Goal: Task Accomplishment & Management: Complete application form

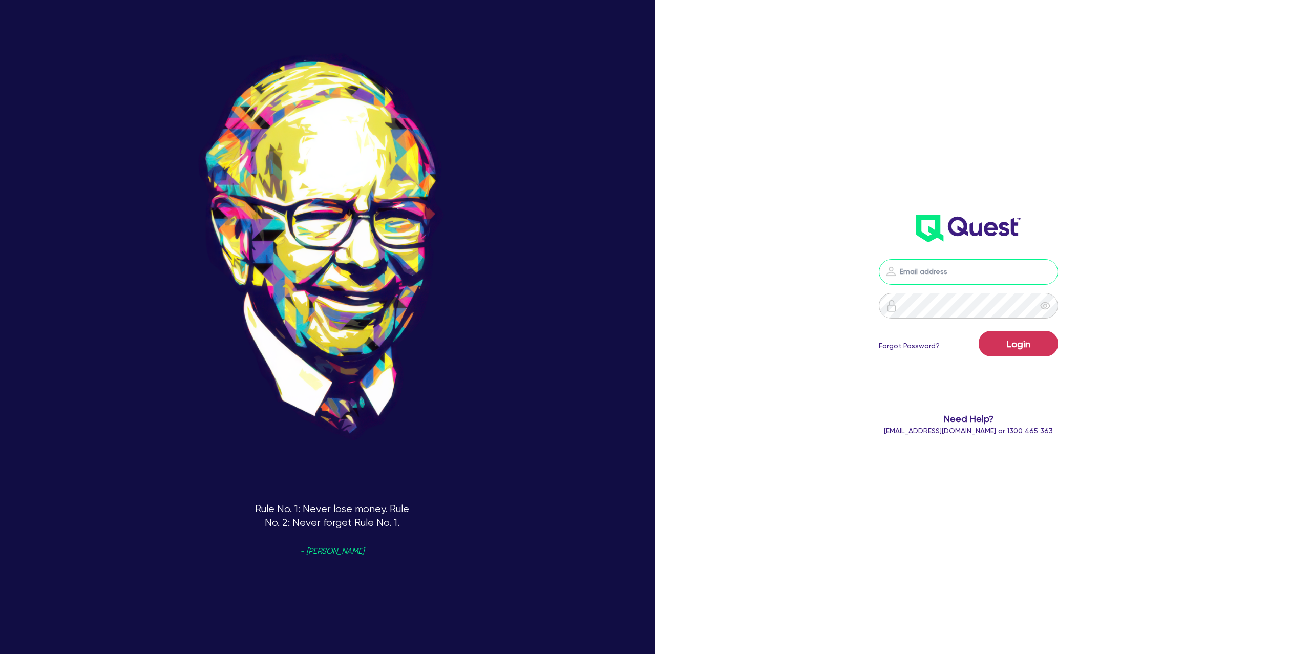
click at [978, 268] on input "email" at bounding box center [968, 272] width 179 height 26
type input "gabriel.vanjour@quest.finance"
click at [1017, 342] on button "Login" at bounding box center [1018, 344] width 79 height 26
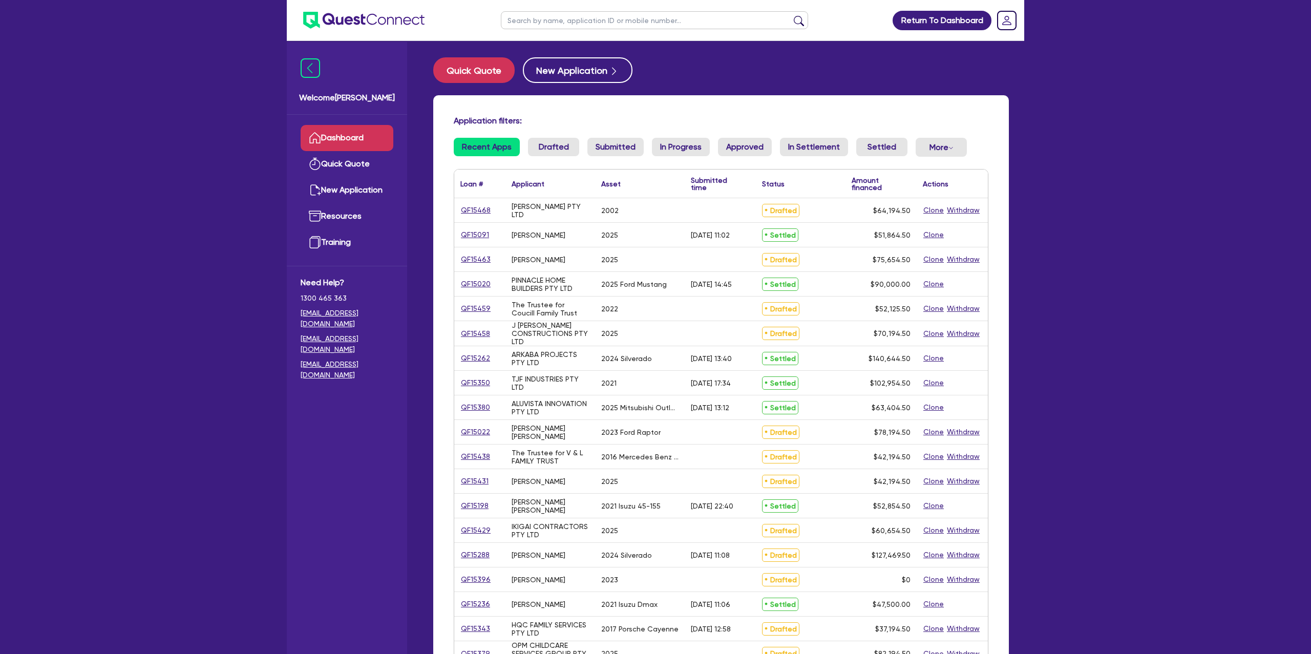
click at [552, 19] on input "text" at bounding box center [654, 20] width 307 height 18
type input "siobhan"
click at [791, 15] on button "submit" at bounding box center [799, 22] width 16 height 14
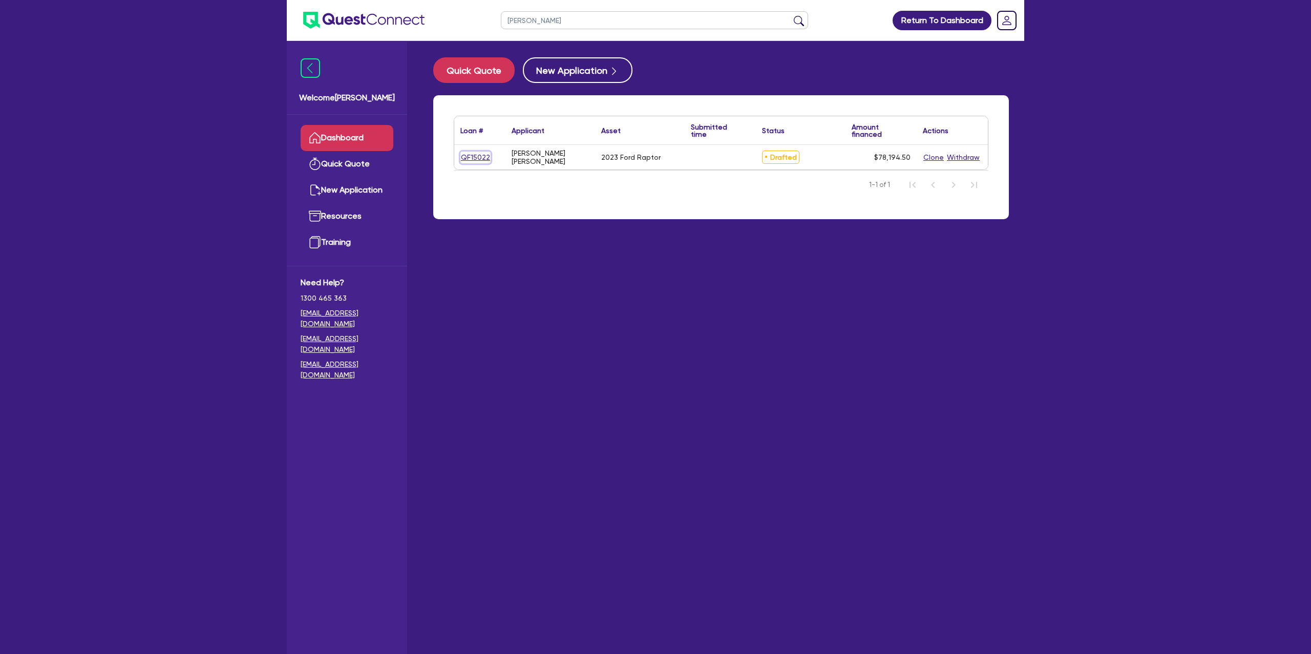
click at [469, 156] on link "QF15022" at bounding box center [475, 158] width 30 height 12
select select "Other"
select select "CARS_AND_LIGHT_TRUCKS"
select select "PASSENGER_VEHICLES"
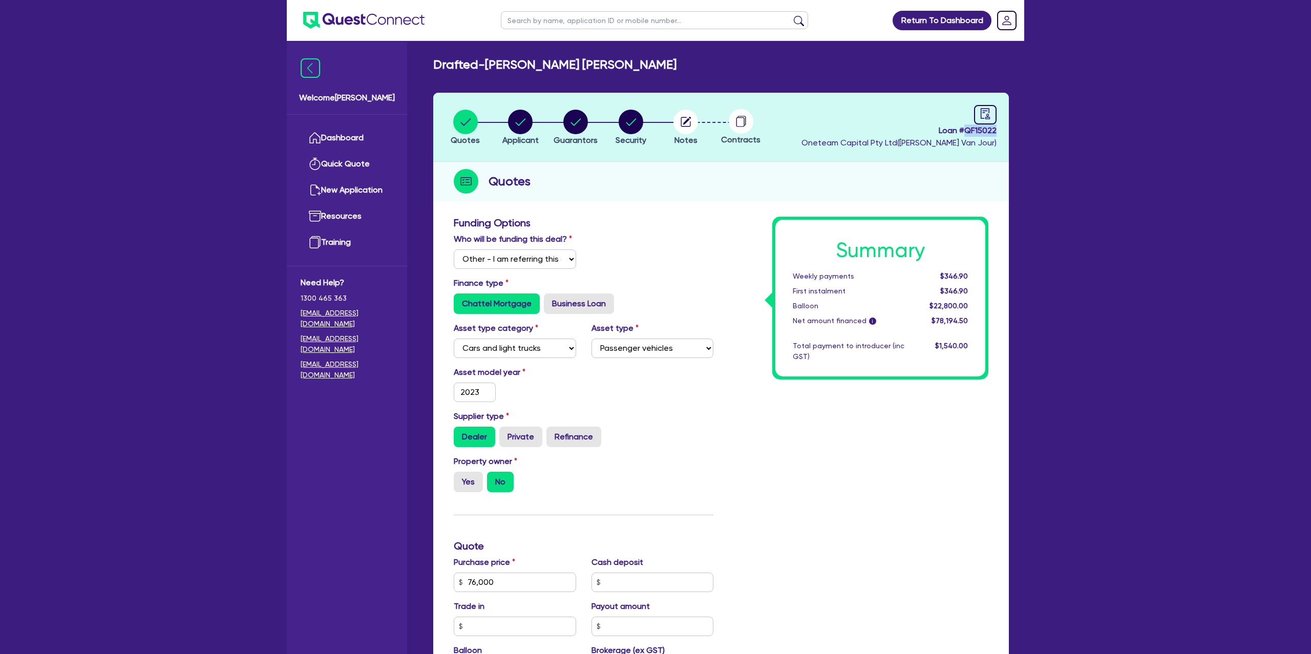
drag, startPoint x: 965, startPoint y: 131, endPoint x: 996, endPoint y: 131, distance: 30.7
click at [996, 131] on header "Quotes Applicant Guarantors Security Notes Contracts Loan # QF15022 Oneteam Cap…" at bounding box center [721, 127] width 576 height 69
copy span "QF15022"
drag, startPoint x: 565, startPoint y: 67, endPoint x: 644, endPoint y: 63, distance: 79.4
click at [644, 63] on h2 "Drafted - HEWETT, SIOBHAN MAHALA" at bounding box center [554, 64] width 243 height 15
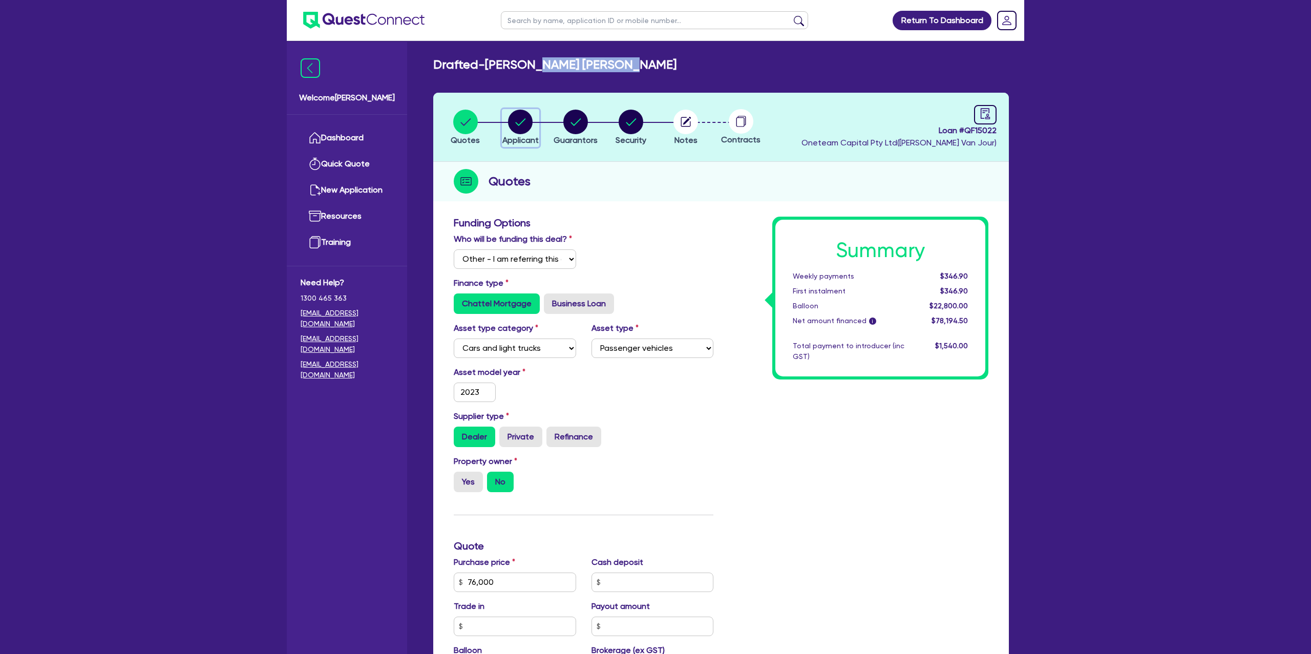
click at [528, 117] on circle "button" at bounding box center [520, 122] width 25 height 25
select select "SOLE_TRADER"
select select "BUILDING_CONSTRUCTION"
select select "TRADES_SERVICES_CONSUMERS"
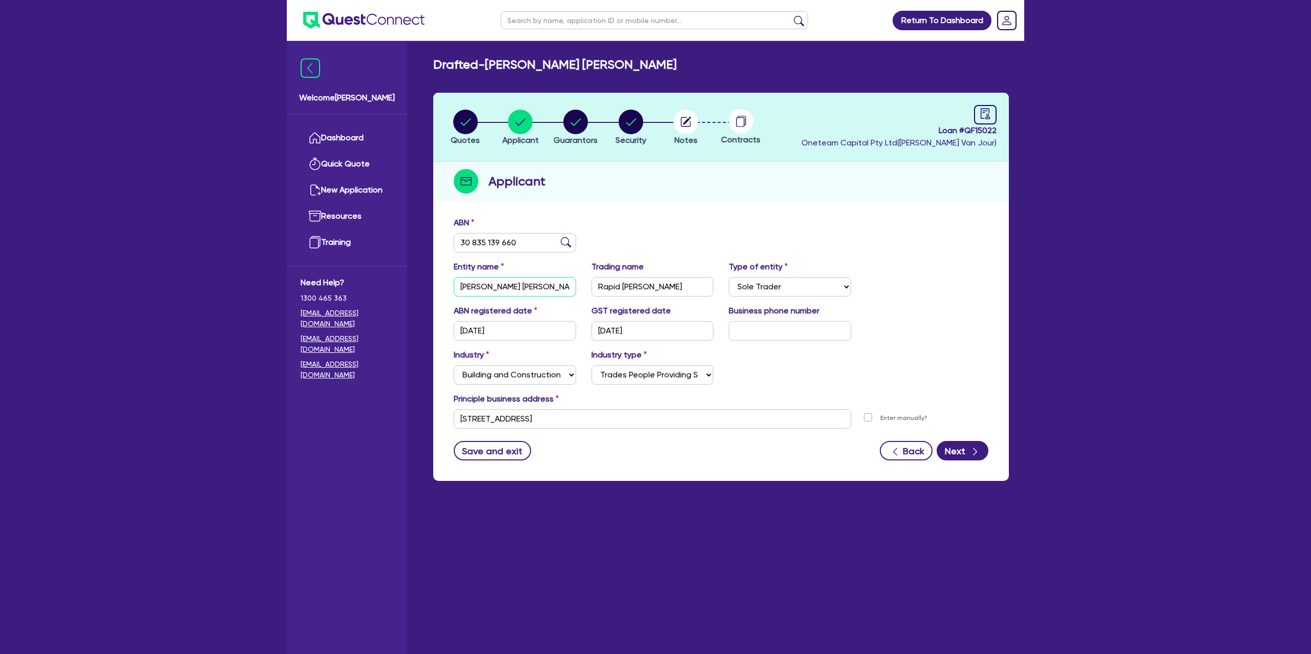
drag, startPoint x: 496, startPoint y: 286, endPoint x: 570, endPoint y: 284, distance: 74.3
click at [570, 284] on input "[PERSON_NAME] [PERSON_NAME]" at bounding box center [515, 286] width 122 height 19
drag, startPoint x: 461, startPoint y: 285, endPoint x: 491, endPoint y: 283, distance: 29.8
click at [491, 283] on input "[PERSON_NAME] [PERSON_NAME]" at bounding box center [515, 286] width 122 height 19
click at [648, 174] on div "Applicant" at bounding box center [721, 181] width 576 height 39
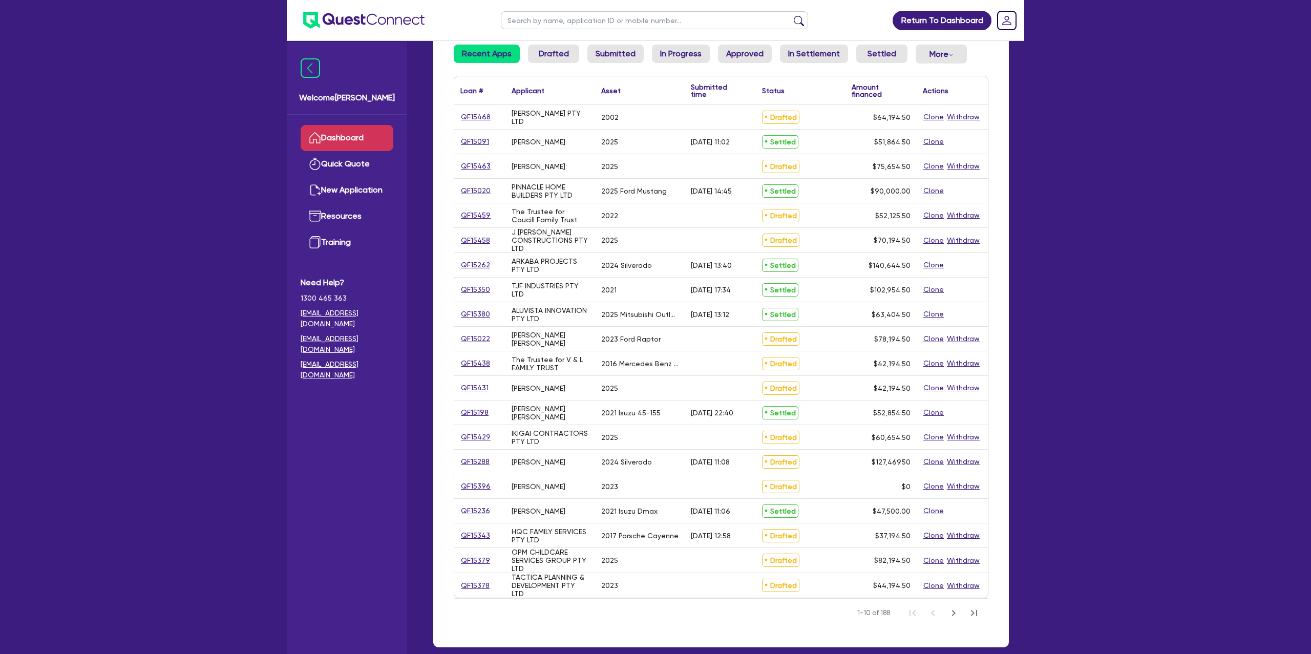
scroll to position [112, 0]
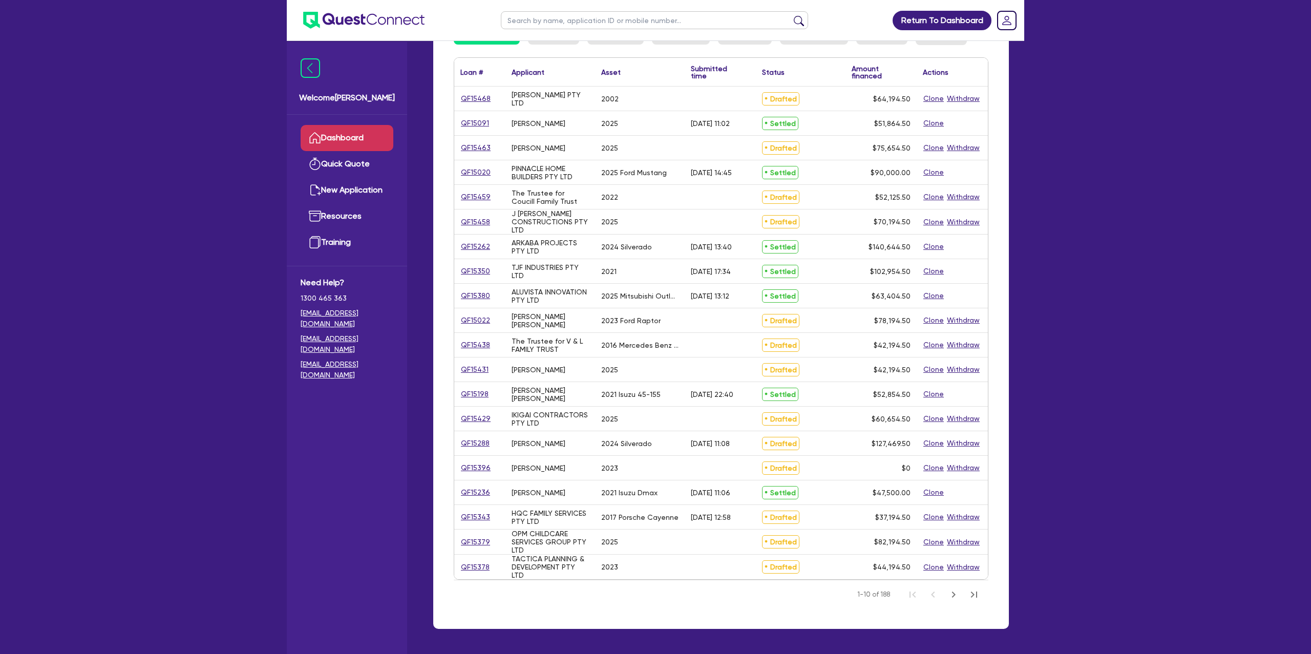
click at [555, 16] on input "text" at bounding box center [654, 20] width 307 height 18
type input "keaton"
click at [791, 15] on button "submit" at bounding box center [799, 22] width 16 height 14
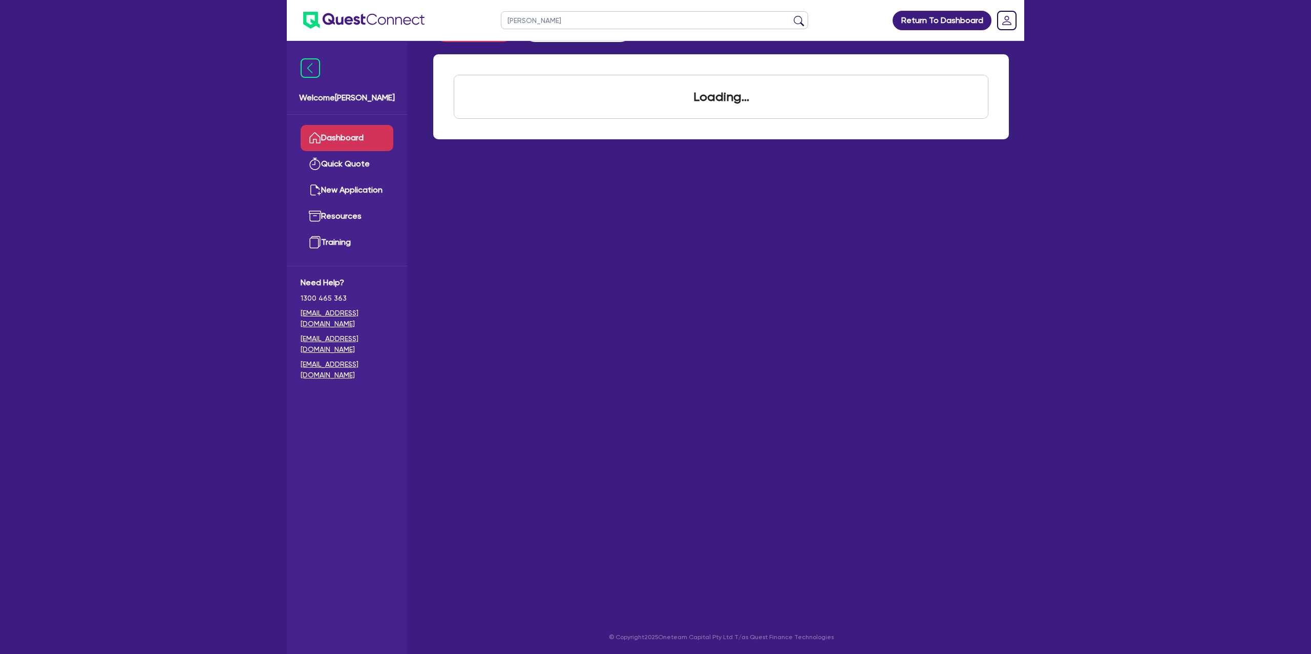
scroll to position [41, 0]
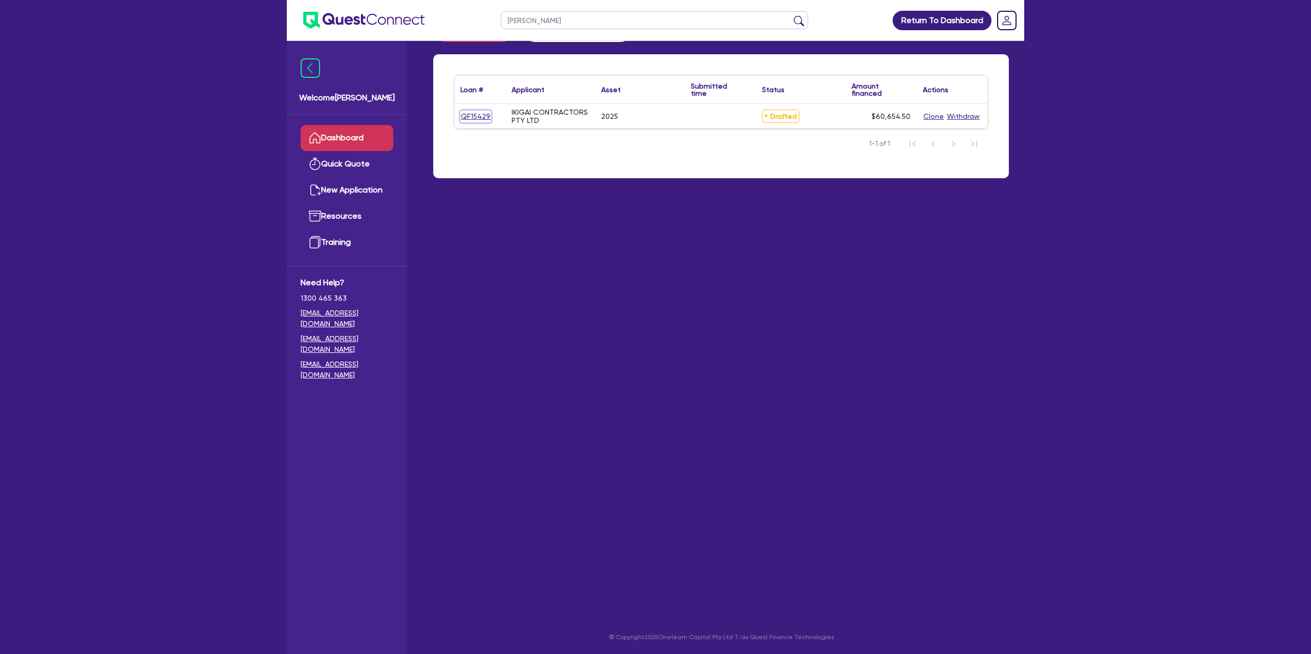
click at [476, 113] on link "QF15429" at bounding box center [475, 117] width 31 height 12
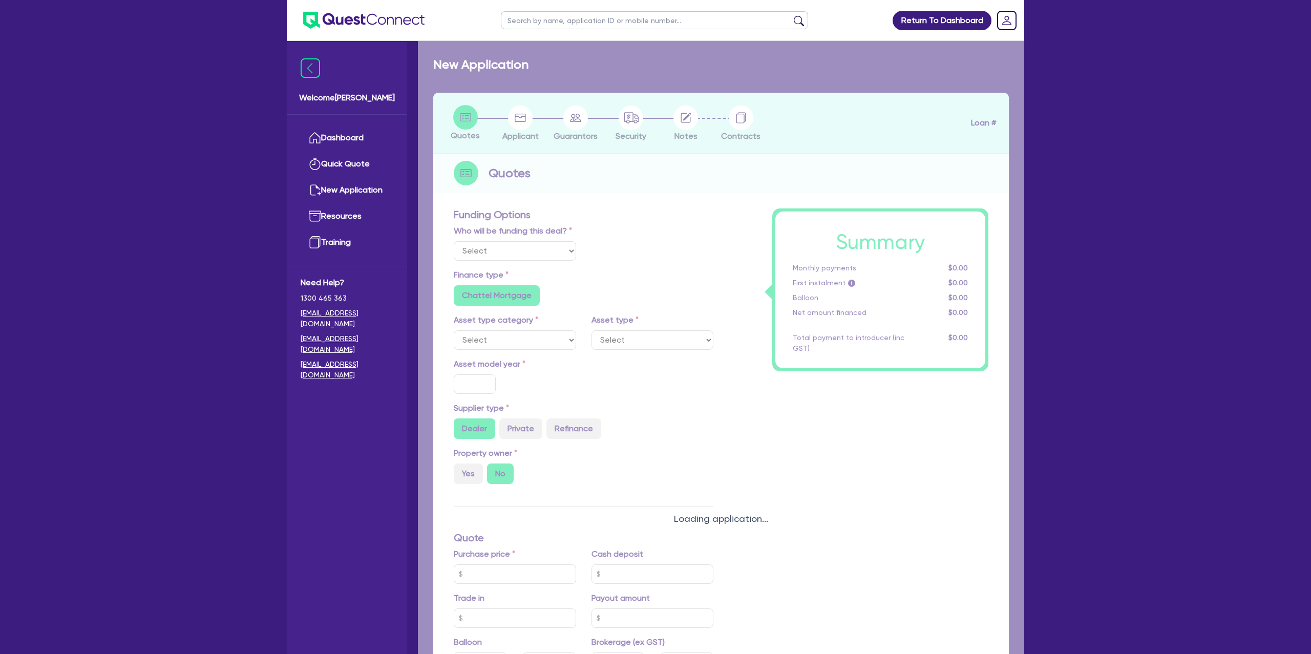
select select "Other"
select select "CARS_AND_LIGHT_TRUCKS"
type input "2025"
radio input "true"
type input "60,000"
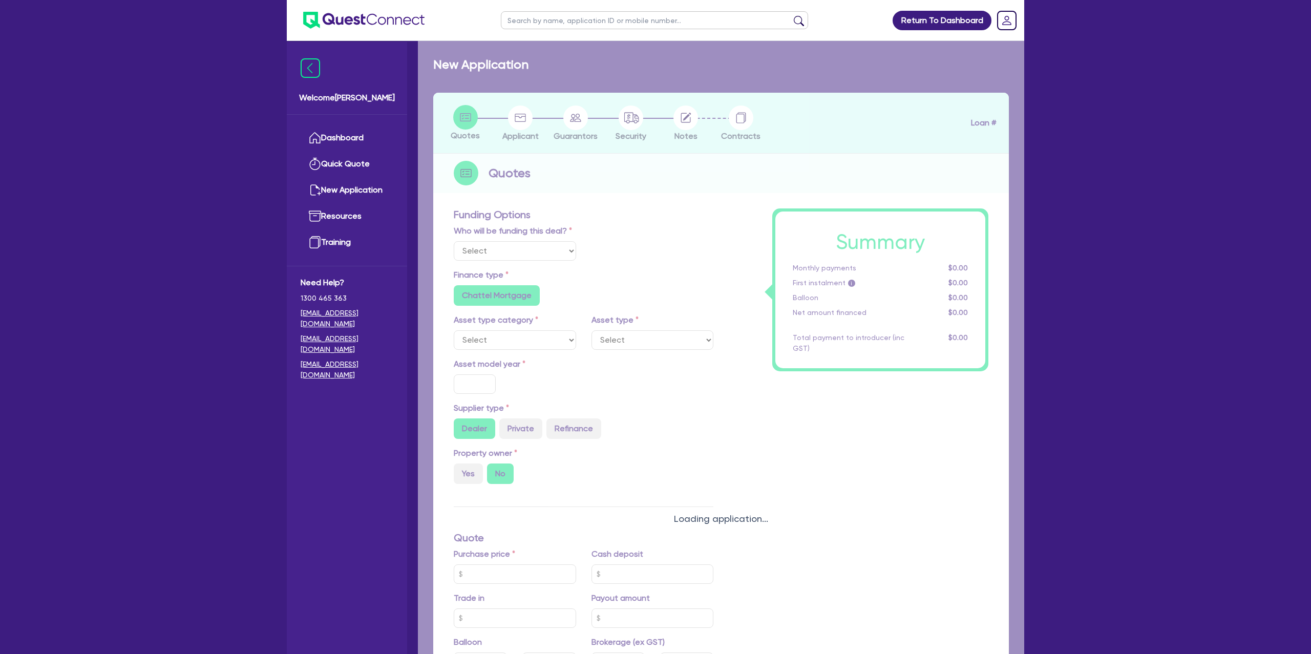
type input "6.79"
type input "1,500"
radio input "true"
radio input "false"
select select "PASSENGER_VEHICLES"
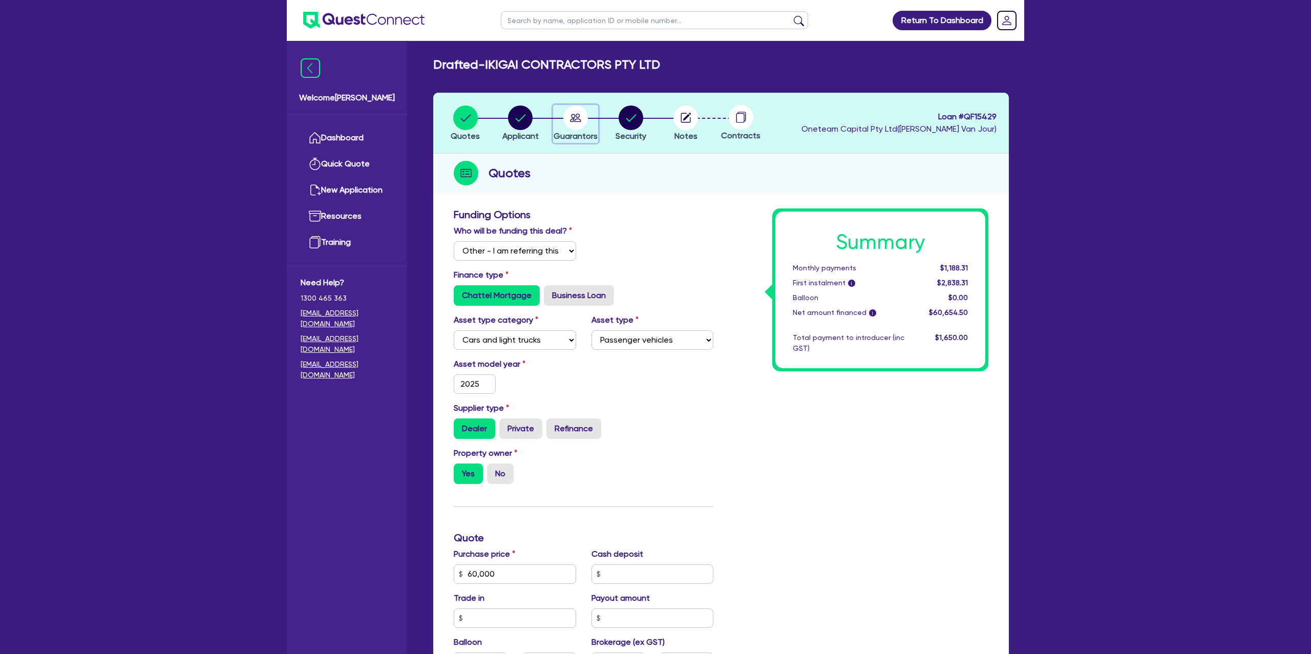
click at [569, 114] on circle "button" at bounding box center [575, 117] width 25 height 25
select select "MR"
select select "[GEOGRAPHIC_DATA]"
select select "MARRIED"
select select "PROPERTY"
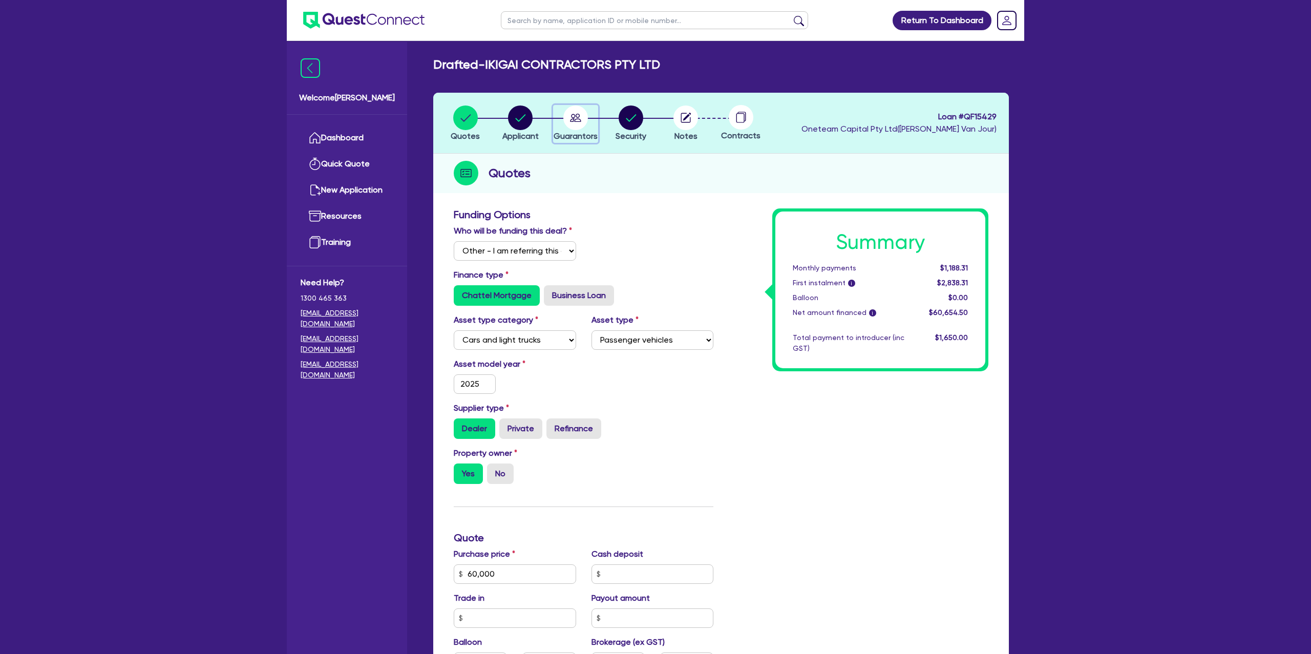
select select "CASH"
select select "MORTGAGE"
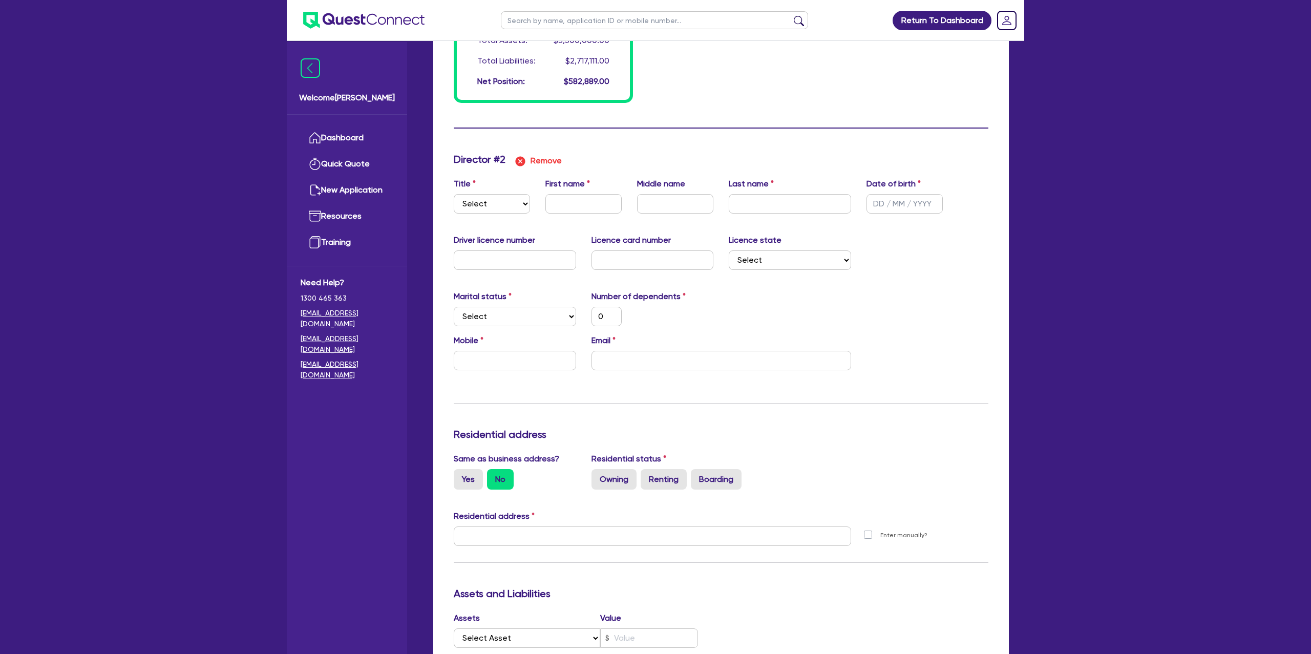
scroll to position [959, 0]
click at [485, 208] on select "Select Mr Mrs Ms Miss Dr" at bounding box center [492, 202] width 76 height 19
select select "MR"
click at [454, 193] on select "Select Mr Mrs Ms Miss Dr" at bounding box center [492, 202] width 76 height 19
type input "1"
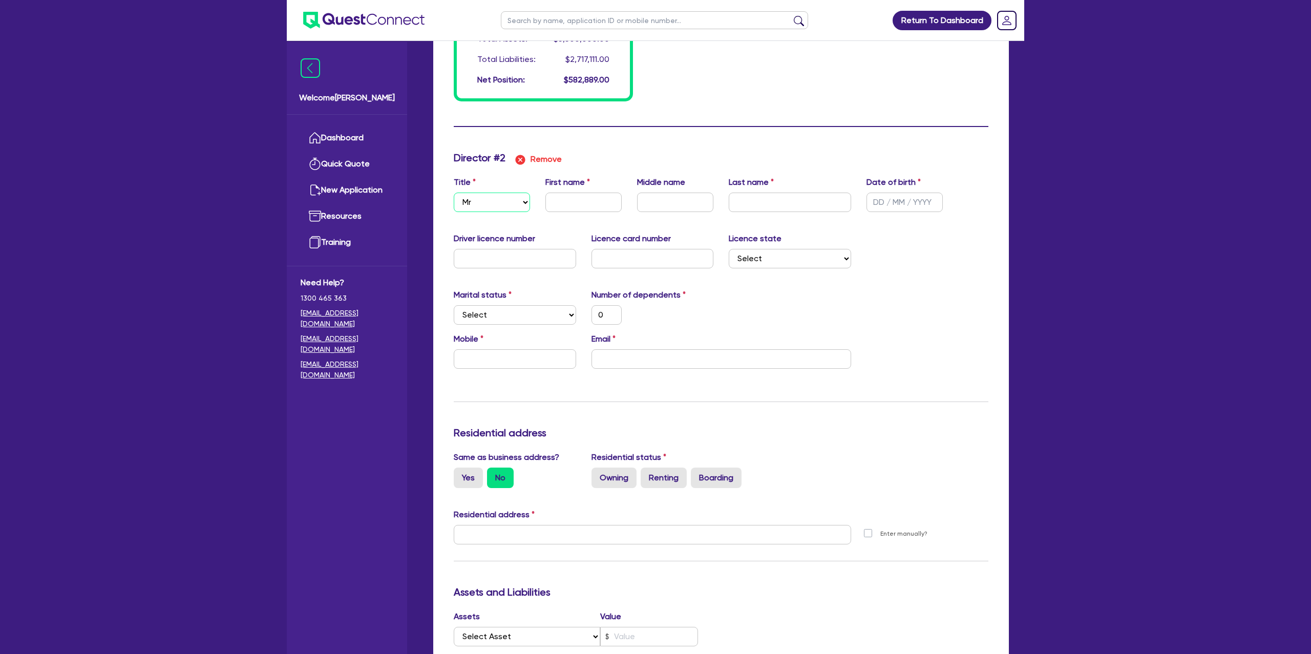
type input "0429998358"
type input "2500000"
type input "800000"
type input "1111111"
type input "6800"
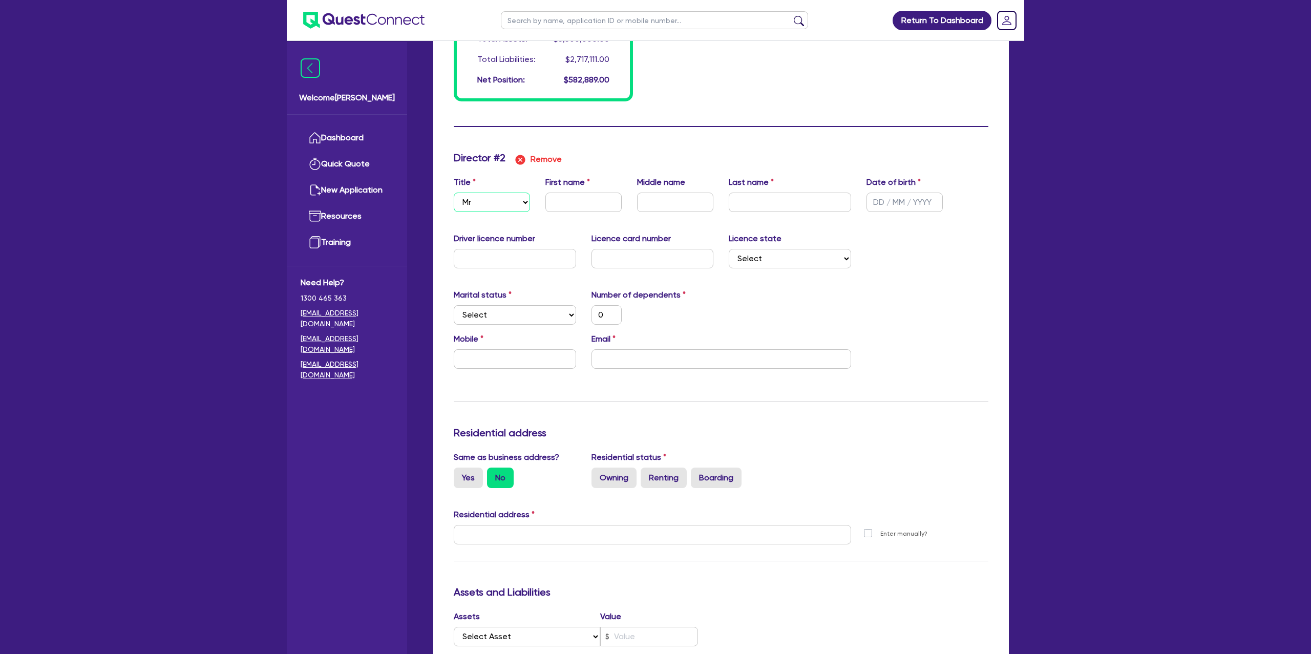
type input "439000"
type input "2200"
type input "687000"
type input "3500"
type input "480000"
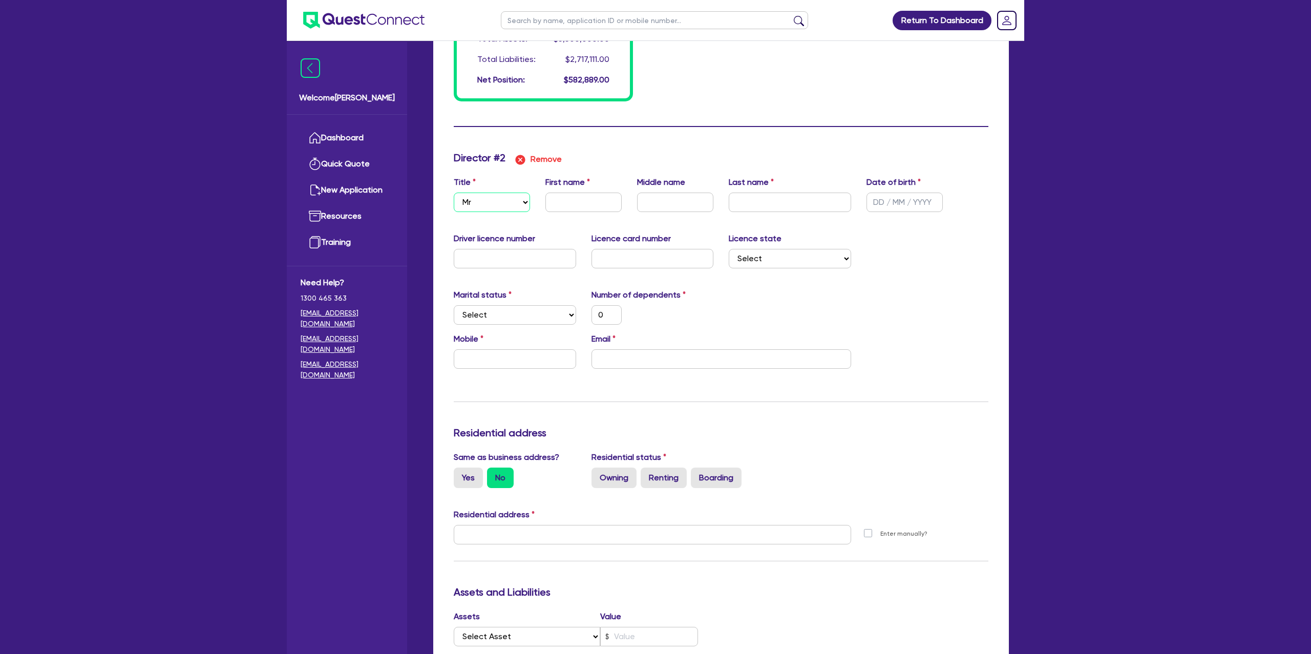
type input "2400"
type input "0"
type input "1"
type input "0429 998 358"
type input "2,500,000"
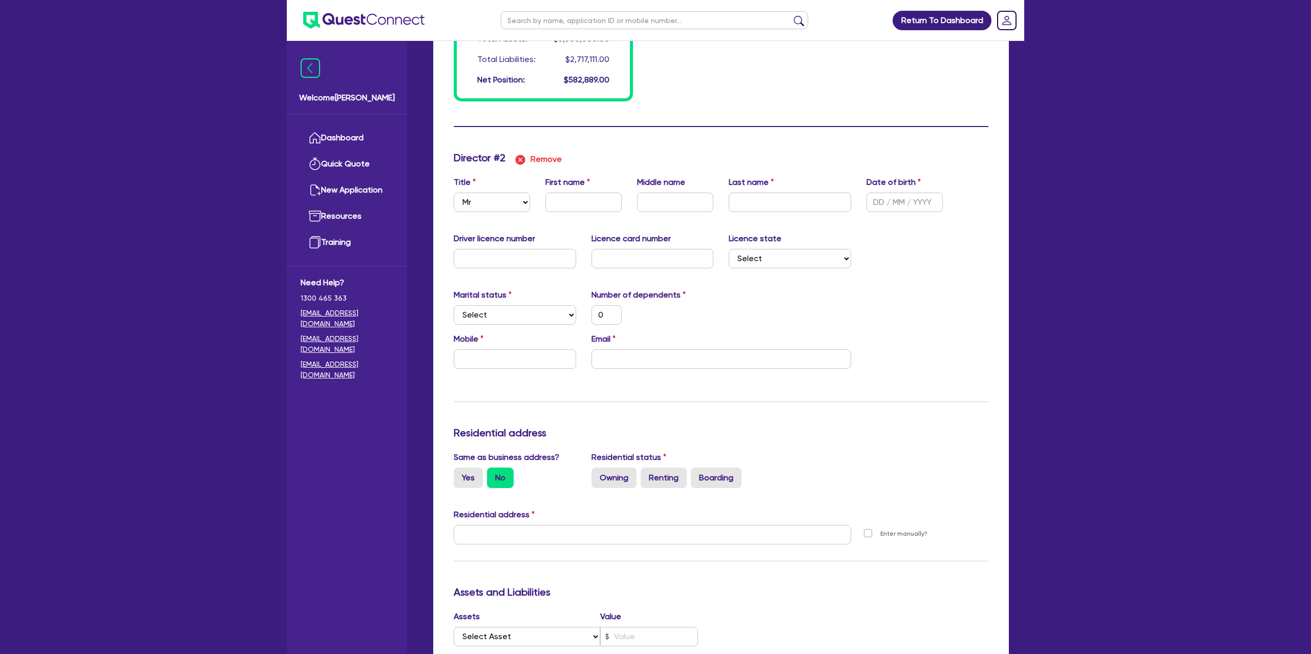
type input "800,000"
type input "1,111,111"
type input "6,800"
type input "439,000"
type input "2,200"
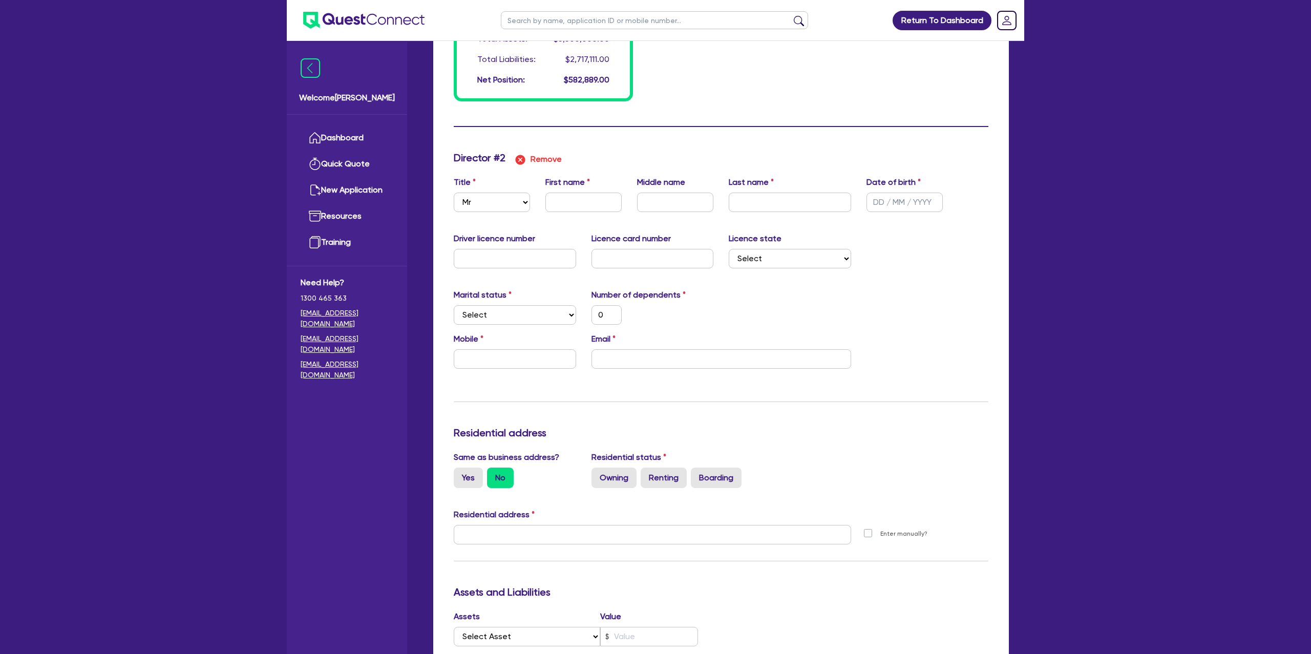
type input "687,000"
type input "3,500"
type input "480,000"
type input "2,400"
drag, startPoint x: 570, startPoint y: 212, endPoint x: 573, endPoint y: 205, distance: 7.1
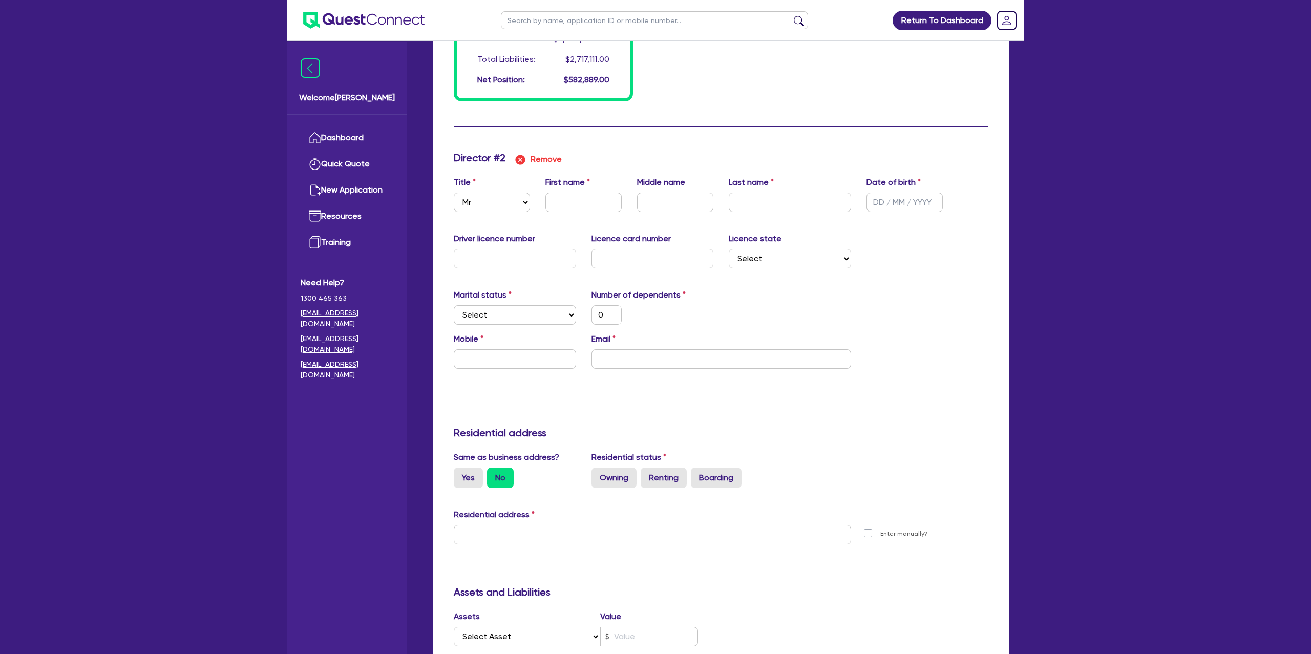
click at [570, 212] on div "Title Select Mr Mrs Ms Miss Dr First name Middle name Last name Date of birth" at bounding box center [721, 198] width 550 height 44
click at [573, 205] on input "text" at bounding box center [583, 202] width 76 height 19
type input "1"
type input "0429998358"
type input "2500000"
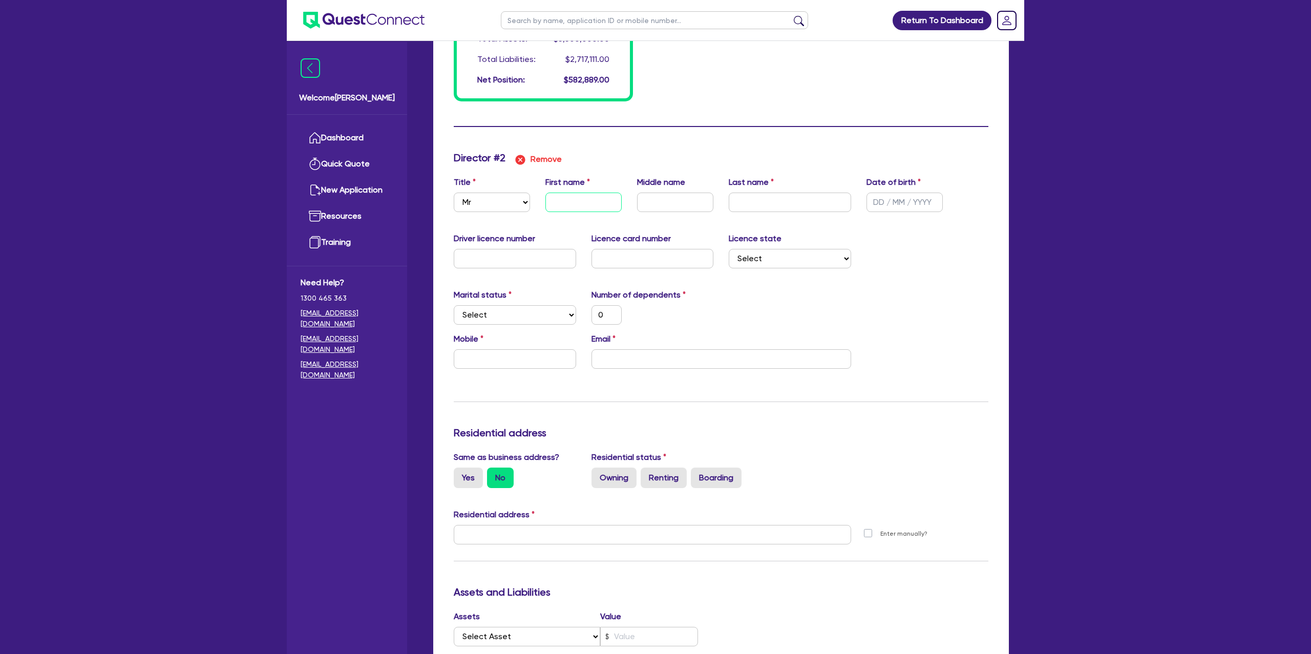
type input "800000"
type input "1111111"
type input "6800"
type input "439000"
type input "2200"
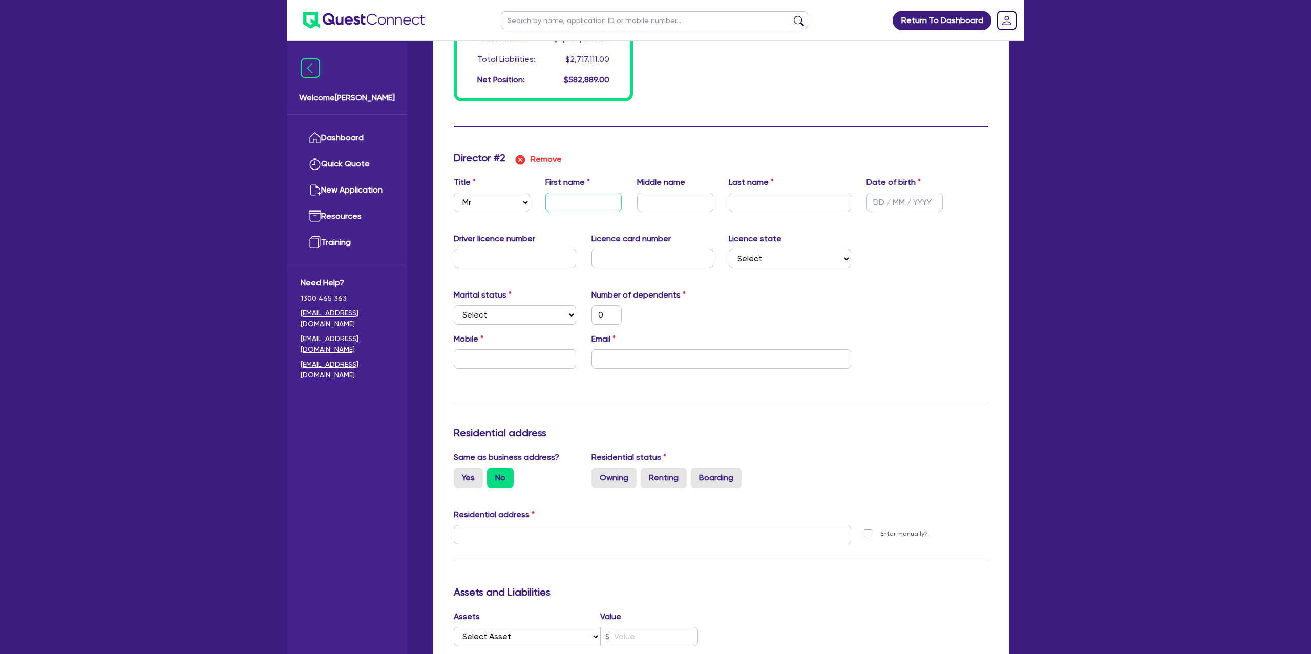
type input "687000"
type input "3500"
type input "480000"
type input "2400"
type input "T"
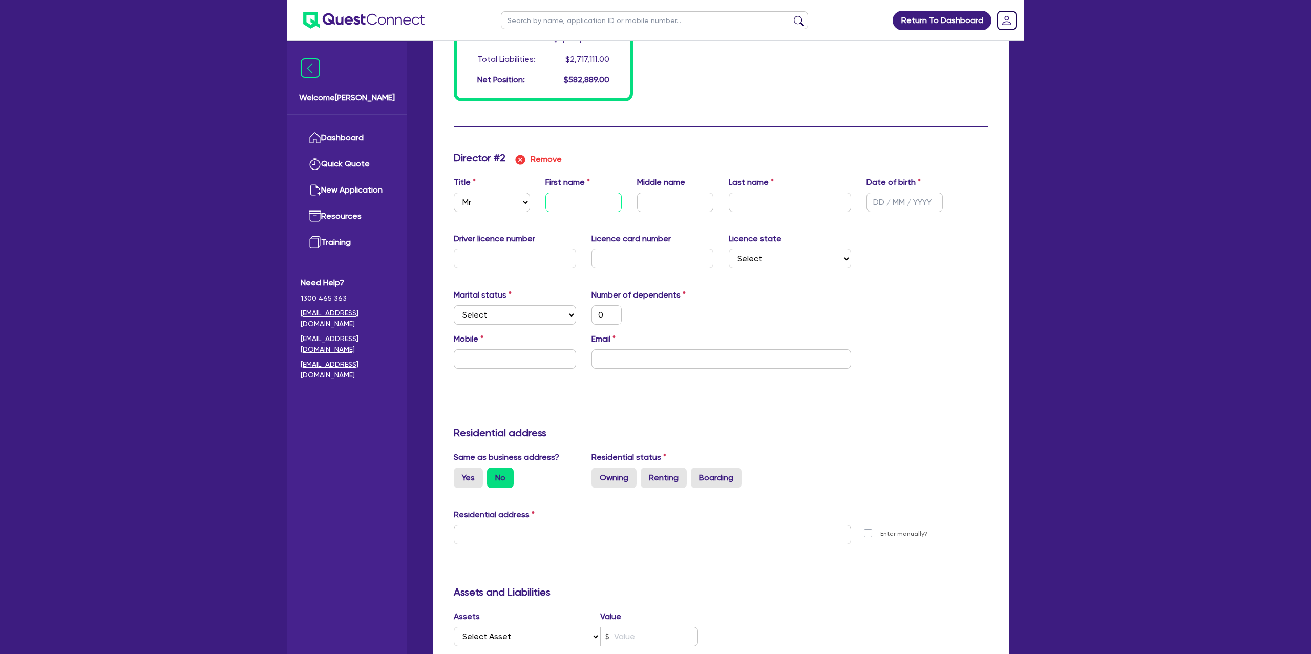
type input "0"
type input "1"
type input "0429998358"
type input "2500000"
type input "800000"
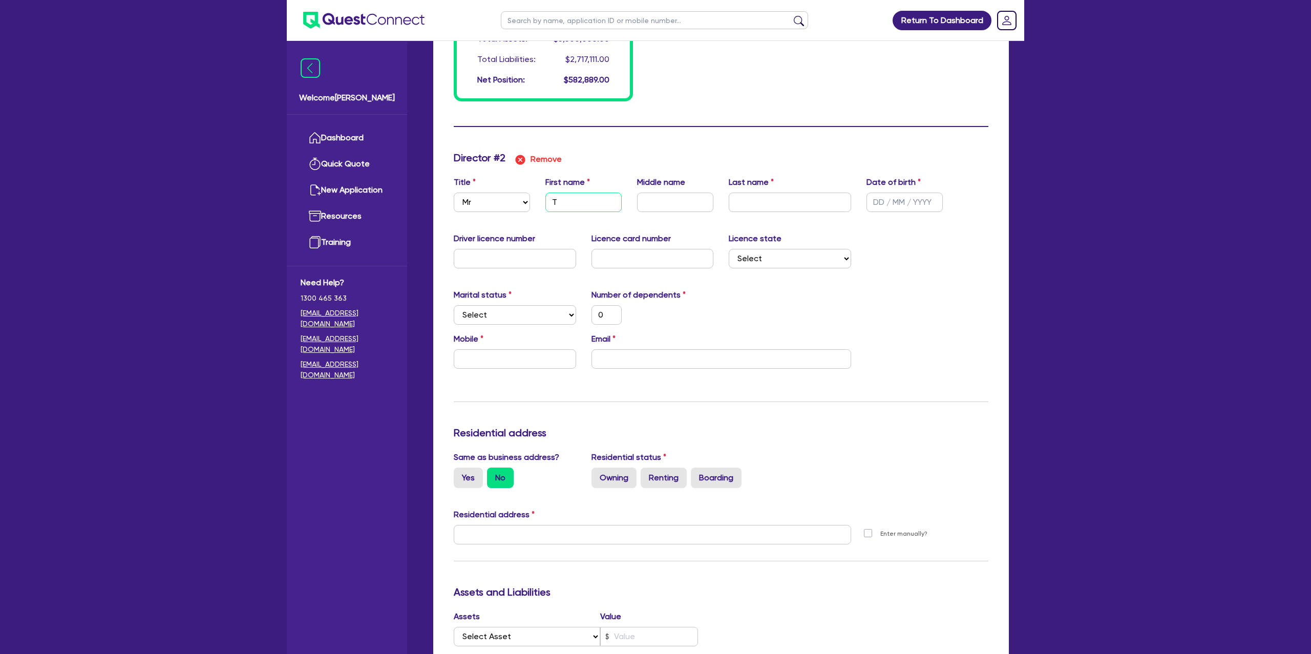
type input "1111111"
type input "6800"
type input "439000"
type input "2200"
type input "687000"
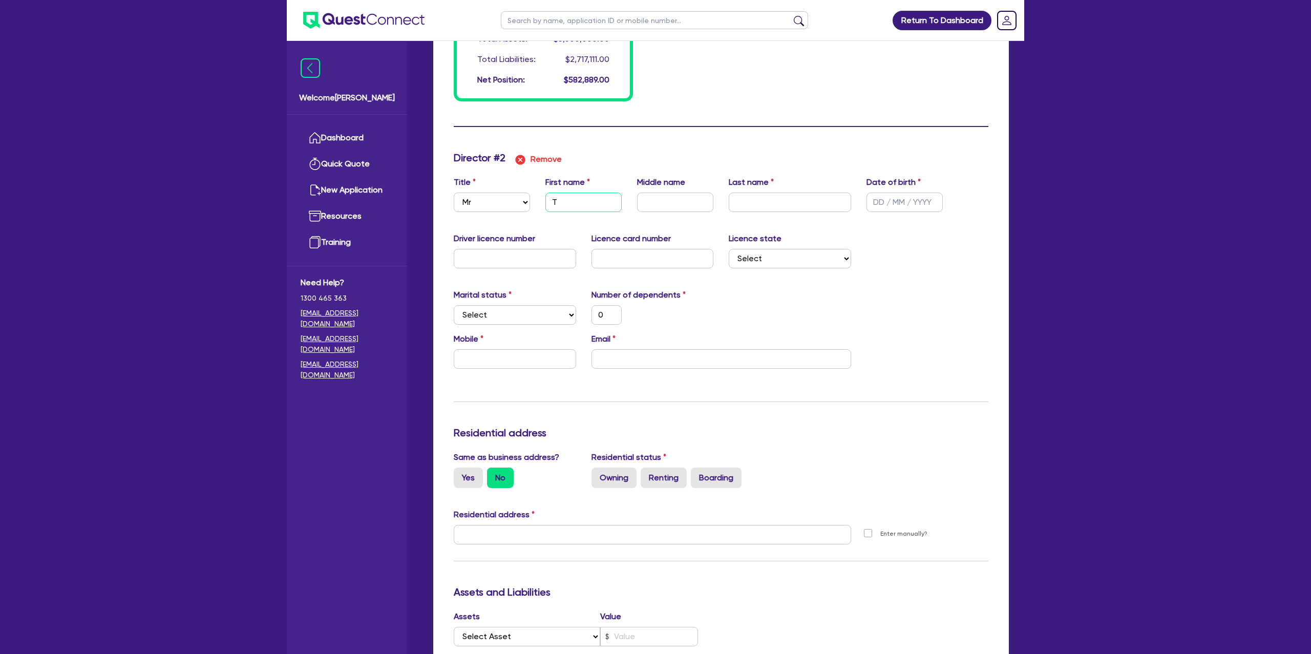
type input "3500"
type input "480000"
type input "2400"
type input "Th"
type input "0"
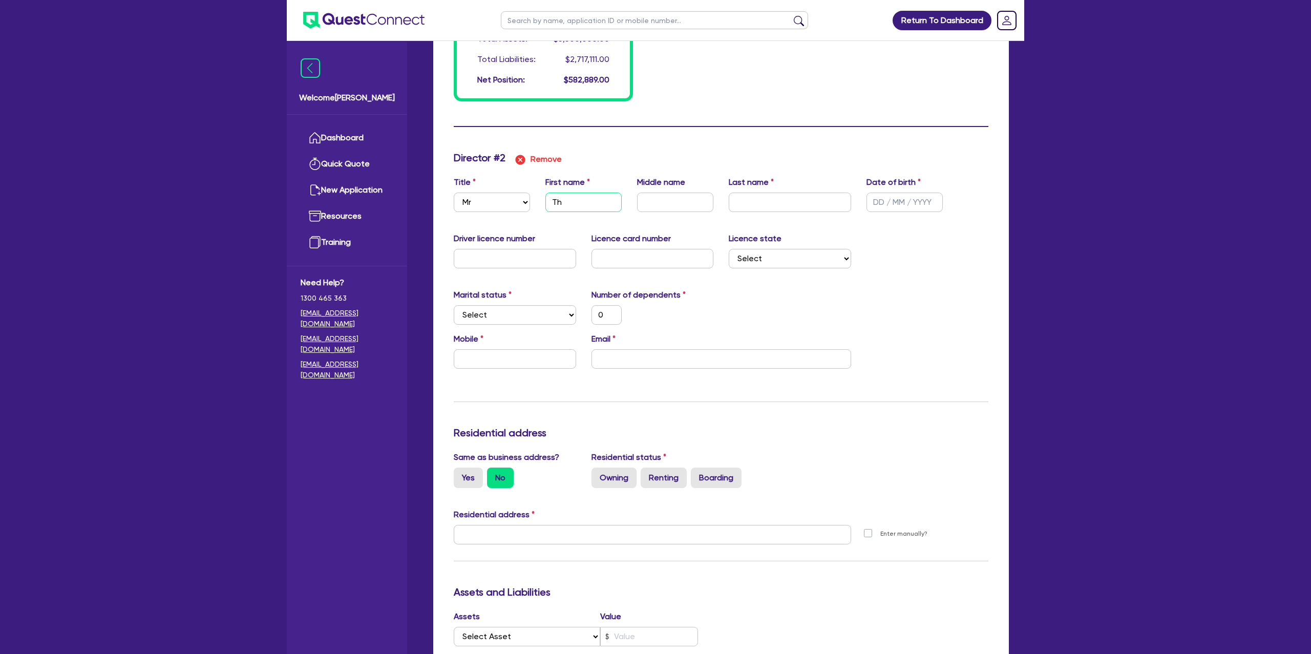
type input "1"
type input "0429998358"
type input "2500000"
type input "800000"
type input "1111111"
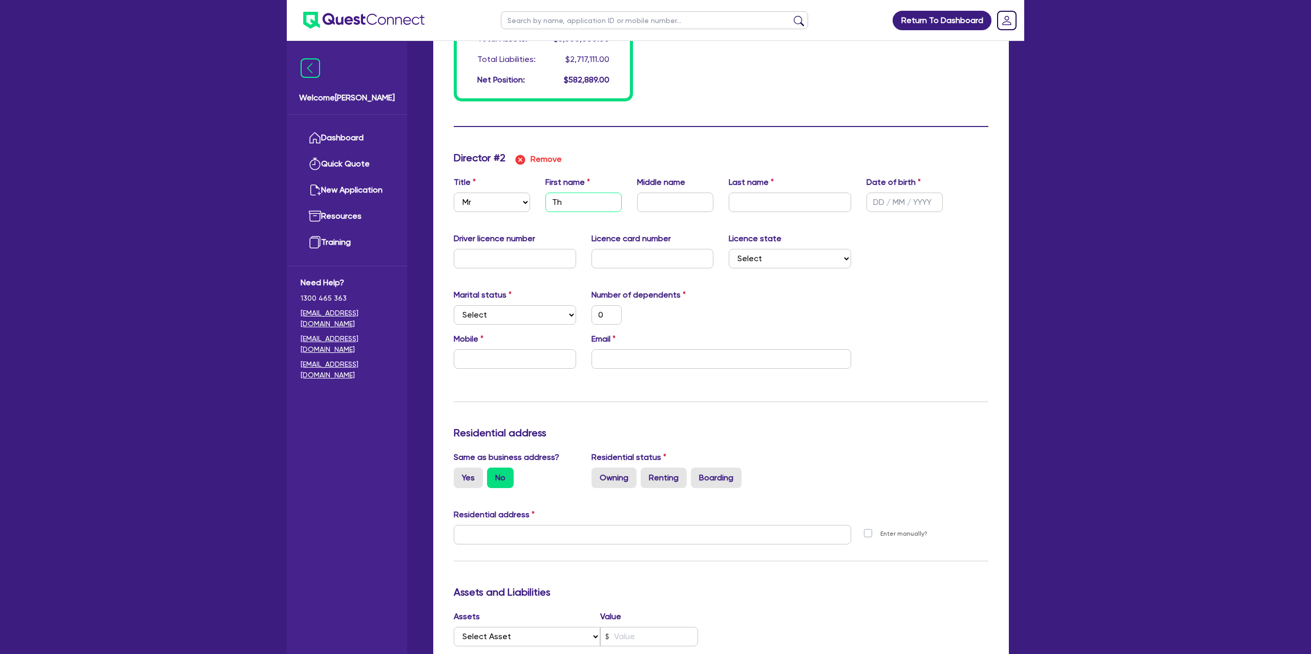
type input "6800"
type input "439000"
type input "2200"
type input "687000"
type input "3500"
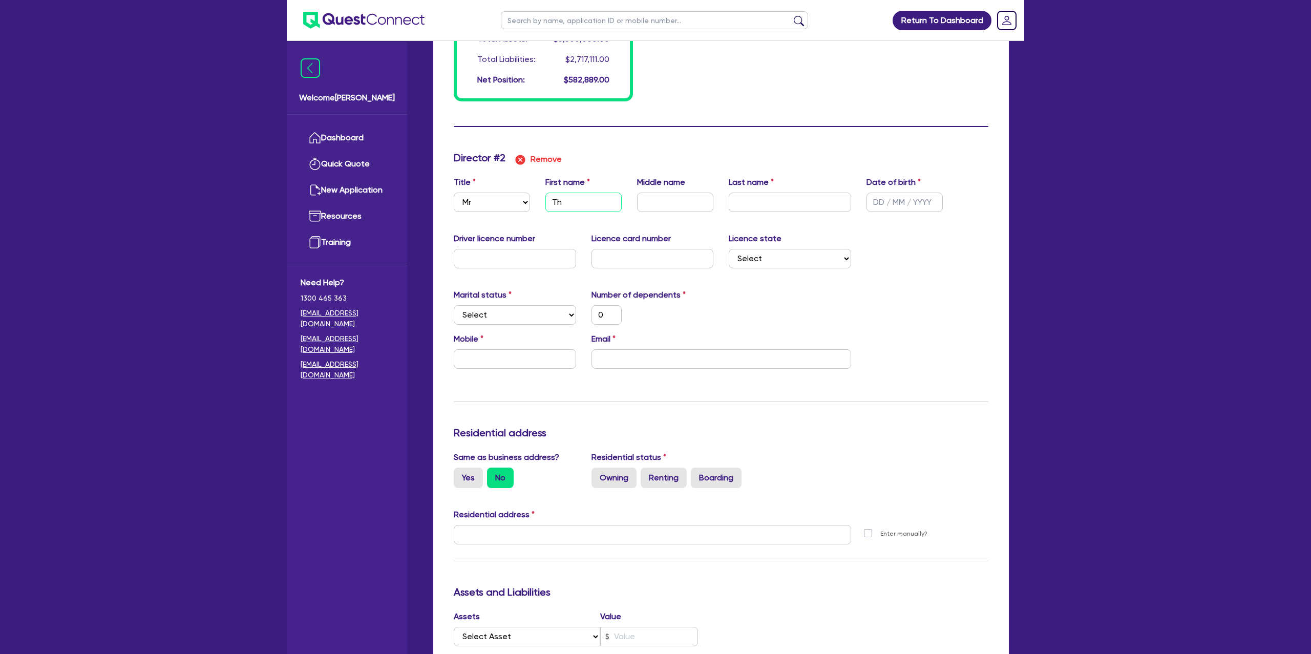
type input "480000"
type input "2400"
type input "Tho"
type input "0"
type input "1"
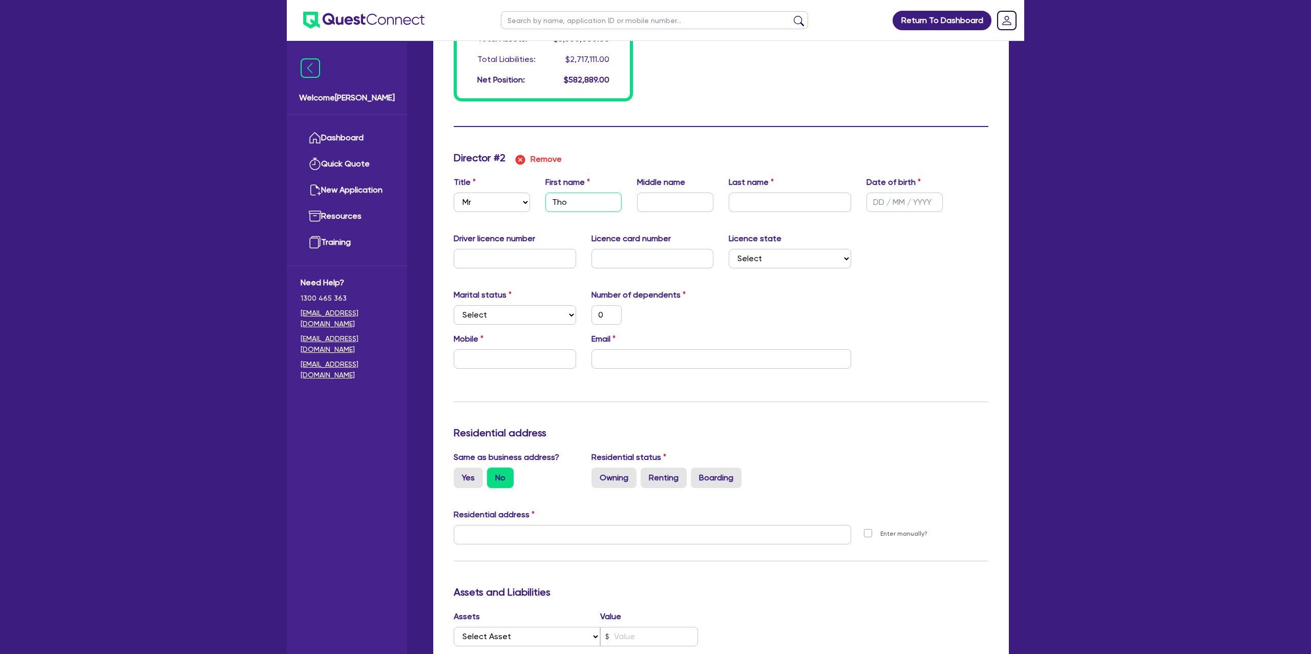
type input "0429998358"
type input "2500000"
type input "800000"
type input "1111111"
type input "6800"
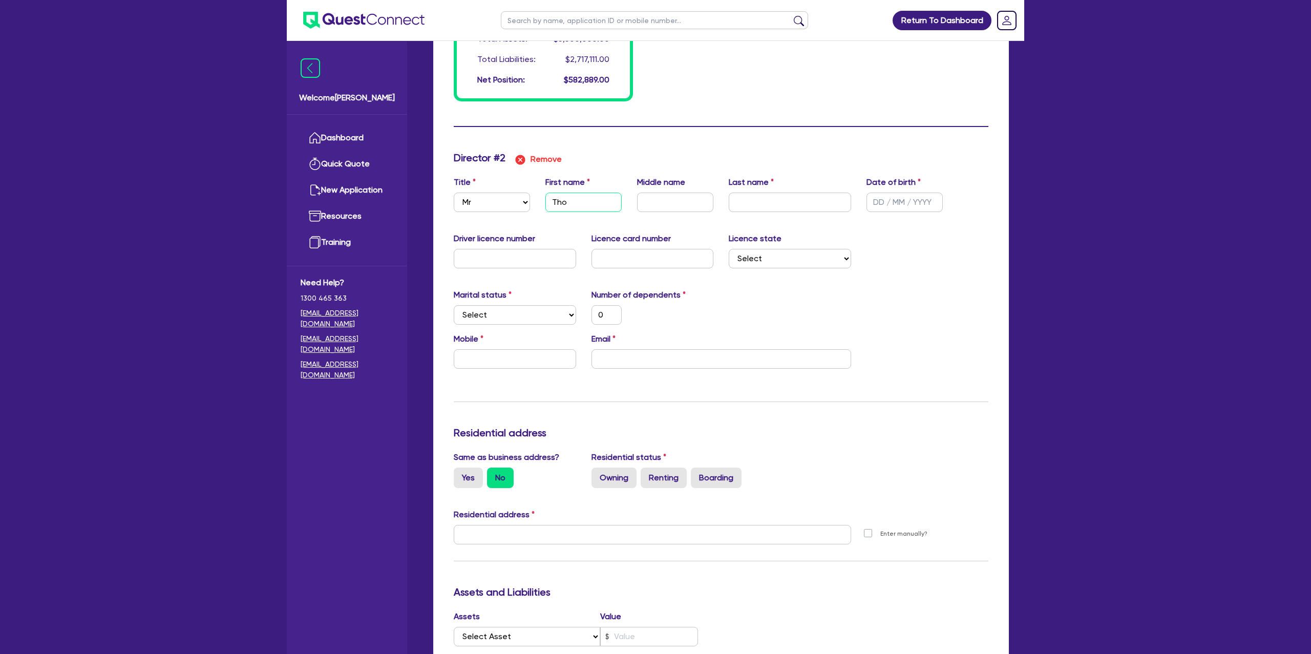
type input "439000"
type input "2200"
type input "687000"
type input "3500"
type input "480000"
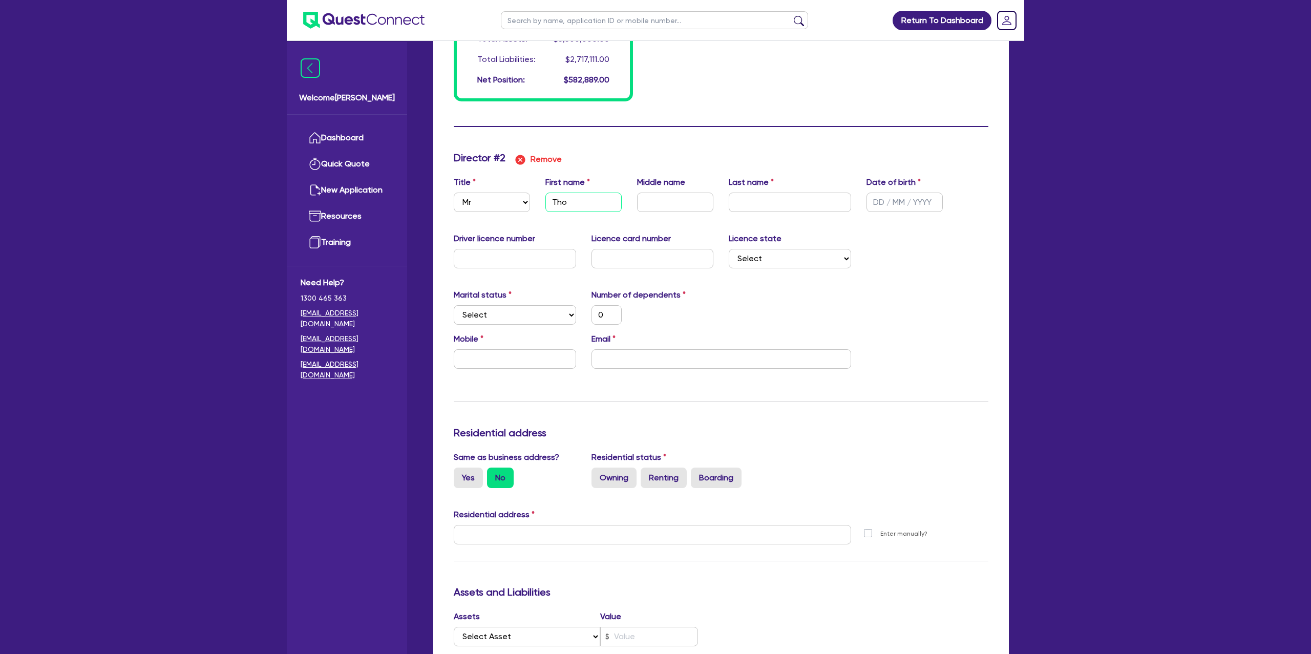
type input "2400"
type input "Thom"
type input "0"
type input "1"
type input "0429998358"
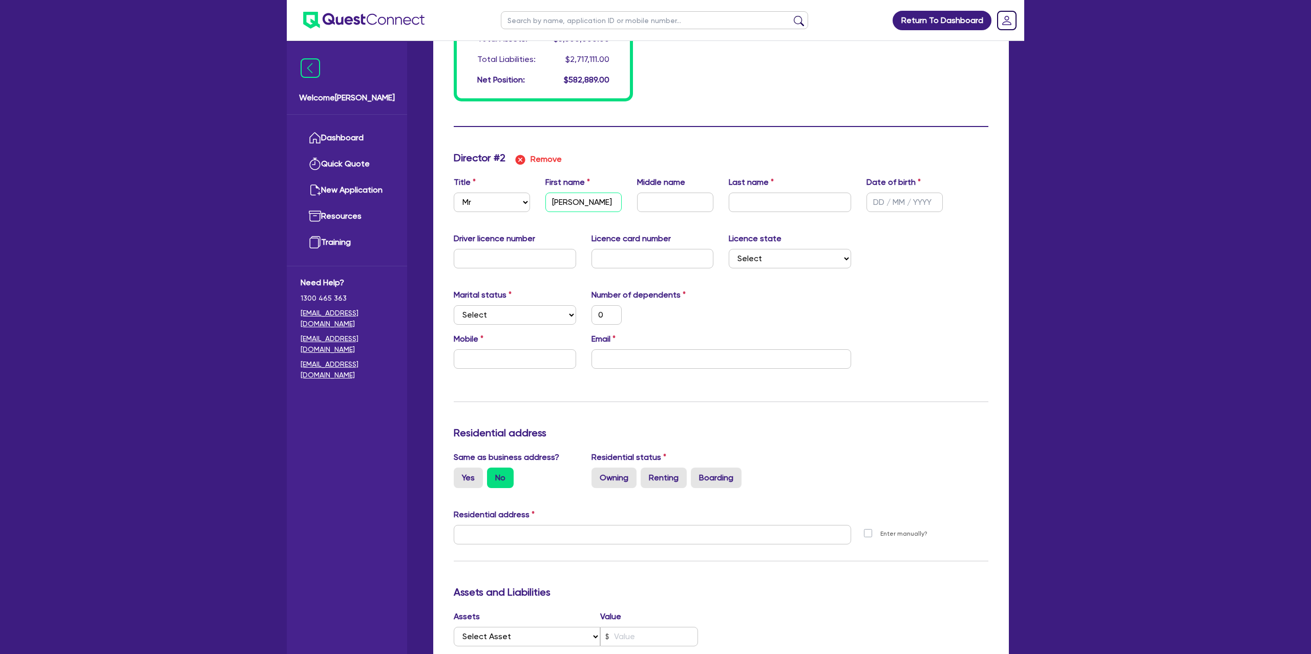
type input "2500000"
type input "800000"
type input "1111111"
type input "6800"
type input "439000"
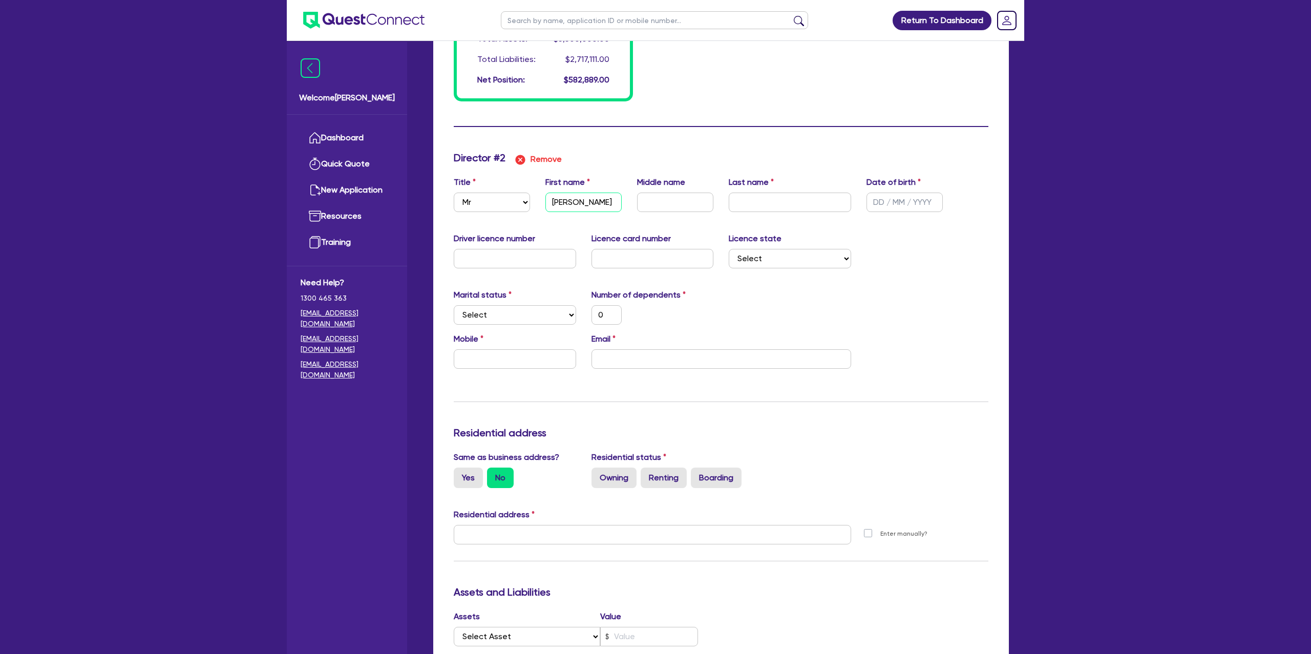
type input "2200"
type input "687000"
type input "3500"
type input "480000"
type input "2400"
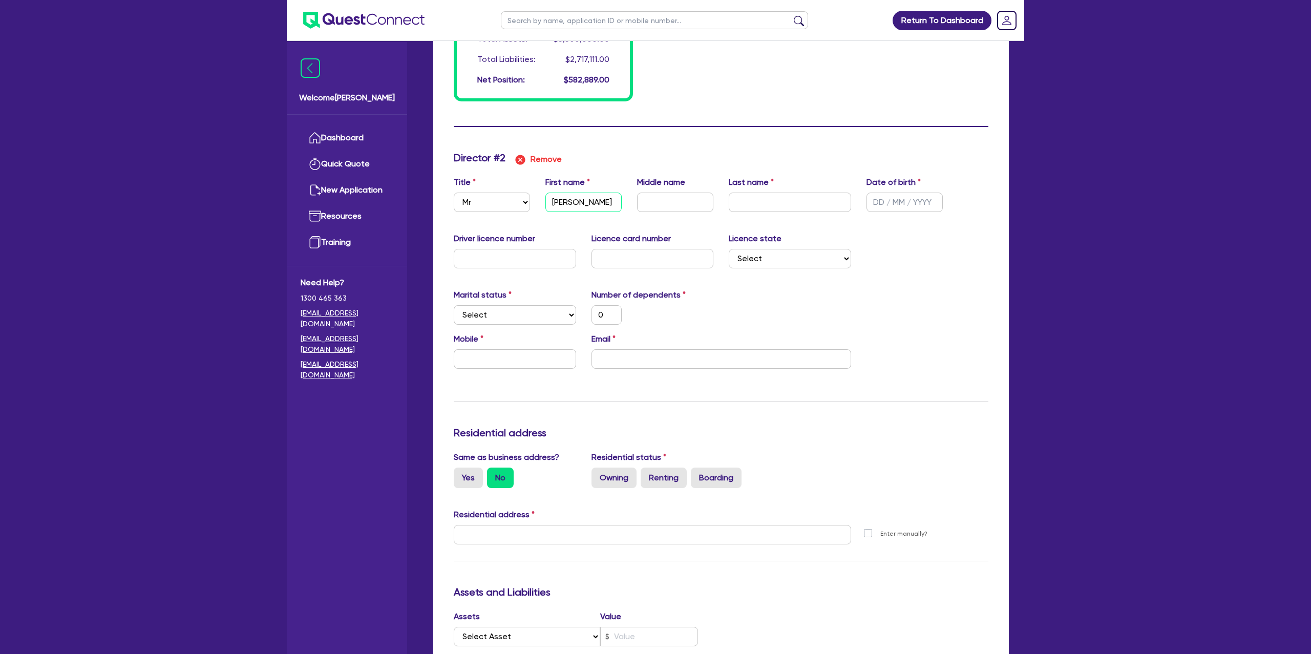
type input "Thoma"
type input "0"
type input "1"
type input "0429998358"
type input "2500000"
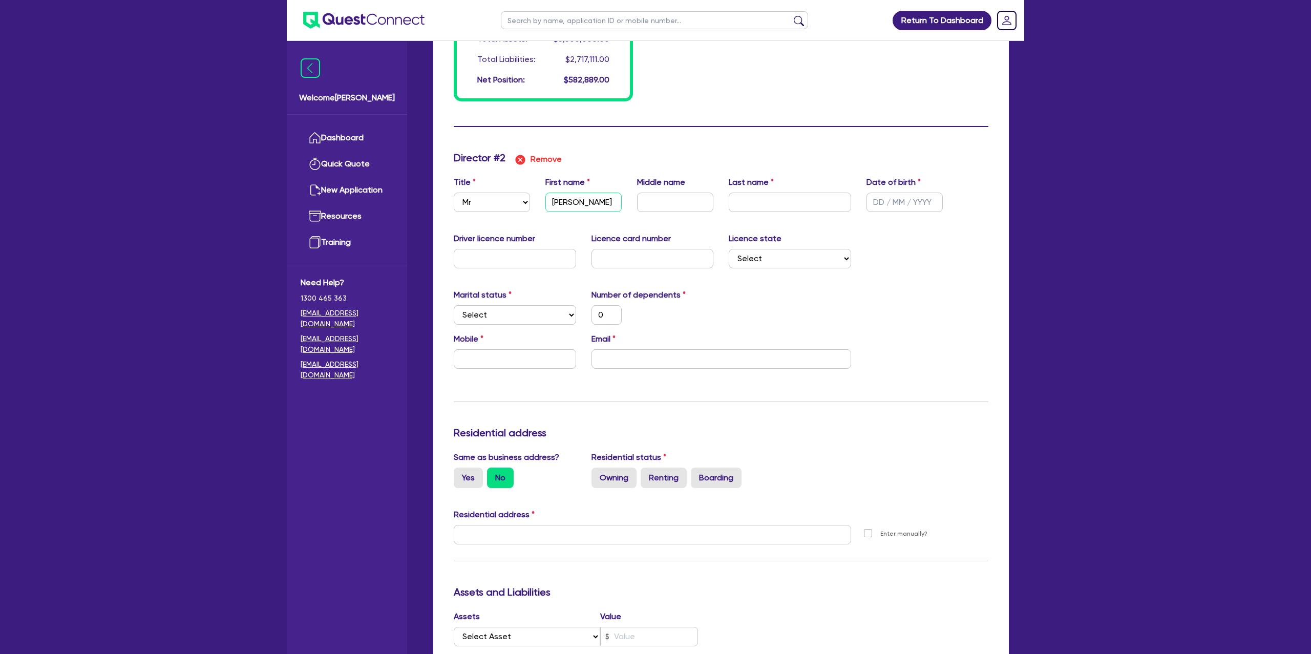
type input "800000"
type input "1111111"
type input "6800"
type input "439000"
type input "2200"
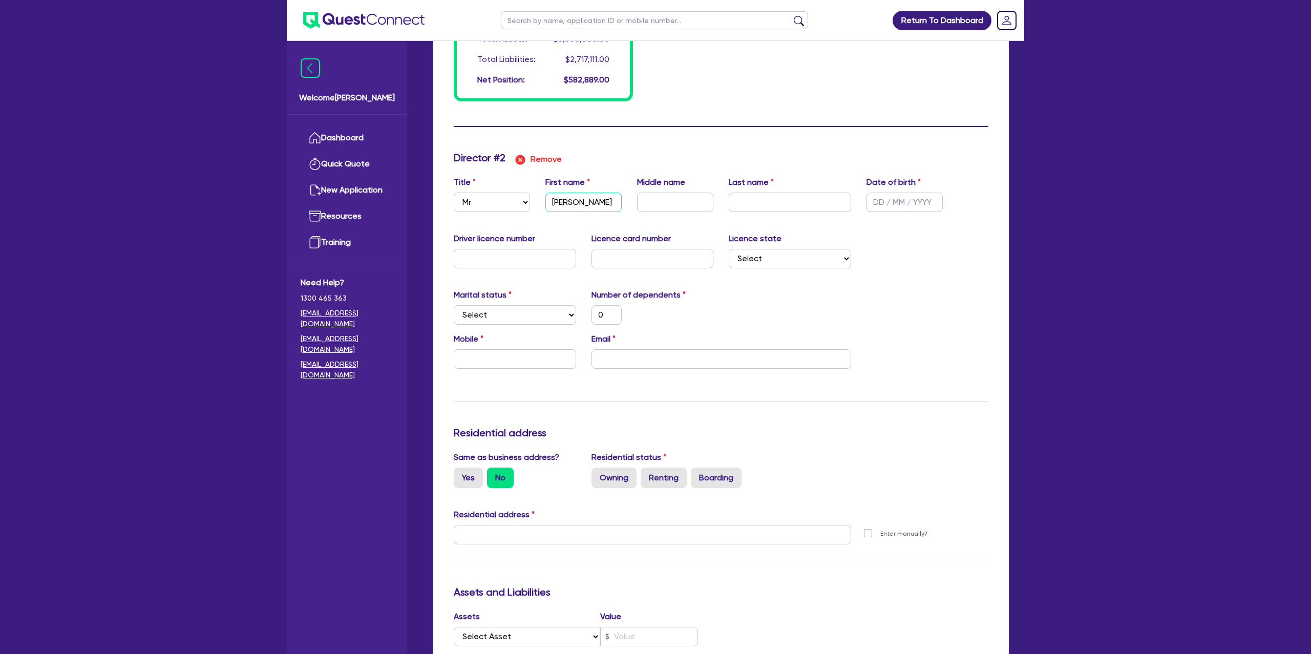
type input "687000"
type input "3500"
type input "480000"
type input "2400"
type input "Thomas"
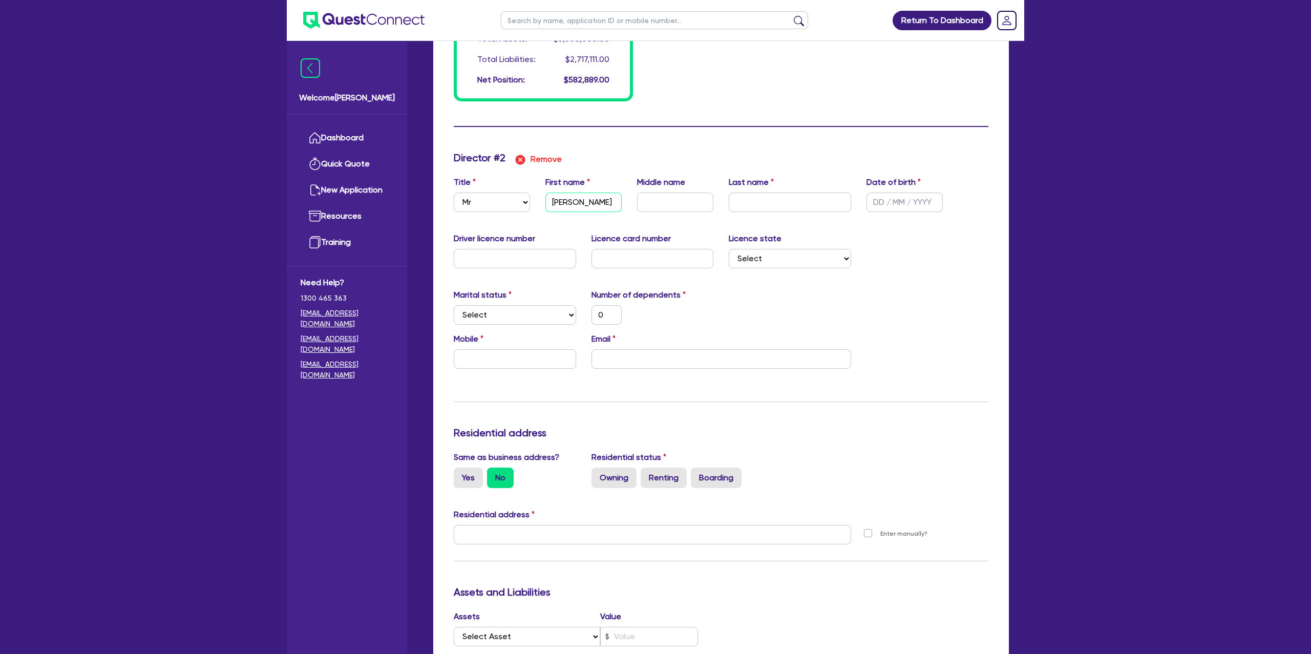
type input "0"
type input "Thomas"
type input "1"
type input "0429998358"
type input "2500000"
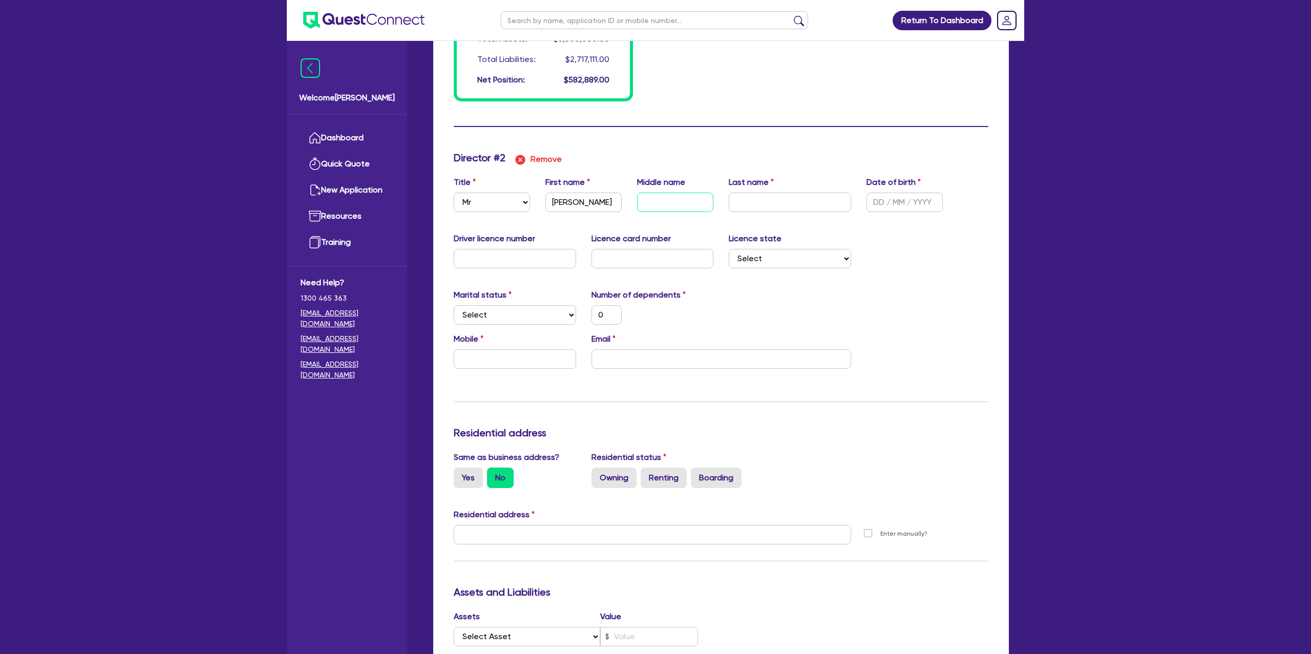
type input "800000"
type input "1111111"
type input "6800"
type input "439000"
type input "2200"
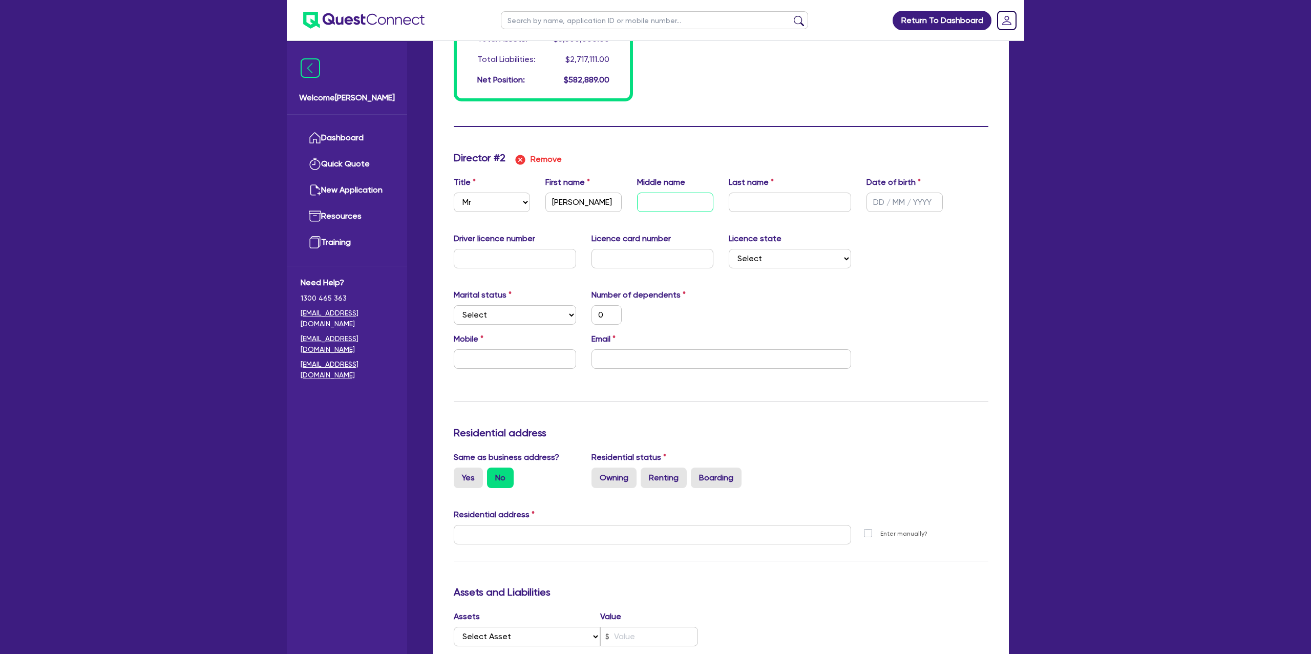
type input "687000"
type input "3500"
type input "480000"
type input "2400"
type input "P"
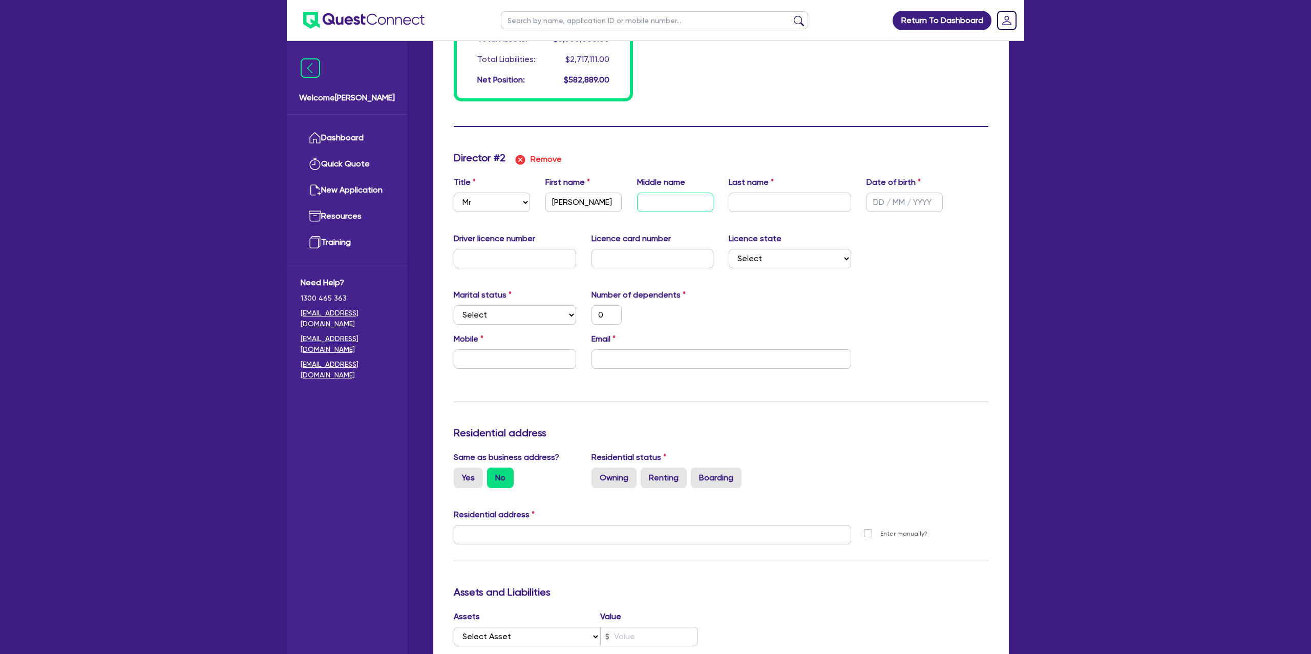
type input "0"
type input "1"
type input "0429998358"
type input "2500000"
type input "800000"
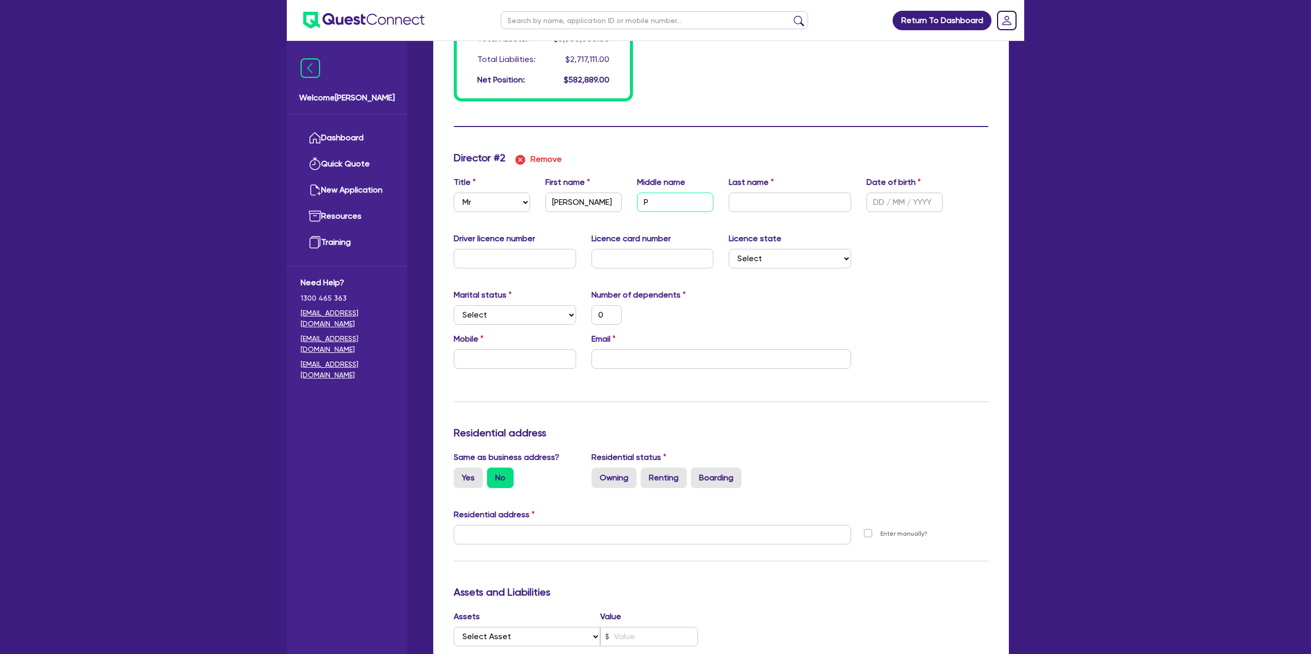
type input "1111111"
type input "6800"
type input "439000"
type input "2200"
type input "687000"
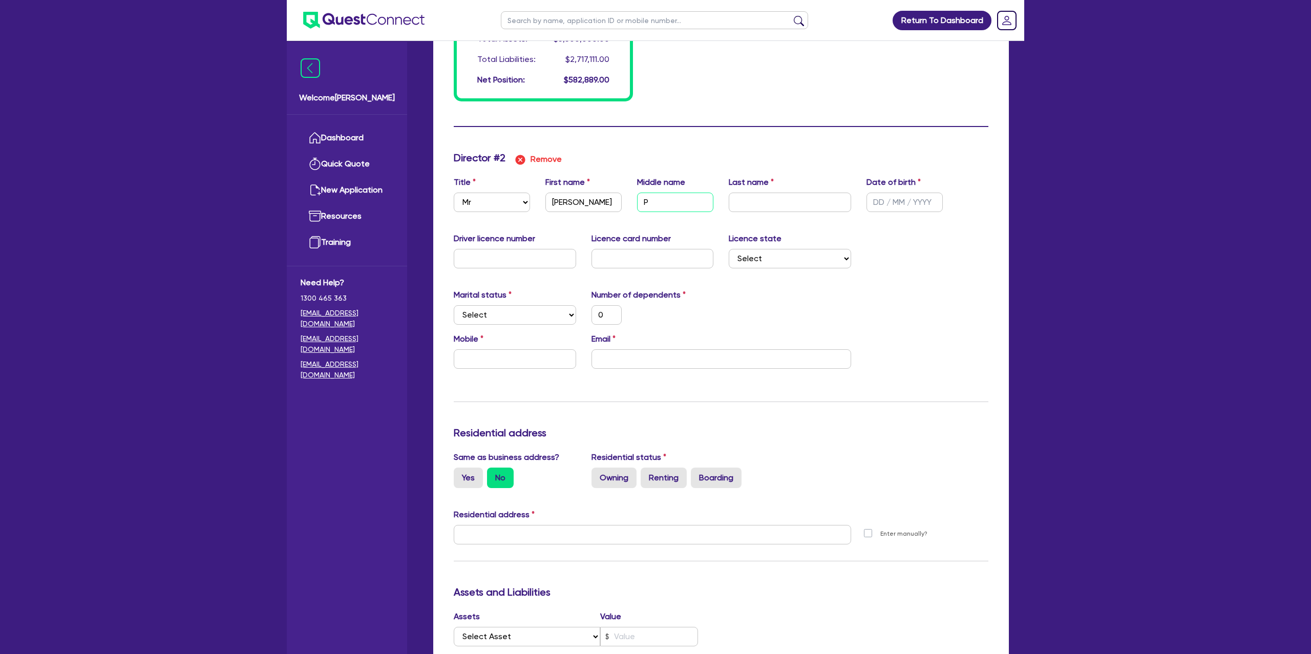
type input "3500"
type input "480000"
type input "2400"
type input "Pa"
type input "0"
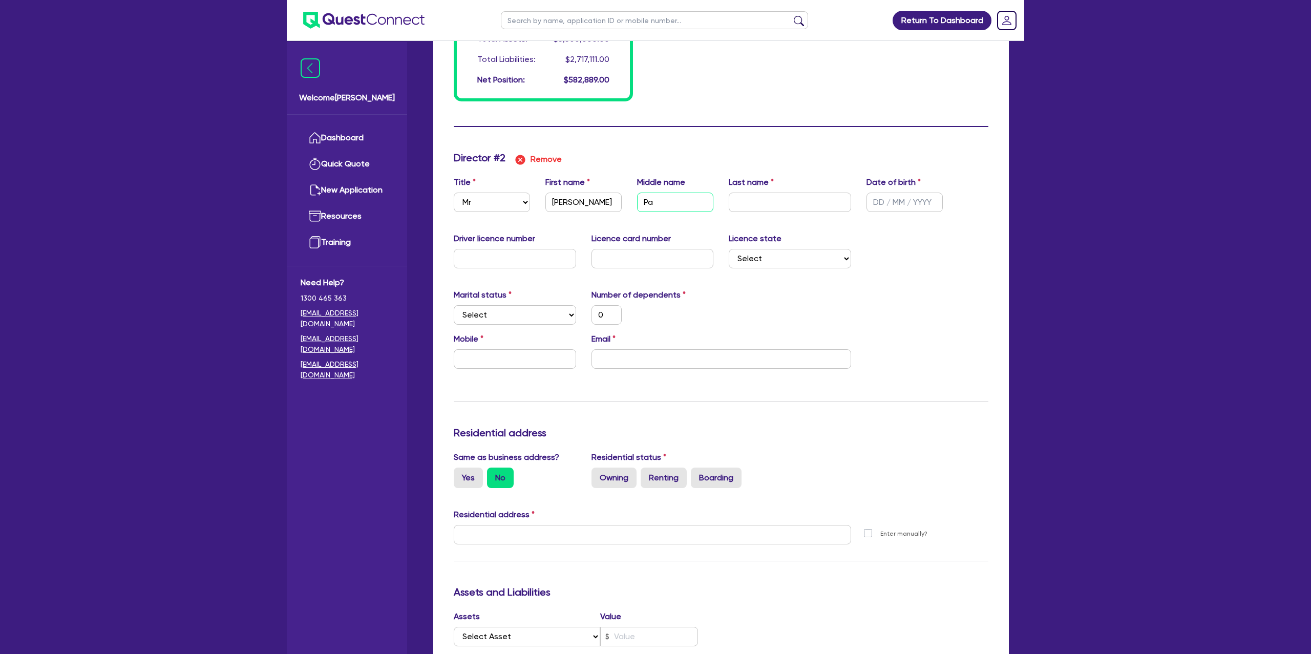
type input "1"
type input "0429998358"
type input "2500000"
type input "800000"
type input "1111111"
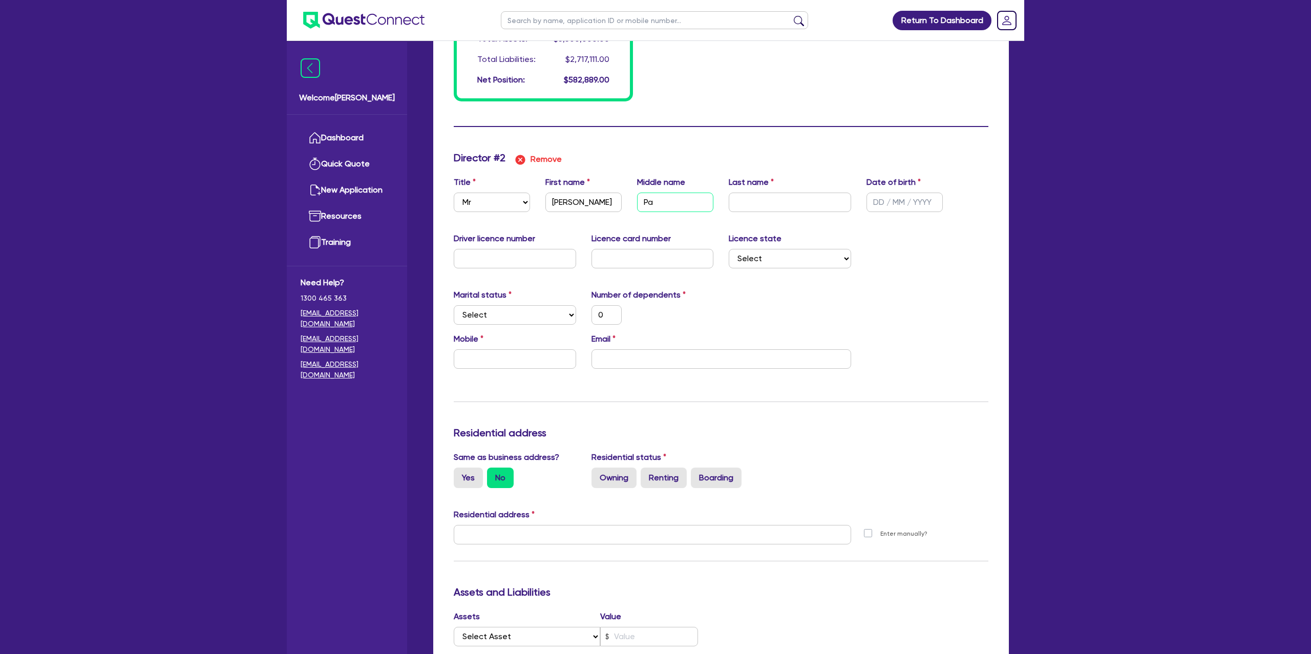
type input "6800"
type input "439000"
type input "2200"
type input "687000"
type input "3500"
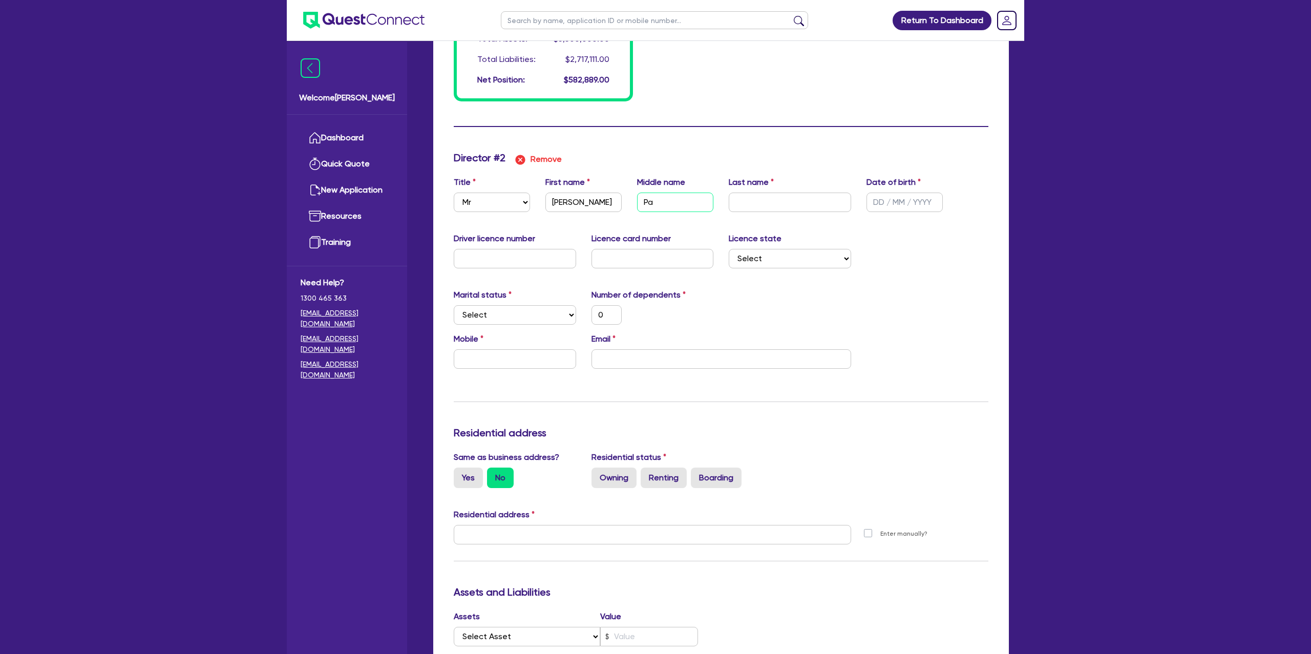
type input "480000"
type input "2400"
type input "Pat"
type input "0"
type input "1"
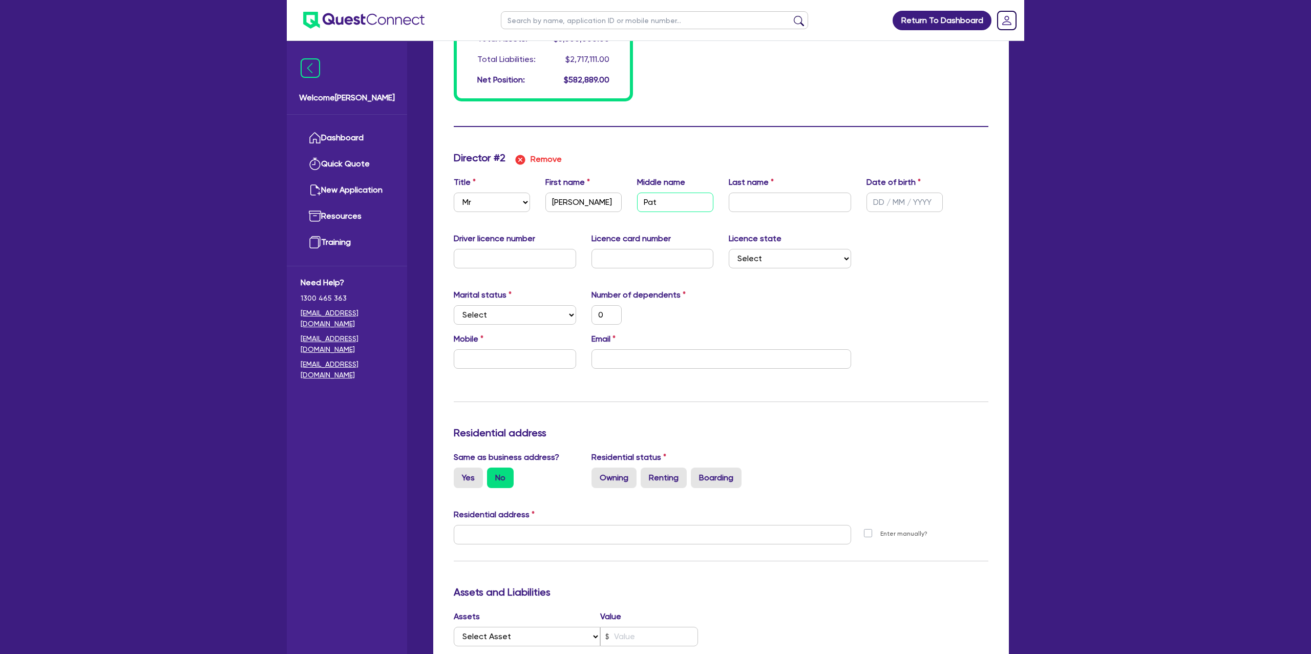
type input "0429998358"
type input "2500000"
type input "800000"
type input "1111111"
type input "6800"
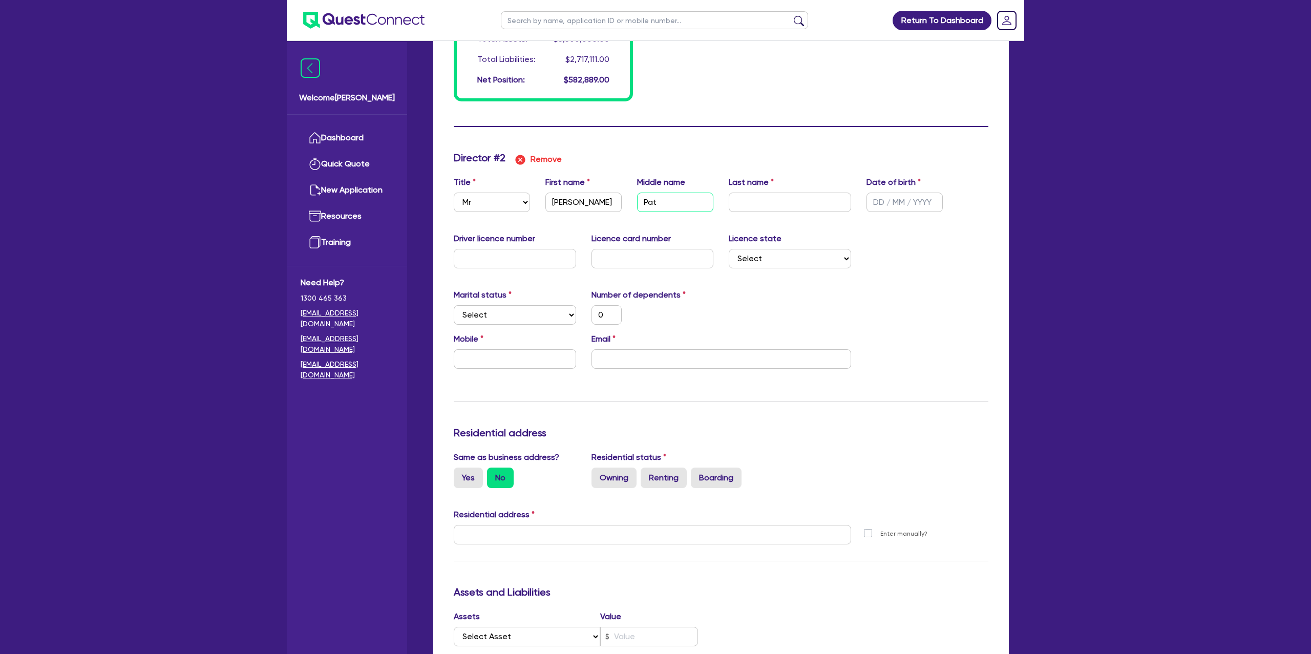
type input "439000"
type input "2200"
type input "687000"
type input "3500"
type input "480000"
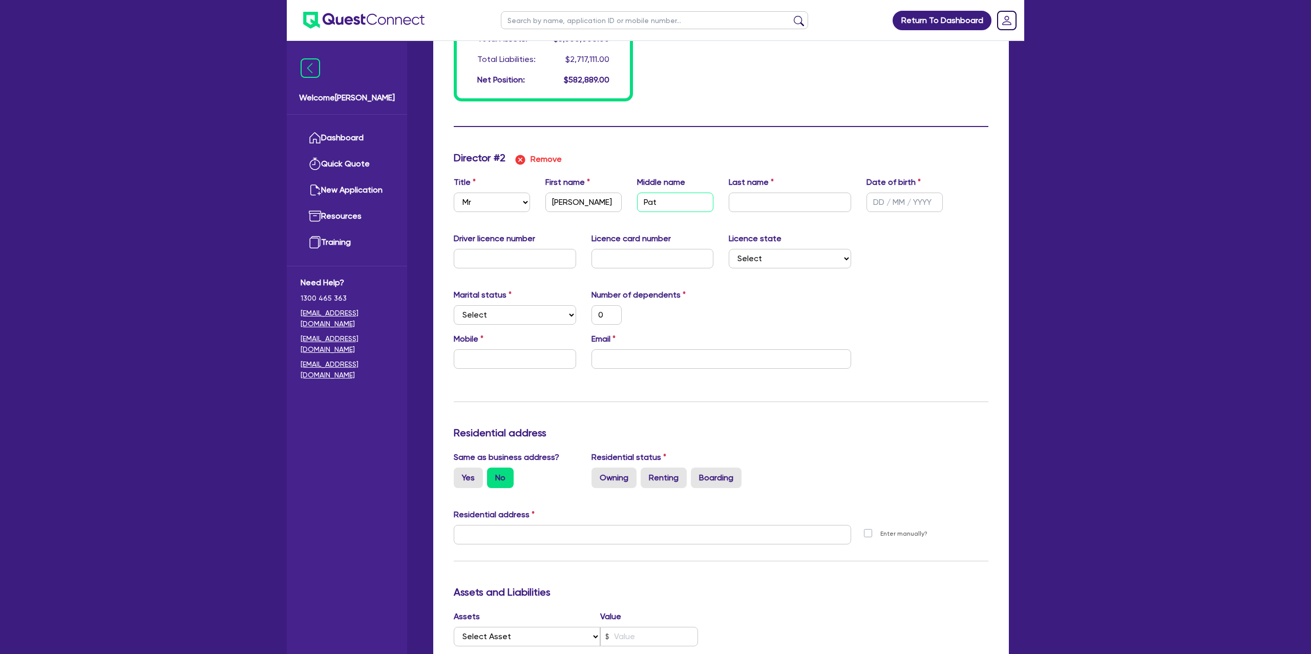
type input "2400"
type input "Patr"
type input "0"
type input "1"
type input "0429998358"
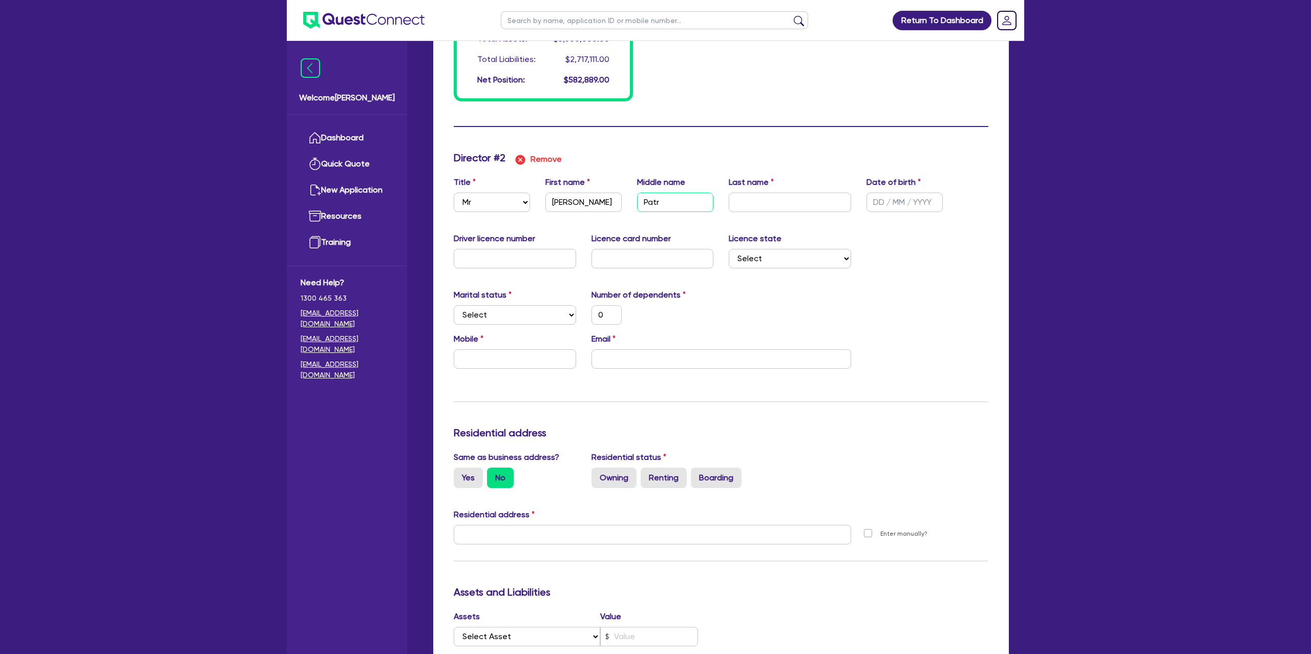
type input "2500000"
type input "800000"
type input "1111111"
type input "6800"
type input "439000"
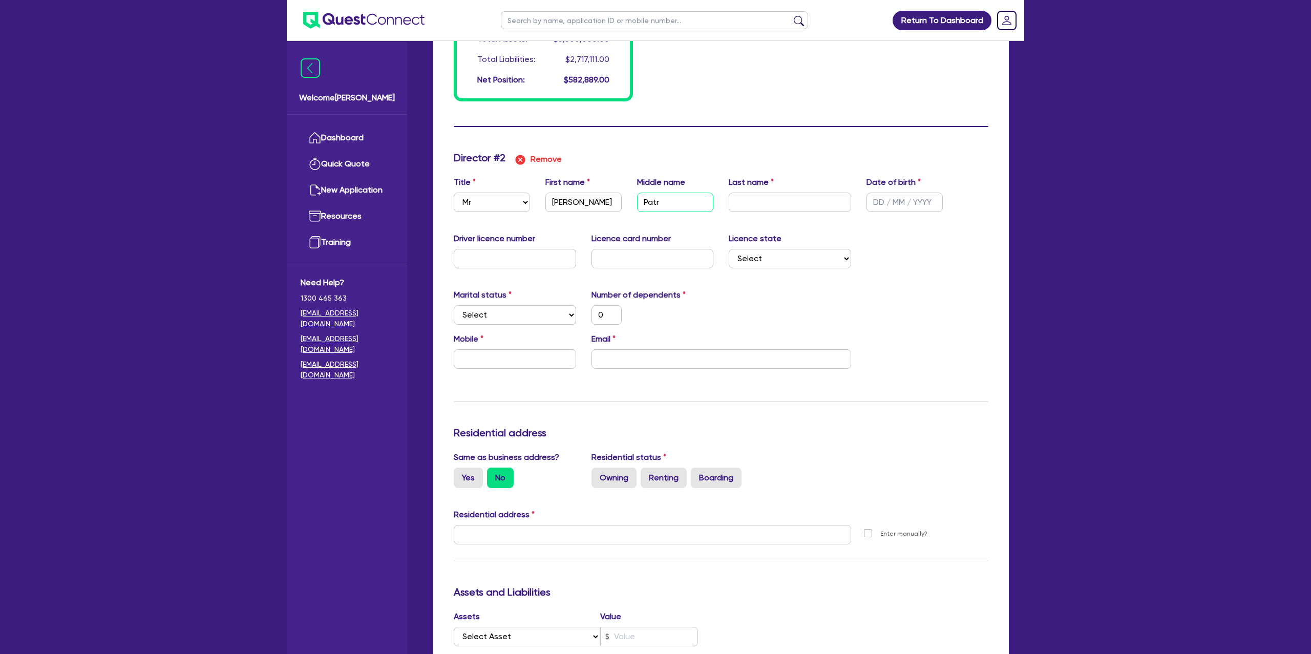
type input "2200"
type input "687000"
type input "3500"
type input "480000"
type input "2400"
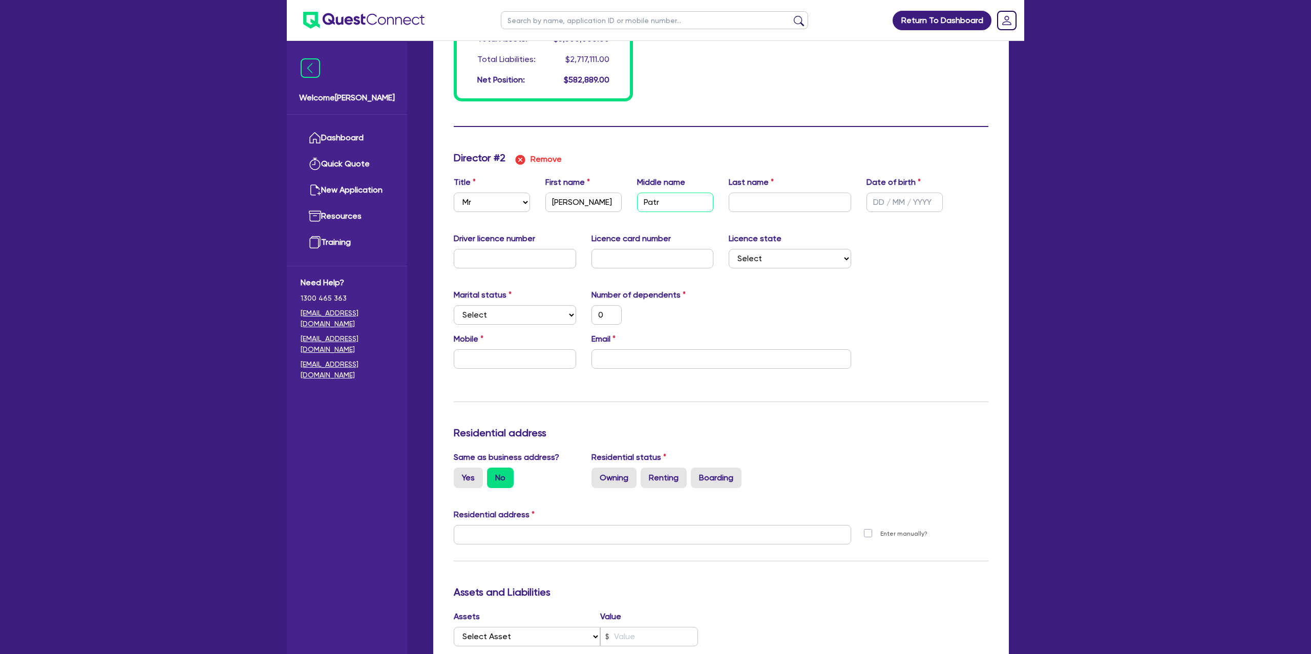
type input "Patri"
click at [881, 203] on input "text" at bounding box center [904, 202] width 76 height 19
click at [556, 263] on input "text" at bounding box center [515, 258] width 122 height 19
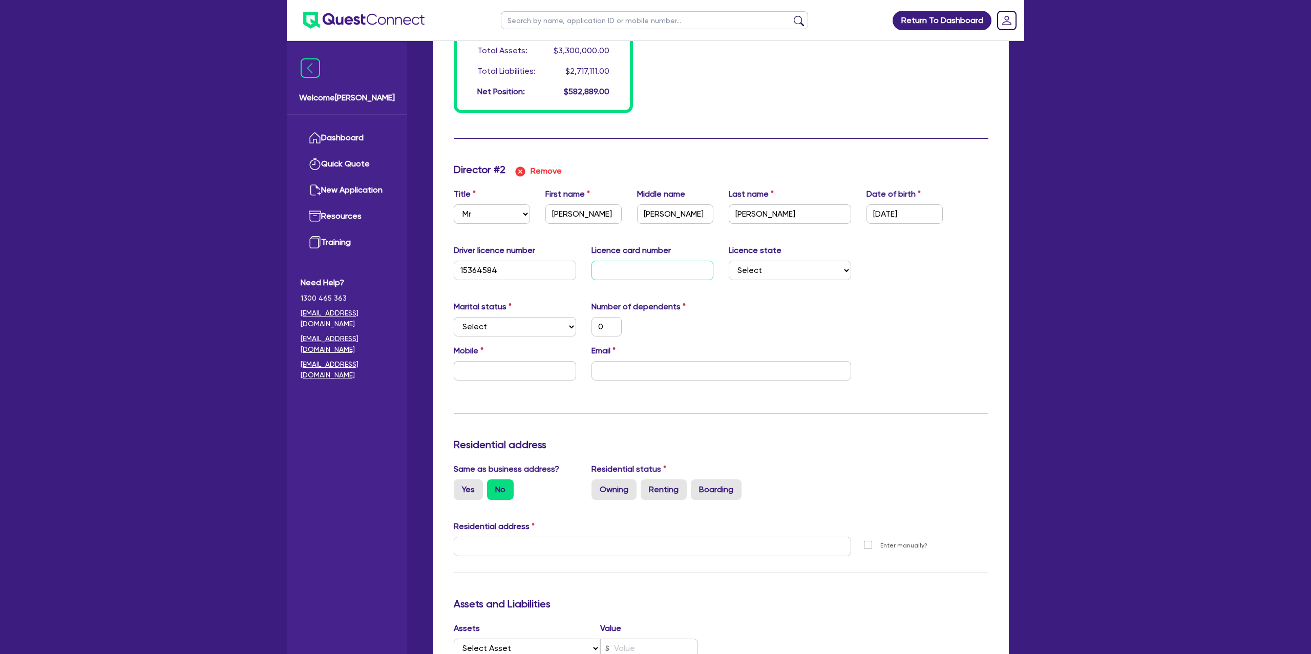
click at [656, 266] on input "text" at bounding box center [652, 270] width 122 height 19
click at [748, 275] on select "Select NSW VIC QLD TAS ACT SA NT WA" at bounding box center [790, 270] width 122 height 19
click at [729, 261] on select "Select NSW VIC QLD TAS ACT SA NT WA" at bounding box center [790, 270] width 122 height 19
click at [497, 328] on select "Select Single Married De Facto / Partner" at bounding box center [515, 326] width 122 height 19
click at [454, 317] on select "Select Single Married De Facto / Partner" at bounding box center [515, 326] width 122 height 19
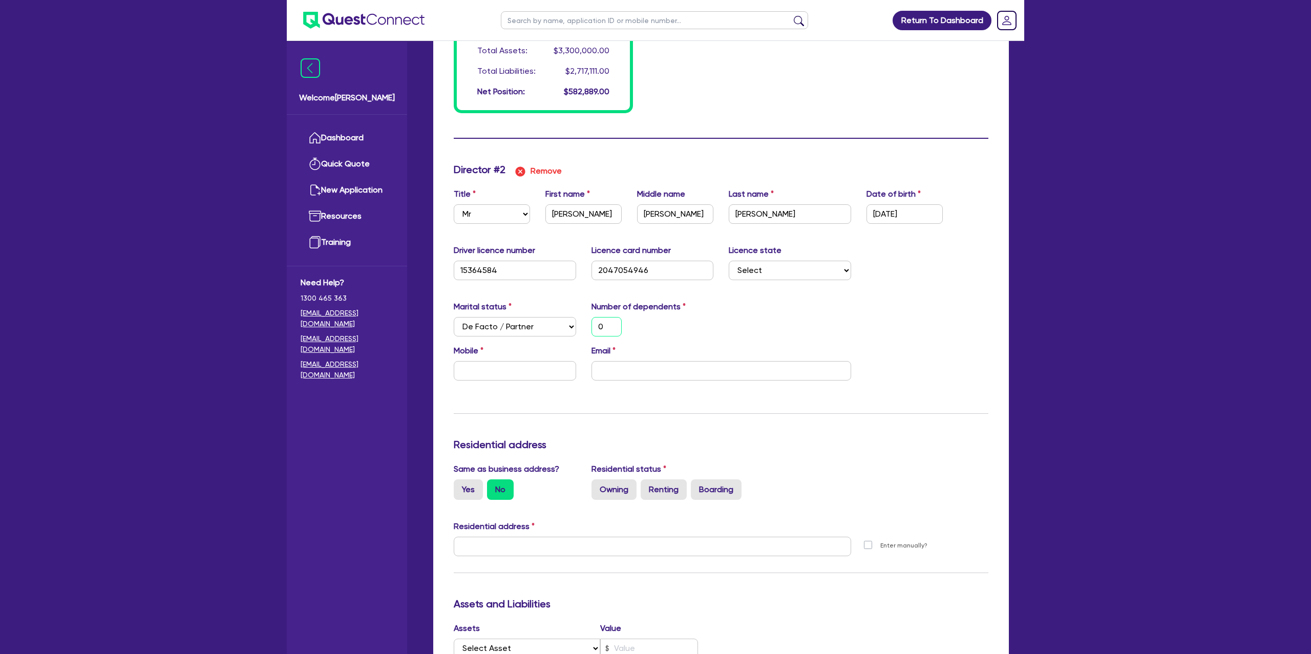
click at [613, 329] on input "0" at bounding box center [606, 326] width 30 height 19
click at [496, 373] on input "text" at bounding box center [515, 370] width 122 height 19
click at [625, 366] on input "email" at bounding box center [721, 370] width 260 height 19
paste input "tom@ikigaicontractors.com.au"
click at [665, 418] on div "Update residential status for Director #2 Boarding is only acceptable when the …" at bounding box center [721, 541] width 535 height 757
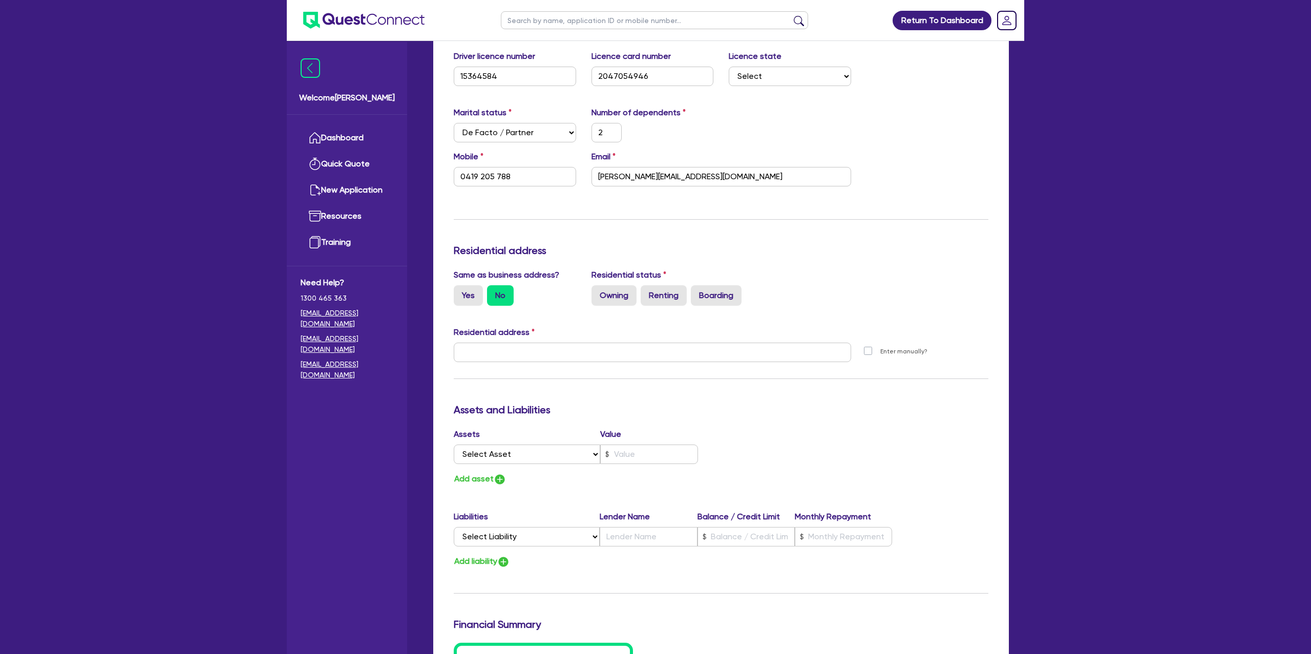
scroll to position [1162, 0]
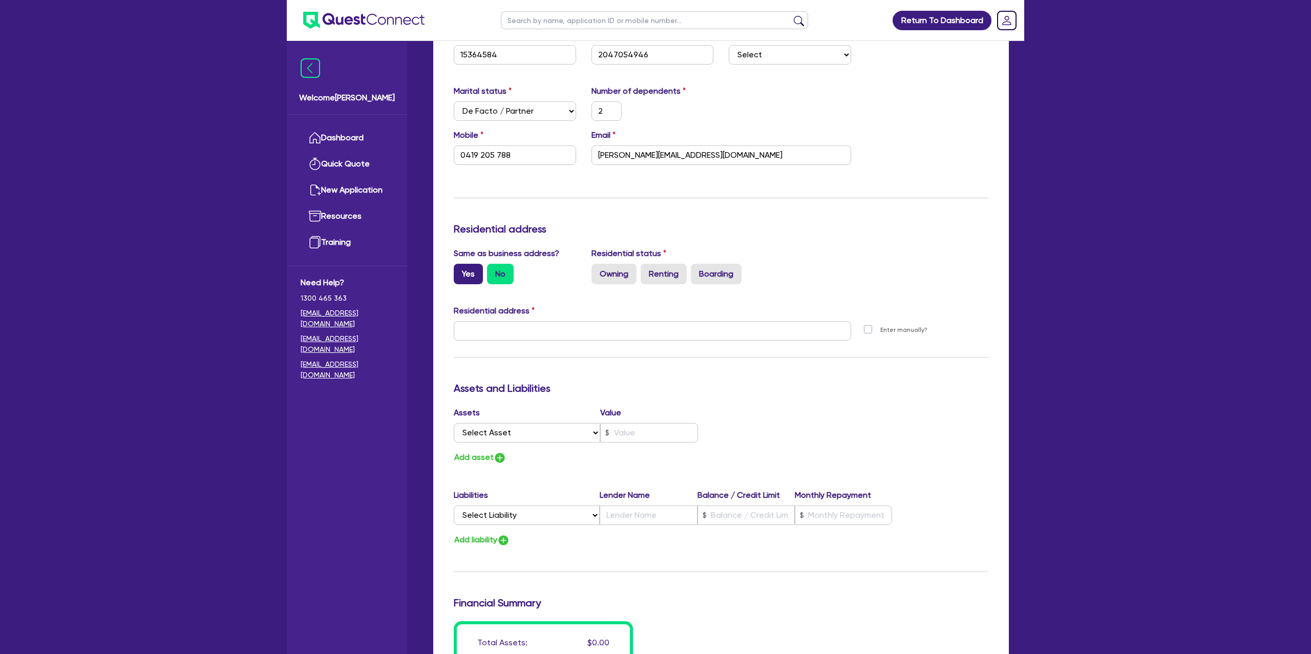
click at [466, 282] on label "Yes" at bounding box center [468, 274] width 29 height 20
click at [460, 270] on input "Yes" at bounding box center [457, 267] width 7 height 7
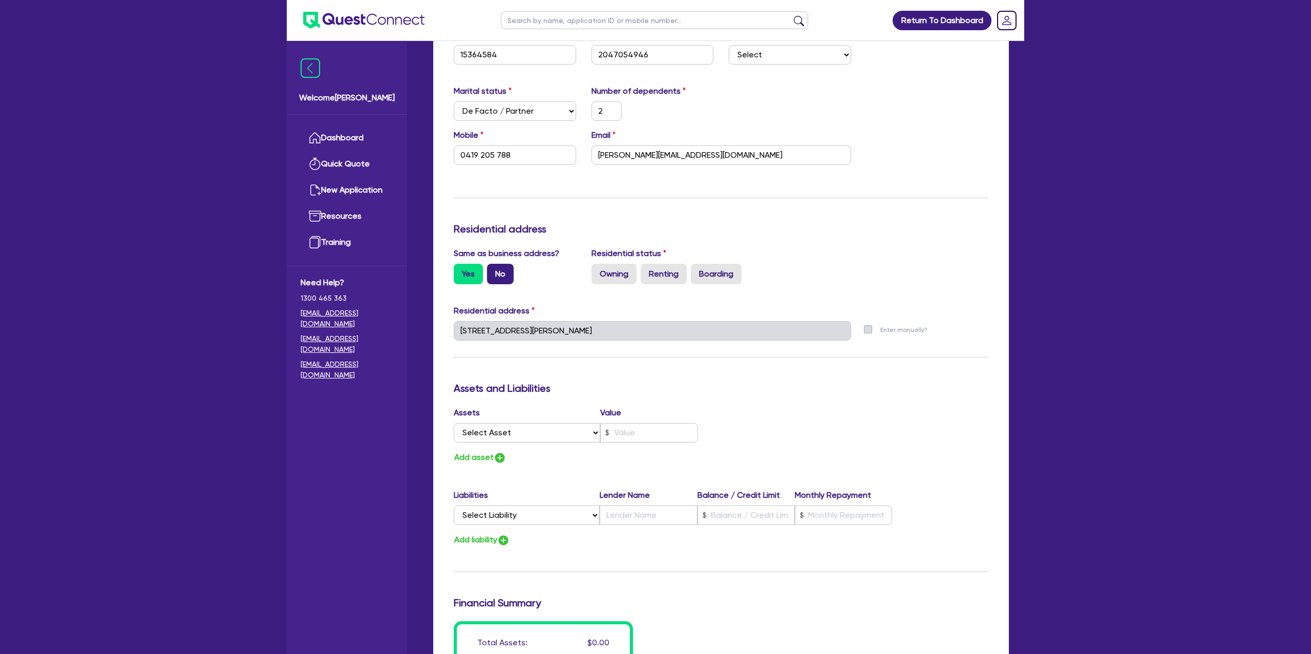
click at [496, 275] on label "No" at bounding box center [500, 274] width 27 height 20
click at [494, 270] on input "No" at bounding box center [490, 267] width 7 height 7
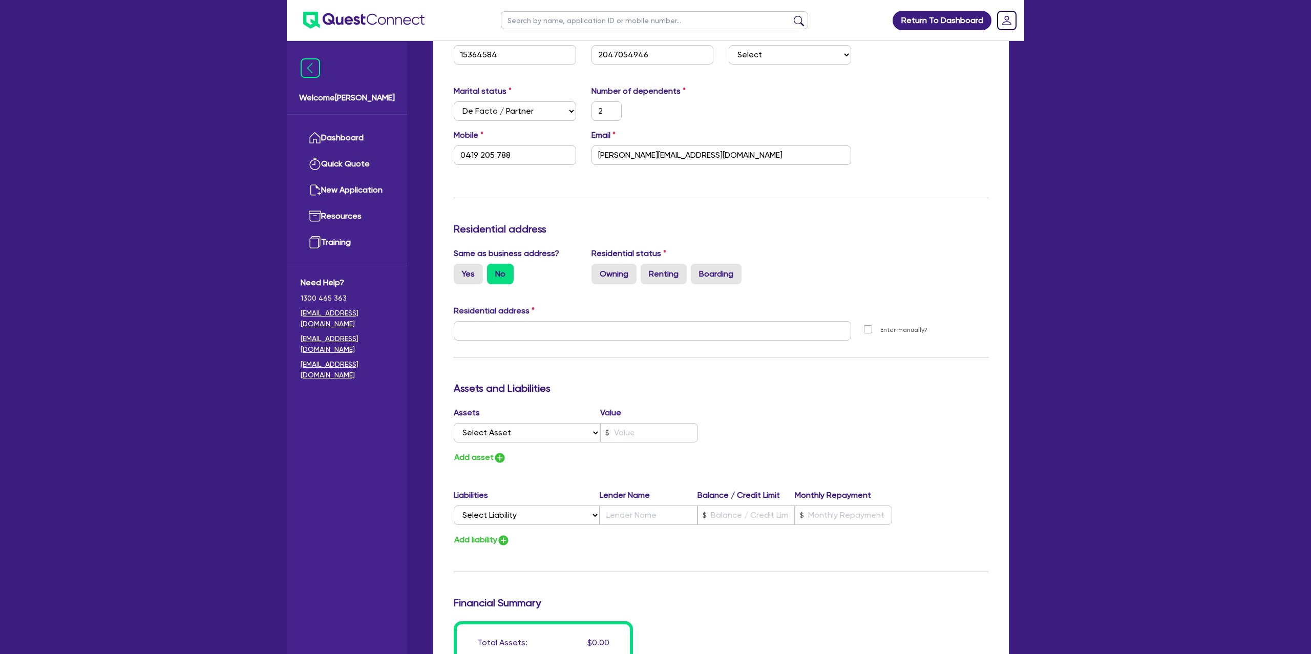
scroll to position [1179, 0]
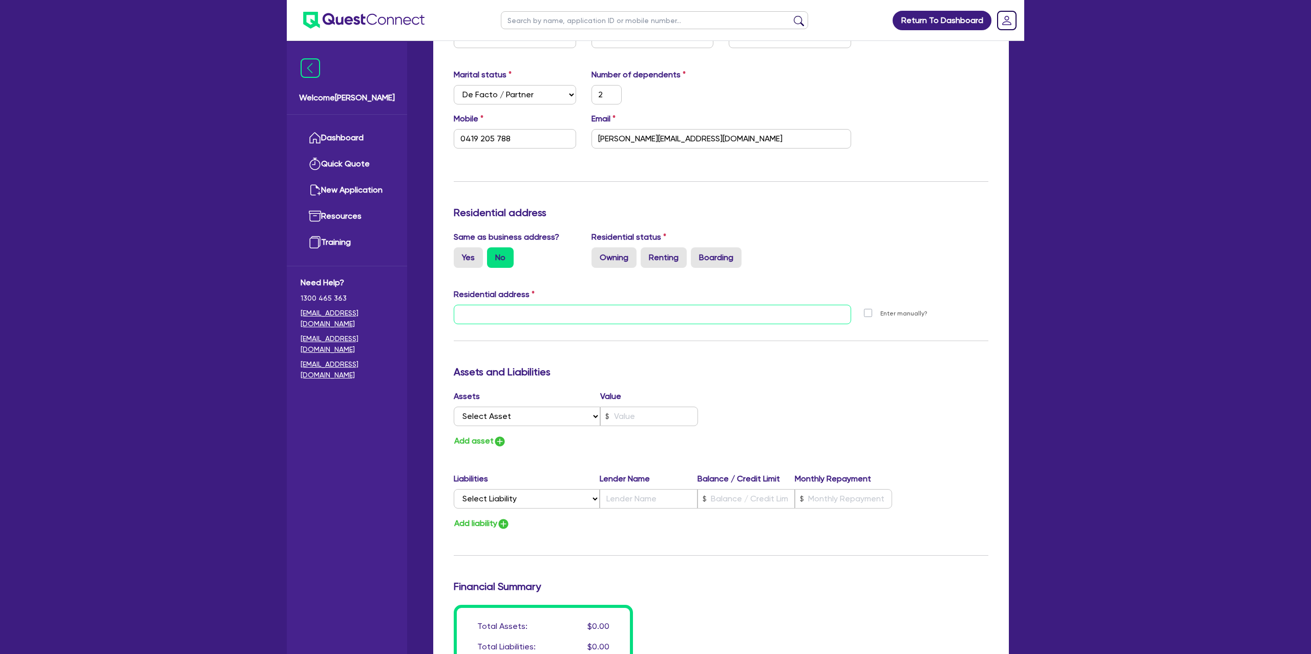
click at [504, 313] on input "text" at bounding box center [652, 314] width 397 height 19
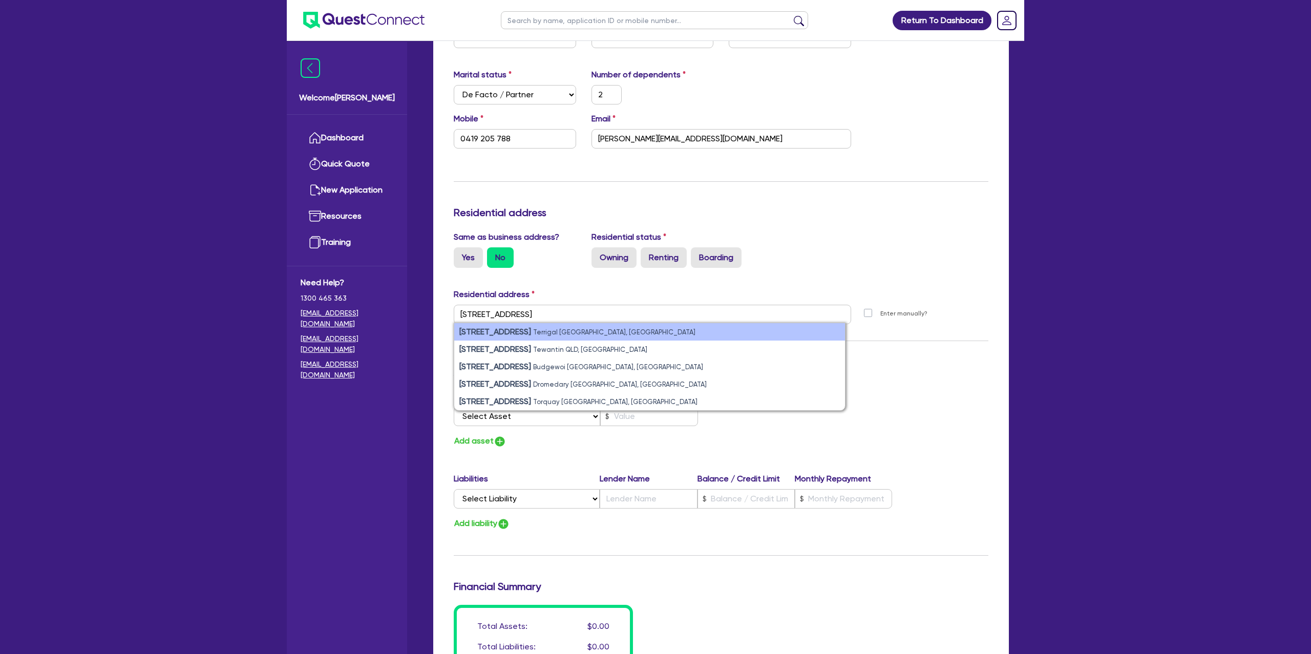
click at [520, 335] on strong "3 Sunrise Avenue" at bounding box center [495, 332] width 72 height 10
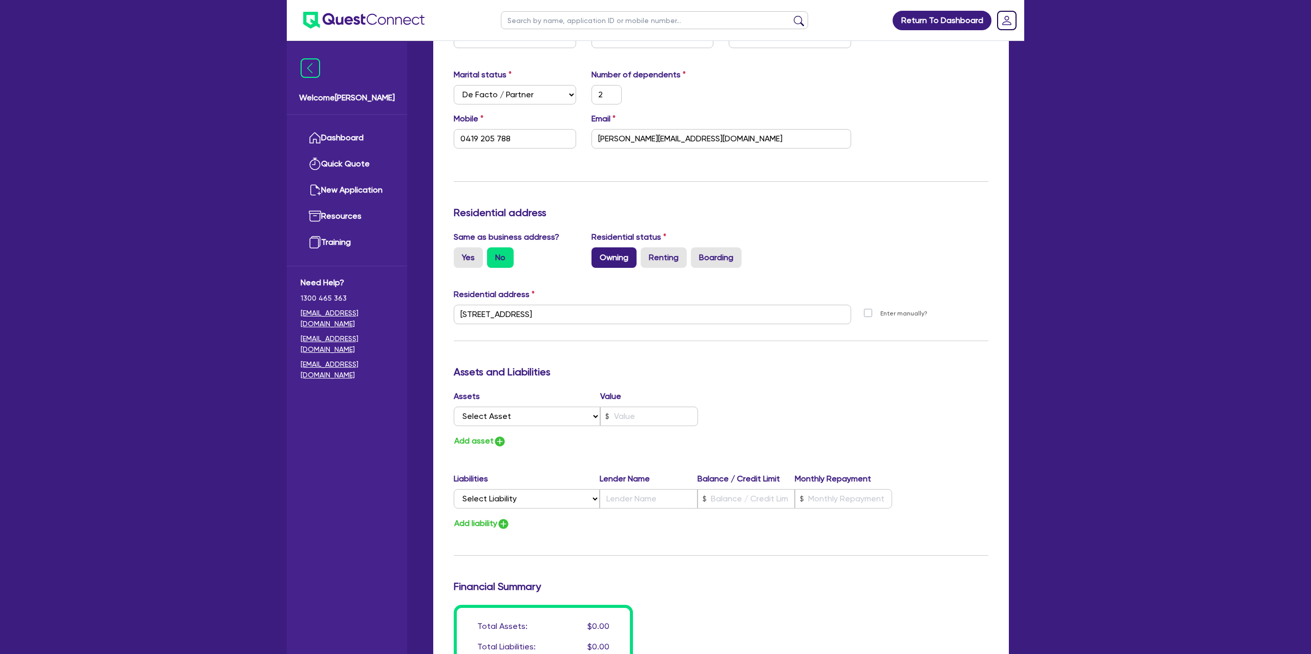
click at [624, 249] on label "Owning" at bounding box center [613, 257] width 45 height 20
click at [598, 249] on input "Owning" at bounding box center [594, 250] width 7 height 7
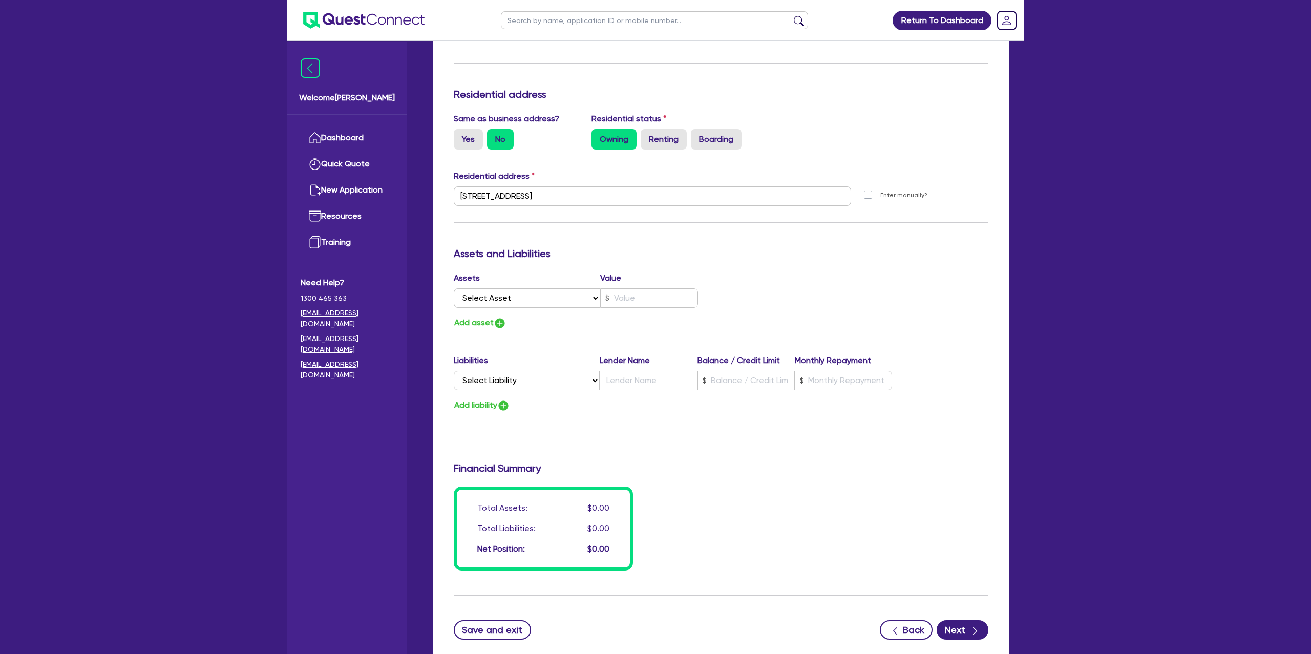
scroll to position [1305, 0]
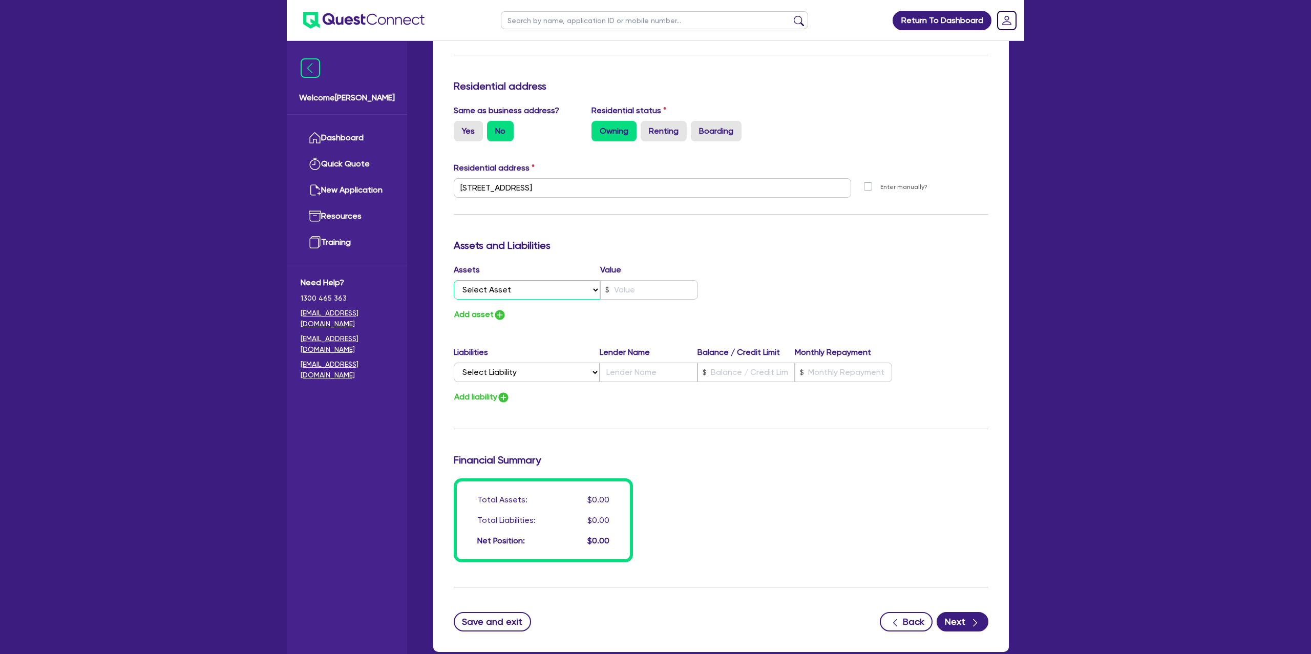
click at [537, 296] on select "Select Asset Cash Property Investment property Vehicle Truck Trailer Equipment …" at bounding box center [527, 289] width 146 height 19
click at [454, 281] on select "Select Asset Cash Property Investment property Vehicle Truck Trailer Equipment …" at bounding box center [527, 289] width 146 height 19
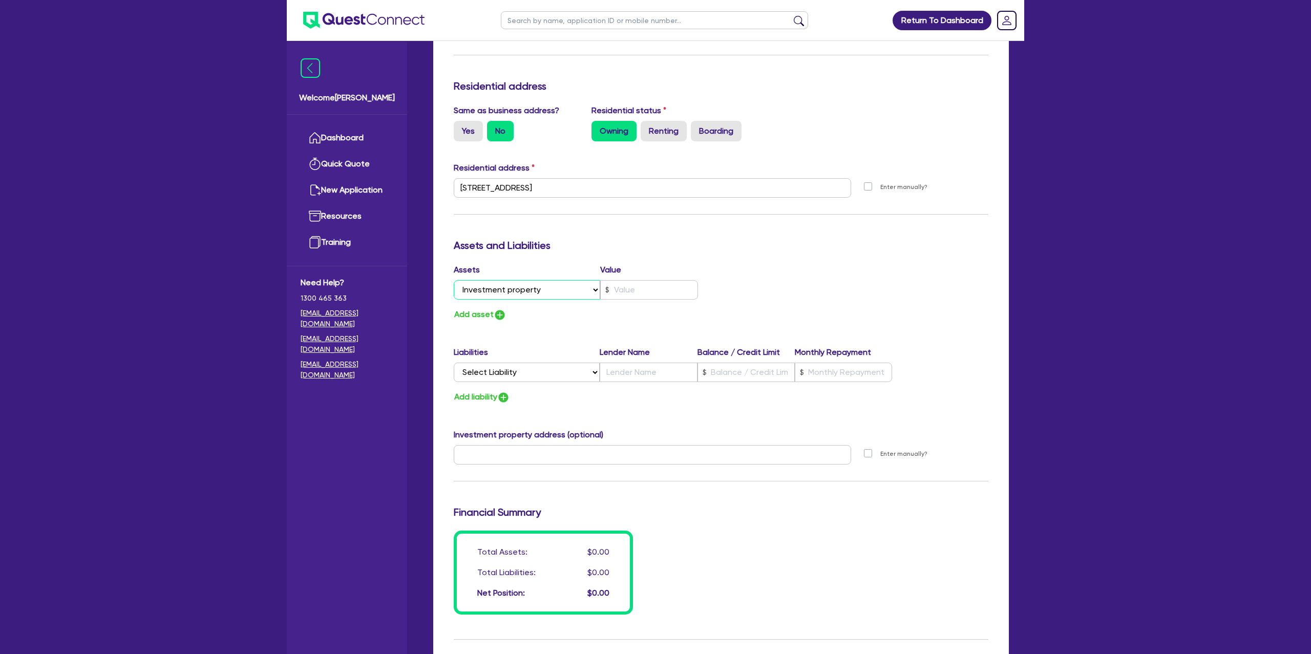
click at [491, 294] on select "Select Asset Cash Property Investment property Vehicle Truck Trailer Equipment …" at bounding box center [527, 289] width 146 height 19
click at [454, 281] on select "Select Asset Cash Property Investment property Vehicle Truck Trailer Equipment …" at bounding box center [527, 289] width 146 height 19
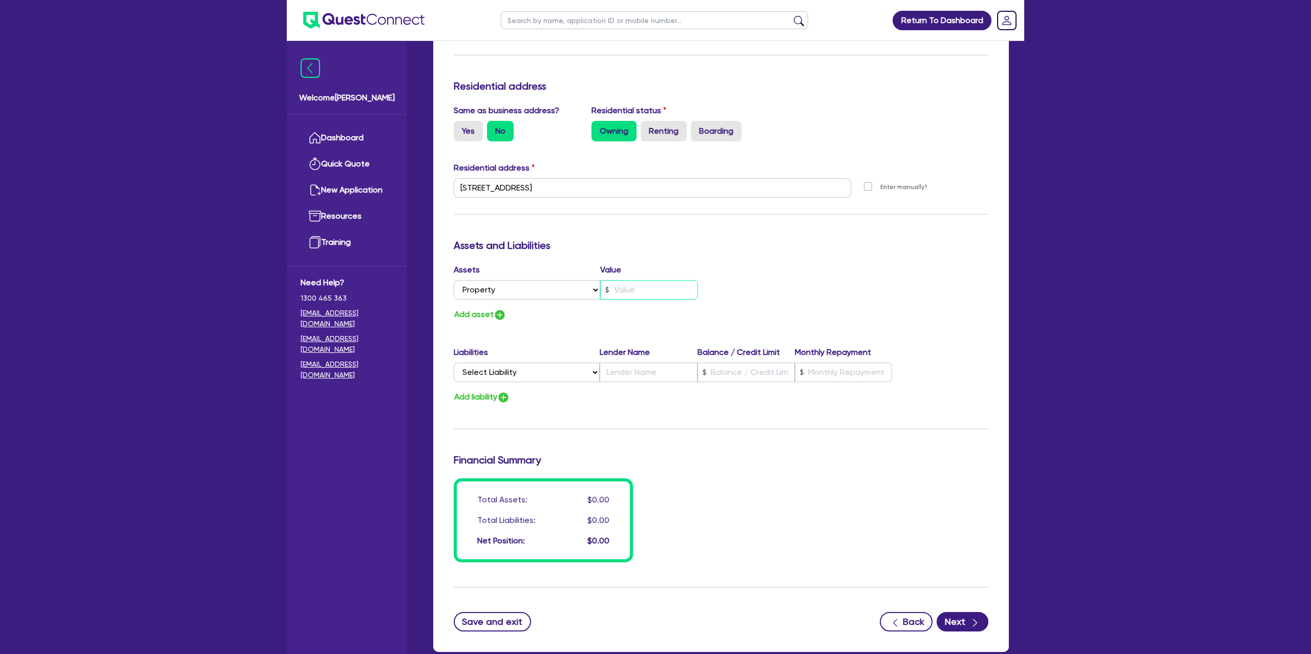
click at [635, 293] on input "text" at bounding box center [649, 289] width 98 height 19
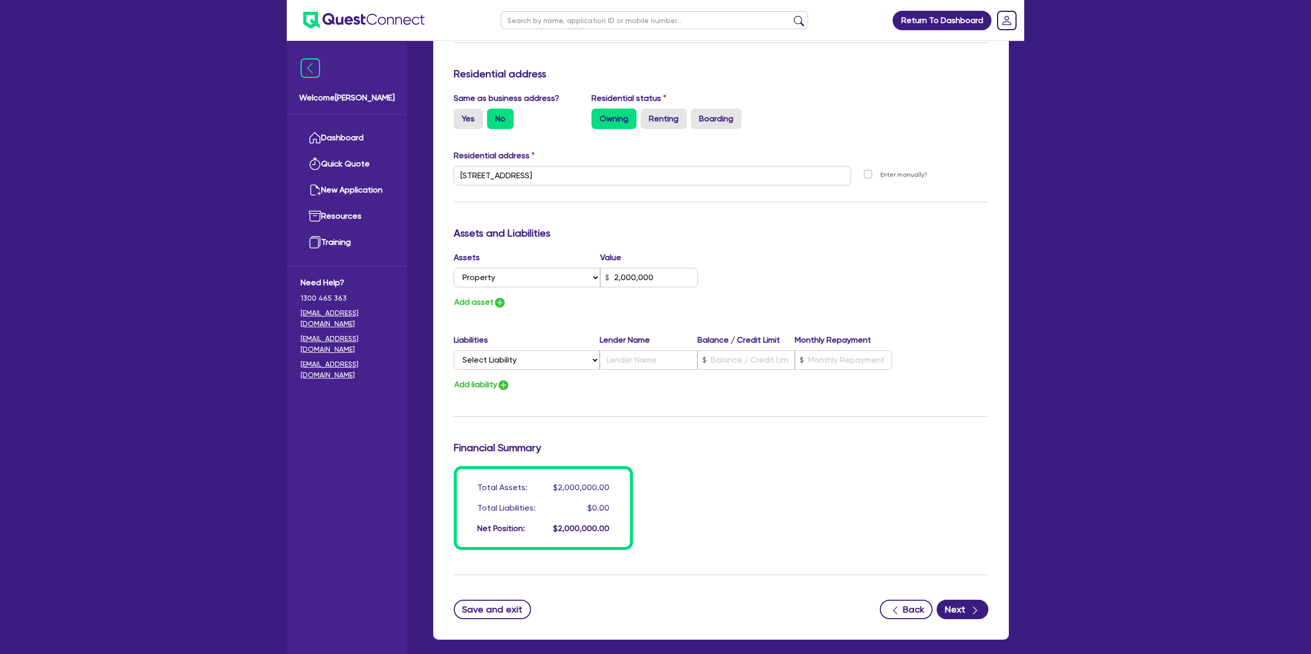
click at [784, 277] on div "Assets Value Select Asset Cash Property Investment property Vehicle Truck Trail…" at bounding box center [721, 280] width 550 height 58
click at [514, 365] on select "Select Liability Credit card Mortgage Investment property loan Vehicle loan Tru…" at bounding box center [527, 359] width 146 height 19
click at [454, 351] on select "Select Liability Credit card Mortgage Investment property loan Vehicle loan Tru…" at bounding box center [527, 359] width 146 height 19
drag, startPoint x: 713, startPoint y: 358, endPoint x: 718, endPoint y: 359, distance: 5.2
click at [717, 359] on input "text" at bounding box center [745, 359] width 97 height 19
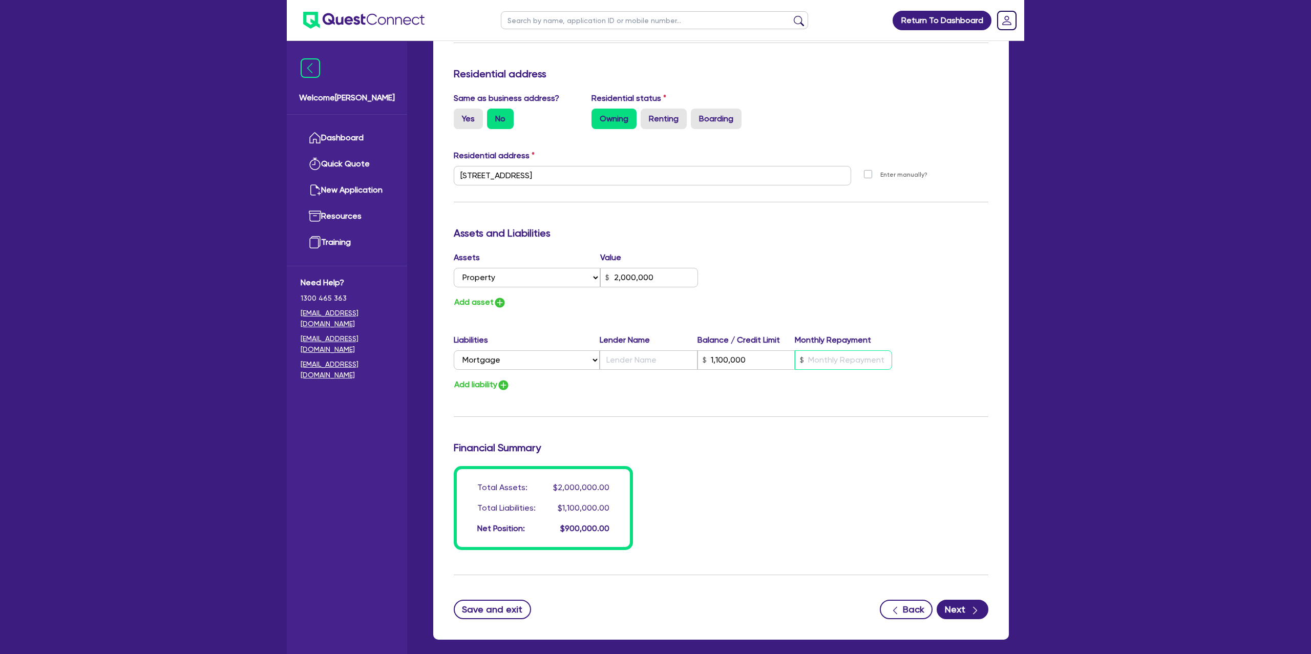
click at [814, 355] on input "text" at bounding box center [843, 359] width 97 height 19
drag, startPoint x: 894, startPoint y: 329, endPoint x: 885, endPoint y: 327, distance: 9.4
click at [885, 327] on div "Update residential status for Director #2 Boarding is only acceptable when the …" at bounding box center [721, 171] width 535 height 757
click at [630, 356] on input "text" at bounding box center [648, 359] width 97 height 19
click at [873, 292] on div "Update residential status for Director #2 Boarding is only acceptable when the …" at bounding box center [721, 171] width 535 height 757
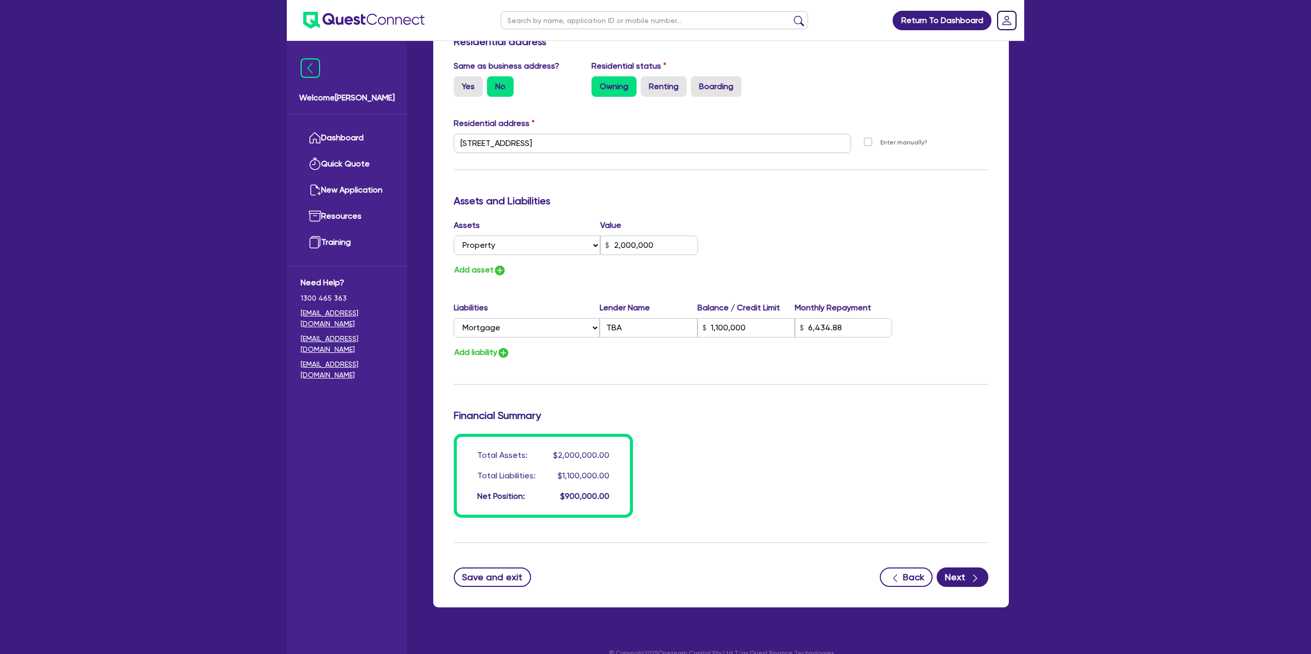
scroll to position [1367, 0]
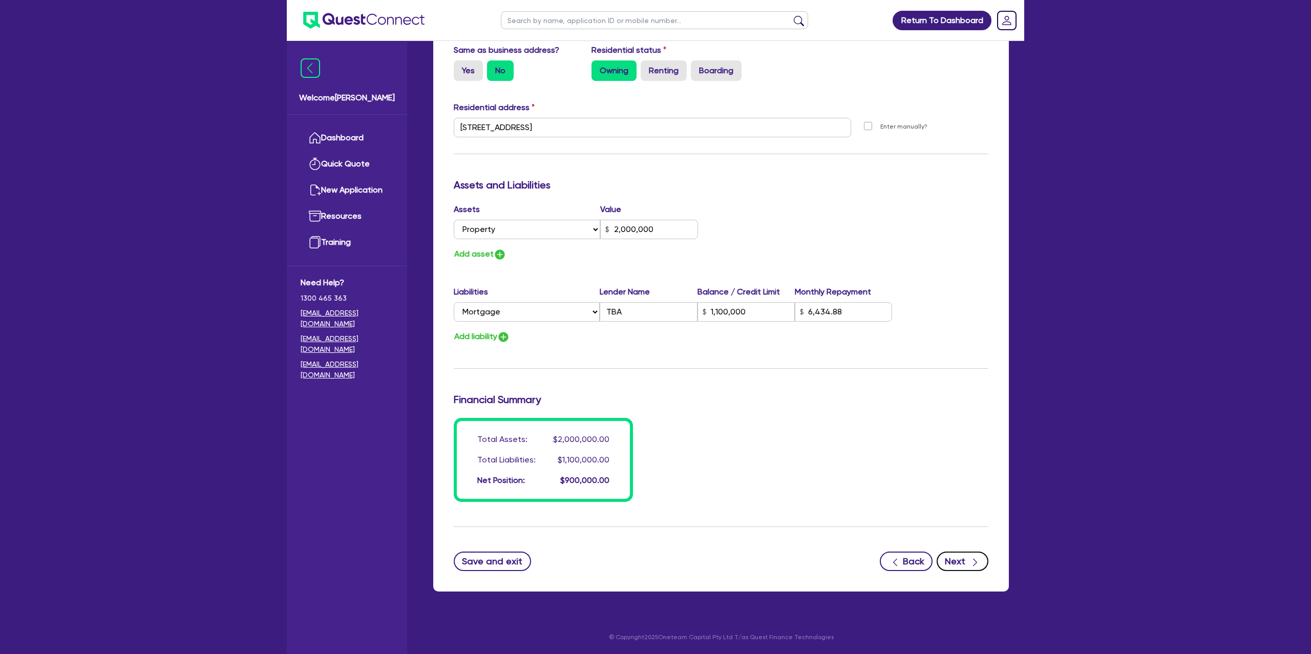
click at [969, 564] on div "button" at bounding box center [974, 561] width 11 height 13
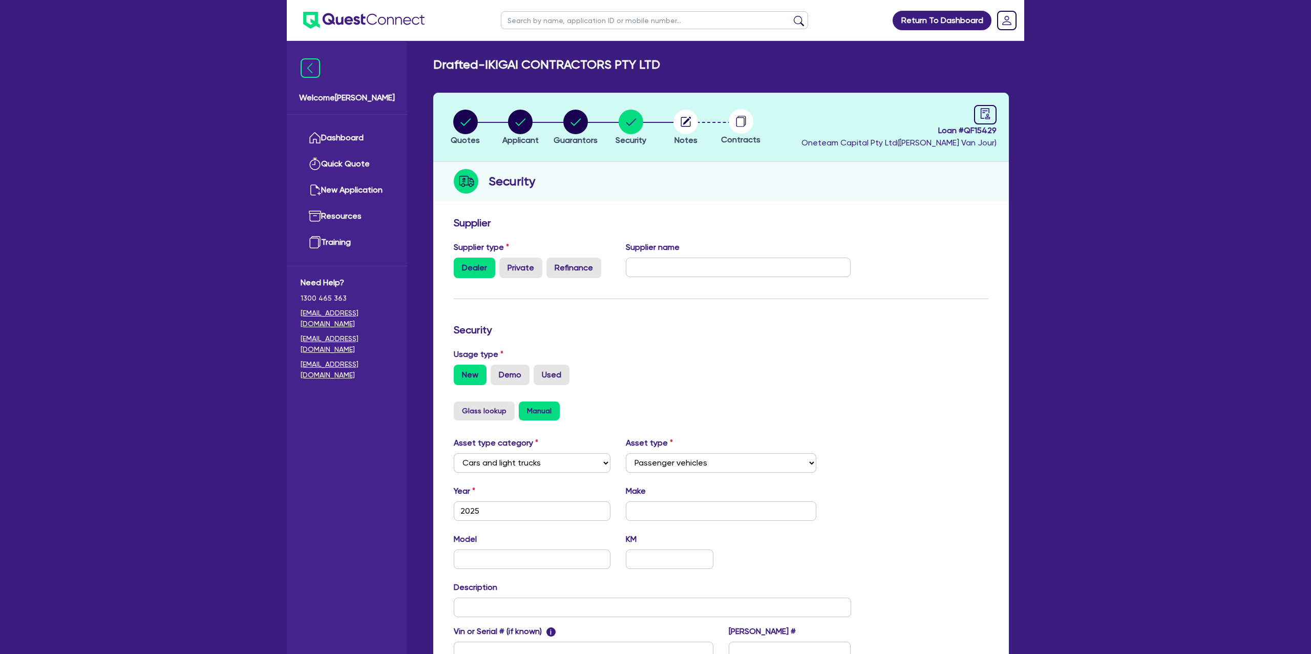
scroll to position [133, 0]
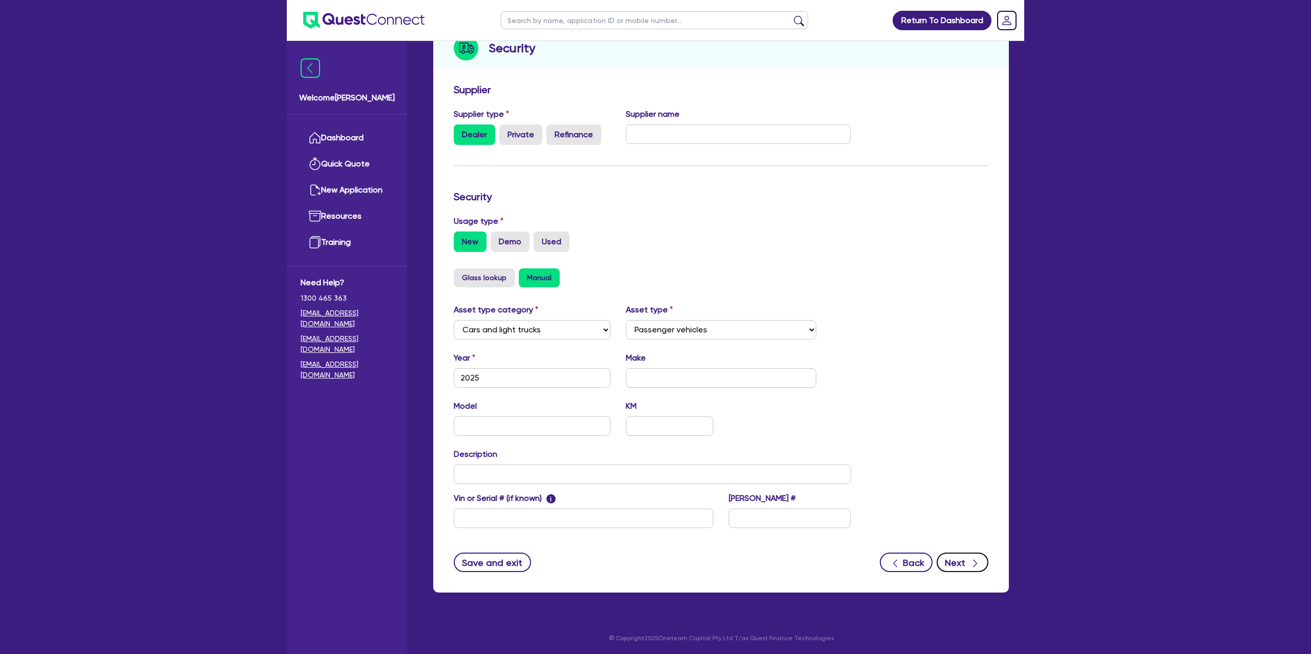
click at [963, 559] on button "Next" at bounding box center [963, 562] width 52 height 19
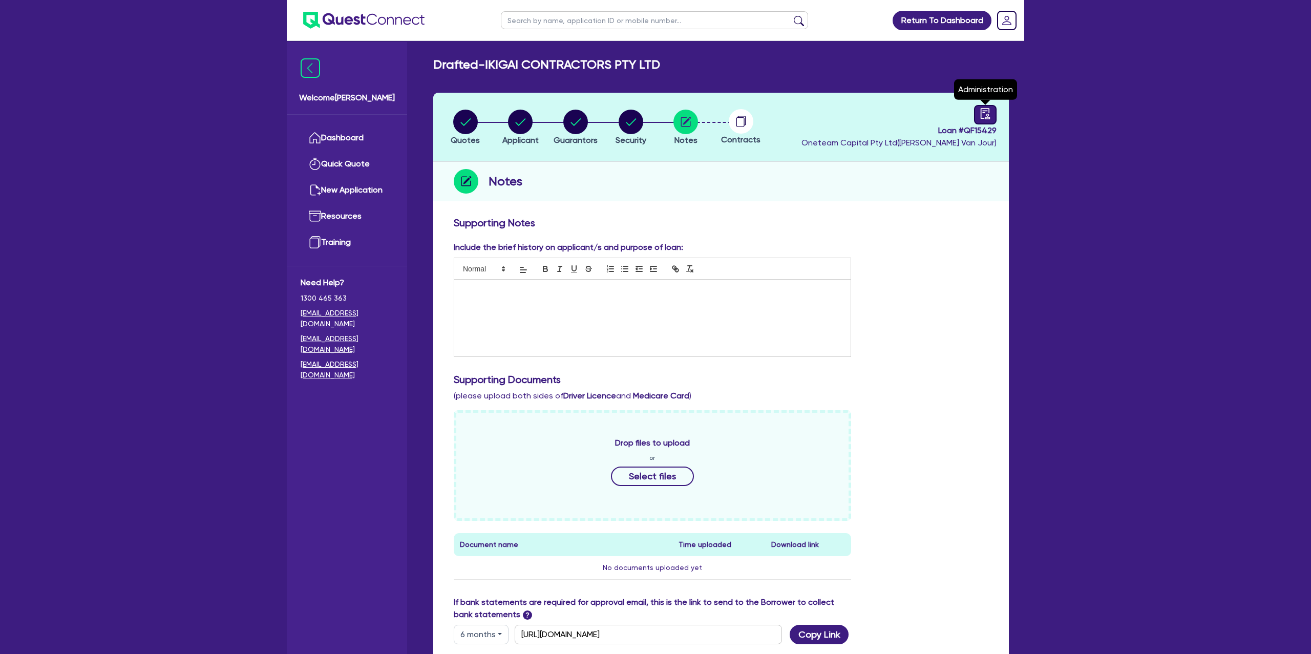
click at [978, 112] on div at bounding box center [985, 114] width 23 height 19
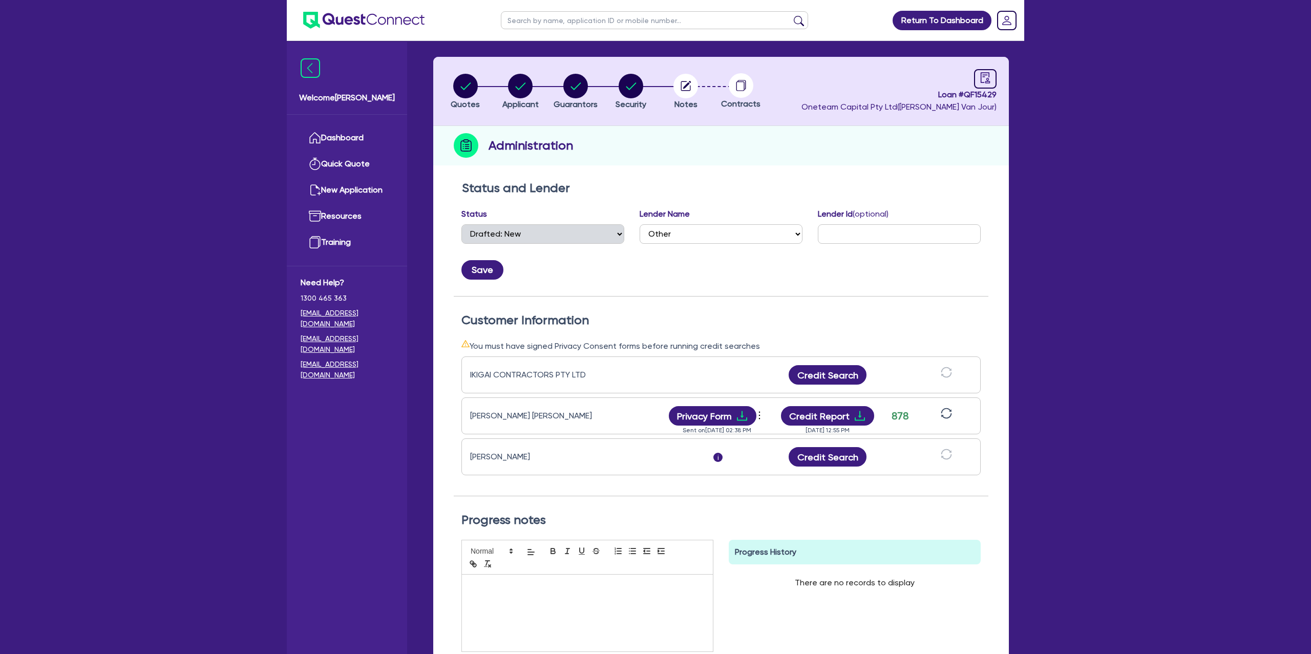
scroll to position [39, 0]
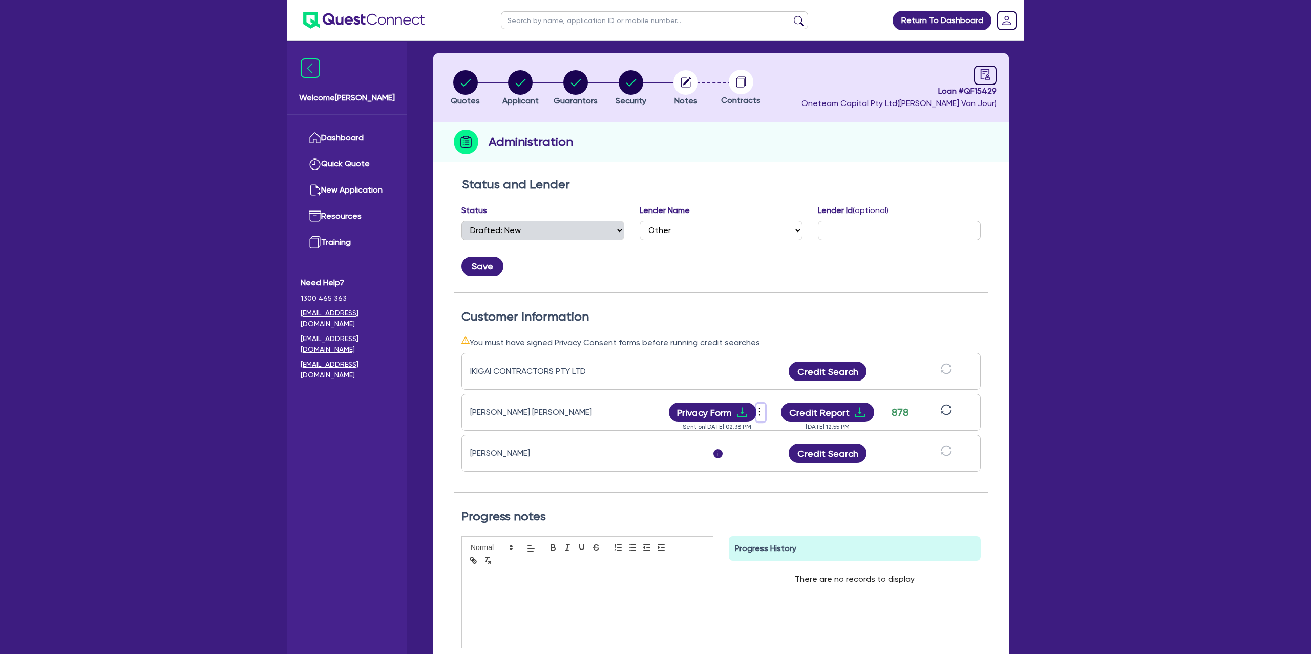
click at [759, 409] on icon "more" at bounding box center [759, 411] width 10 height 15
drag, startPoint x: 745, startPoint y: 455, endPoint x: 750, endPoint y: 457, distance: 5.3
click at [747, 456] on div "i" at bounding box center [717, 453] width 102 height 12
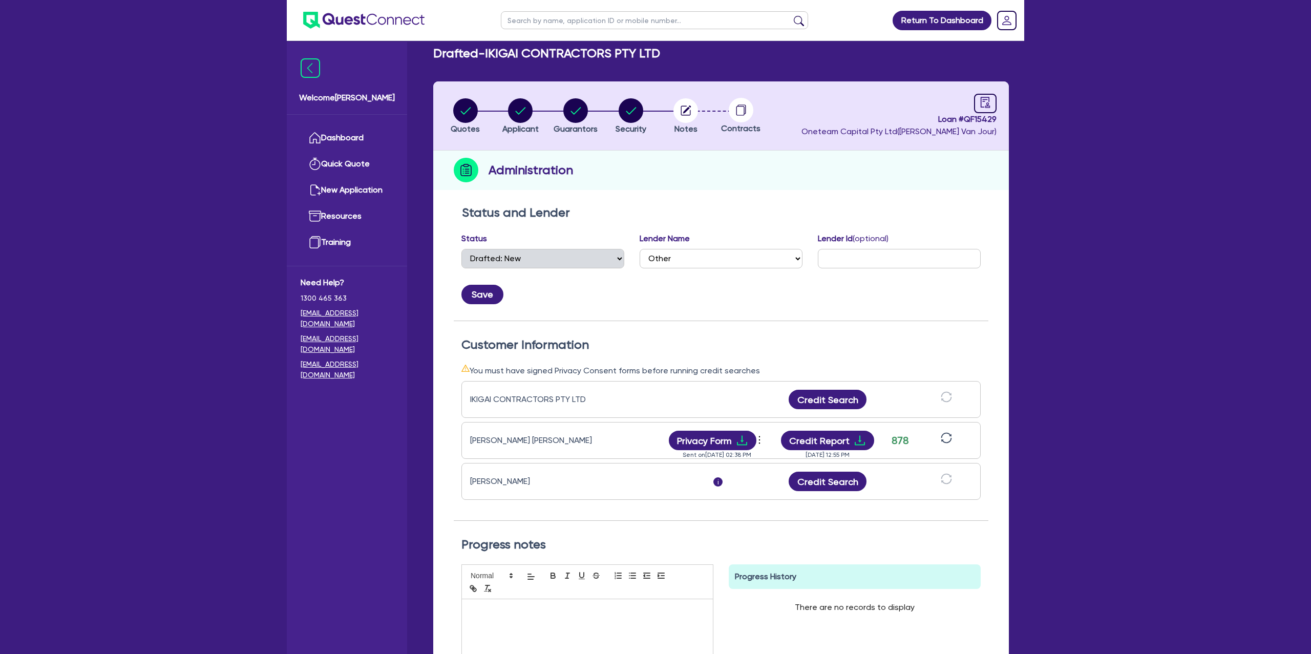
scroll to position [13, 0]
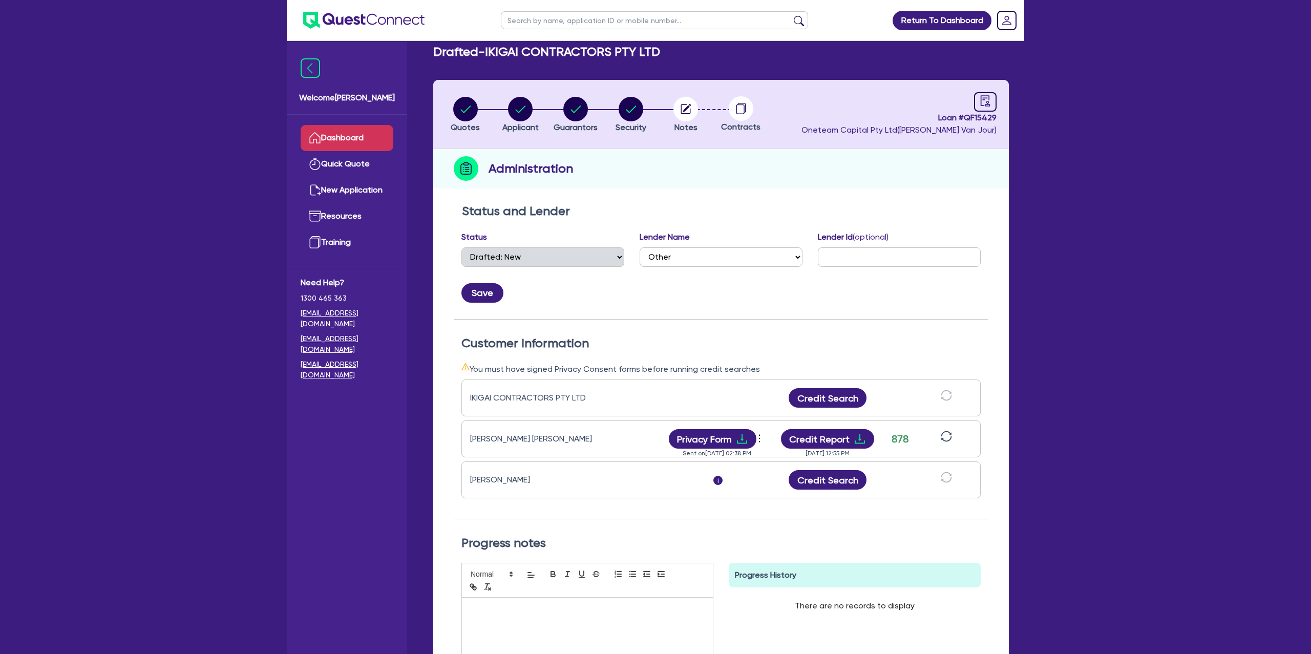
click at [337, 142] on link "Dashboard" at bounding box center [347, 138] width 93 height 26
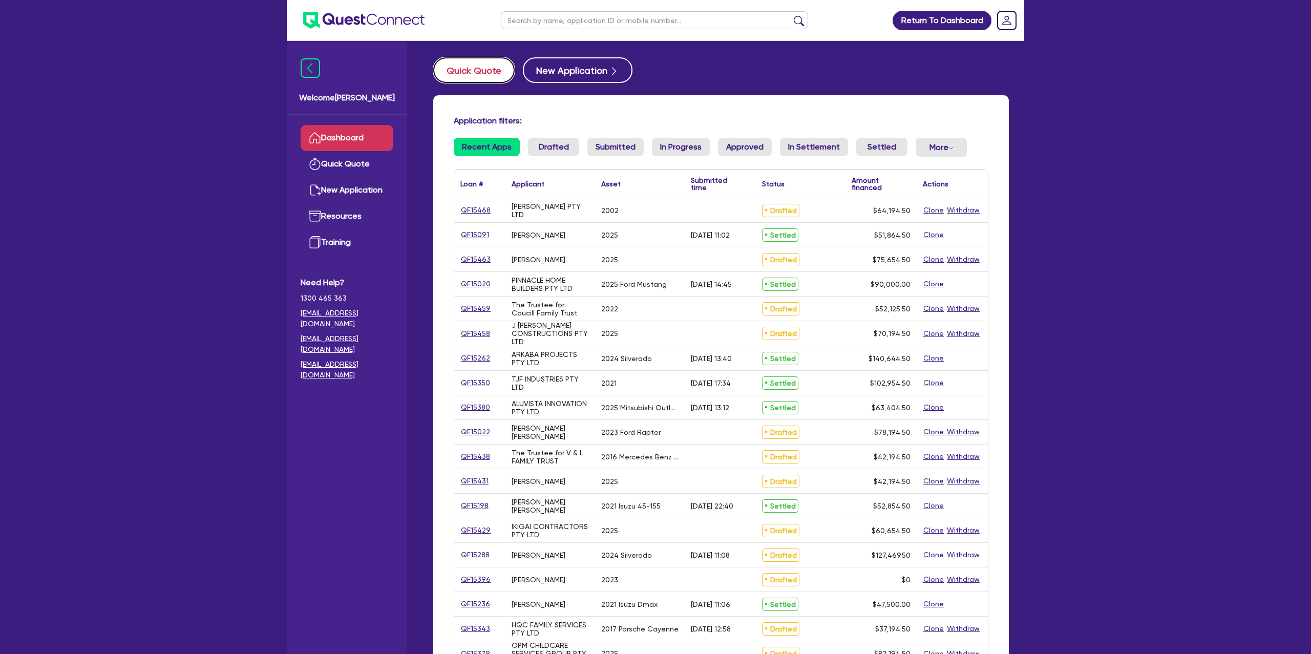
click at [495, 63] on button "Quick Quote" at bounding box center [473, 70] width 81 height 26
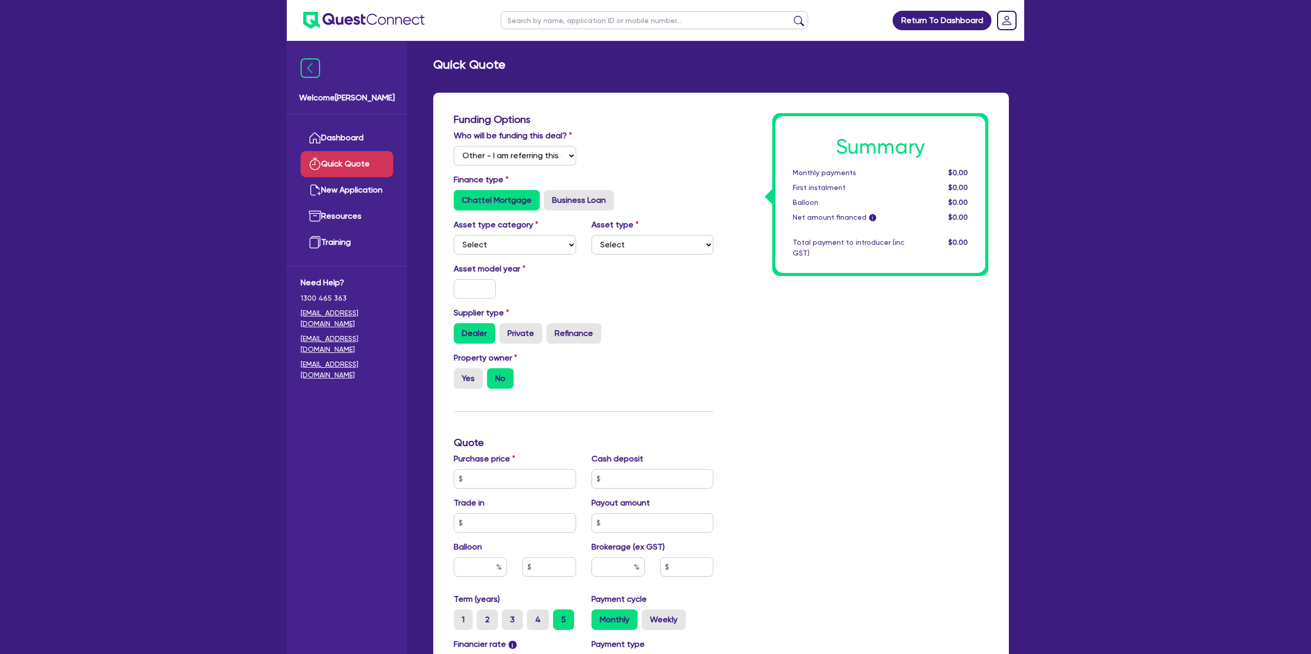
click at [523, 144] on div "Who will be funding this deal? Select I will fund 100% I will co-fund with Ques…" at bounding box center [515, 148] width 138 height 36
click at [500, 251] on select "Select Cars and light trucks Primary assets Secondary assets Tertiary assets" at bounding box center [515, 244] width 122 height 19
click at [454, 235] on select "Select Cars and light trucks Primary assets Secondary assets Tertiary assets" at bounding box center [515, 244] width 122 height 19
click at [663, 251] on select "Select Passenger vehicles Vans and utes Light trucks up to 4.5 tonne" at bounding box center [652, 244] width 122 height 19
click at [591, 235] on select "Select Passenger vehicles Vans and utes Light trucks up to 4.5 tonne" at bounding box center [652, 244] width 122 height 19
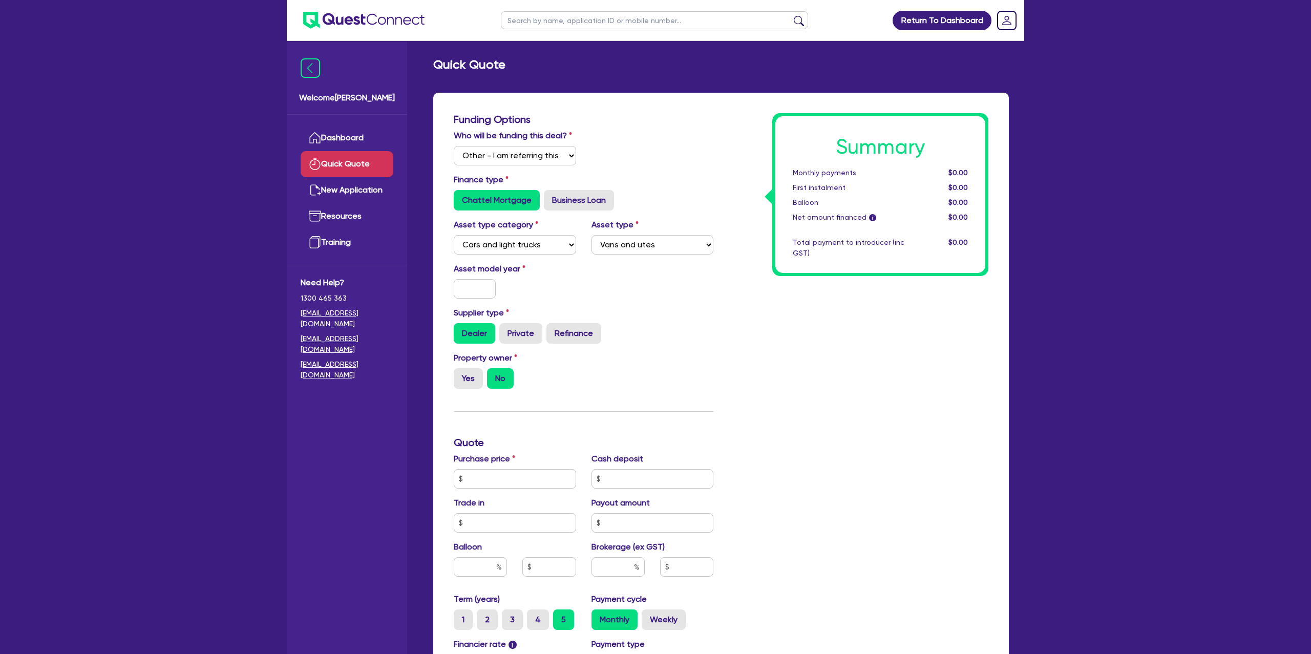
click at [500, 289] on div "Asset model year" at bounding box center [515, 281] width 138 height 36
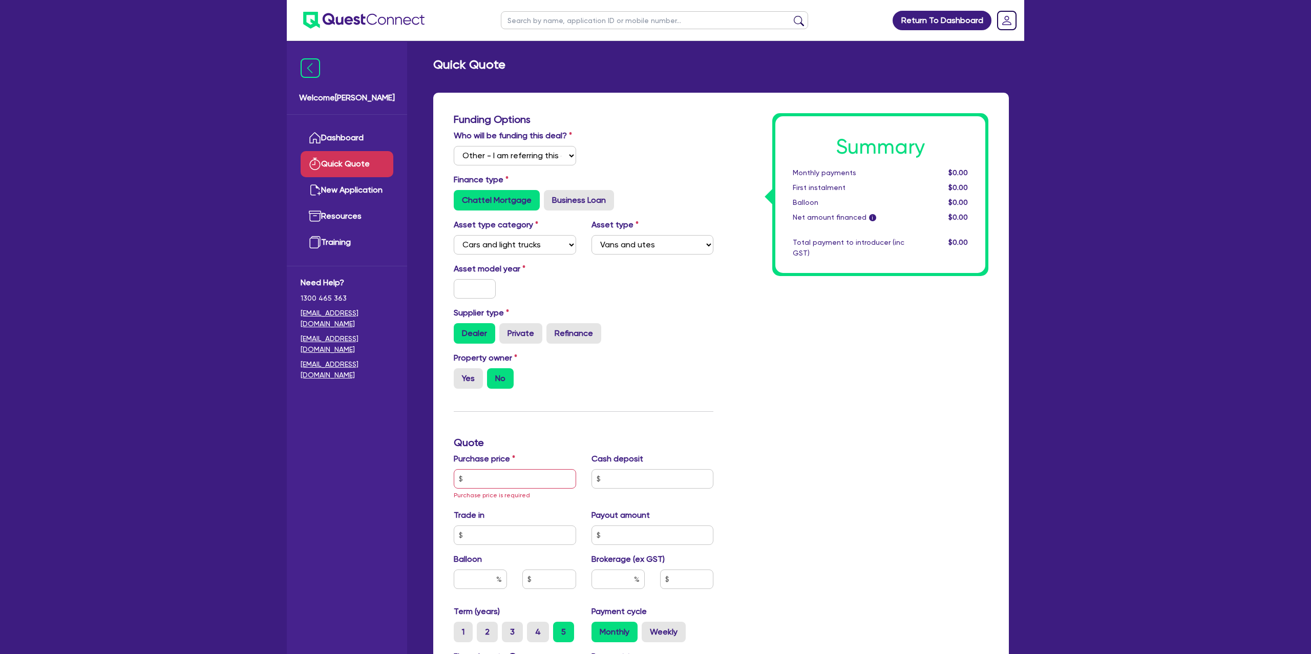
drag, startPoint x: 450, startPoint y: 295, endPoint x: 468, endPoint y: 293, distance: 18.5
click at [451, 294] on div at bounding box center [474, 288] width 57 height 19
click at [483, 292] on input "text" at bounding box center [475, 288] width 42 height 19
drag, startPoint x: 707, startPoint y: 351, endPoint x: 574, endPoint y: 393, distance: 139.8
click at [705, 352] on div "Property owner Yes No" at bounding box center [583, 374] width 275 height 45
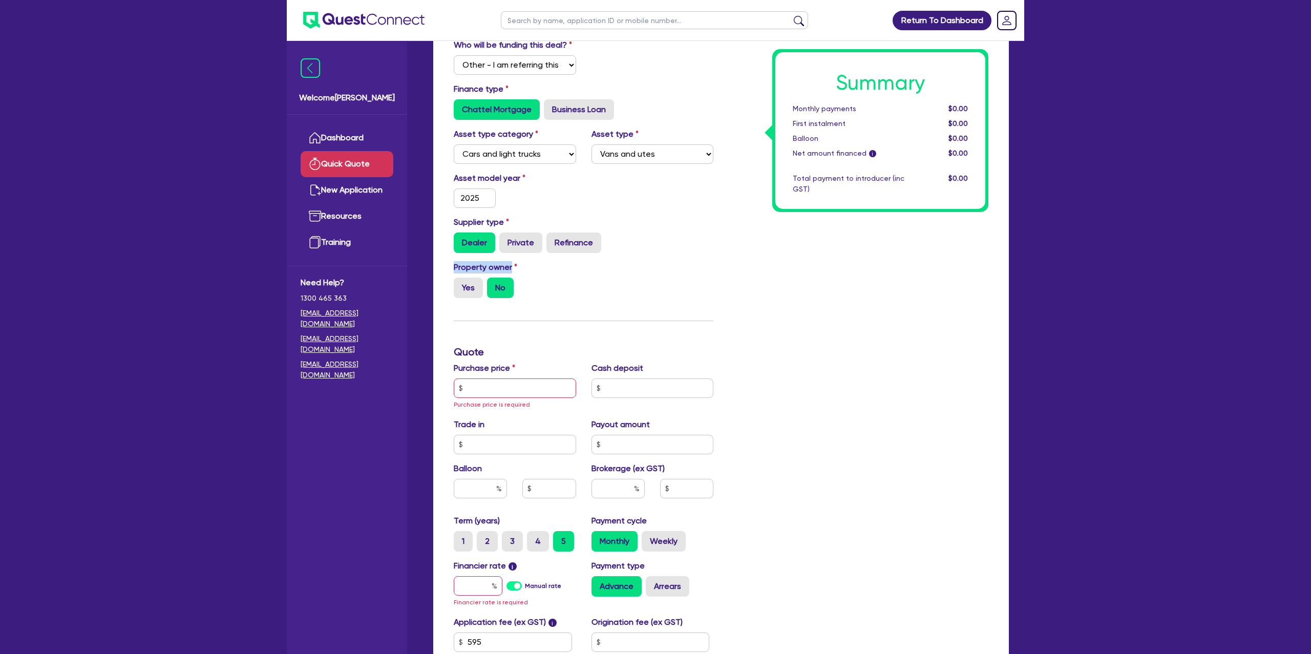
scroll to position [97, 0]
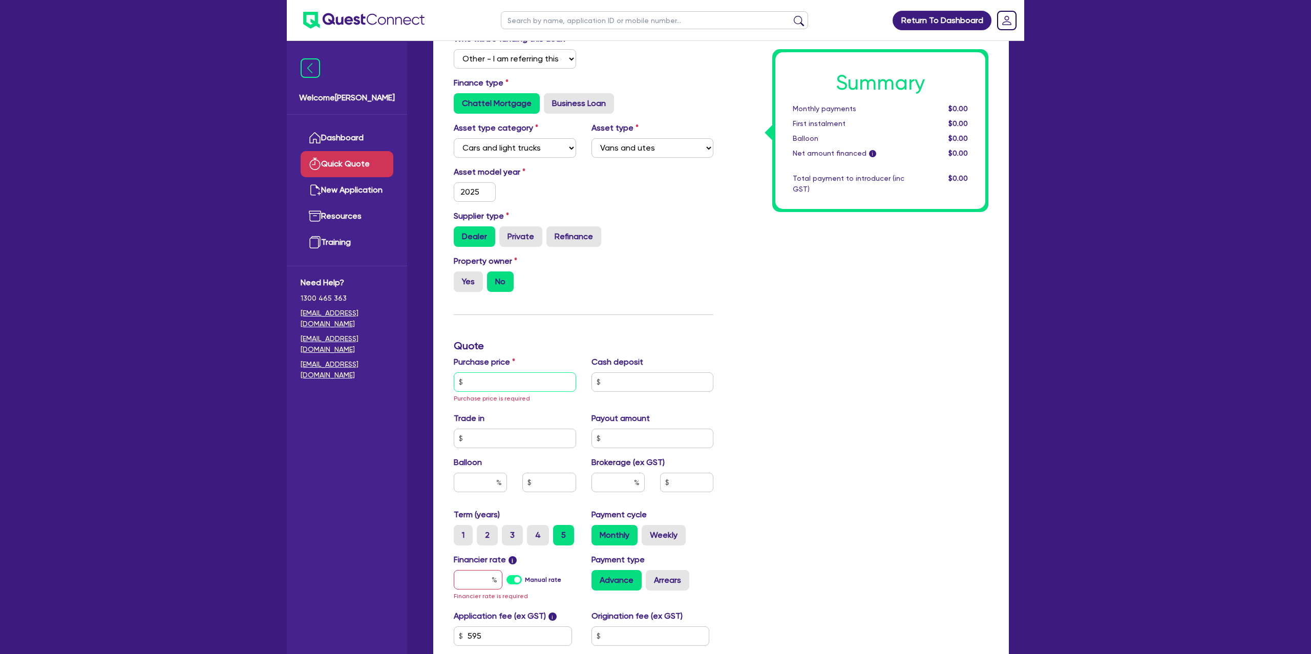
click at [517, 379] on input "text" at bounding box center [515, 381] width 122 height 19
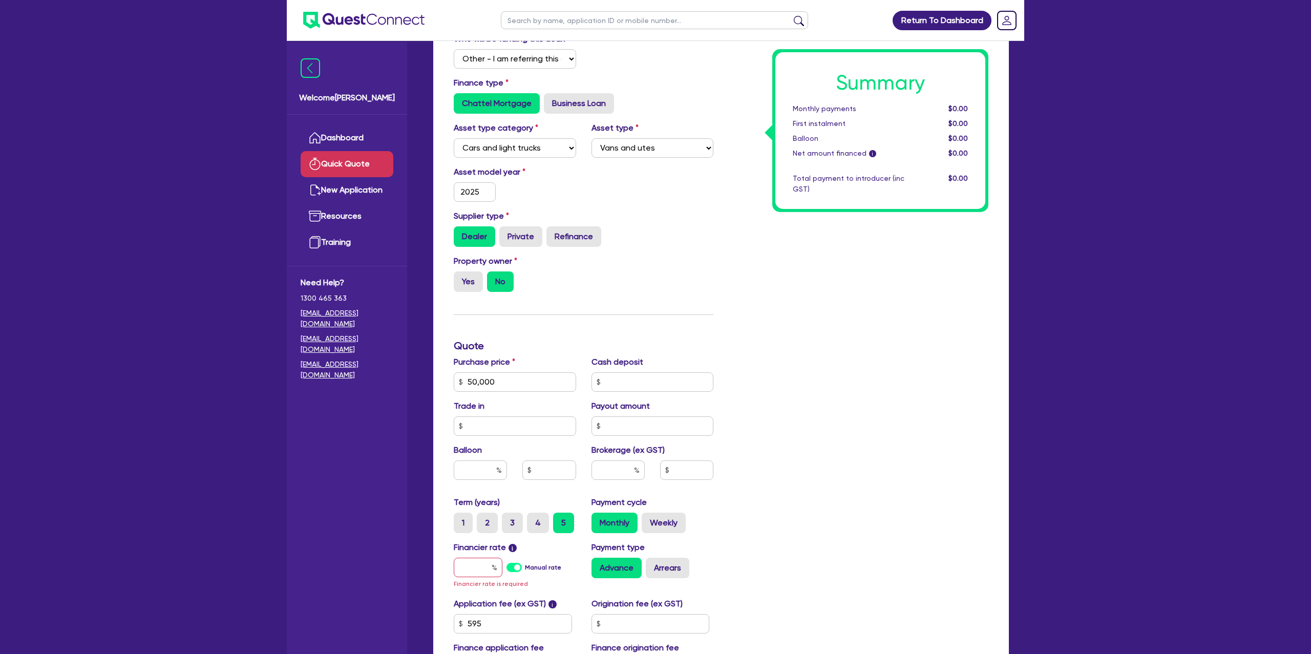
drag, startPoint x: 880, startPoint y: 391, endPoint x: 799, endPoint y: 415, distance: 84.8
click at [867, 391] on div "Summary Monthly payments $0.00 First instalment $0.00 Balloon $0.00 Net amount …" at bounding box center [858, 351] width 275 height 670
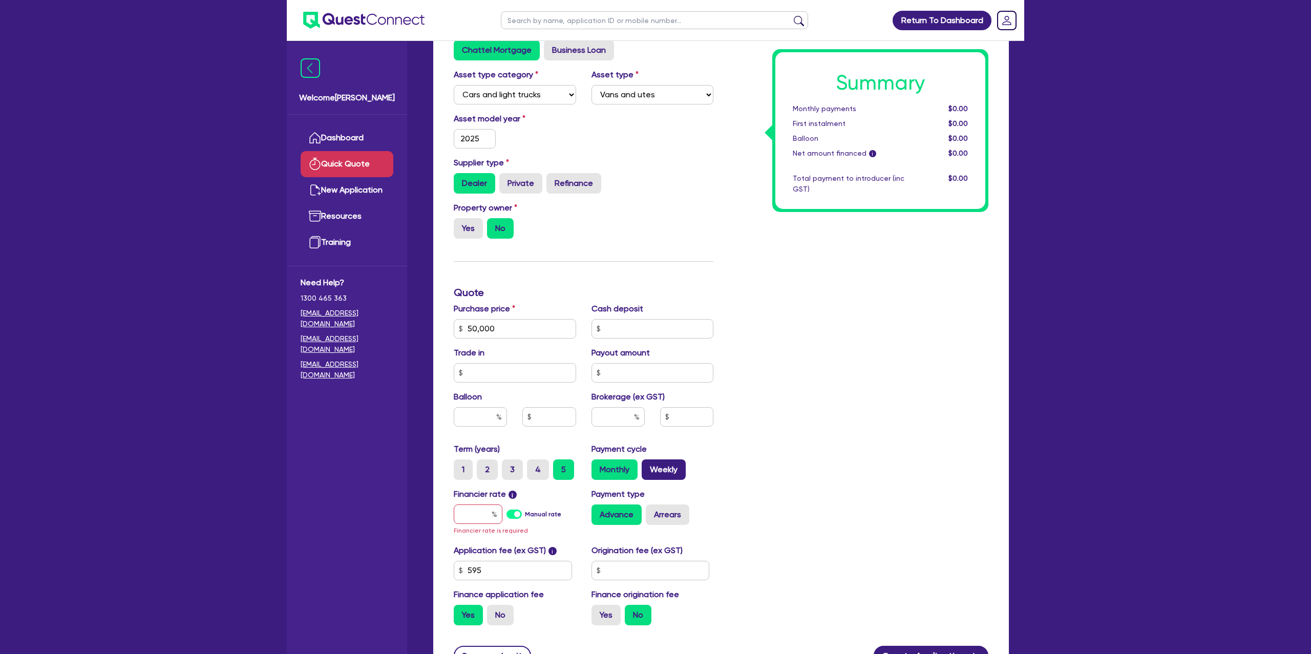
scroll to position [156, 0]
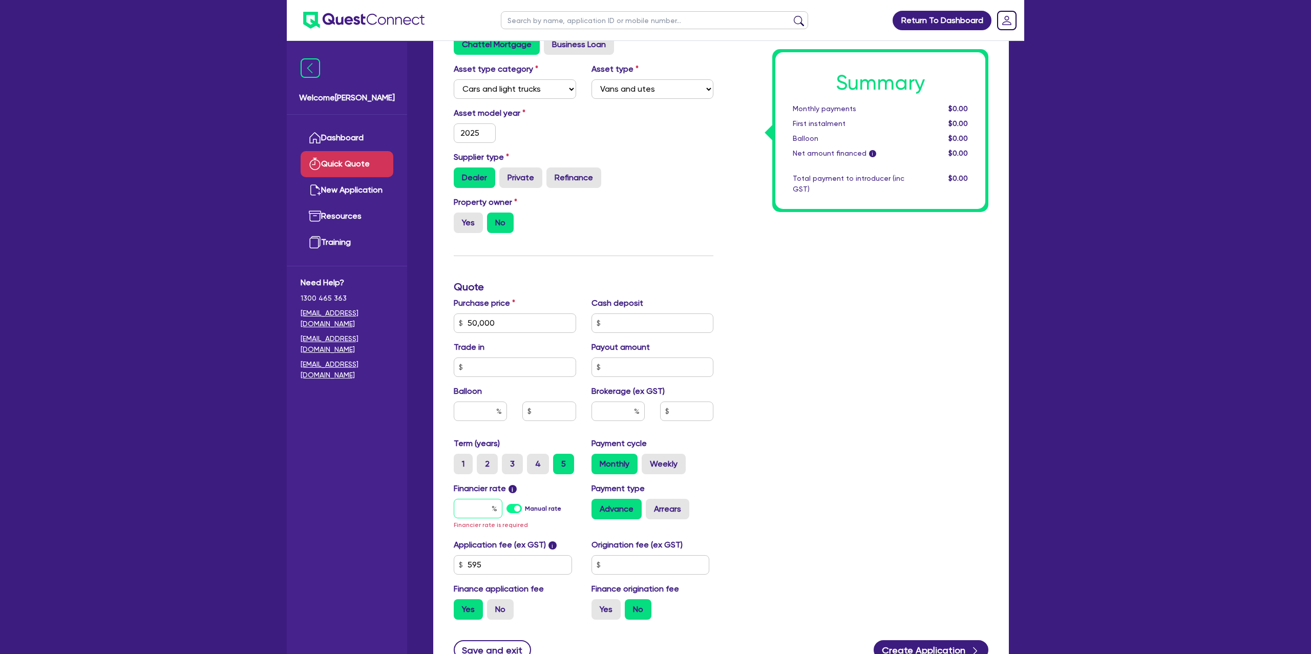
click at [487, 512] on input "text" at bounding box center [478, 508] width 49 height 19
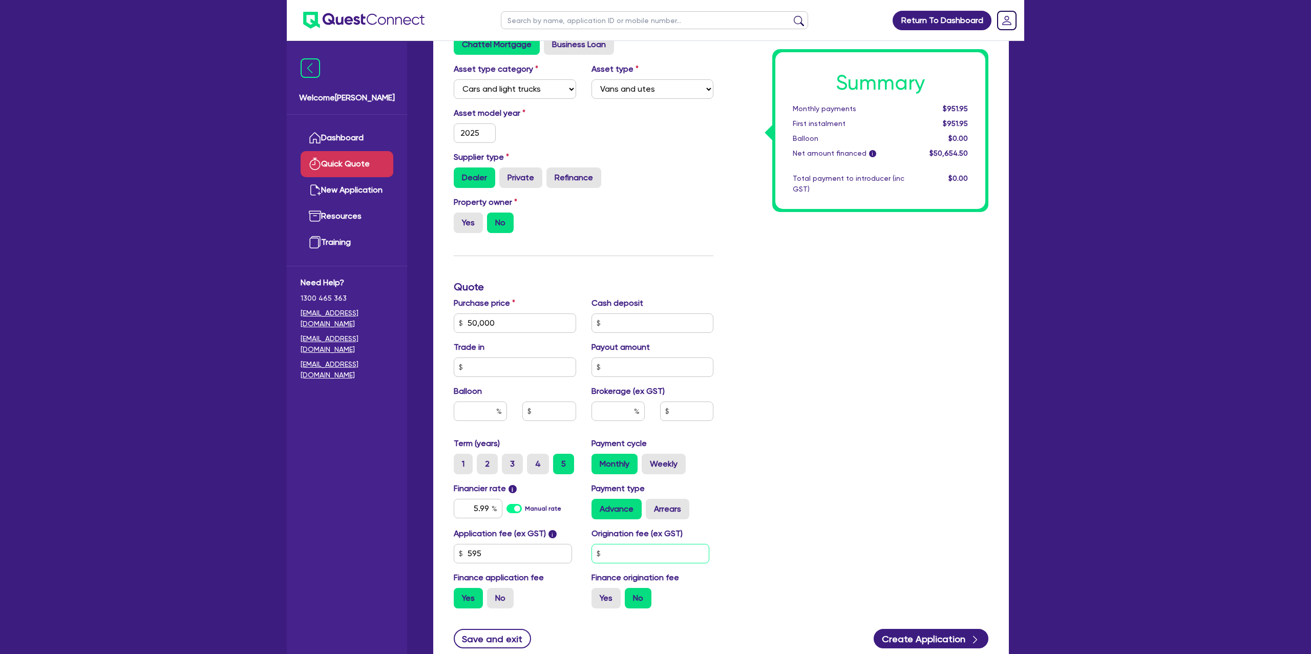
click at [625, 556] on input "text" at bounding box center [650, 553] width 118 height 19
click at [927, 630] on button "Create Application" at bounding box center [931, 638] width 115 height 19
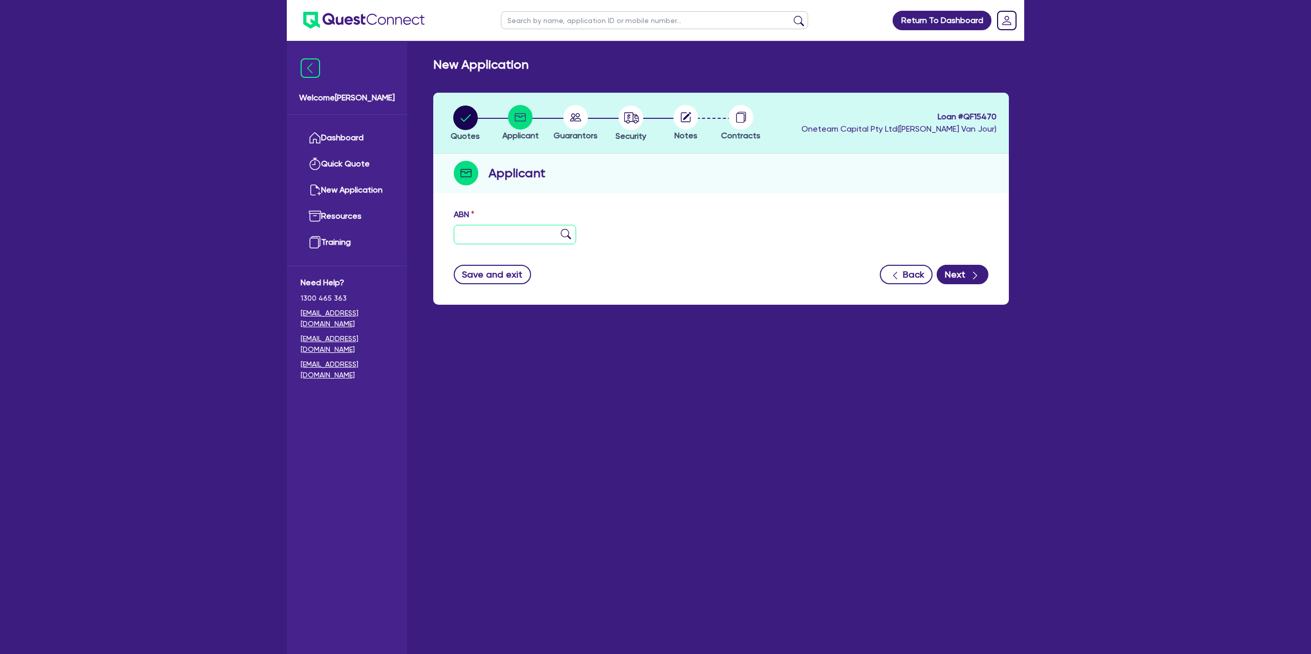
drag, startPoint x: 490, startPoint y: 238, endPoint x: 484, endPoint y: 76, distance: 162.4
click at [491, 235] on input "text" at bounding box center [515, 234] width 122 height 19
paste input "66 639 861 279"
drag, startPoint x: 821, startPoint y: 208, endPoint x: 935, endPoint y: 303, distance: 147.9
click at [821, 210] on div "ABN 66 639 861 279" at bounding box center [721, 230] width 550 height 44
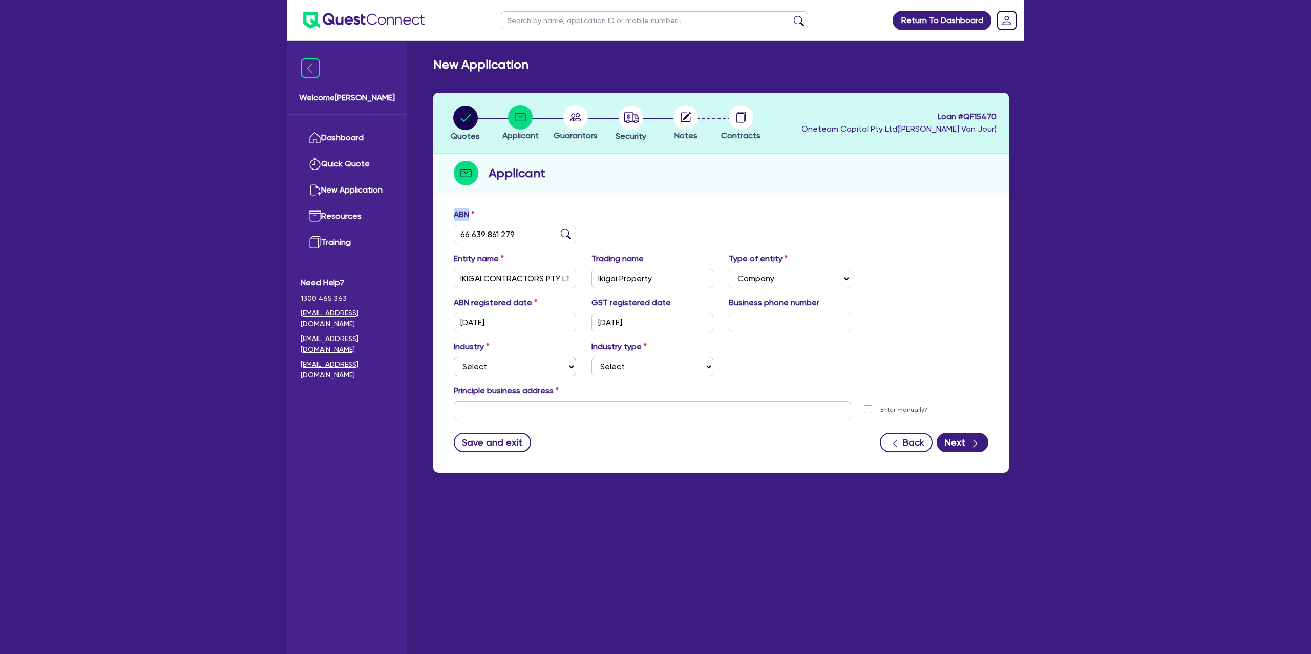
click at [504, 362] on select "Select Accomodation & Food Services Administrative & Support Services Agricultu…" at bounding box center [515, 366] width 122 height 19
click at [454, 357] on select "Select Accomodation & Food Services Administrative & Support Services Agricultu…" at bounding box center [515, 366] width 122 height 19
click at [652, 362] on select "Select" at bounding box center [652, 366] width 122 height 19
click at [591, 357] on select "Select Hotels Motels Serviced Apartments Other Short-term Accomodation Cafes Re…" at bounding box center [652, 366] width 122 height 19
click at [508, 410] on input "text" at bounding box center [652, 410] width 397 height 19
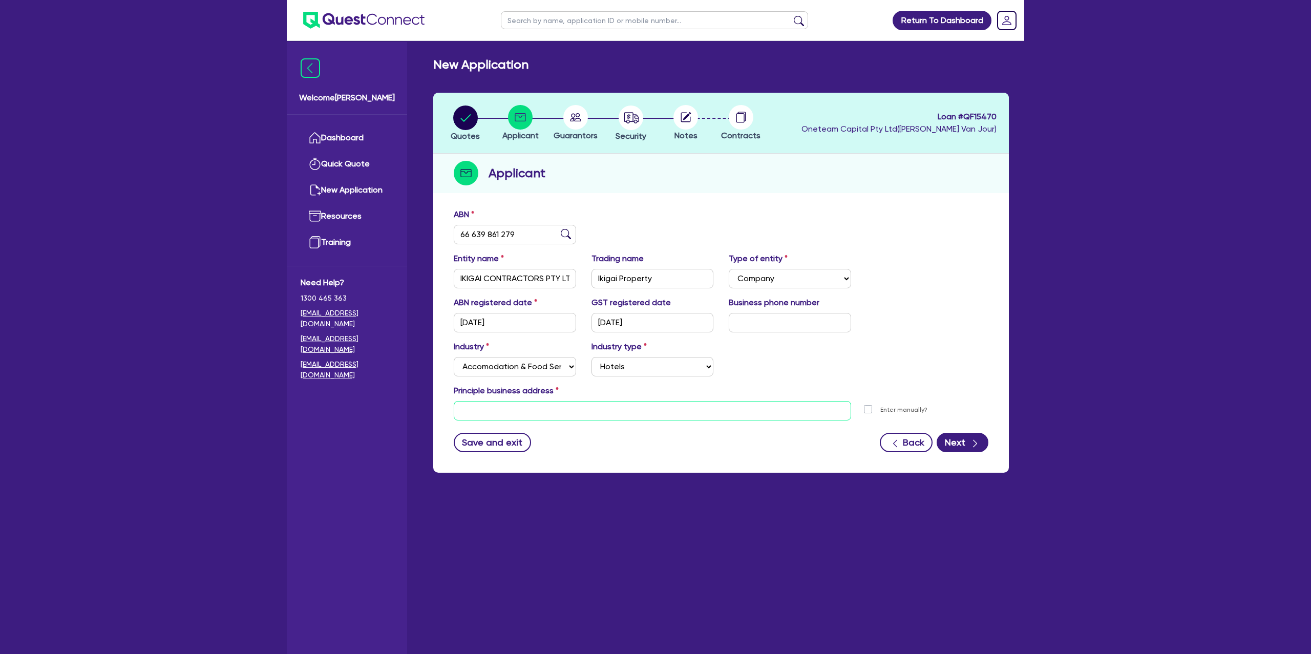
paste input "49 Ogilvie St Terrigal NSW 2260"
click at [770, 378] on div "Industry Select Accomodation & Food Services Administrative & Support Services …" at bounding box center [721, 363] width 550 height 44
click at [971, 446] on icon "button" at bounding box center [975, 443] width 10 height 10
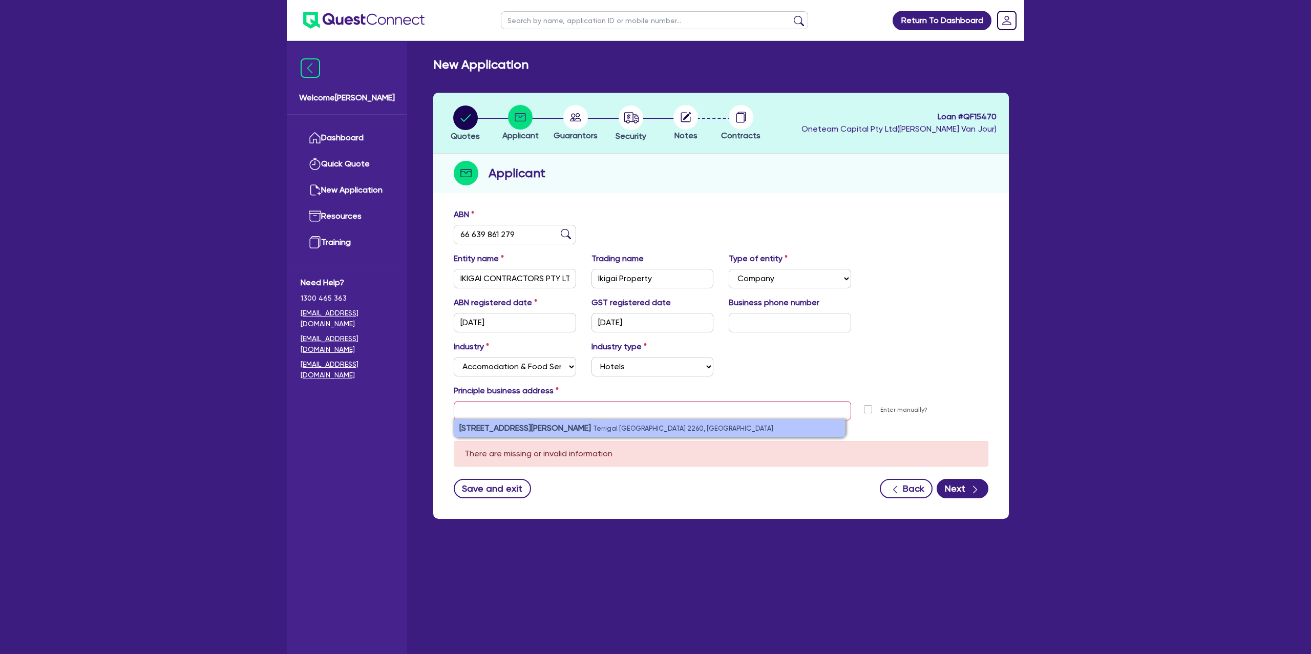
click at [593, 425] on small "Terrigal NSW 2260, Australia" at bounding box center [683, 429] width 180 height 8
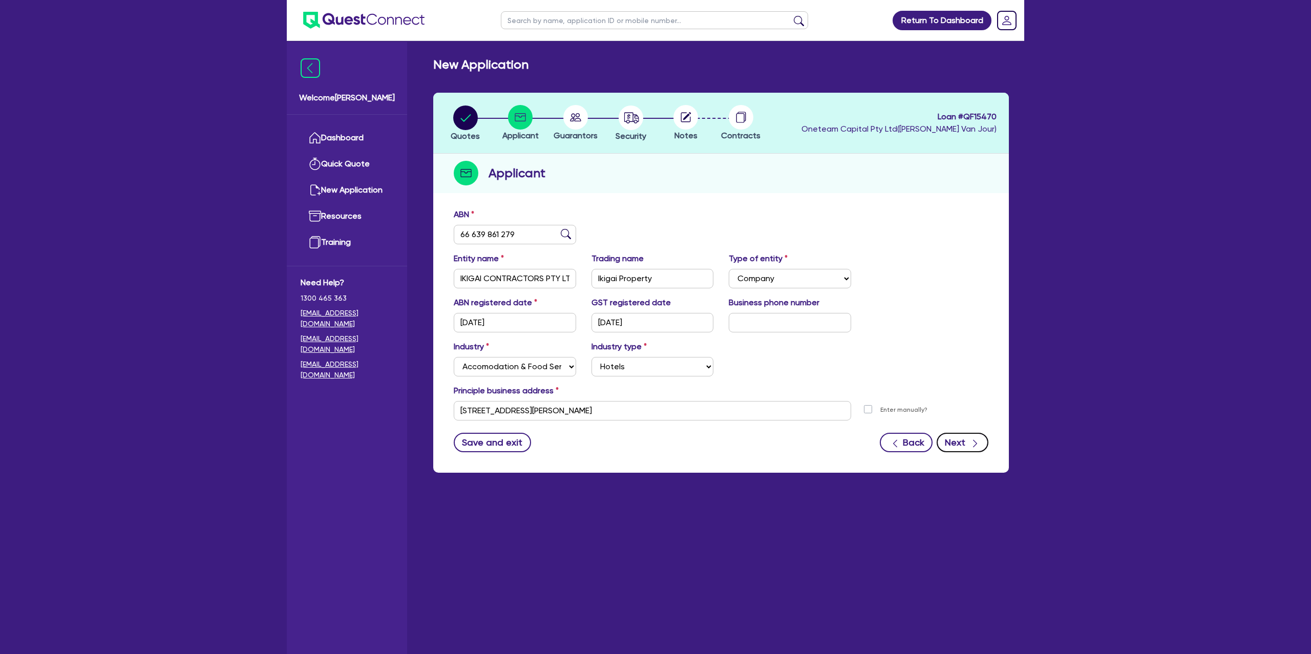
click at [984, 446] on button "Next" at bounding box center [963, 442] width 52 height 19
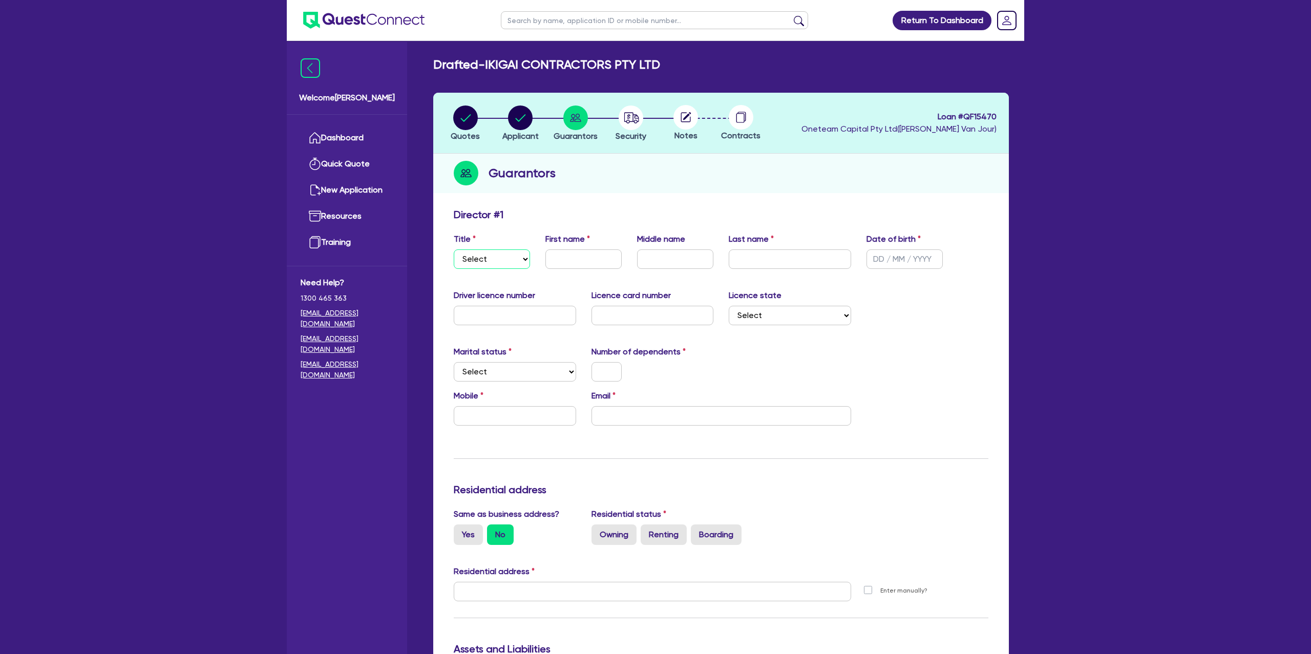
click at [494, 267] on select "Select Mr Mrs Ms Miss Dr" at bounding box center [492, 258] width 76 height 19
click at [454, 249] on select "Select Mr Mrs Ms Miss Dr" at bounding box center [492, 258] width 76 height 19
click at [574, 262] on input "text" at bounding box center [583, 258] width 76 height 19
paste input "Thomas"
drag, startPoint x: 676, startPoint y: 262, endPoint x: 387, endPoint y: 270, distance: 288.9
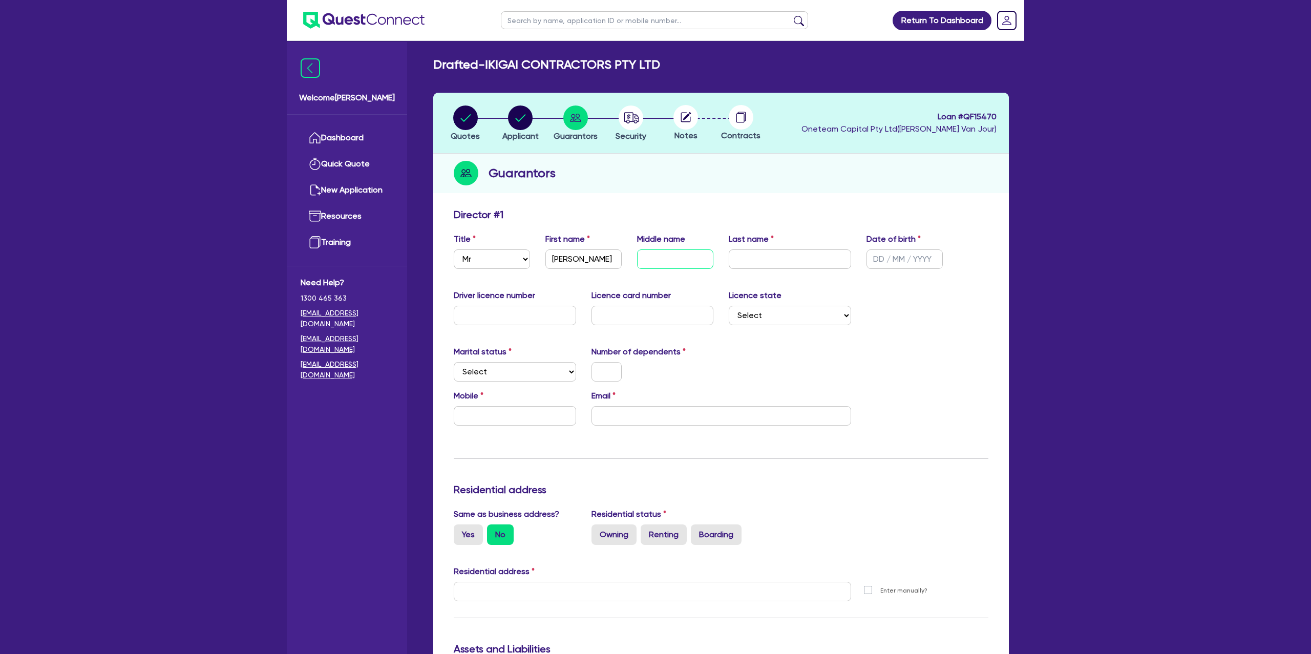
click at [673, 262] on input "text" at bounding box center [675, 258] width 76 height 19
paste input "Patrick"
click at [761, 267] on input "text" at bounding box center [790, 258] width 122 height 19
paste input "Hardiman"
click at [888, 260] on input "text" at bounding box center [904, 258] width 76 height 19
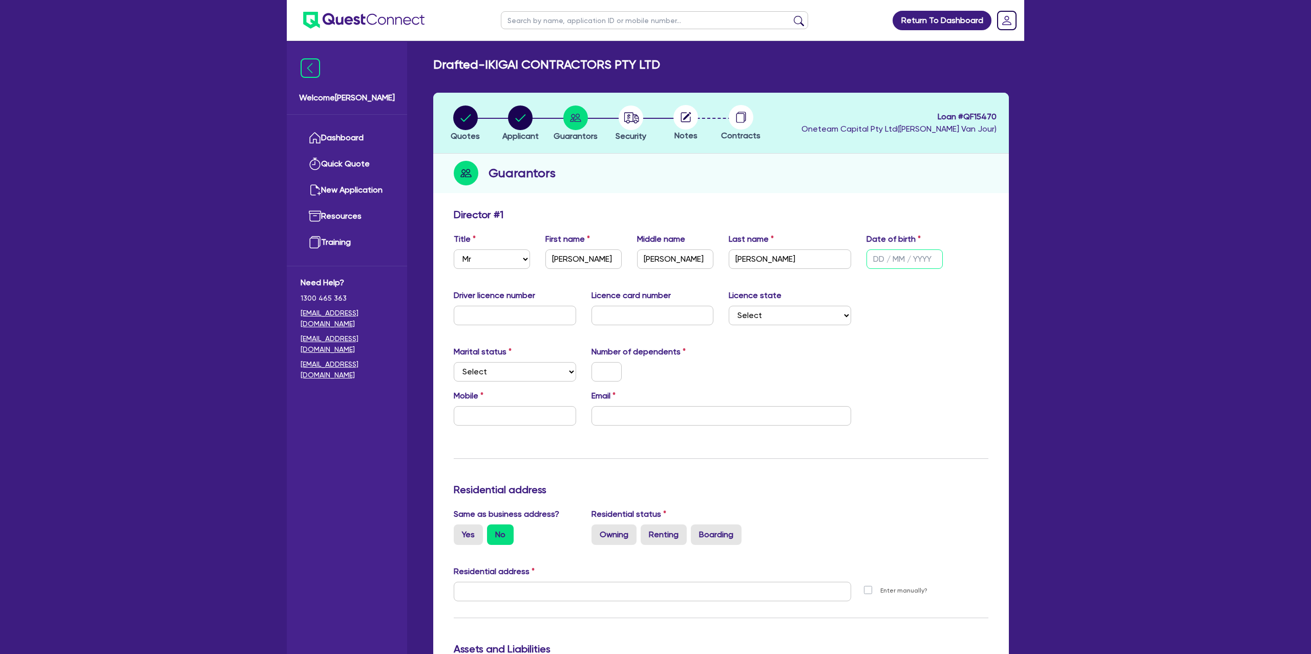
scroll to position [1, 0]
paste input "19/12/1989"
drag, startPoint x: 1110, startPoint y: 377, endPoint x: 684, endPoint y: 263, distance: 441.6
click at [1101, 374] on div "Return To Dashboard Edit Profile Logout Welcome Gabriel Dashboard Quick Quote N…" at bounding box center [655, 592] width 1311 height 1187
click at [500, 316] on input "text" at bounding box center [515, 314] width 122 height 19
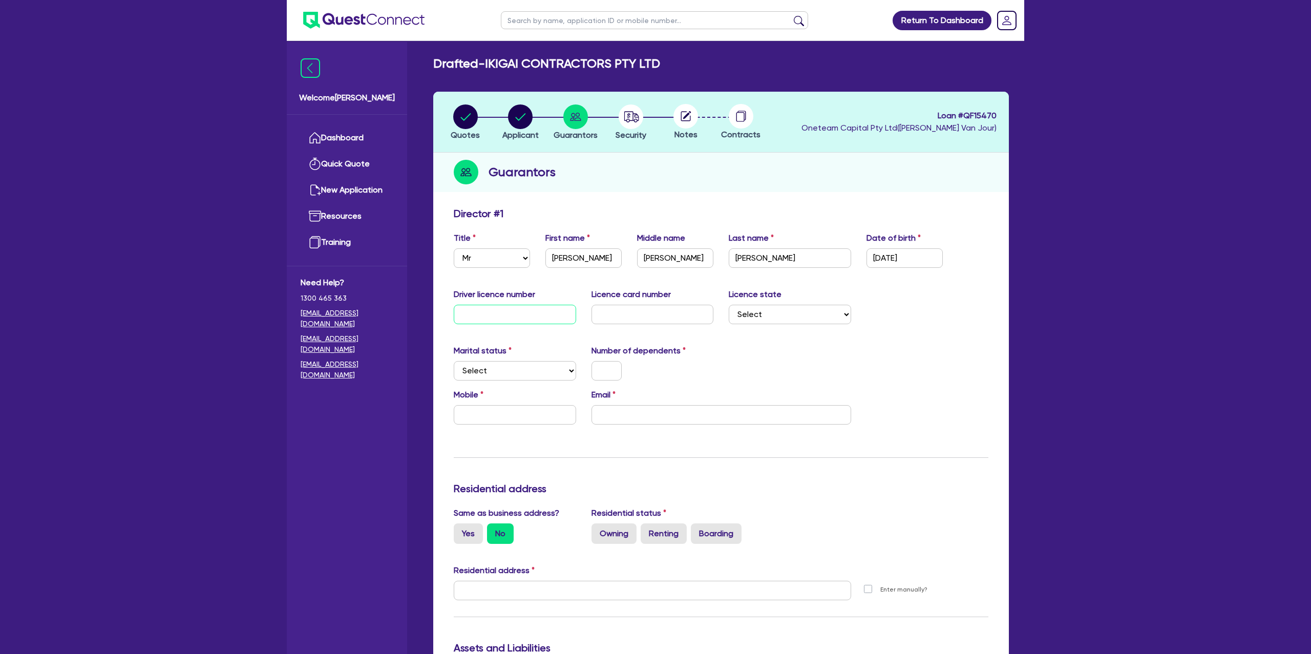
paste input "15364584"
click at [649, 312] on input "text" at bounding box center [652, 314] width 122 height 19
paste input "2047054946"
click at [790, 313] on select "Select NSW VIC QLD TAS ACT SA NT WA" at bounding box center [790, 314] width 122 height 19
click at [729, 305] on select "Select NSW VIC QLD TAS ACT SA NT WA" at bounding box center [790, 314] width 122 height 19
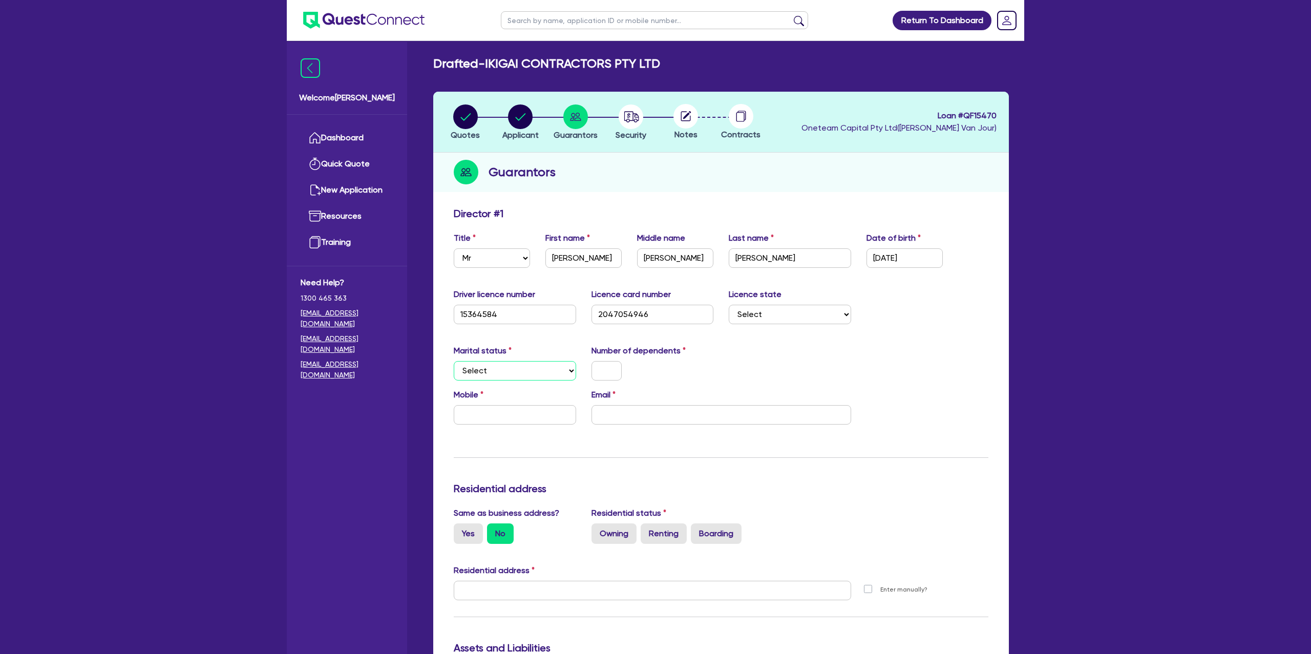
click at [495, 372] on select "Select Single Married De Facto / Partner" at bounding box center [515, 370] width 122 height 19
click at [454, 361] on select "Select Single Married De Facto / Partner" at bounding box center [515, 370] width 122 height 19
click at [614, 372] on input "text" at bounding box center [606, 370] width 30 height 19
drag, startPoint x: 513, startPoint y: 417, endPoint x: 31, endPoint y: 407, distance: 482.0
click at [486, 412] on input "text" at bounding box center [515, 414] width 122 height 19
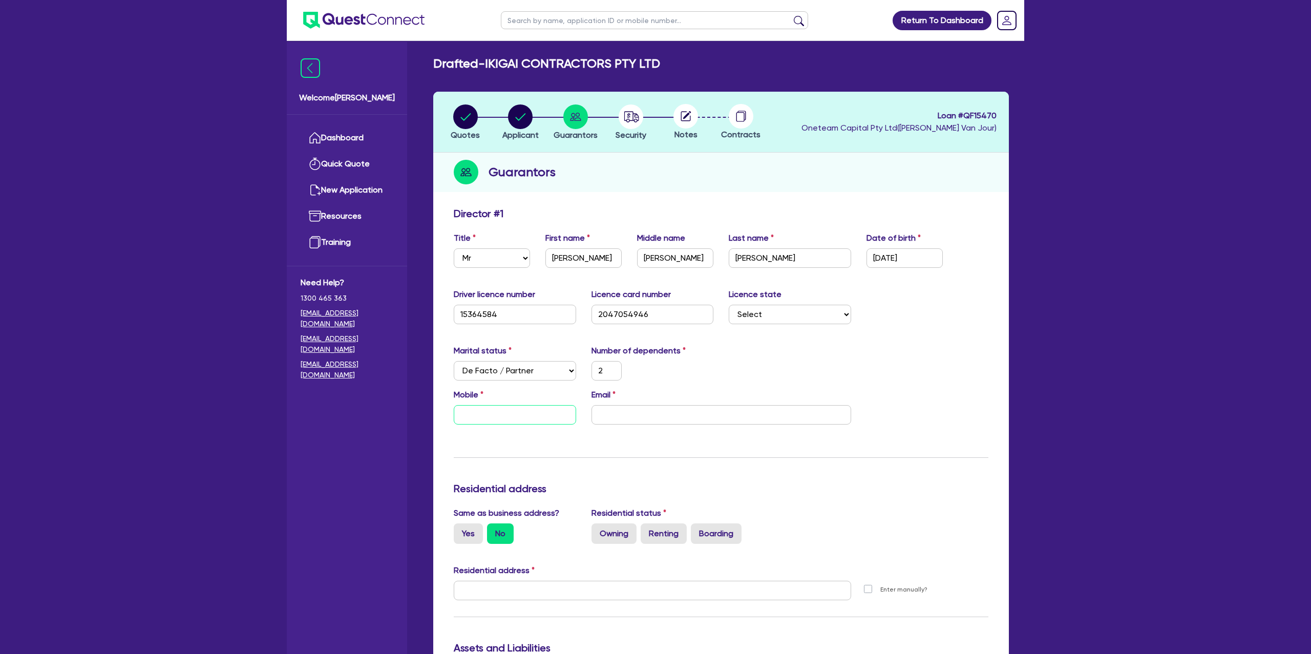
paste input "0419 205 788"
drag, startPoint x: 715, startPoint y: 418, endPoint x: 13, endPoint y: 407, distance: 701.6
click at [713, 418] on input "email" at bounding box center [721, 414] width 260 height 19
paste input "tom@ikigaicontractors.com.au"
click at [758, 377] on div "Marital status Select Single Married De Facto / Partner Number of dependents 2" at bounding box center [721, 367] width 550 height 44
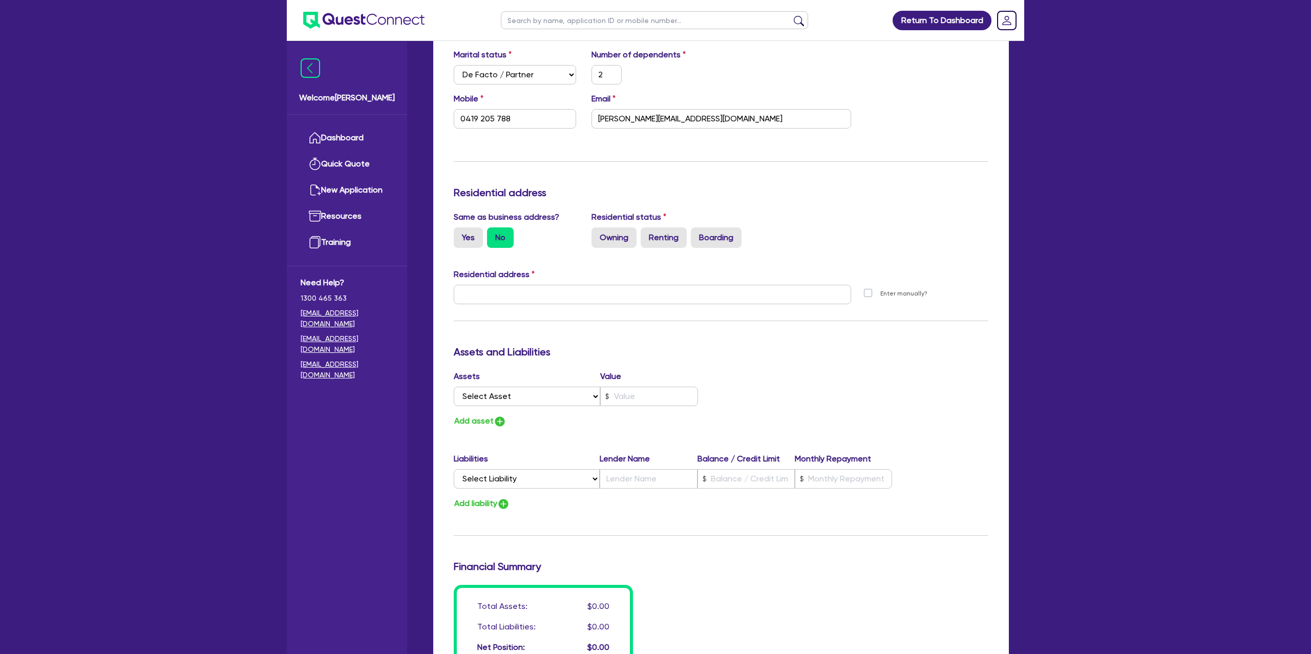
scroll to position [308, 0]
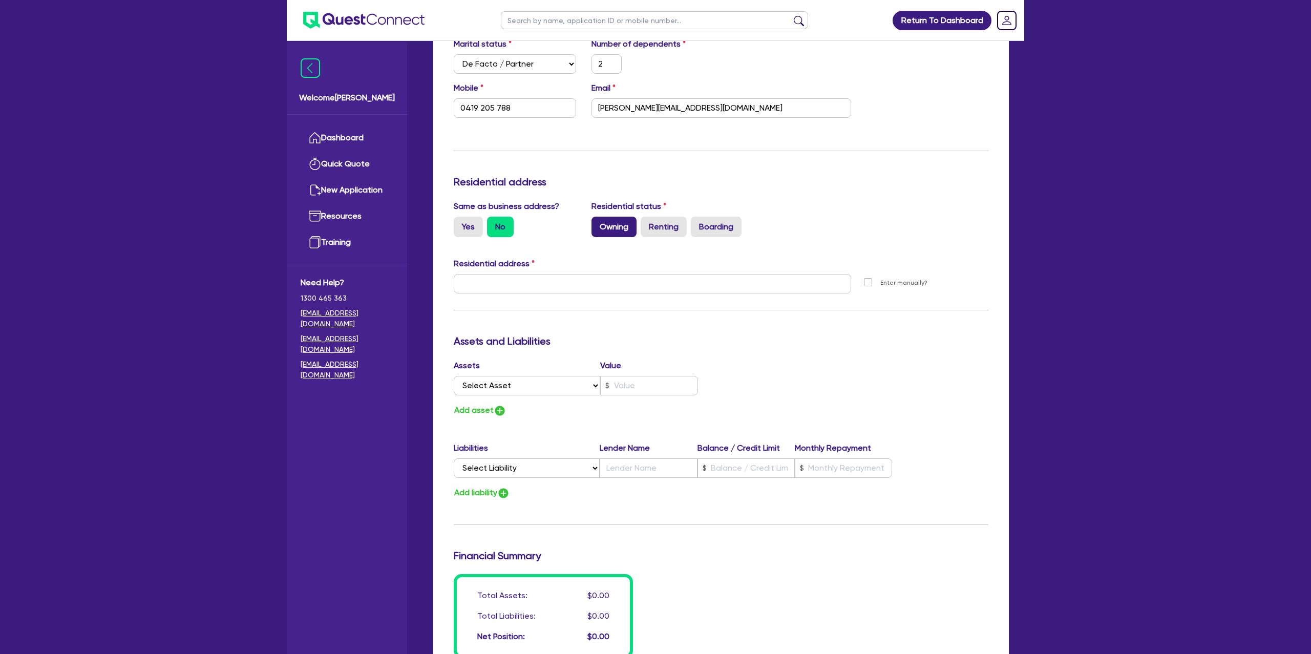
click at [627, 225] on label "Owning" at bounding box center [613, 227] width 45 height 20
click at [598, 223] on input "Owning" at bounding box center [594, 220] width 7 height 7
click at [545, 285] on input "text" at bounding box center [652, 283] width 397 height 19
click at [586, 286] on input "text" at bounding box center [652, 283] width 397 height 19
paste input "3 Sunrise Ave Terrigal NSW 2260"
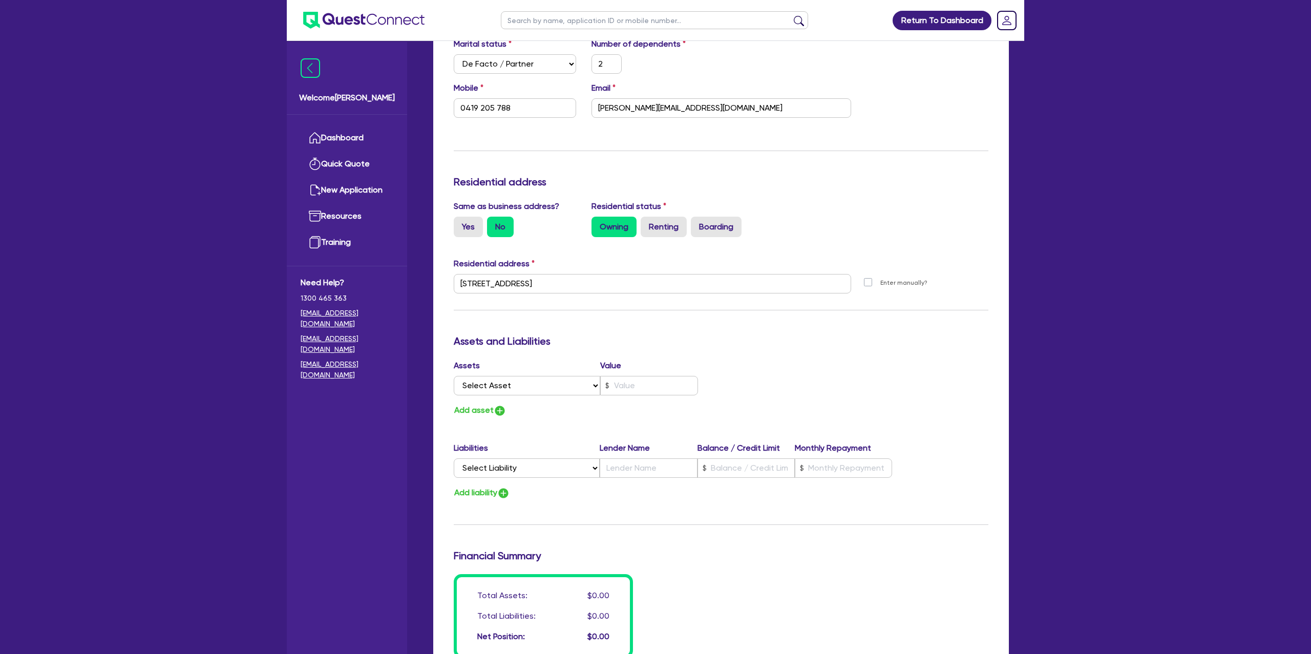
click at [768, 354] on div "Update residential status for Director #1 Boarding is only acceptable when the …" at bounding box center [721, 279] width 535 height 757
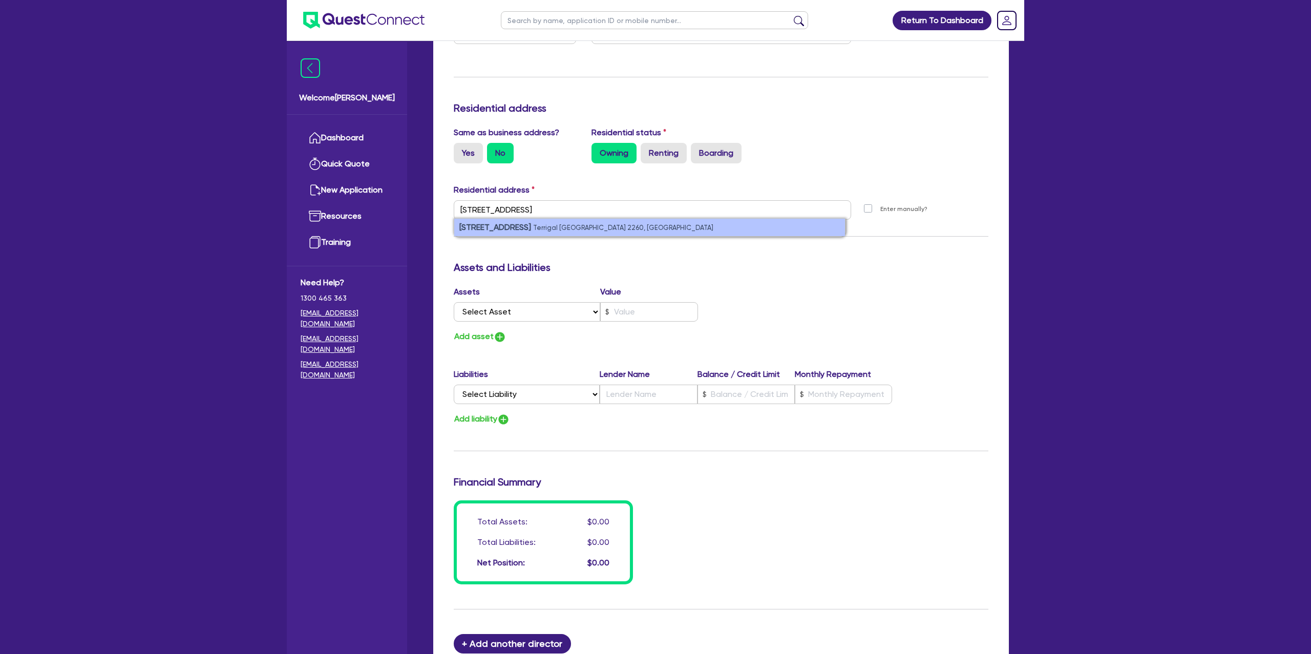
click at [510, 230] on li "3 Sunrise Ave Terrigal NSW 2260, Australia" at bounding box center [649, 227] width 391 height 17
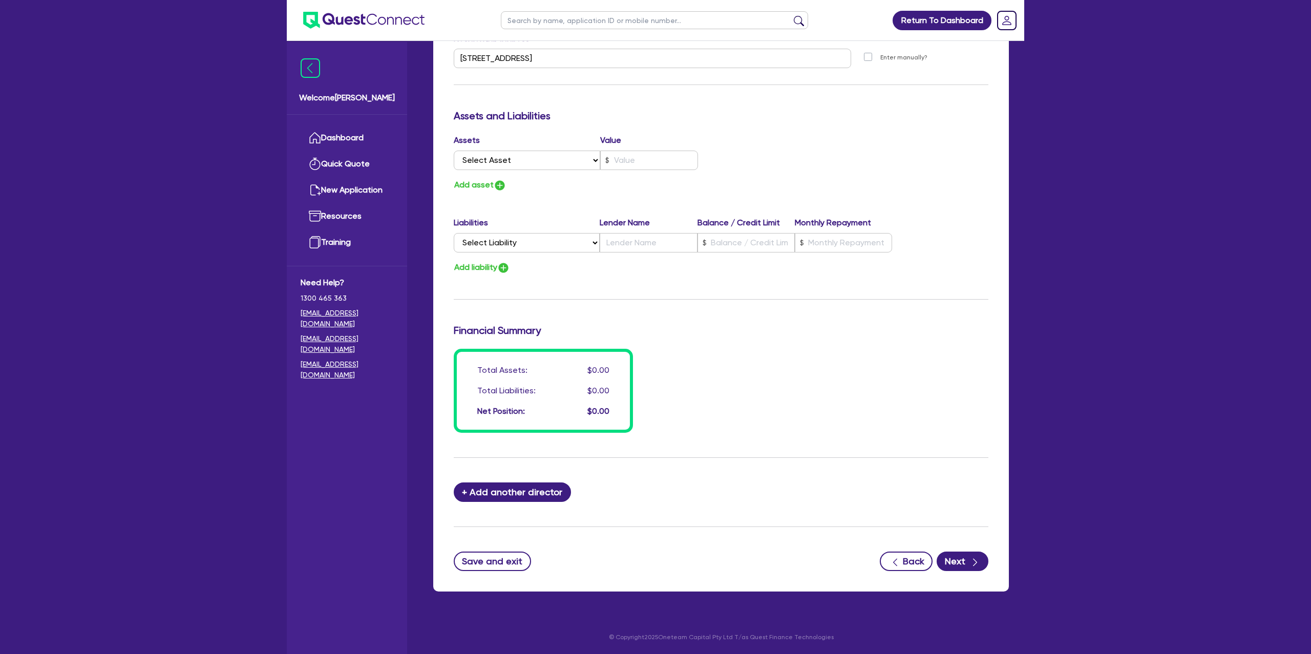
click at [998, 565] on div "Update residential status for Director #1 Boarding is only acceptable when the …" at bounding box center [721, 130] width 576 height 921
click at [988, 567] on div "Back Next" at bounding box center [934, 561] width 109 height 19
click at [953, 565] on button "Next" at bounding box center [963, 561] width 52 height 19
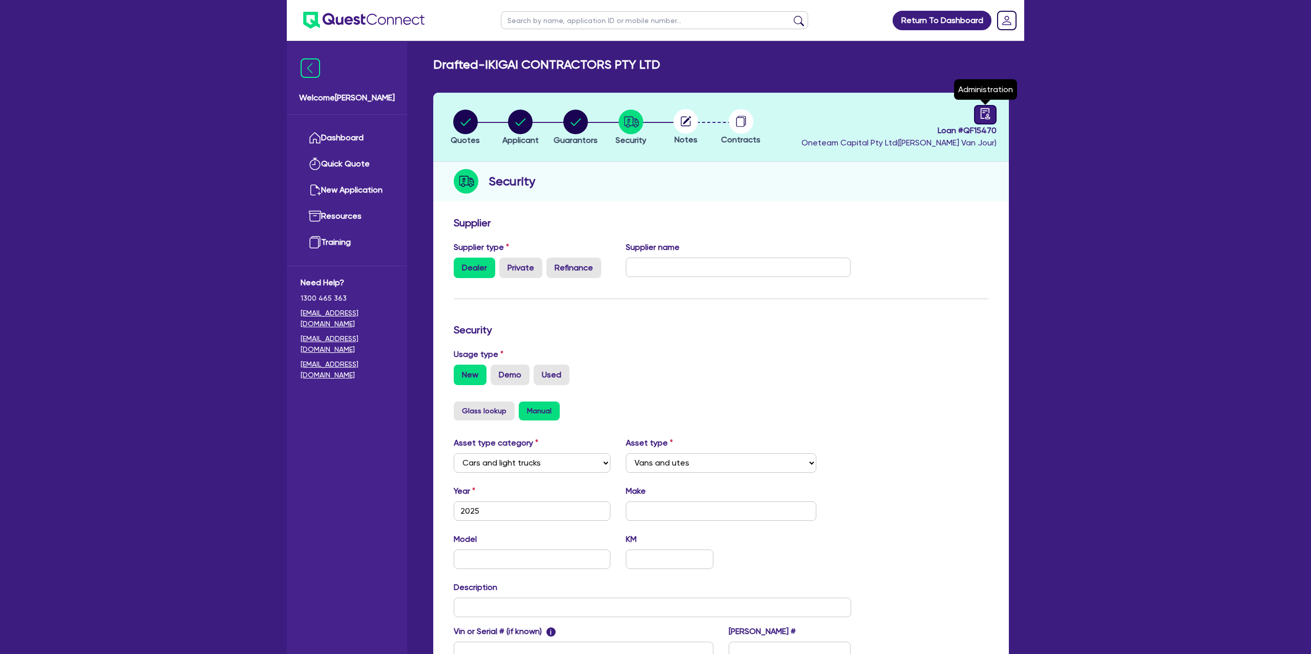
drag, startPoint x: 988, startPoint y: 110, endPoint x: 979, endPoint y: 117, distance: 11.3
click at [987, 111] on icon "audit" at bounding box center [985, 113] width 11 height 11
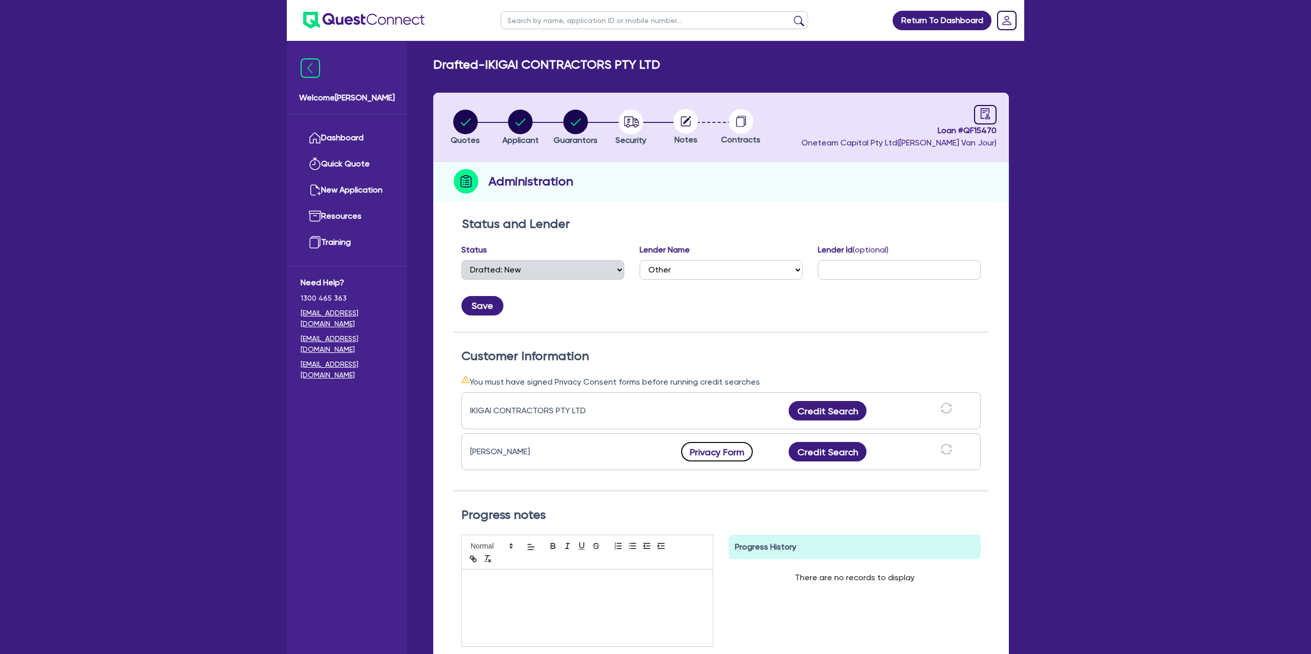
click at [735, 453] on button "Privacy Form" at bounding box center [717, 451] width 72 height 19
click at [727, 195] on div "Administration" at bounding box center [721, 181] width 576 height 39
click at [576, 119] on circle "button" at bounding box center [575, 122] width 25 height 25
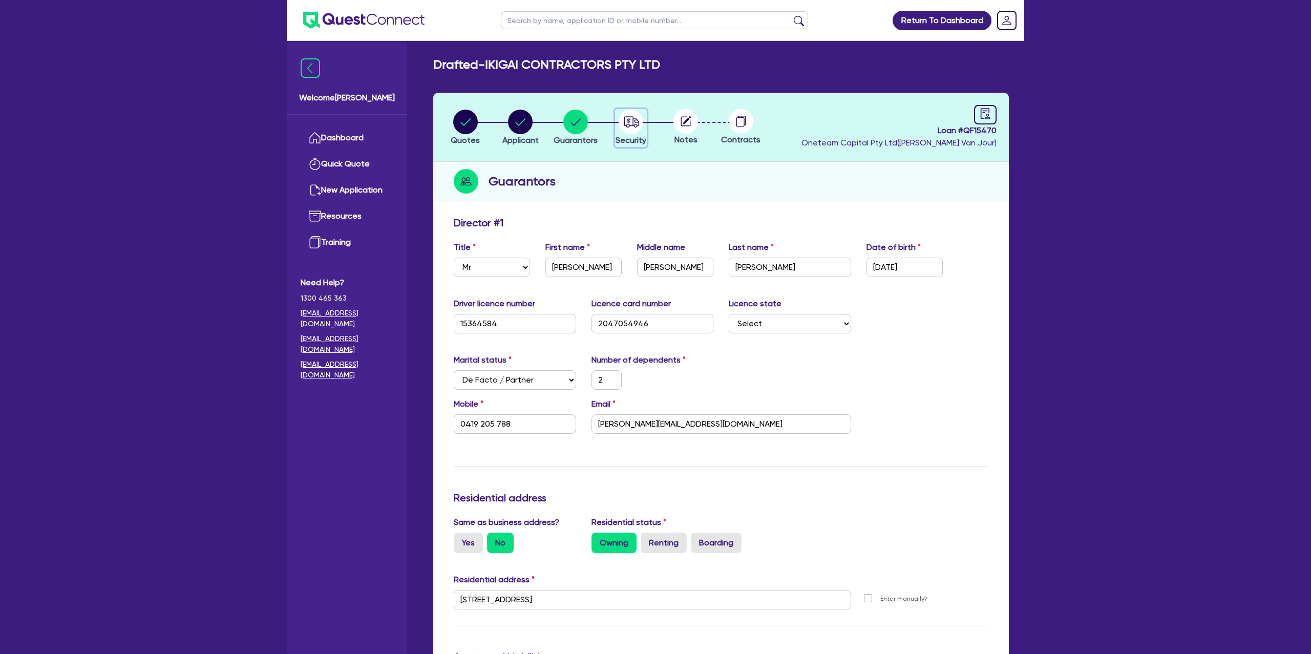
click at [630, 123] on circle "button" at bounding box center [631, 122] width 25 height 25
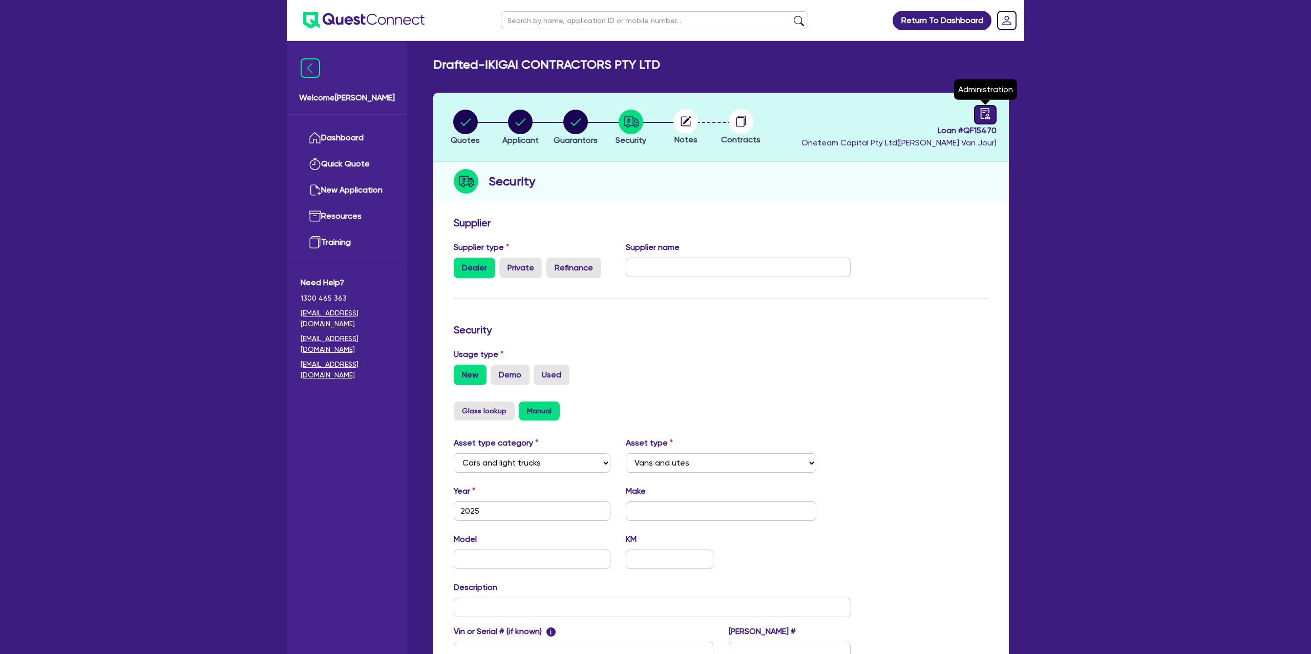
click at [991, 117] on div at bounding box center [985, 114] width 23 height 19
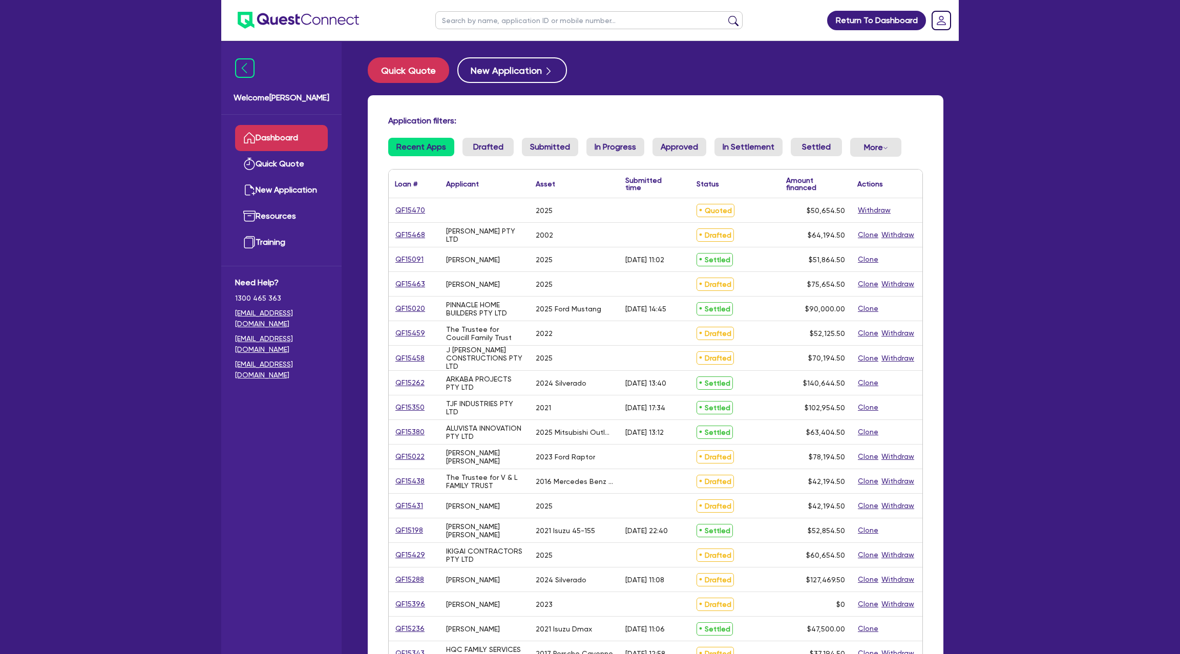
click at [510, 16] on input "text" at bounding box center [588, 20] width 307 height 18
type input "[PERSON_NAME]"
click at [725, 15] on button "submit" at bounding box center [733, 22] width 16 height 14
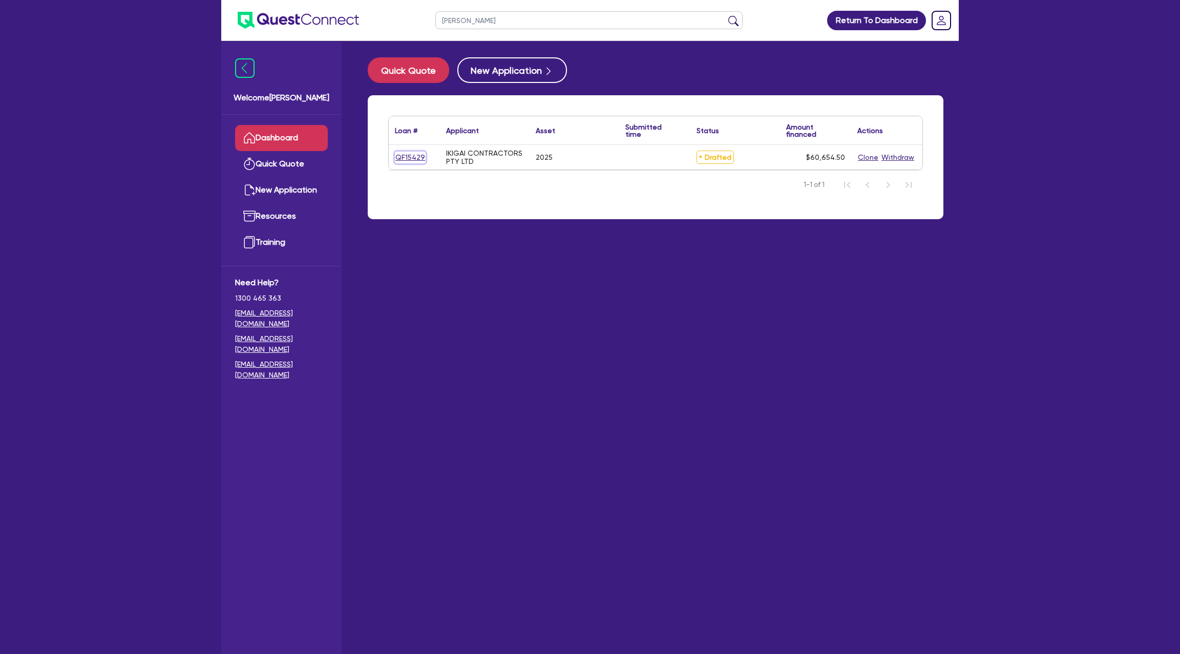
click at [417, 159] on link "QF15429" at bounding box center [410, 158] width 31 height 12
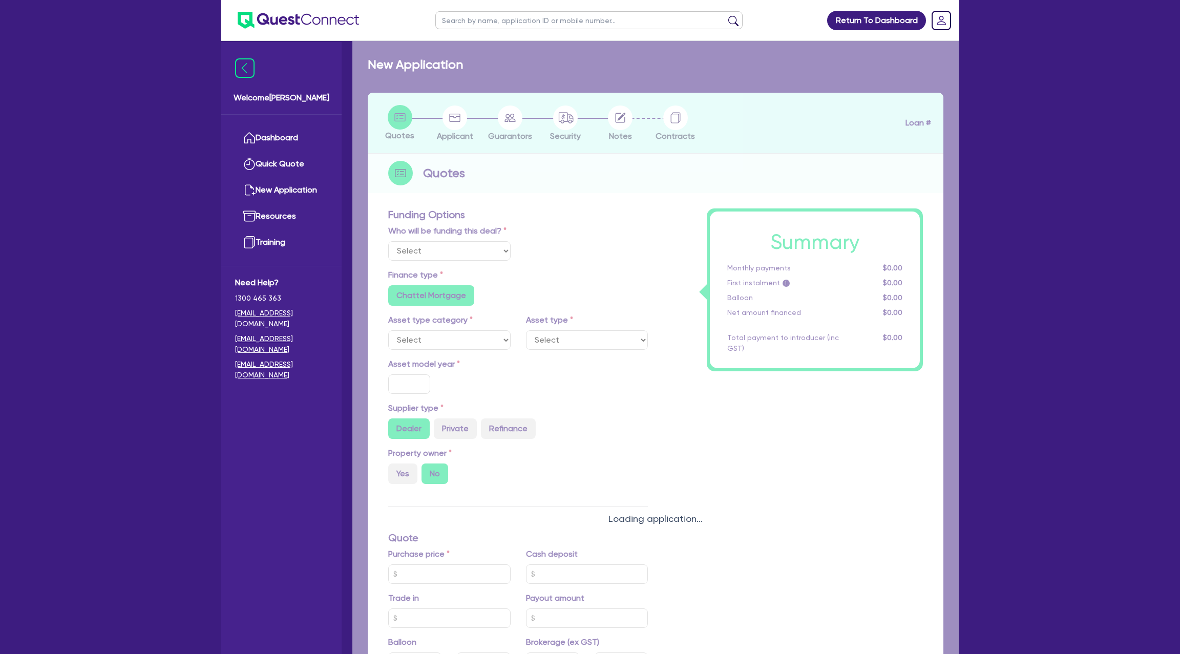
select select "Other"
select select "CARS_AND_LIGHT_TRUCKS"
type input "2025"
radio input "true"
type input "60,000"
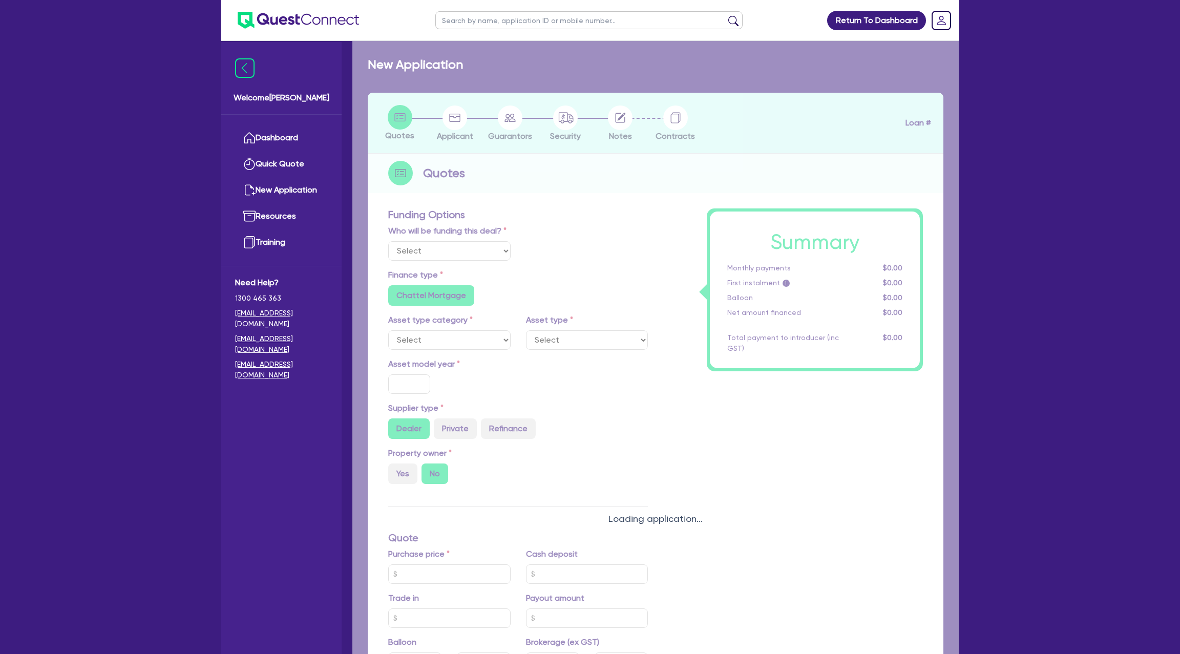
type input "6.79"
type input "1,500"
radio input "true"
radio input "false"
select select "PASSENGER_VEHICLES"
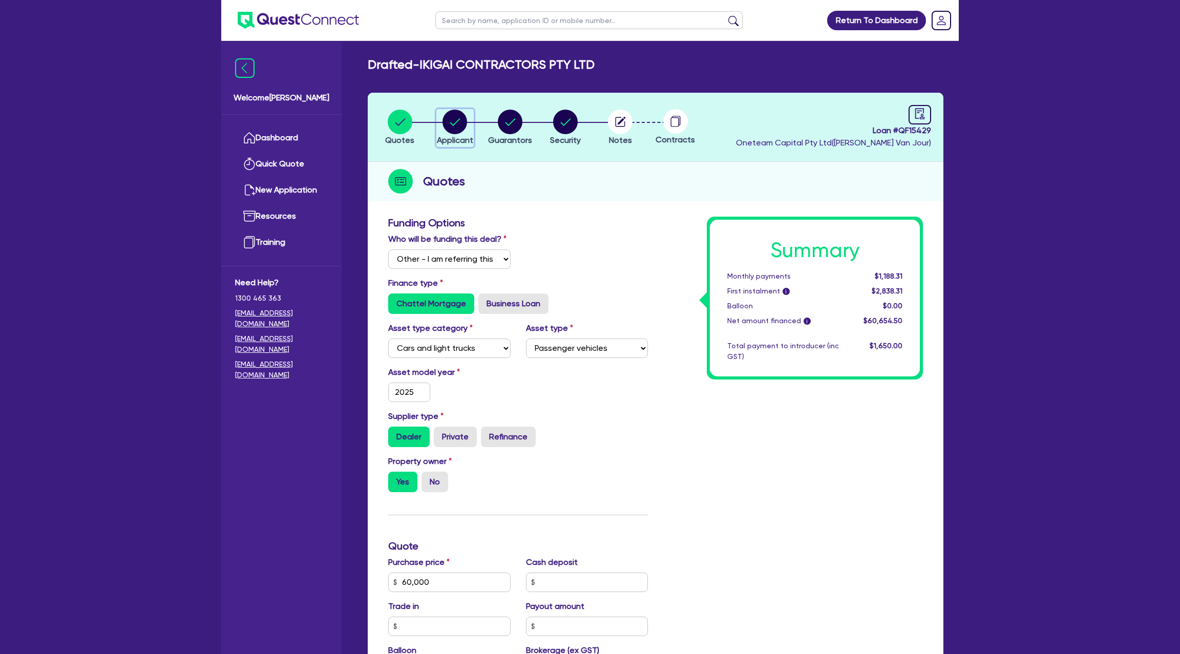
click at [454, 125] on circle "button" at bounding box center [454, 122] width 25 height 25
select select "COMPANY"
select select "BUILDING_CONSTRUCTION"
select select "TRADES_SERVICES_CONSUMERS"
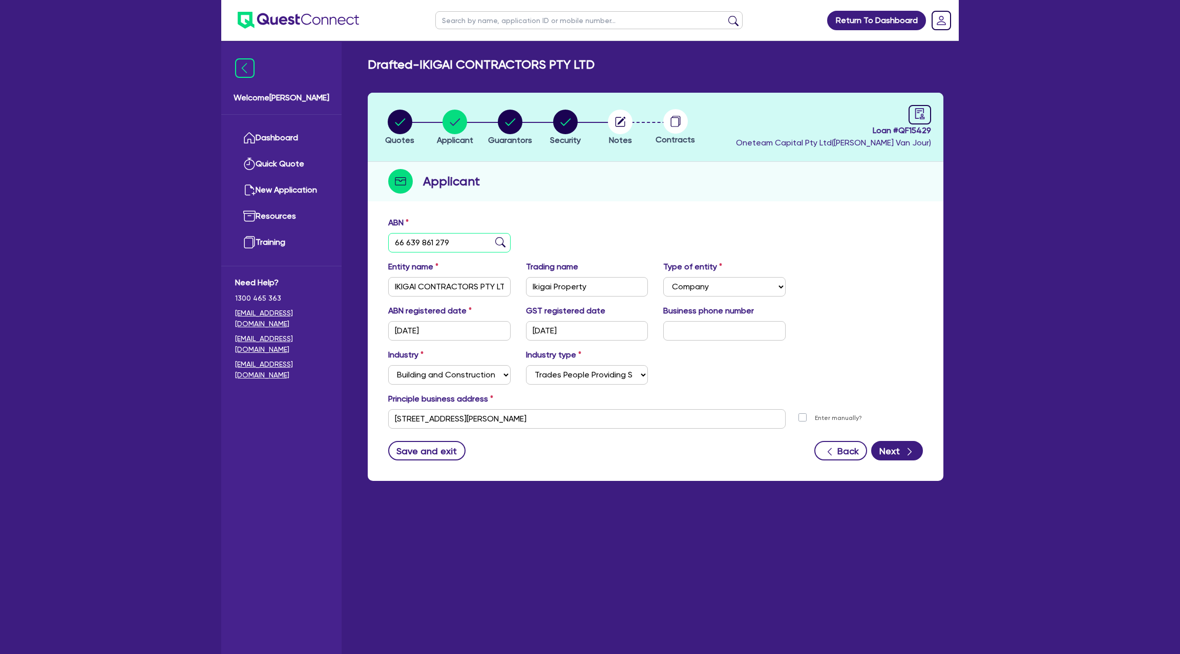
click at [423, 243] on input "66 639 861 279" at bounding box center [449, 242] width 122 height 19
click at [430, 421] on input "49 Ogilvie St Terrigal NSW 2260" at bounding box center [586, 418] width 397 height 19
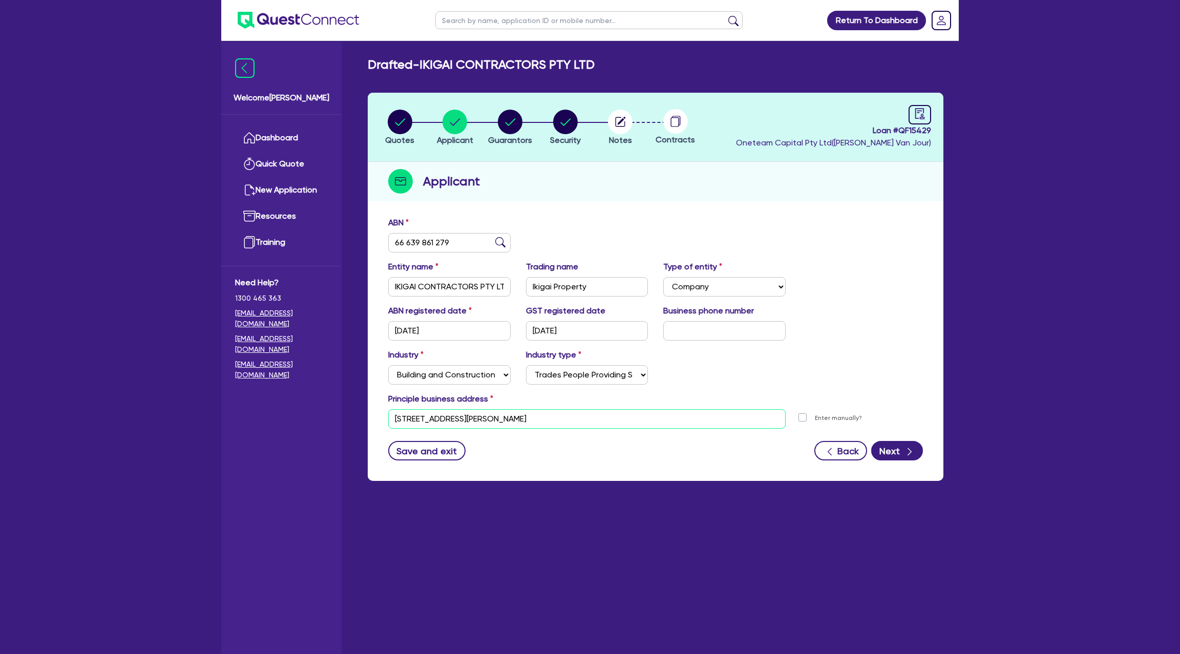
click at [430, 421] on input "49 Ogilvie St Terrigal NSW 2260" at bounding box center [586, 418] width 397 height 19
click at [430, 420] on input "49 Ogilvie St Terrigal NSW 2260" at bounding box center [586, 418] width 397 height 19
click at [522, 122] on circle "button" at bounding box center [510, 122] width 25 height 25
select select "MR"
select select "[GEOGRAPHIC_DATA]"
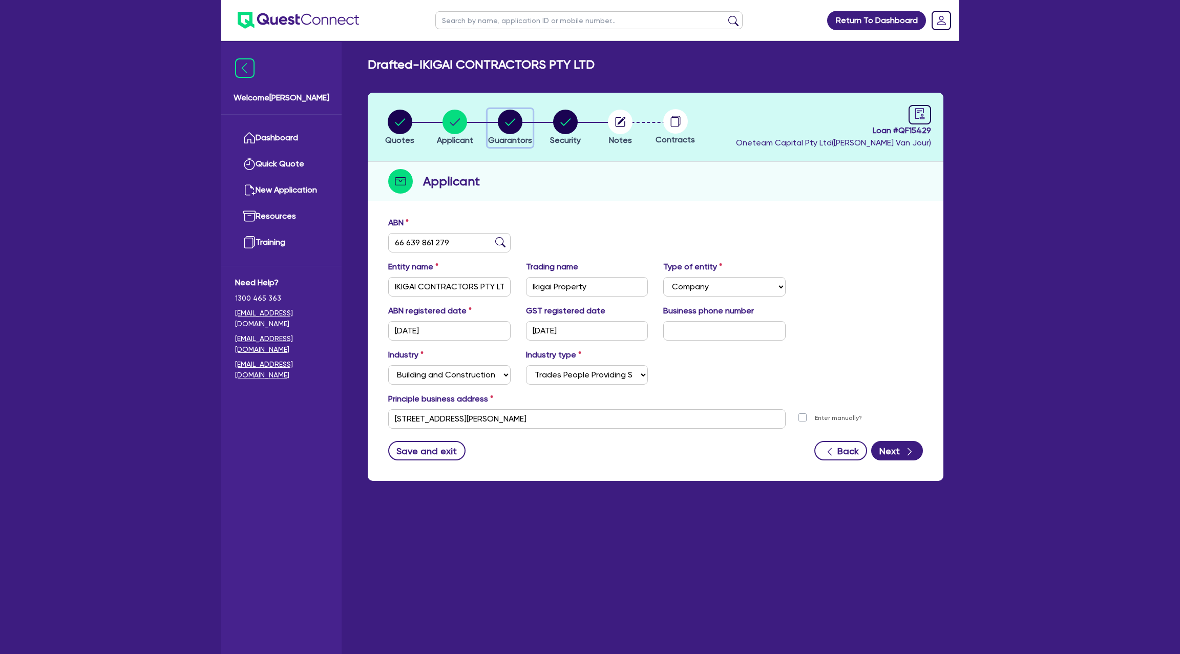
select select "MARRIED"
select select "PROPERTY"
select select "CASH"
select select "MORTGAGE"
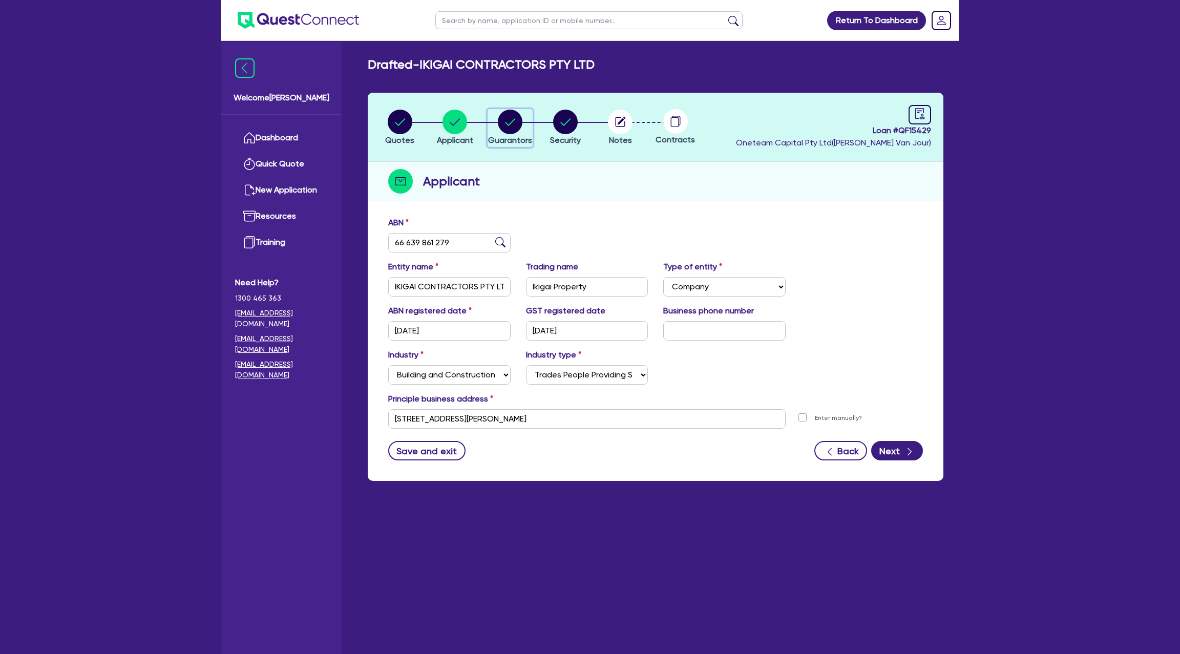
select select "MORTGAGE"
select select "MR"
select select "[GEOGRAPHIC_DATA]"
select select "DE_FACTO"
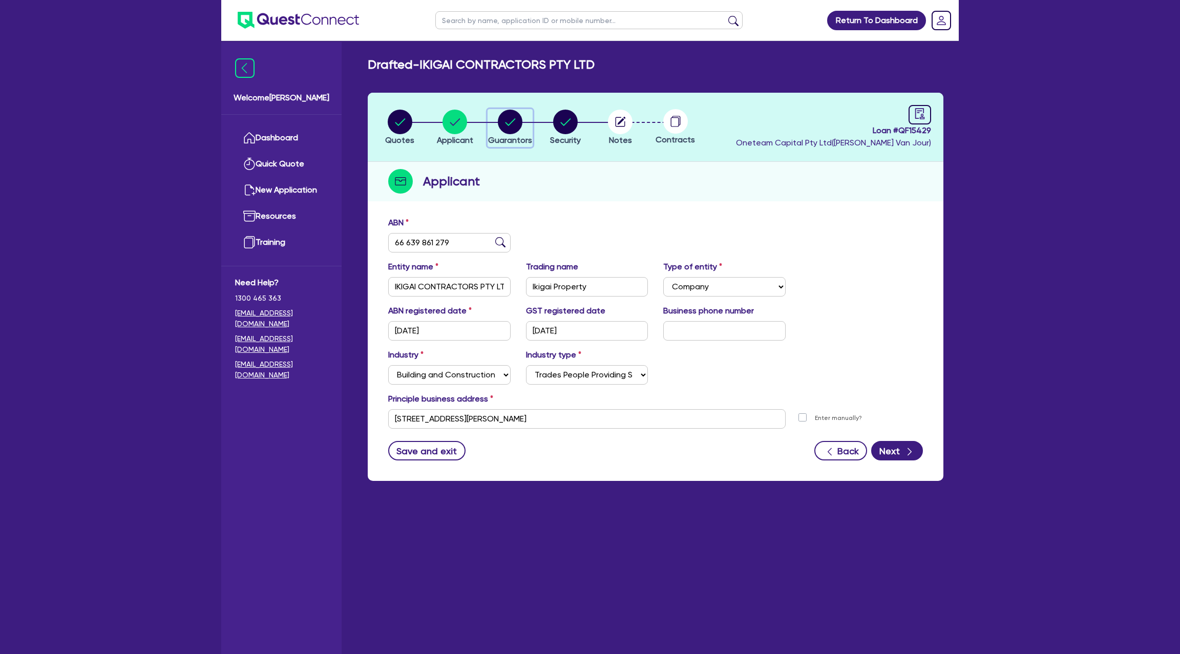
select select "PROPERTY"
select select "MORTGAGE"
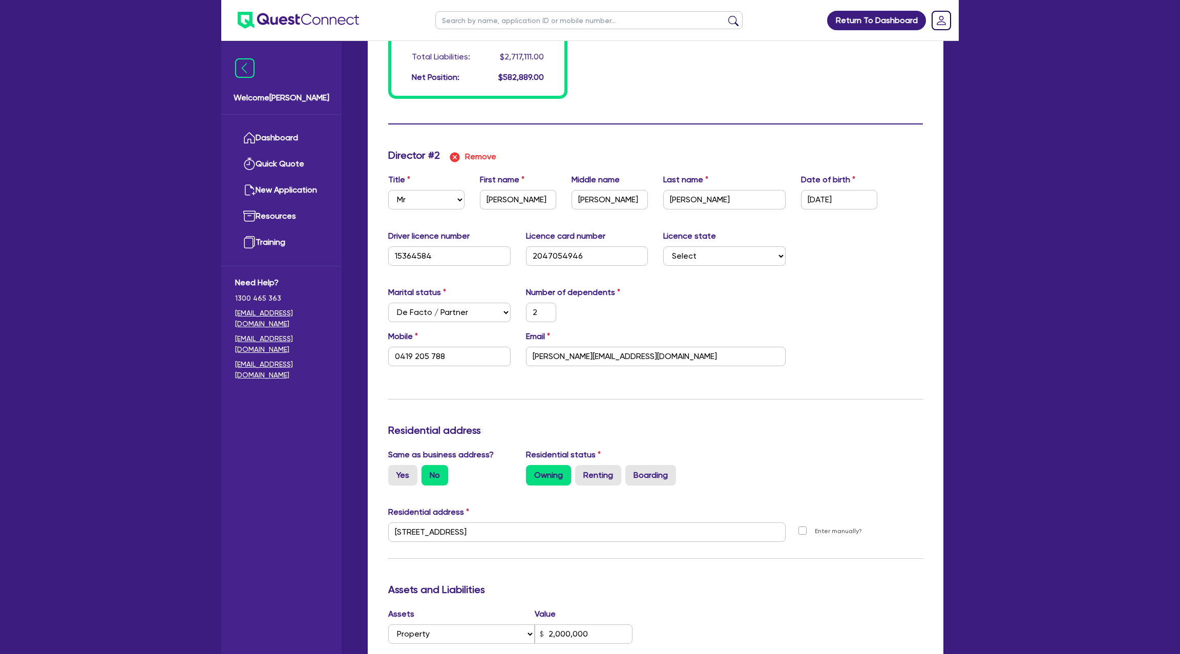
scroll to position [959, 0]
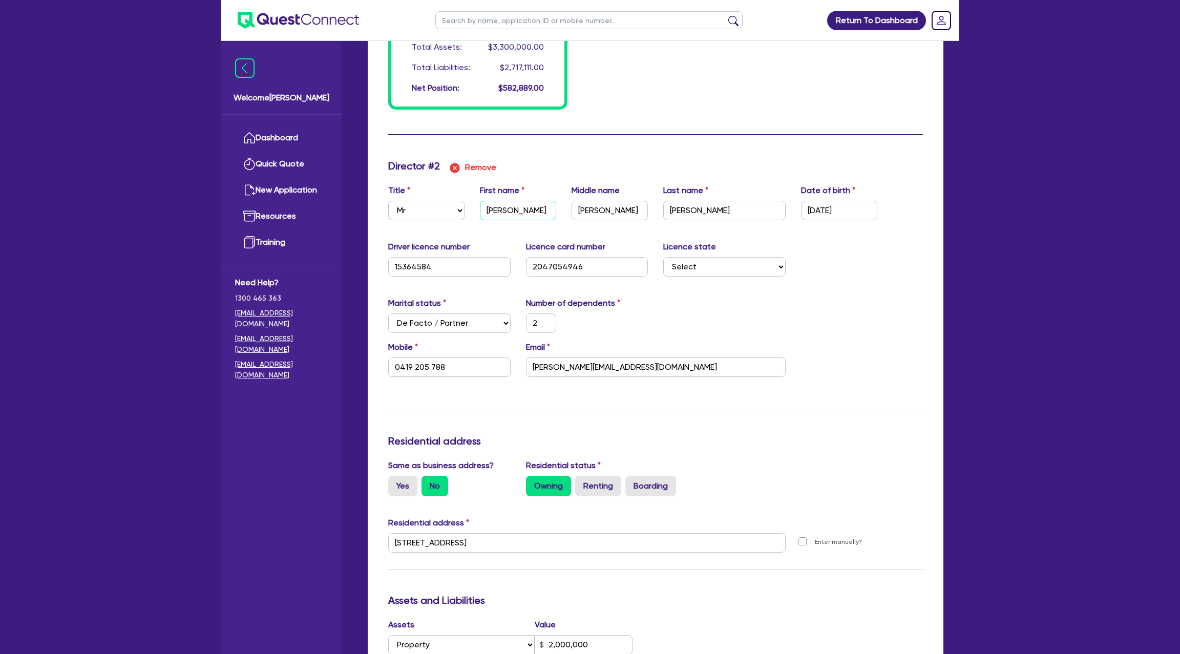
click at [493, 211] on input "Thomas" at bounding box center [518, 210] width 76 height 19
click at [592, 208] on input "Patrick" at bounding box center [609, 210] width 76 height 19
click at [680, 202] on input "Hardiman" at bounding box center [724, 210] width 122 height 19
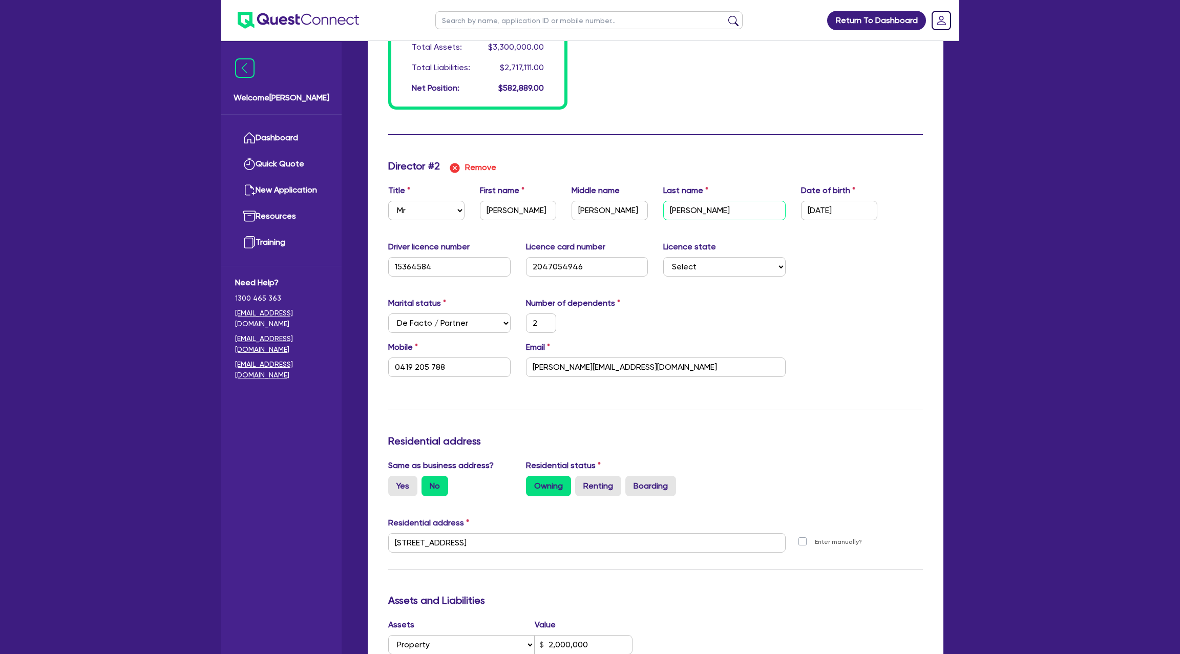
click at [680, 202] on input "Hardiman" at bounding box center [724, 210] width 122 height 19
click at [810, 204] on input "19/12/1989" at bounding box center [839, 210] width 76 height 19
click at [838, 213] on input "19/12/1989" at bounding box center [839, 210] width 76 height 19
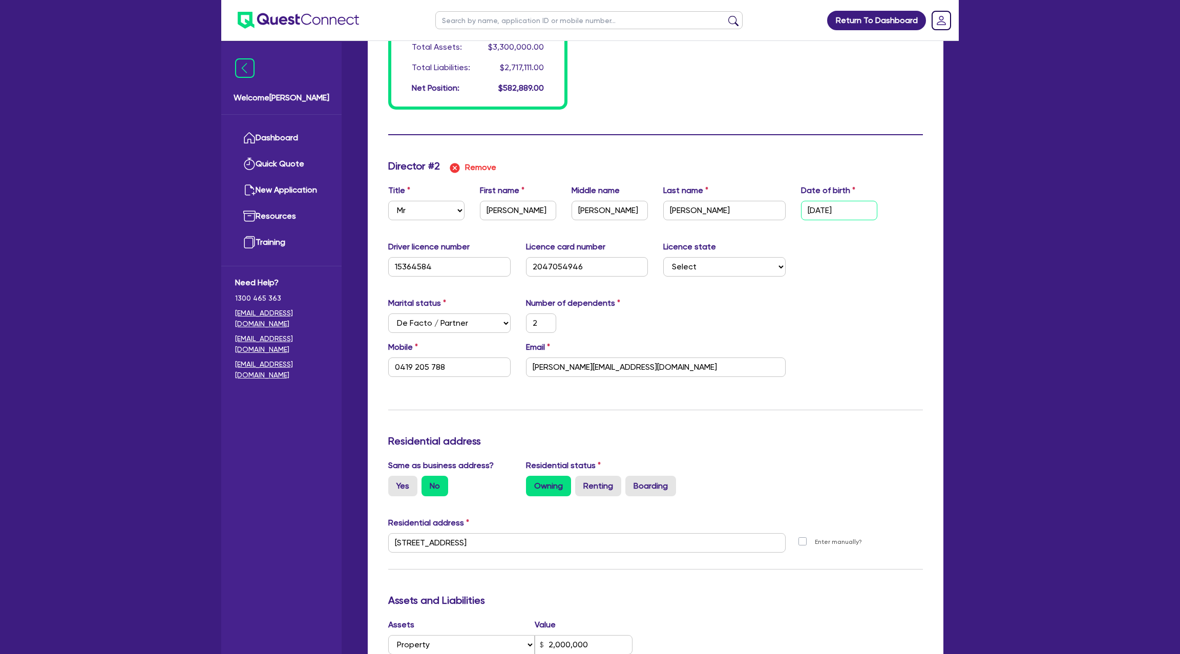
click at [838, 213] on input "19/12/1989" at bounding box center [839, 210] width 76 height 19
click at [421, 264] on input "15364584" at bounding box center [449, 266] width 122 height 19
click at [545, 260] on input "2047054946" at bounding box center [587, 266] width 122 height 19
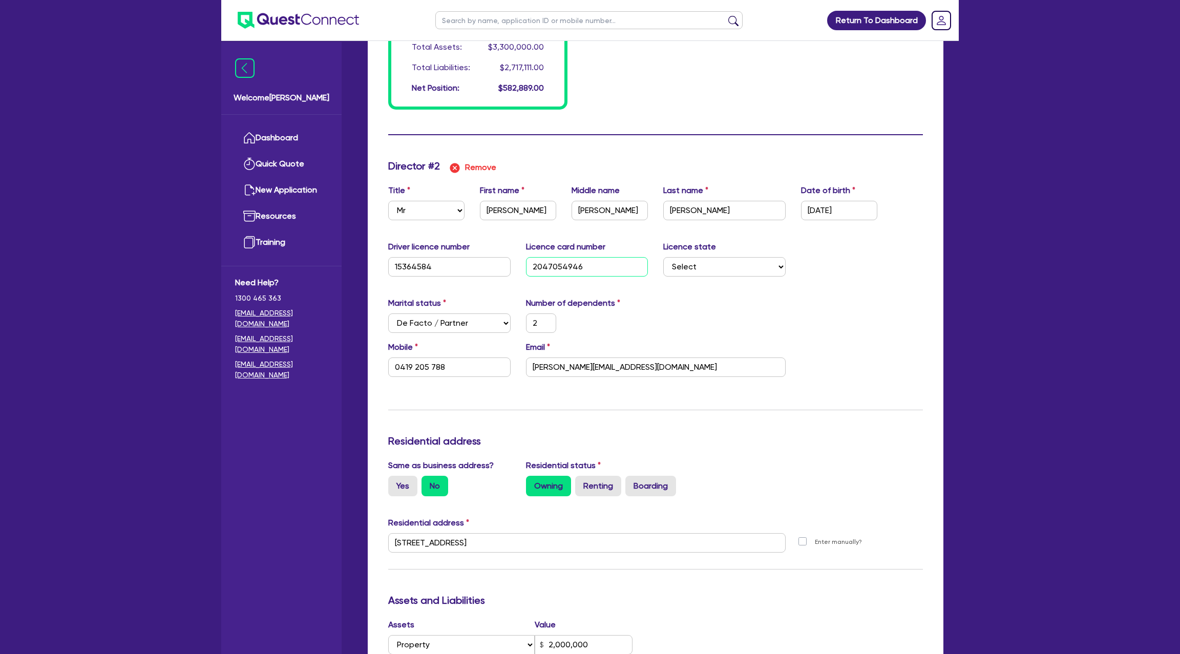
click at [545, 262] on input "2047054946" at bounding box center [587, 266] width 122 height 19
click at [416, 367] on input "0419 205 788" at bounding box center [449, 366] width 122 height 19
click at [416, 366] on input "0419 205 788" at bounding box center [449, 366] width 122 height 19
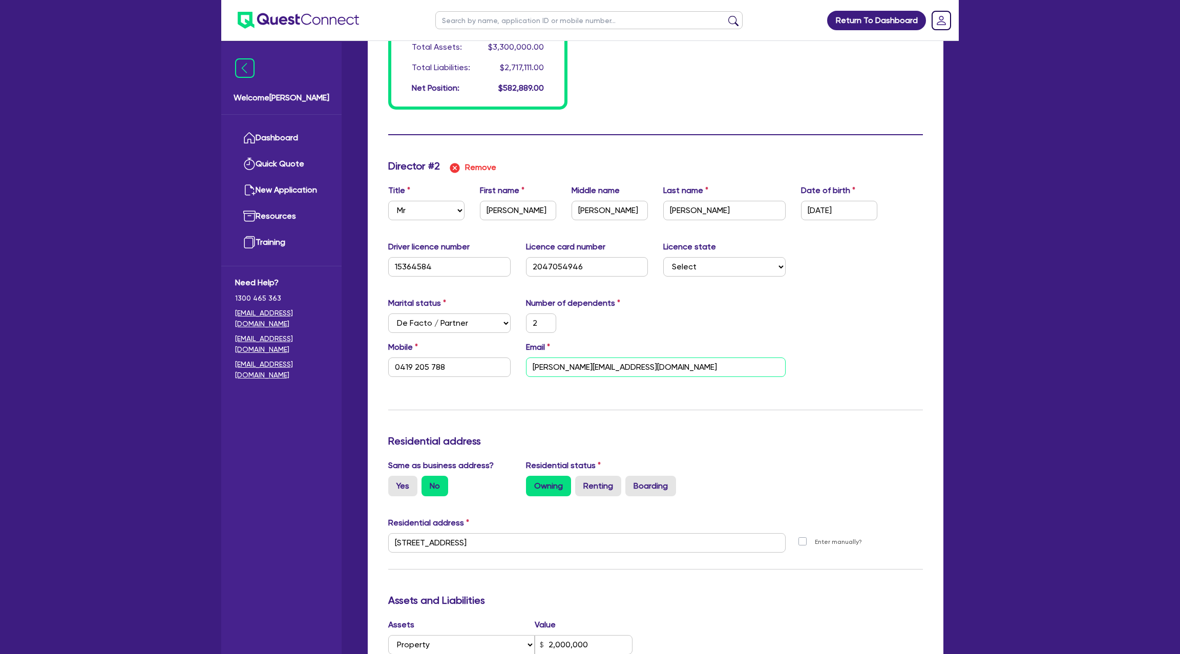
click at [581, 364] on input "tom@ikigaicontractors.com.au" at bounding box center [656, 366] width 260 height 19
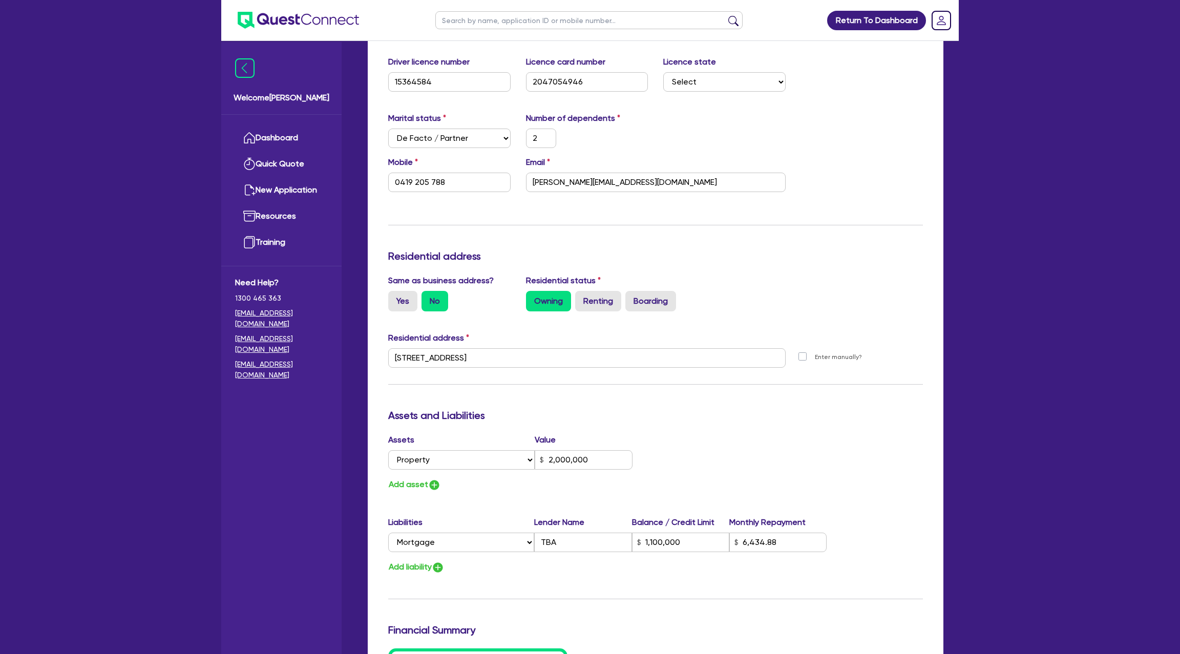
scroll to position [1153, 0]
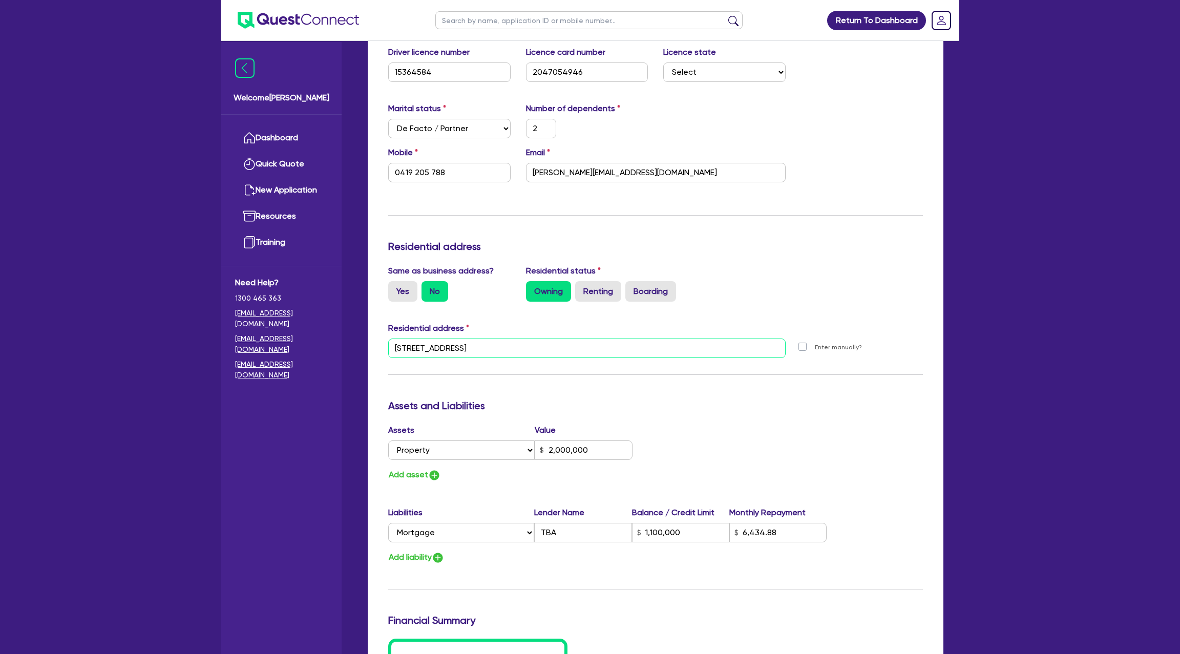
click at [458, 350] on input "3 Sunrise Ave Terrigal NSW 2260" at bounding box center [586, 347] width 397 height 19
click at [859, 301] on div "Same as business address? Yes No Residential status Owning Renting Boarding" at bounding box center [655, 287] width 550 height 45
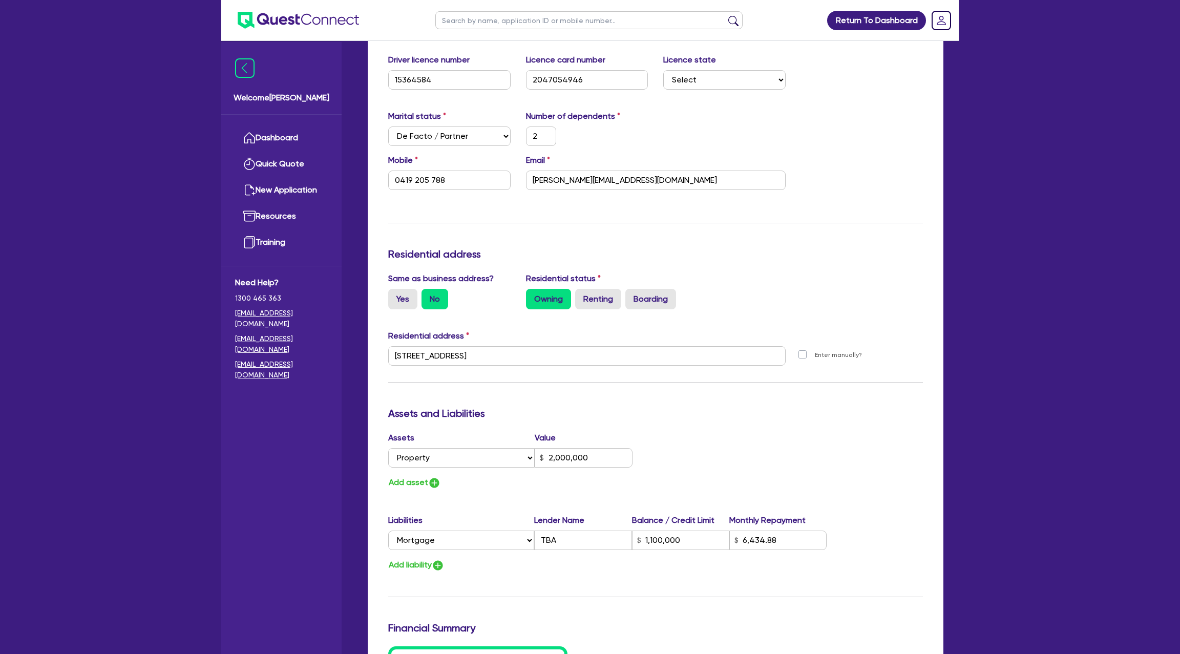
scroll to position [961, 0]
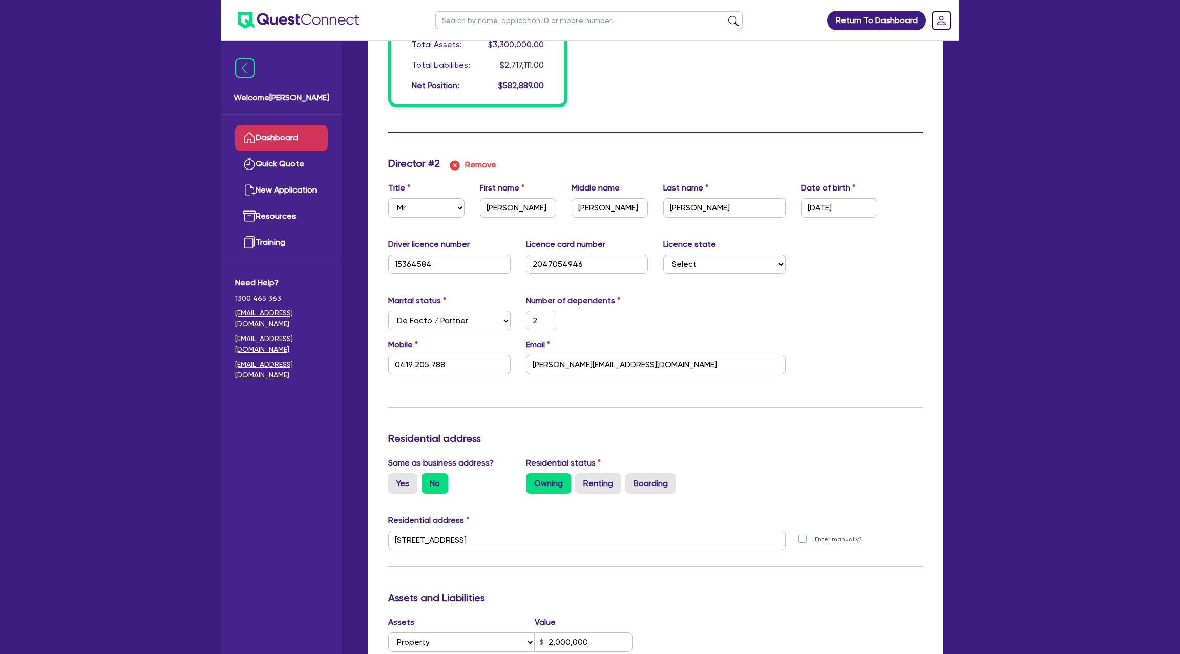
click at [298, 132] on link "Dashboard" at bounding box center [281, 138] width 93 height 26
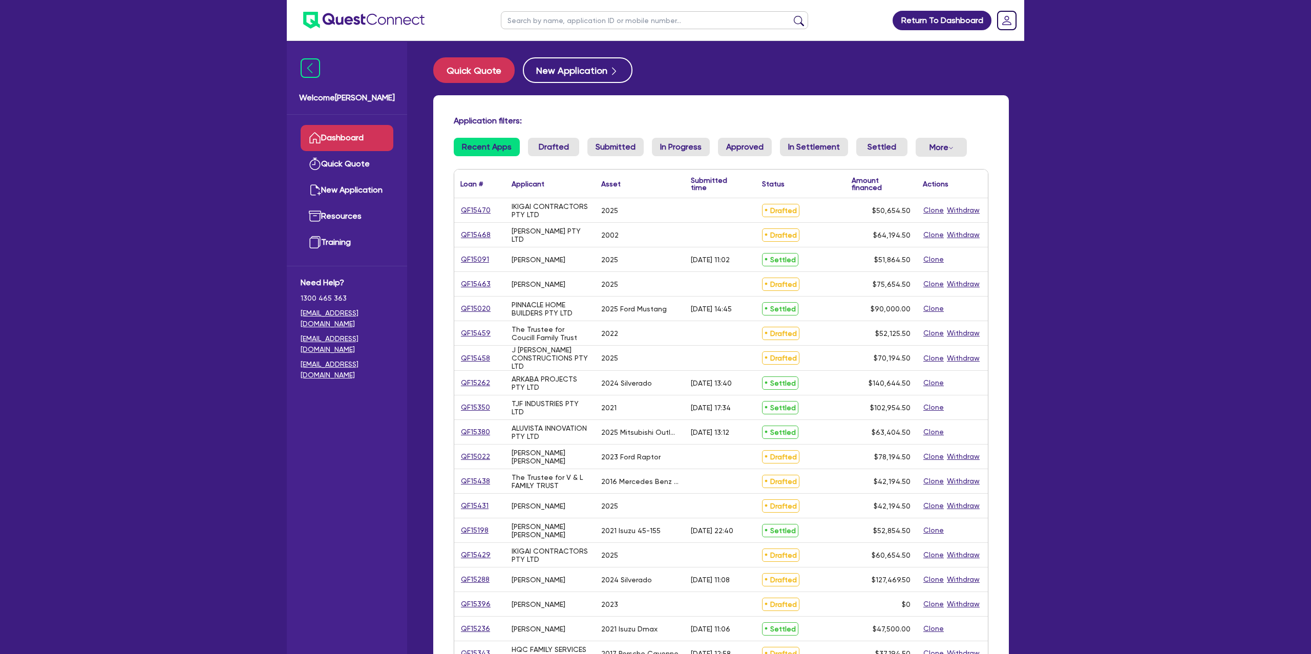
click at [568, 21] on input "text" at bounding box center [654, 20] width 307 height 18
type input "cara"
click at [791, 15] on button "submit" at bounding box center [799, 22] width 16 height 14
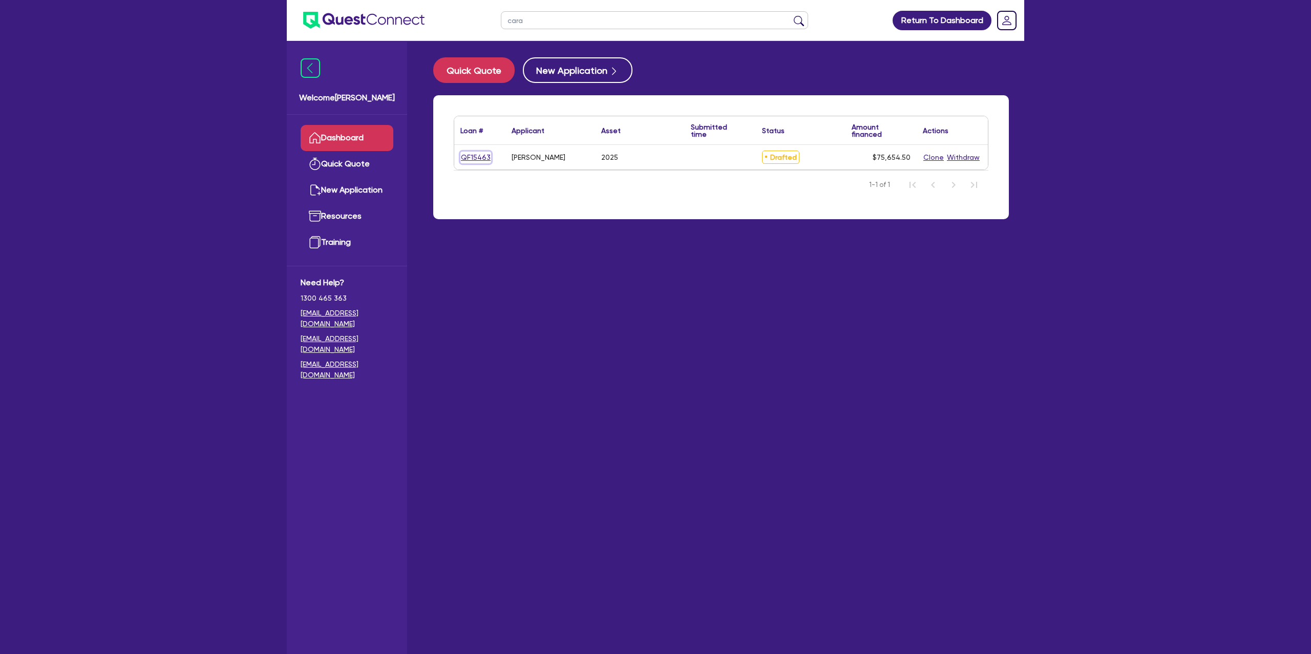
click at [470, 157] on link "QF15463" at bounding box center [475, 158] width 31 height 12
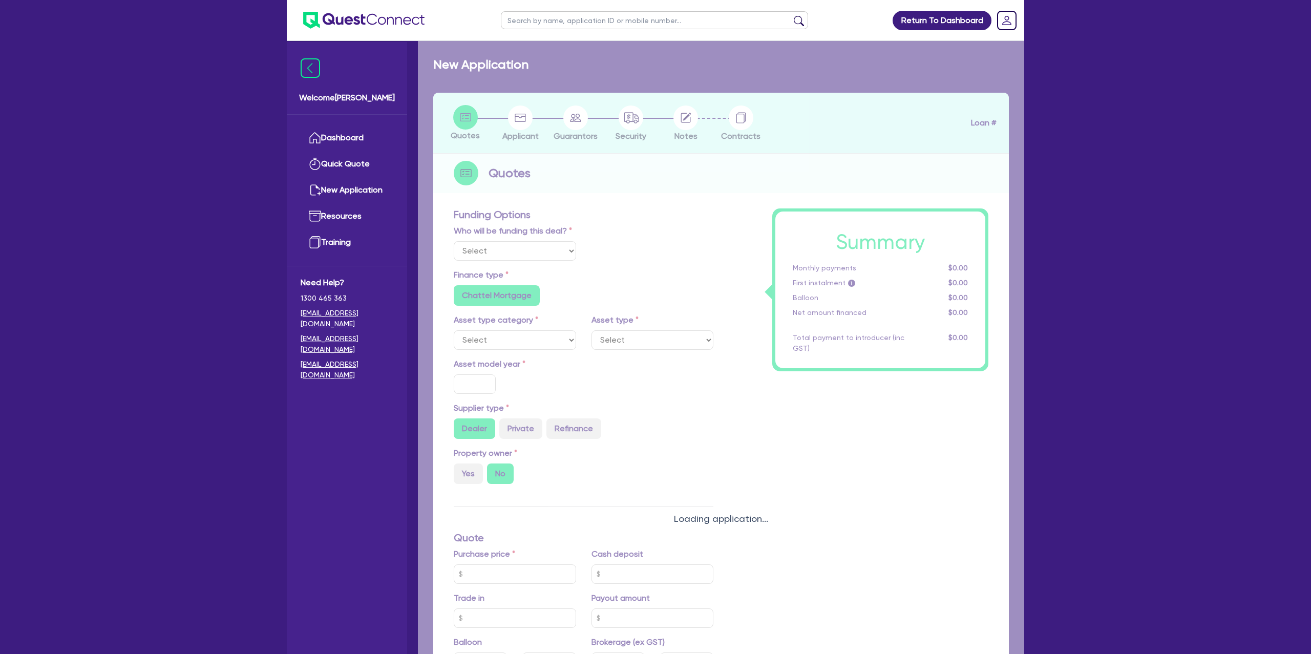
select select "Other"
select select "CARS_AND_LIGHT_TRUCKS"
type input "2025"
radio input "true"
type input "75,000"
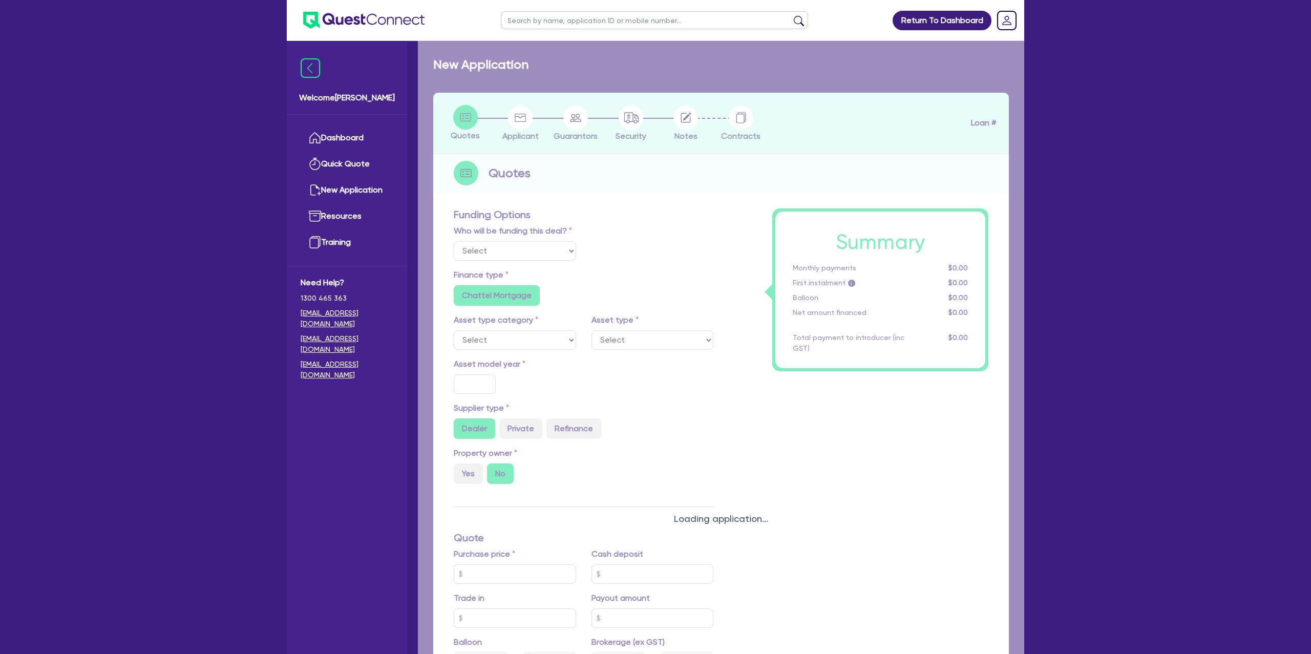
type input "8.99"
type input "1,400"
radio input "true"
radio input "false"
select select "PASSENGER_VEHICLES"
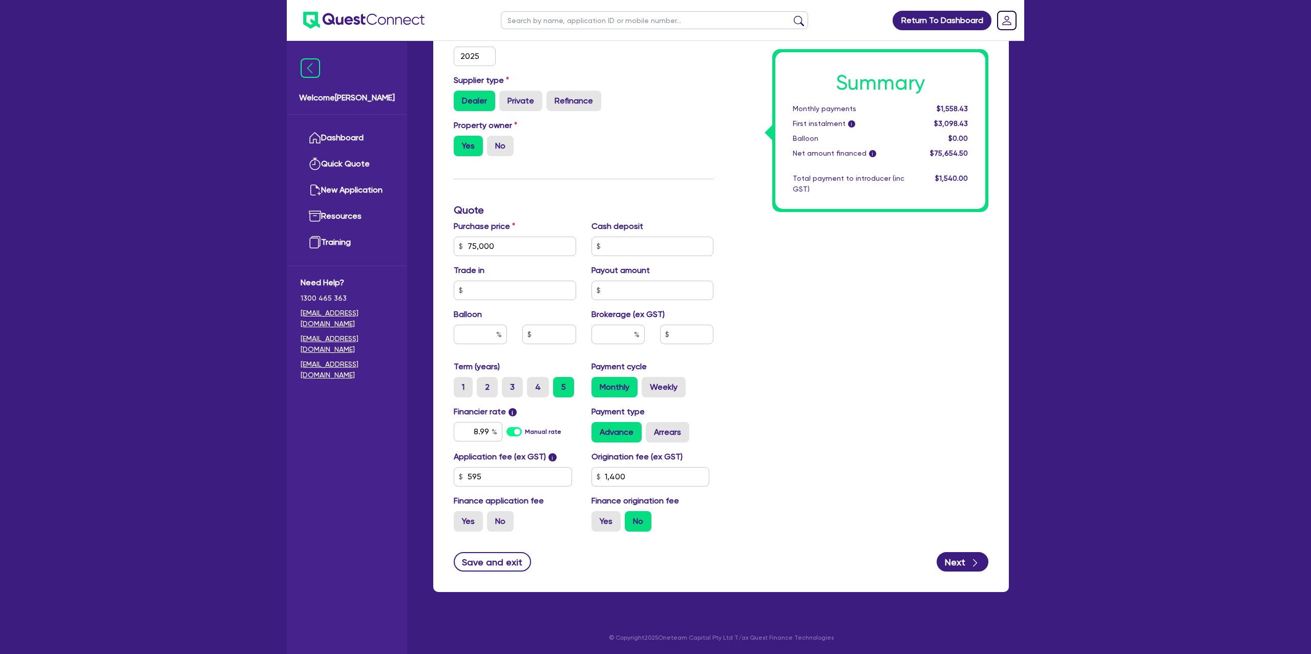
scroll to position [333, 0]
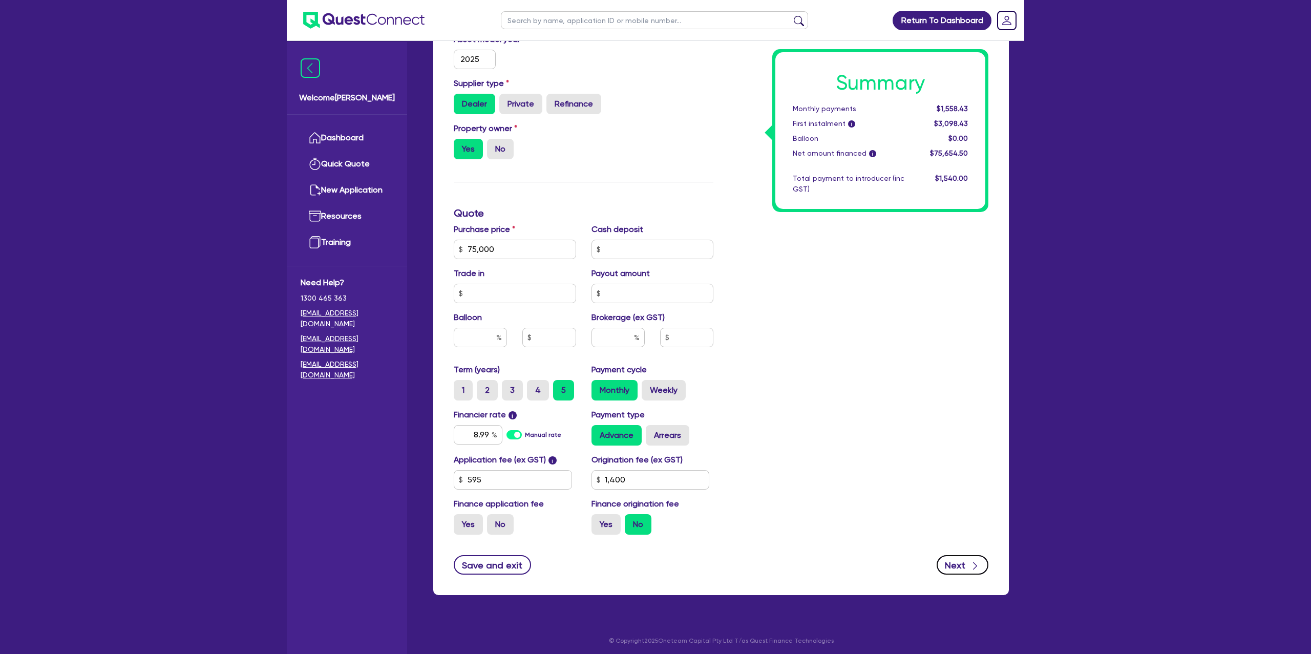
click at [970, 571] on button "Next" at bounding box center [963, 564] width 52 height 19
type input "75,000"
type input "1,400"
select select "SOLE_TRADER"
select select "BUILDING_CONSTRUCTION"
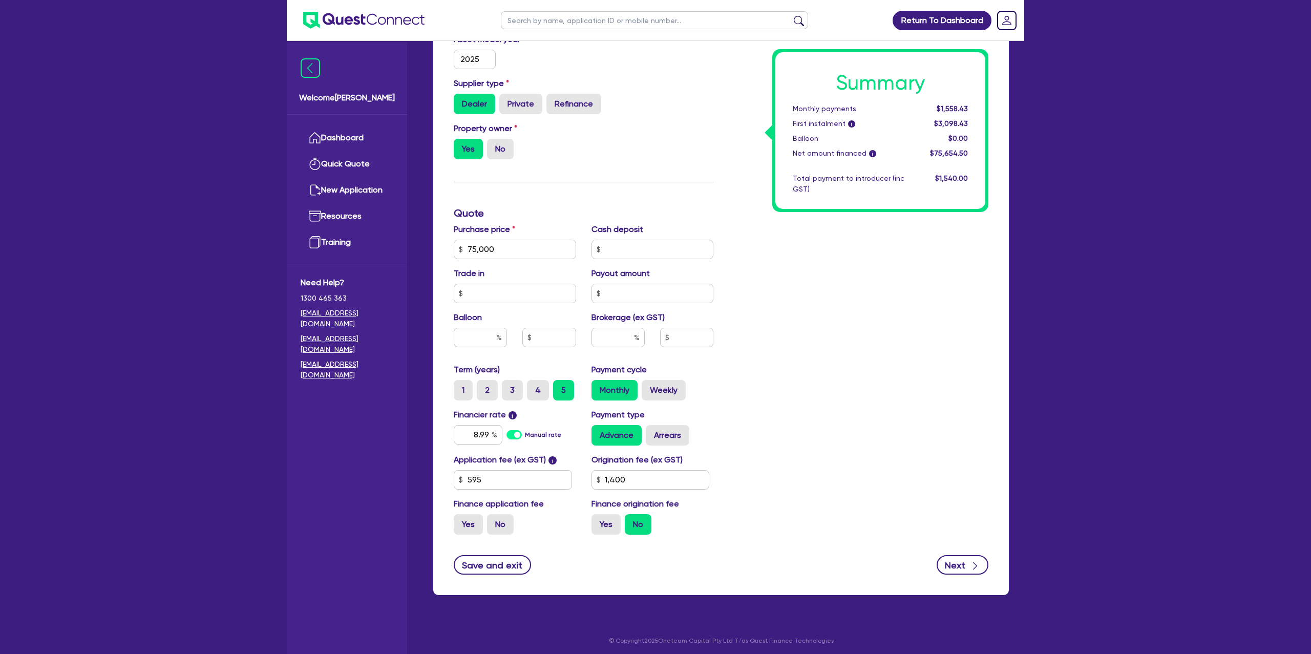
select select "TRADES_SERVICES_CONSUMERS"
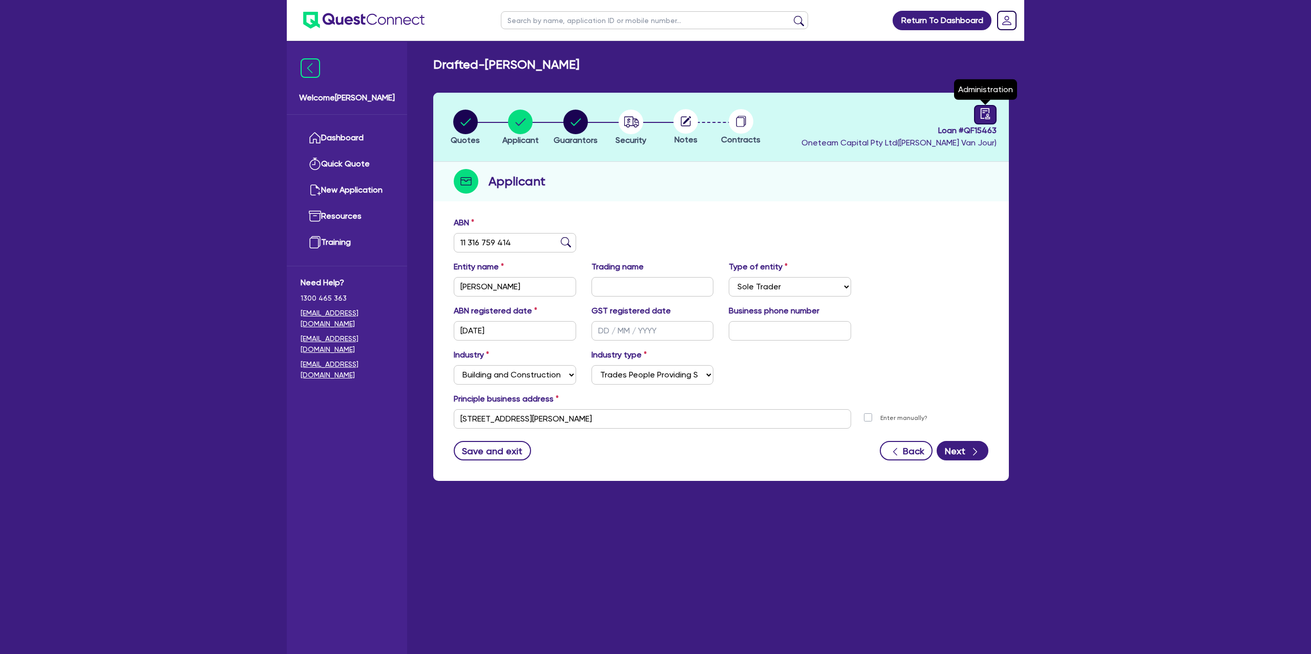
click at [992, 118] on div at bounding box center [985, 114] width 23 height 19
select select "DRAFTED_NEW"
select select "Other"
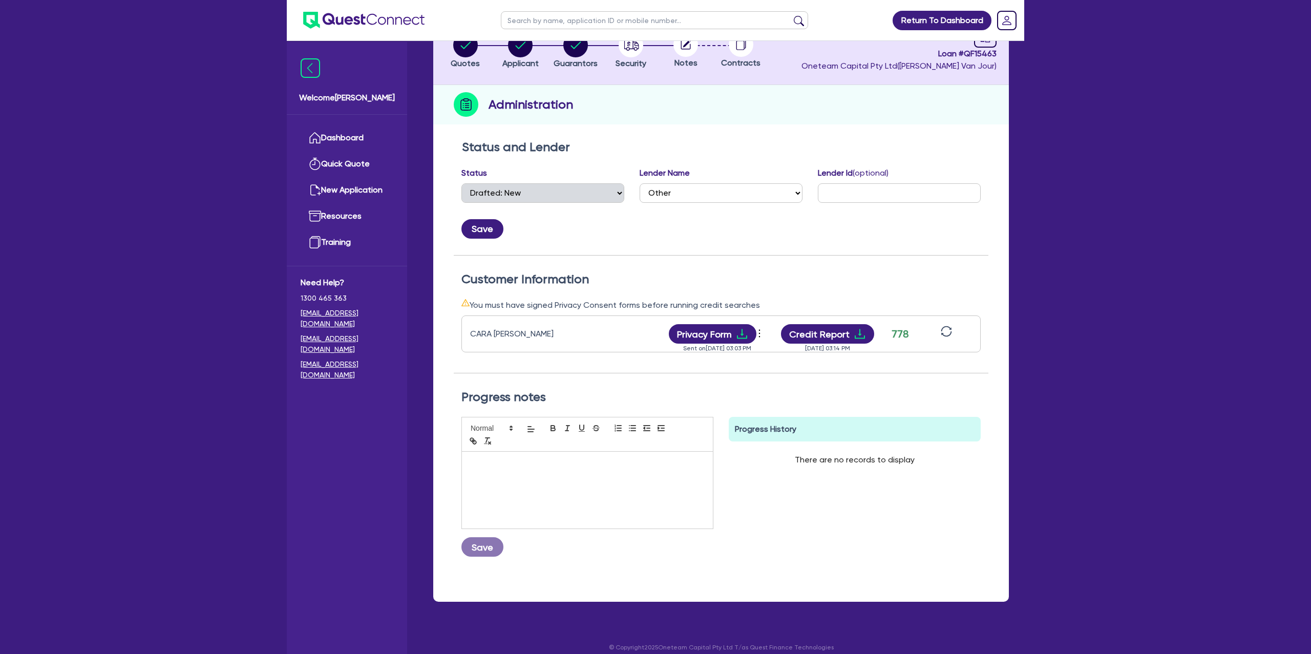
scroll to position [78, 0]
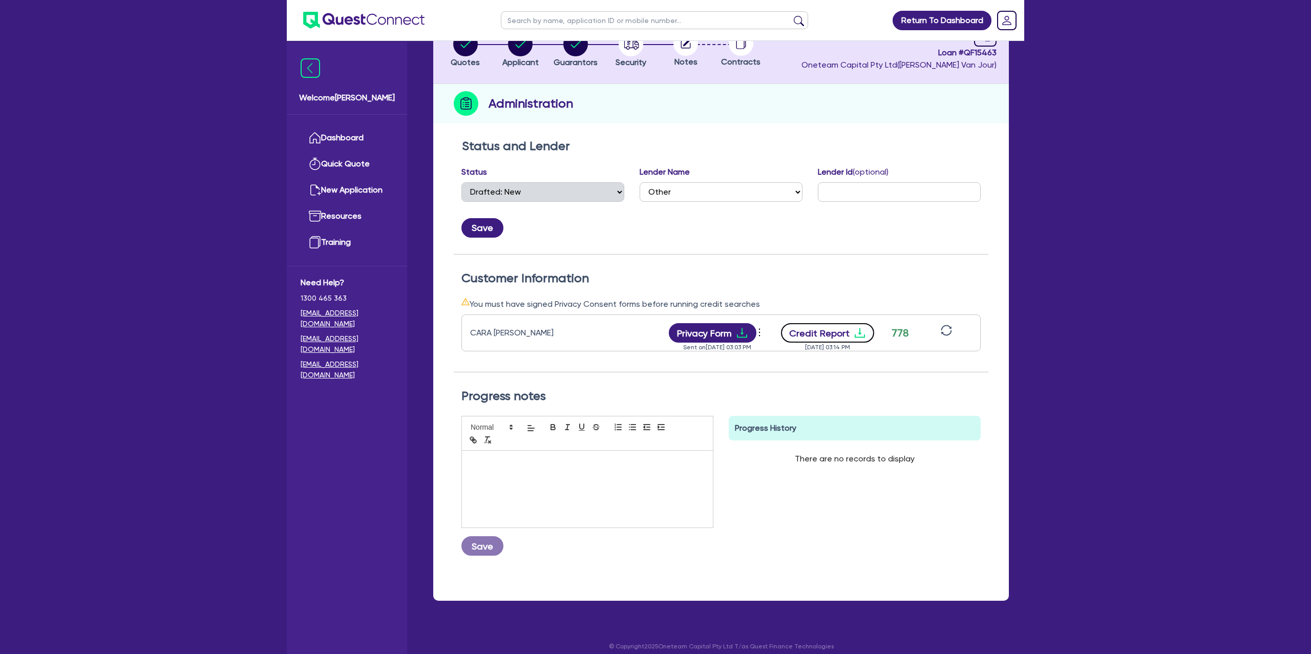
click at [862, 337] on icon "download" at bounding box center [860, 333] width 12 height 12
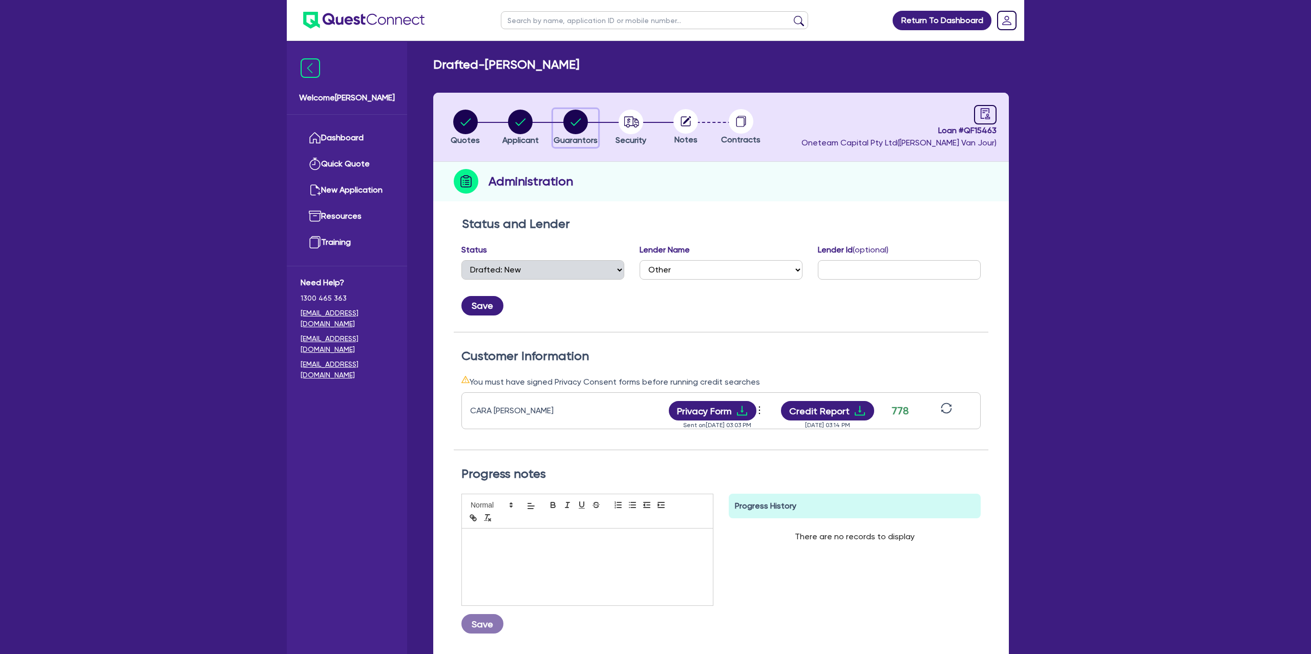
click at [558, 118] on div "button" at bounding box center [576, 122] width 44 height 25
select select "MRS"
select select "SINGLE"
select select "CASH"
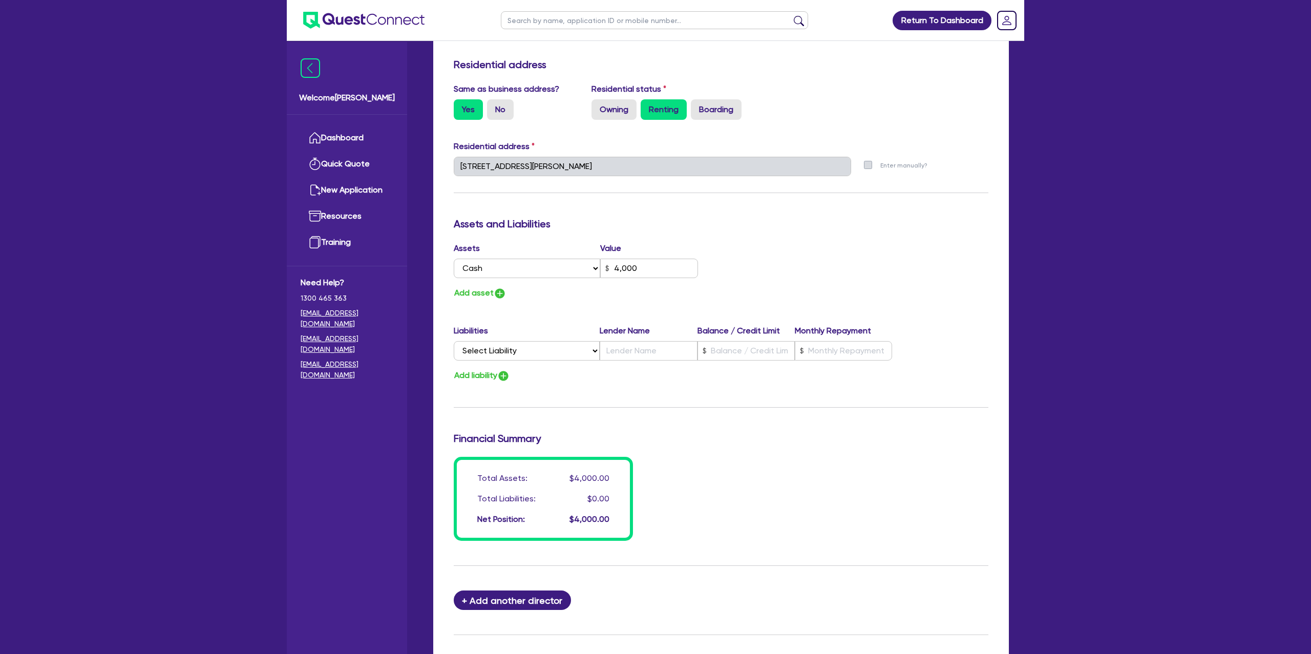
scroll to position [541, 0]
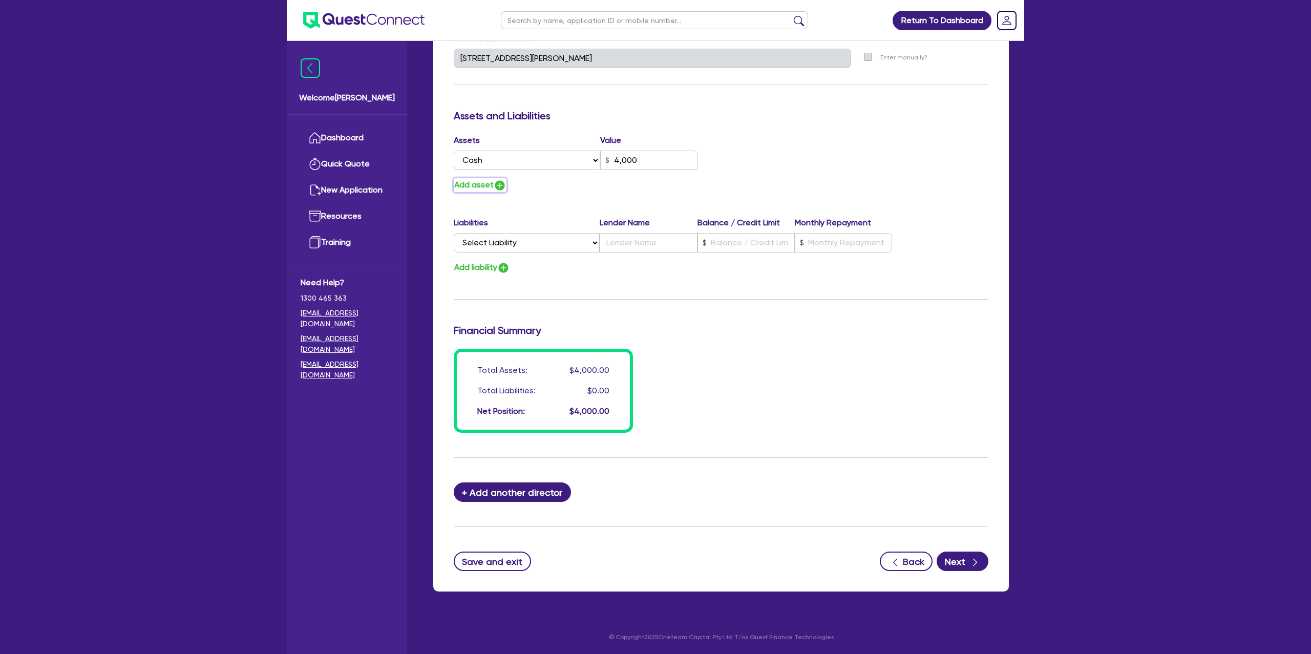
click at [488, 182] on button "Add asset" at bounding box center [480, 185] width 53 height 14
type input "3"
type input "0437 917 687"
type input "4,000"
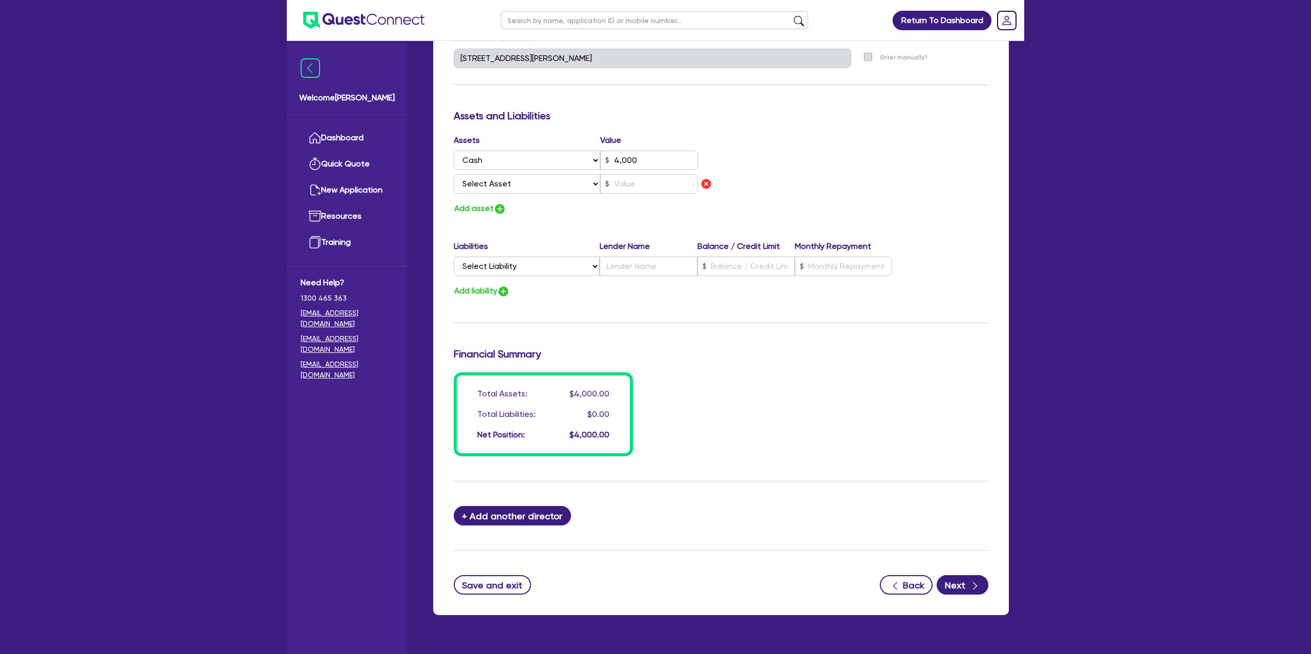
drag, startPoint x: 500, startPoint y: 194, endPoint x: 513, endPoint y: 187, distance: 14.4
click at [511, 189] on div "Assets Value Select Asset Cash Property Investment property Vehicle Truck Trail…" at bounding box center [583, 165] width 275 height 63
click at [513, 186] on select "Select Asset Cash Property Investment property Vehicle Truck Trailer Equipment …" at bounding box center [527, 183] width 146 height 19
select select "VEHICLE"
click at [454, 174] on select "Select Asset Cash Property Investment property Vehicle Truck Trailer Equipment …" at bounding box center [527, 183] width 146 height 19
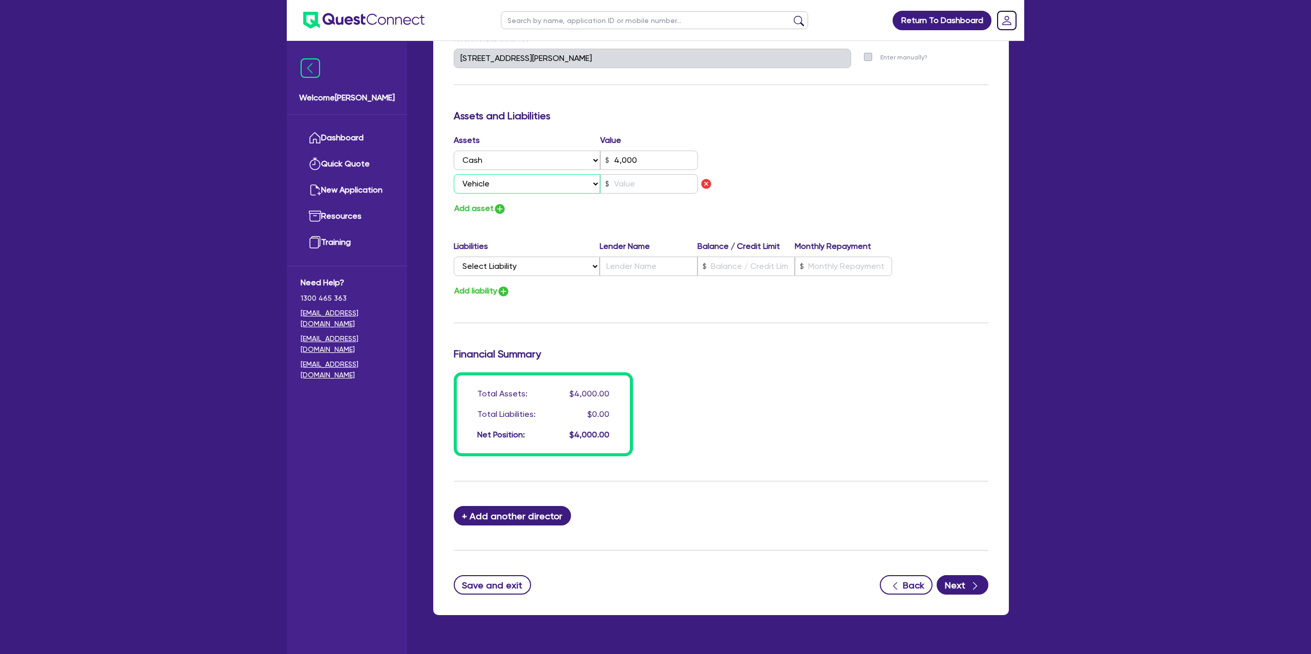
type input "3"
type input "0437 917 687"
type input "4,000"
click at [616, 189] on input "text" at bounding box center [649, 183] width 98 height 19
type input "3"
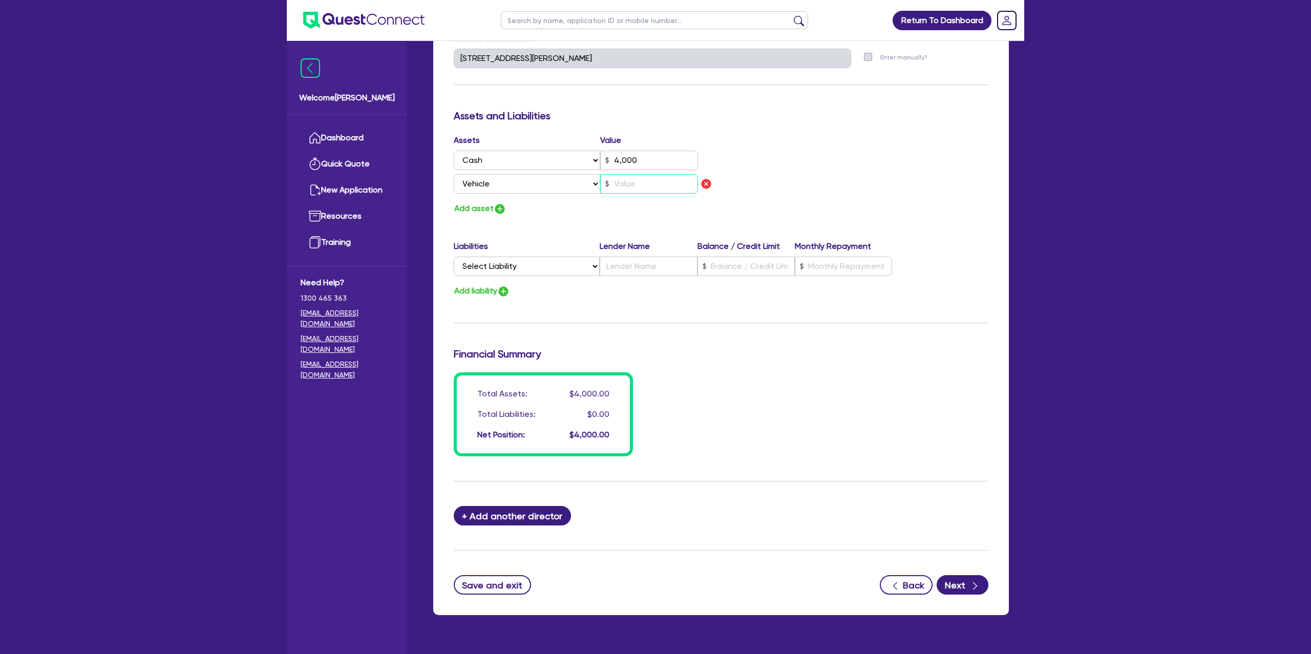
type input "0437 917 687"
type input "4,000"
type input "1"
type input "3"
type input "0437 917 687"
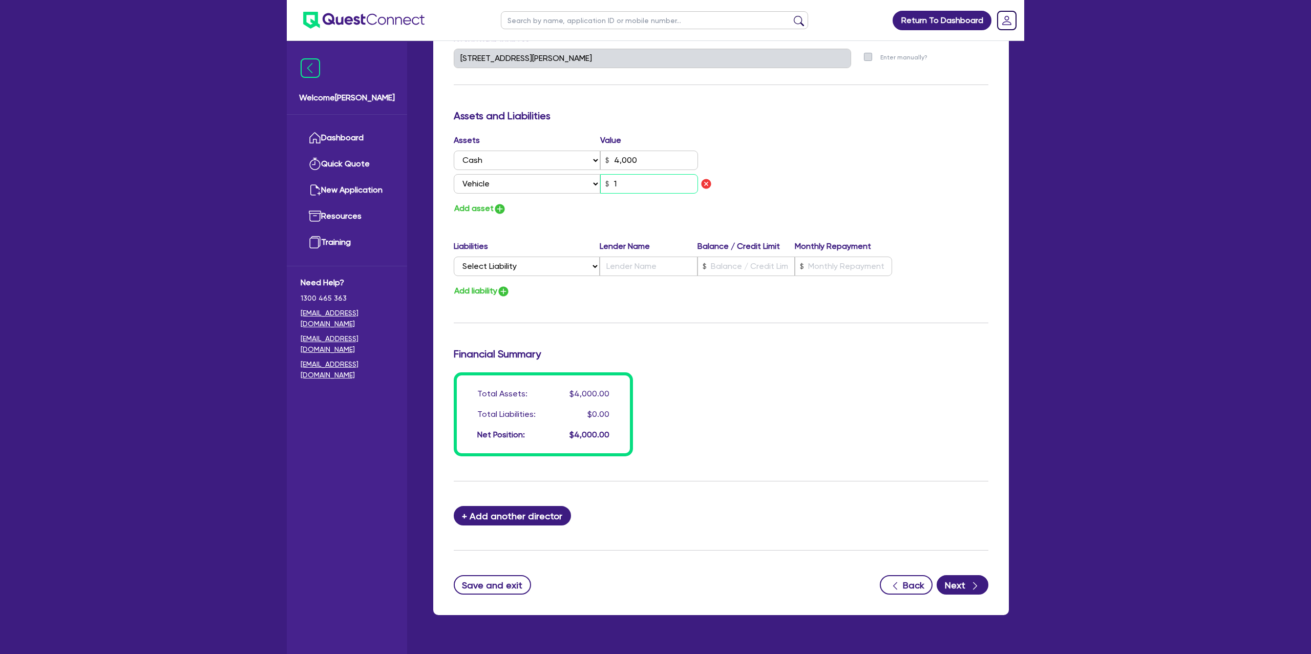
type input "4,000"
type input "15"
type input "3"
type input "0437 917 687"
type input "4,000"
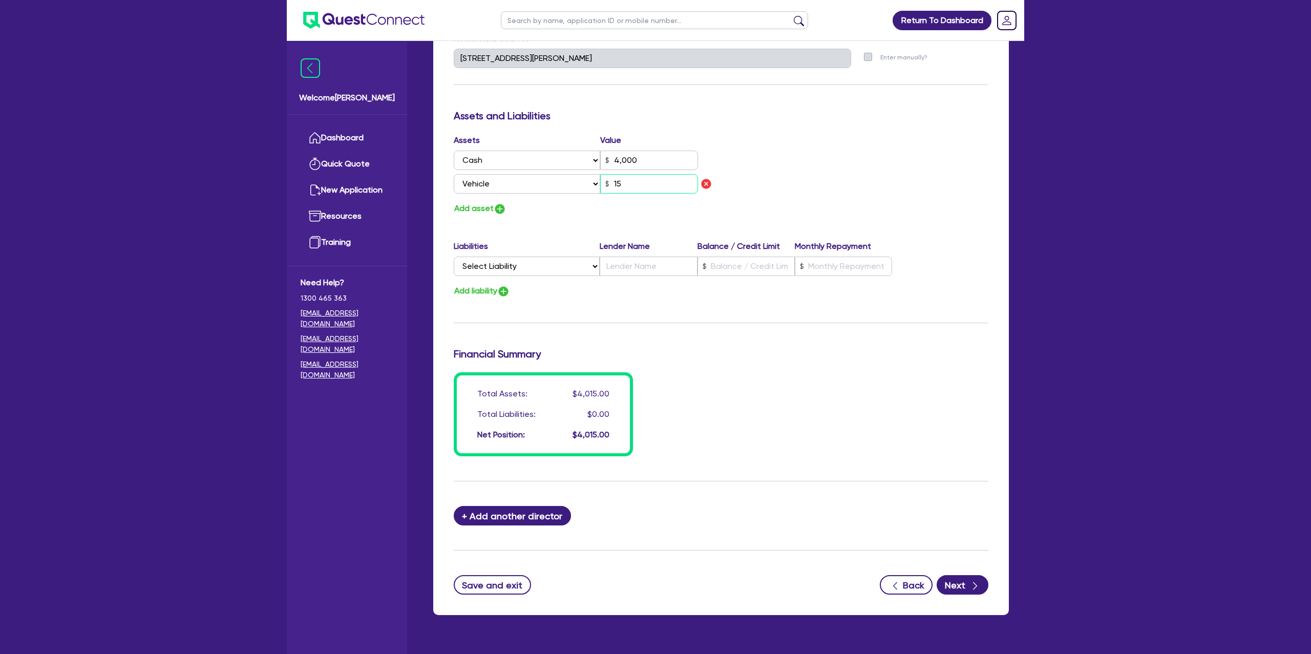
type input "150"
type input "3"
type input "0437 917 687"
type input "4,000"
type input "1,500"
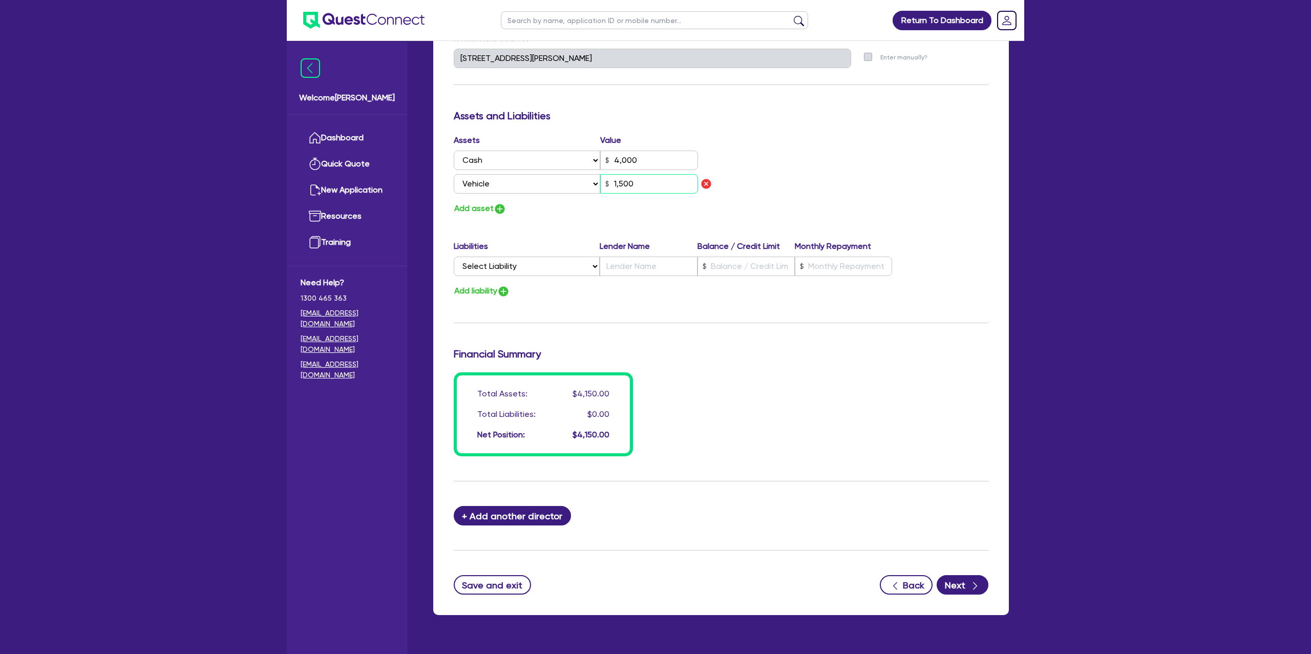
type input "3"
type input "0437 917 687"
type input "4,000"
type input "15,000"
click at [914, 120] on h3 "Assets and Liabilities" at bounding box center [721, 116] width 535 height 12
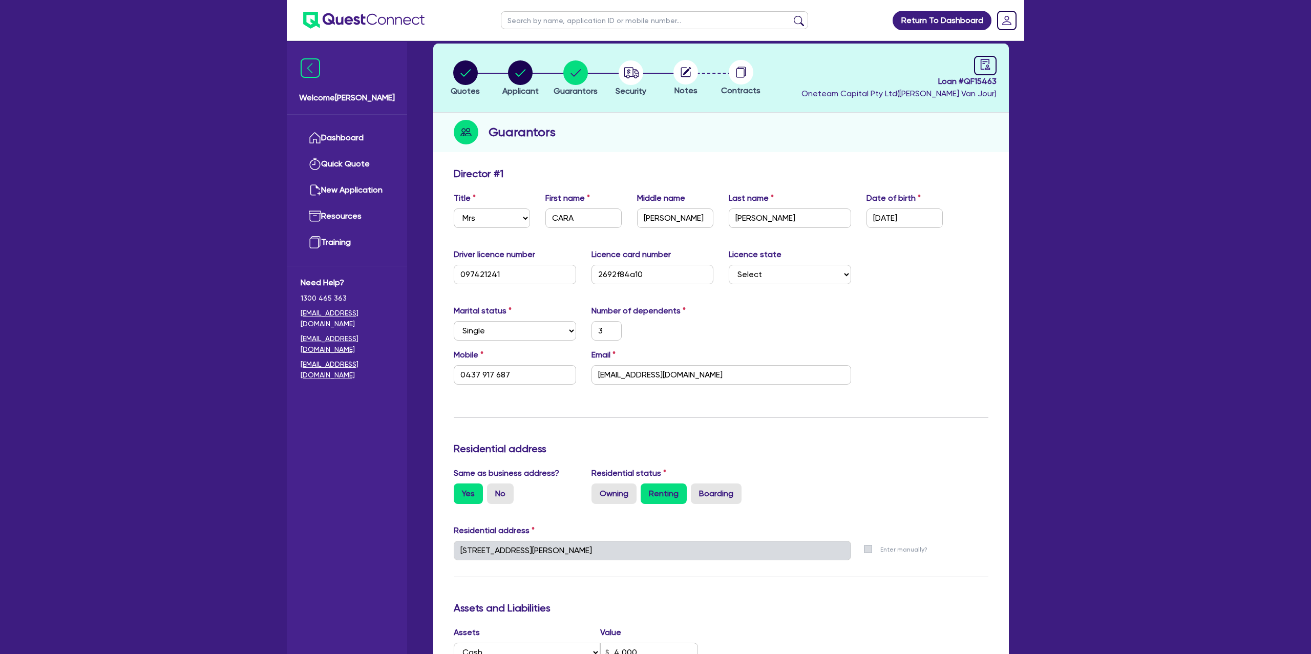
scroll to position [0, 0]
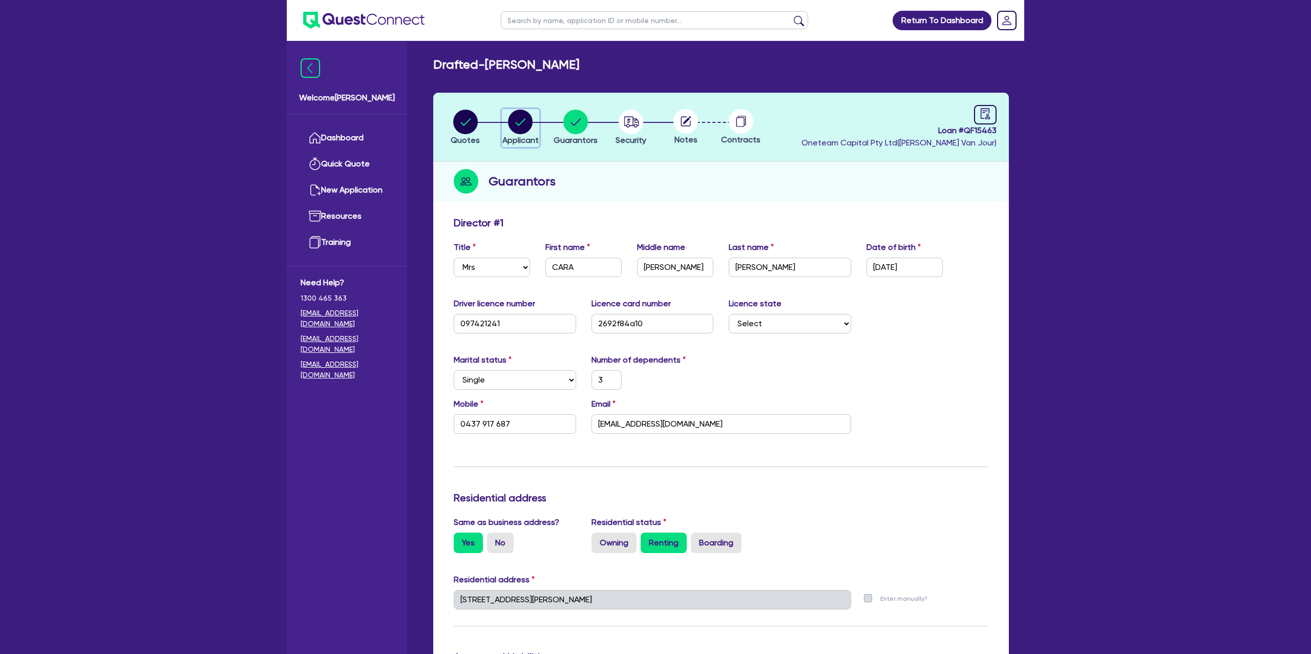
click at [529, 126] on circle "button" at bounding box center [520, 122] width 25 height 25
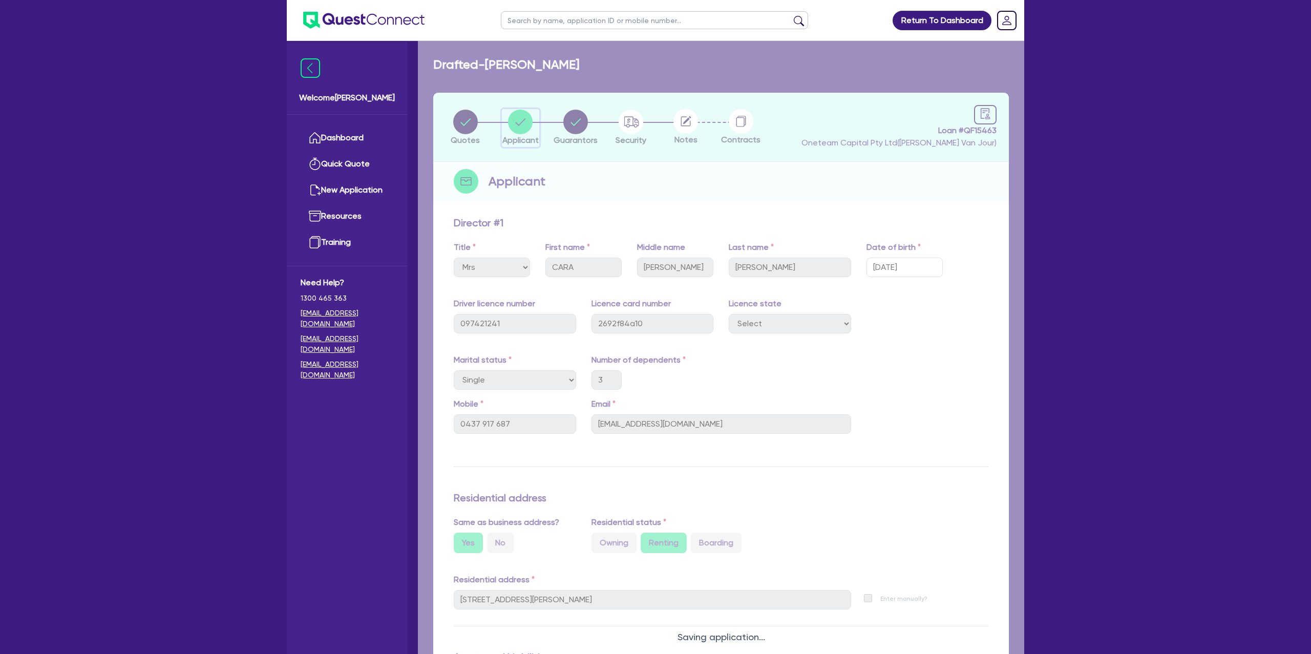
select select "SOLE_TRADER"
select select "BUILDING_CONSTRUCTION"
select select "TRADES_SERVICES_CONSUMERS"
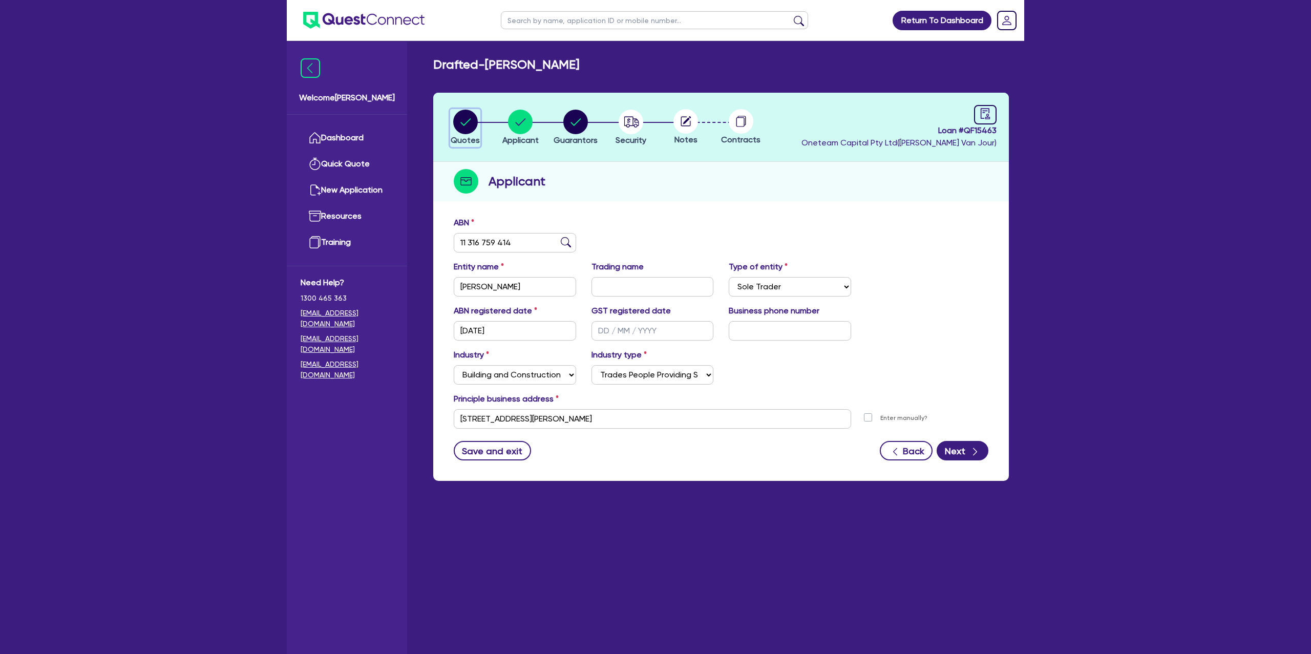
click at [466, 126] on circle "button" at bounding box center [465, 122] width 25 height 25
select select "Other"
select select "CARS_AND_LIGHT_TRUCKS"
select select "PASSENGER_VEHICLES"
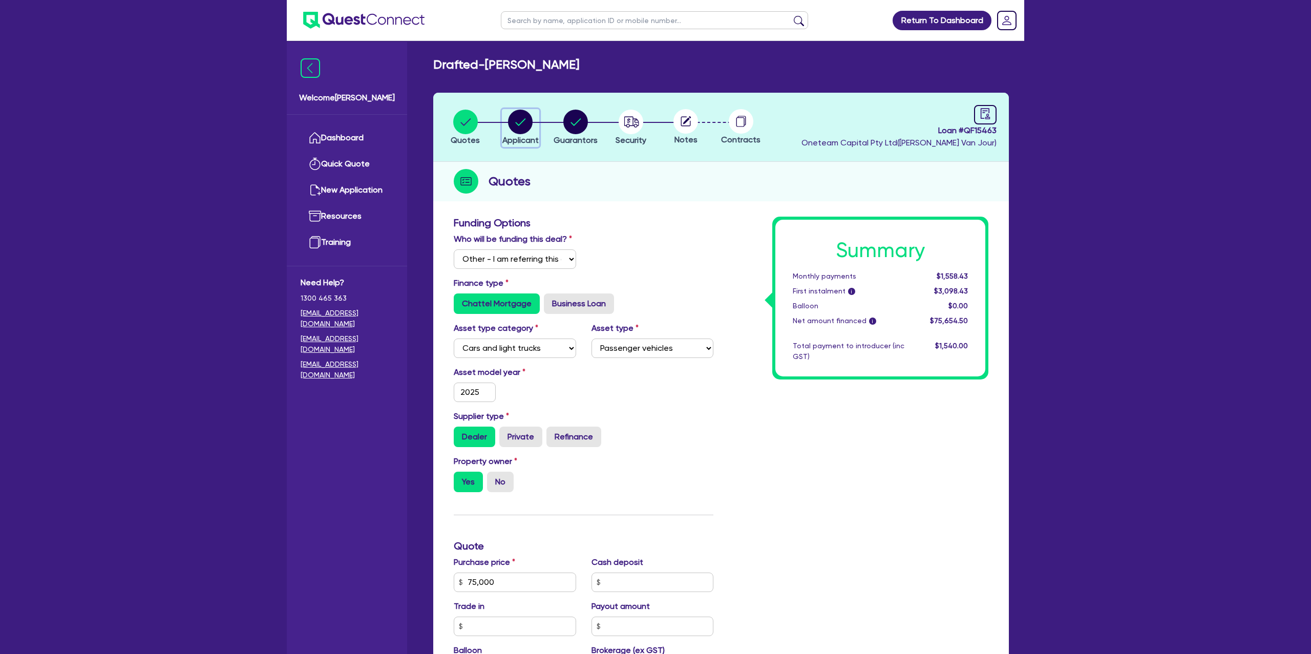
click at [527, 120] on circle "button" at bounding box center [520, 122] width 25 height 25
select select "SOLE_TRADER"
select select "BUILDING_CONSTRUCTION"
select select "TRADES_SERVICES_CONSUMERS"
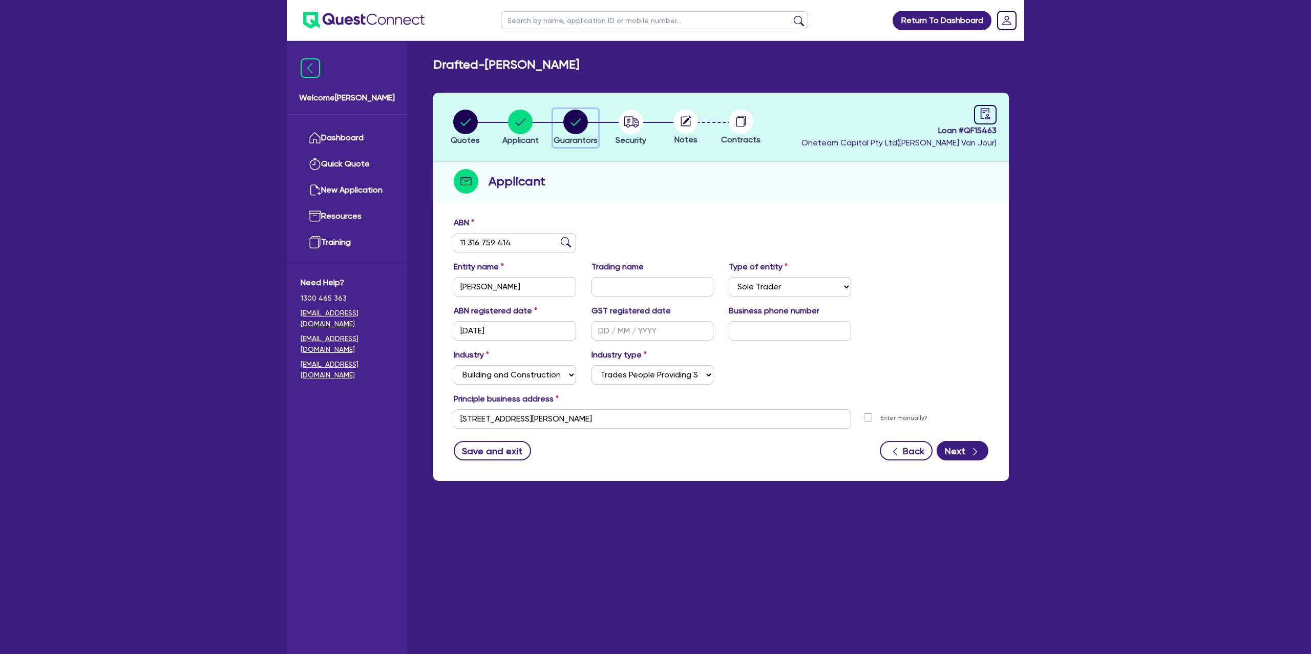
click at [573, 121] on circle "button" at bounding box center [575, 122] width 25 height 25
select select "MRS"
select select "SINGLE"
select select "CASH"
select select "VEHICLE"
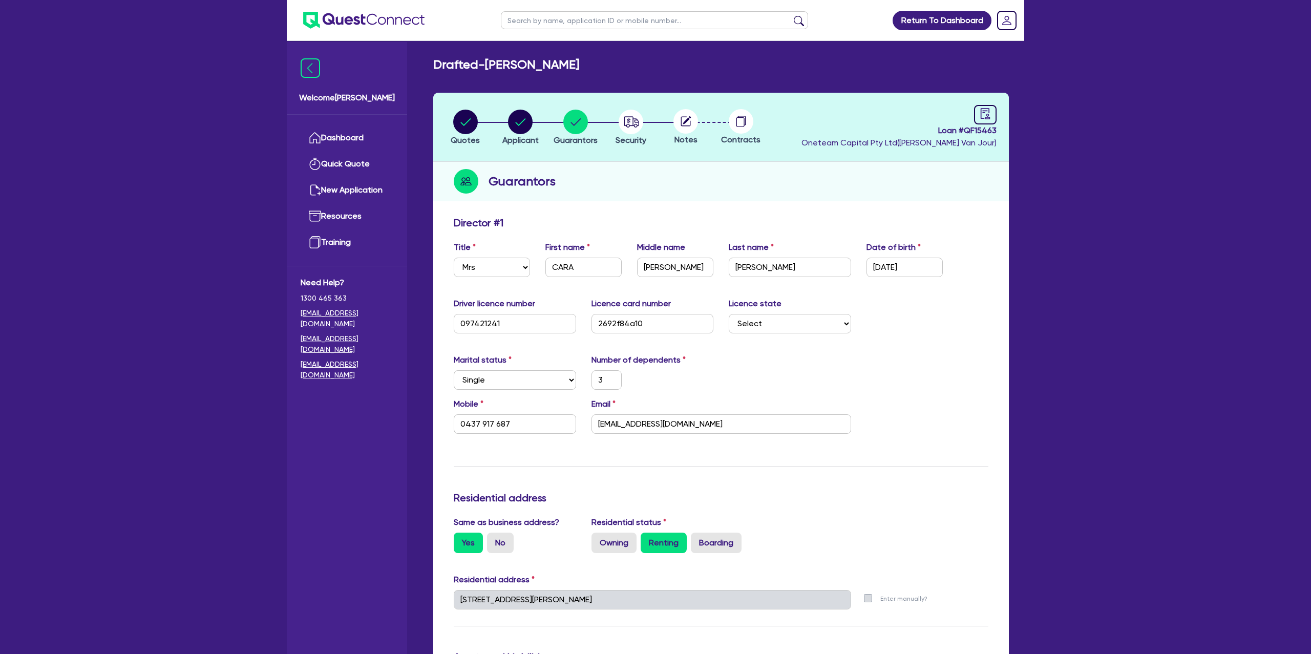
click at [999, 112] on header "Quotes Applicant Guarantors Security Notes Contracts Loan # QF15463 Oneteam Cap…" at bounding box center [721, 127] width 576 height 69
click at [987, 117] on icon "audit" at bounding box center [985, 113] width 11 height 11
select select "DRAFTED_NEW"
select select "Other"
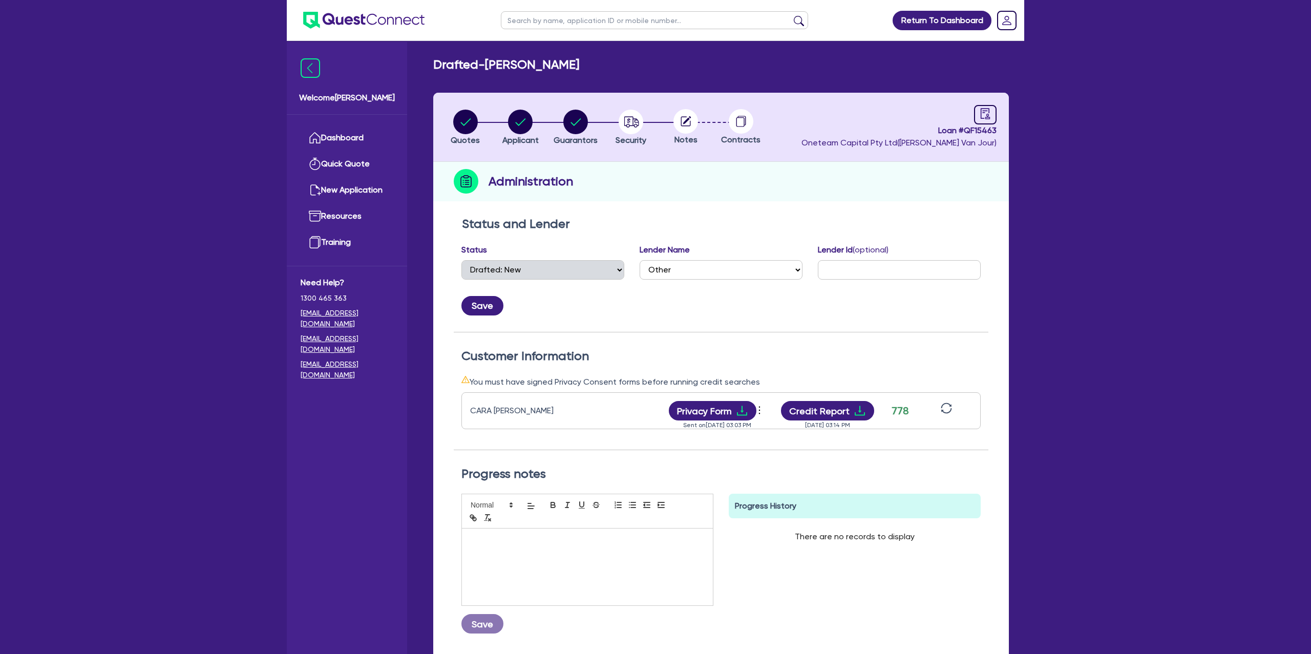
click at [683, 123] on icon at bounding box center [687, 120] width 8 height 8
click at [627, 123] on icon "button" at bounding box center [631, 121] width 15 height 11
select select "CARS_AND_LIGHT_TRUCKS"
select select "PASSENGER_VEHICLES"
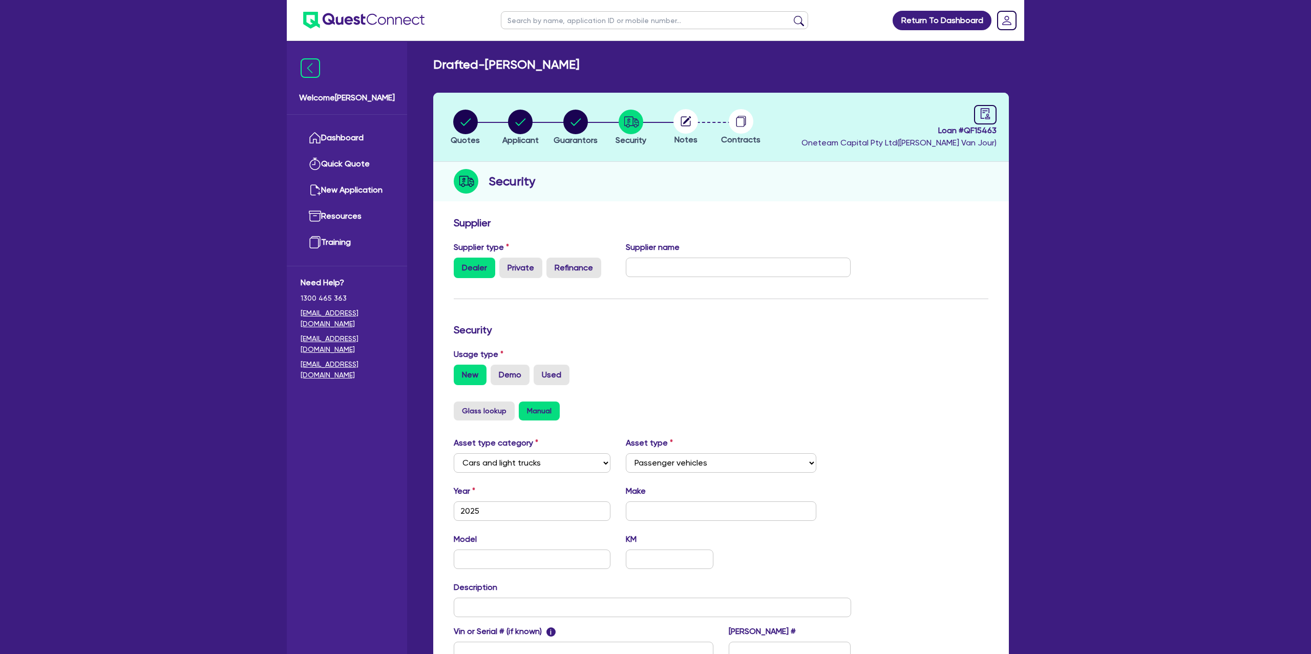
click at [689, 120] on circle at bounding box center [685, 121] width 25 height 25
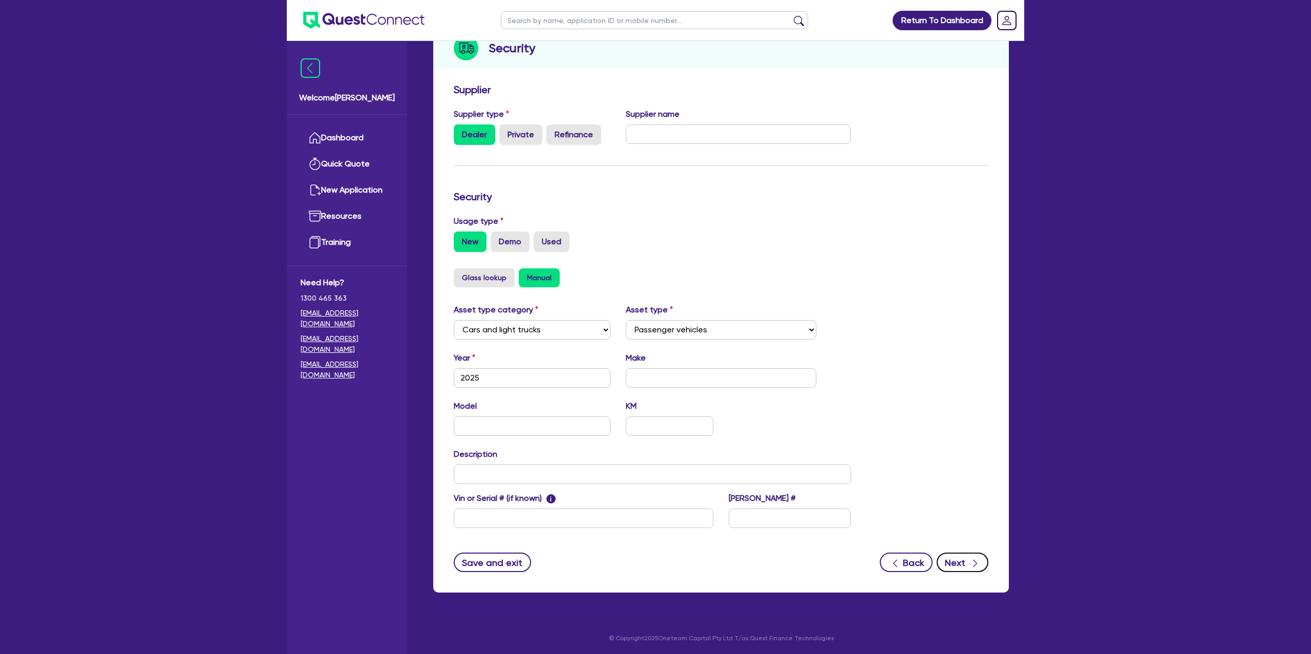
click at [974, 558] on icon "button" at bounding box center [975, 563] width 10 height 10
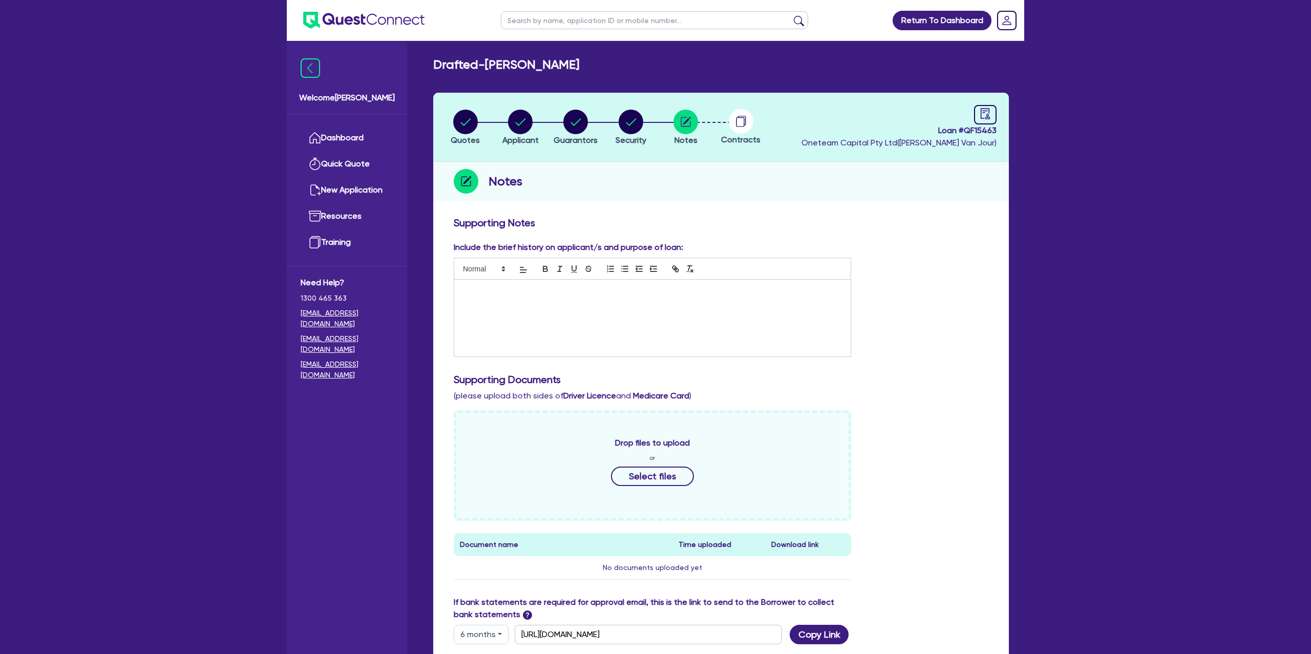
click at [504, 298] on div at bounding box center [652, 318] width 396 height 77
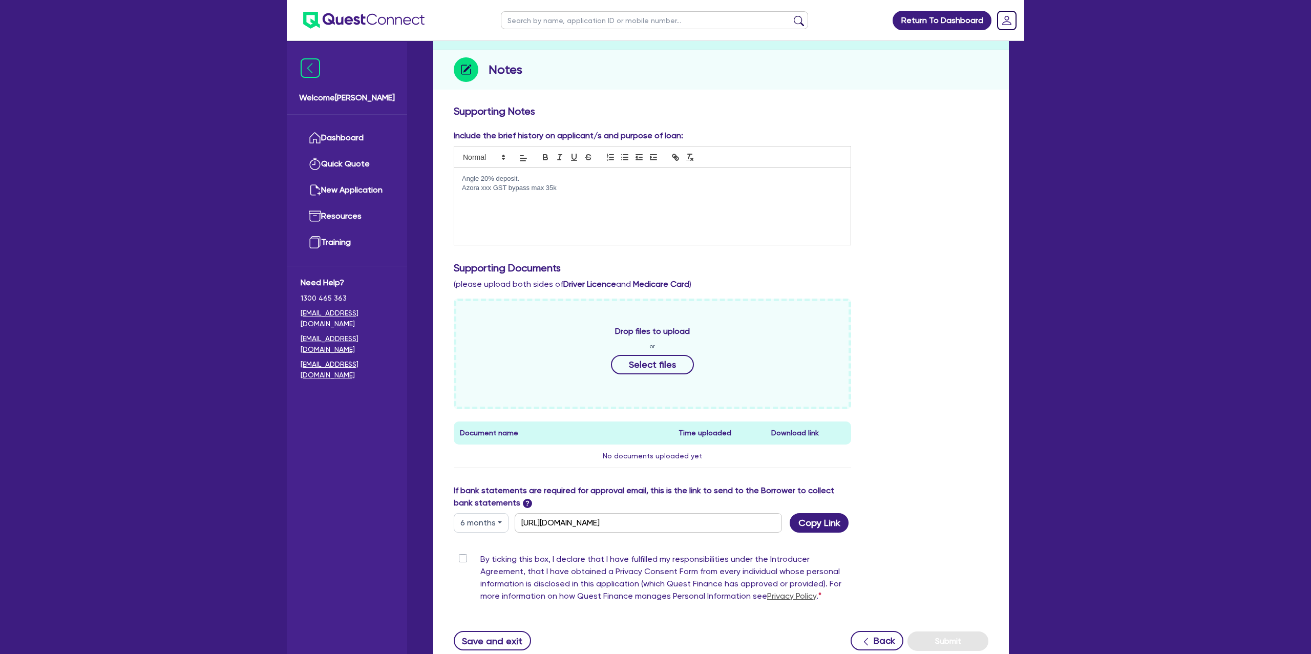
scroll to position [192, 0]
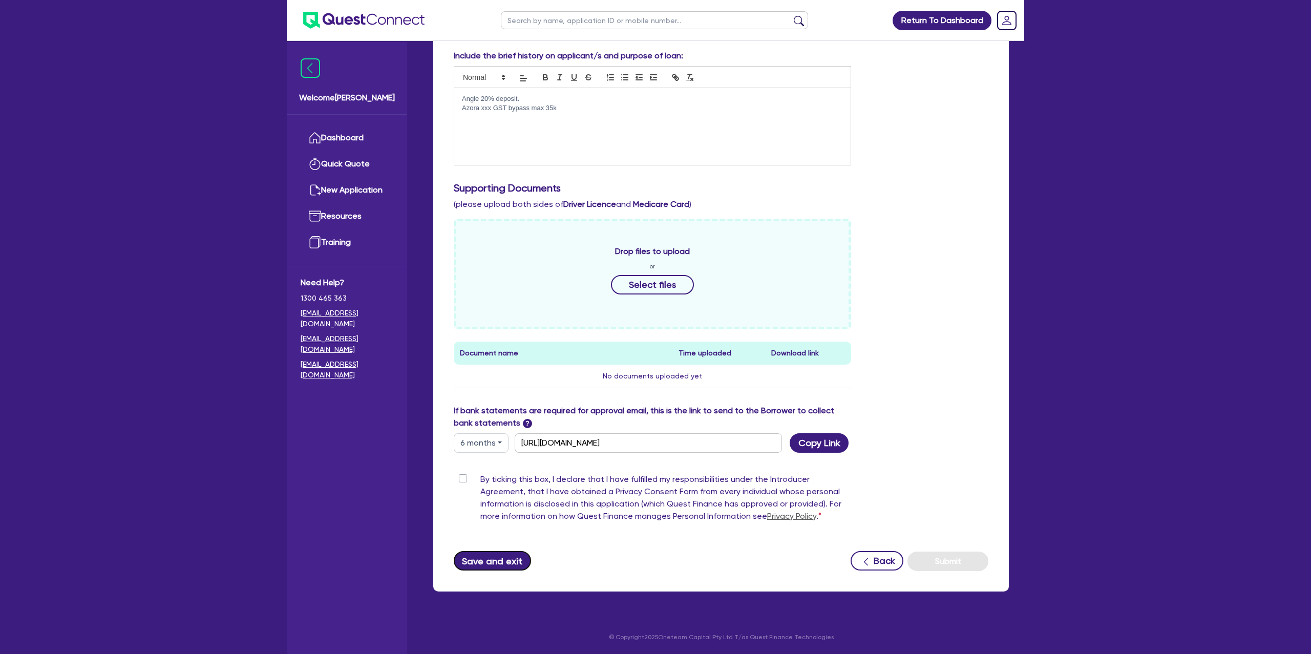
click at [458, 566] on button "Save and exit" at bounding box center [492, 560] width 77 height 19
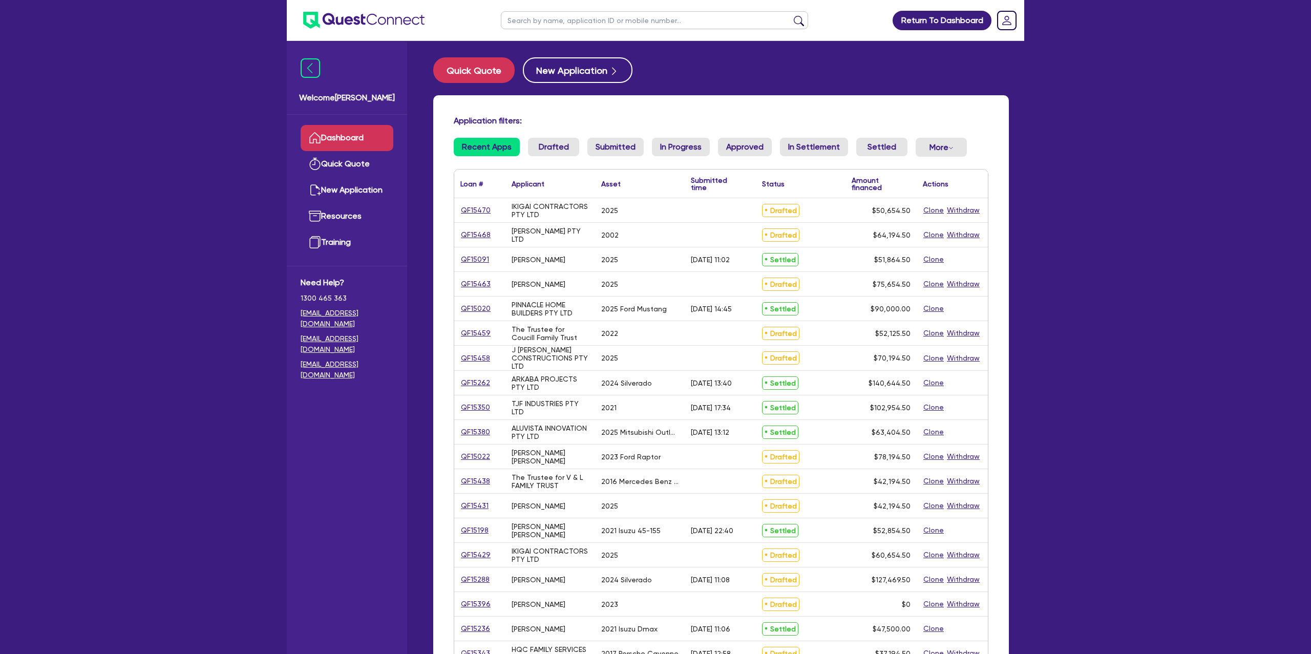
click at [663, 16] on input "text" at bounding box center [654, 20] width 307 height 18
type input "S"
type input "Cara"
click at [791, 15] on button "submit" at bounding box center [799, 22] width 16 height 14
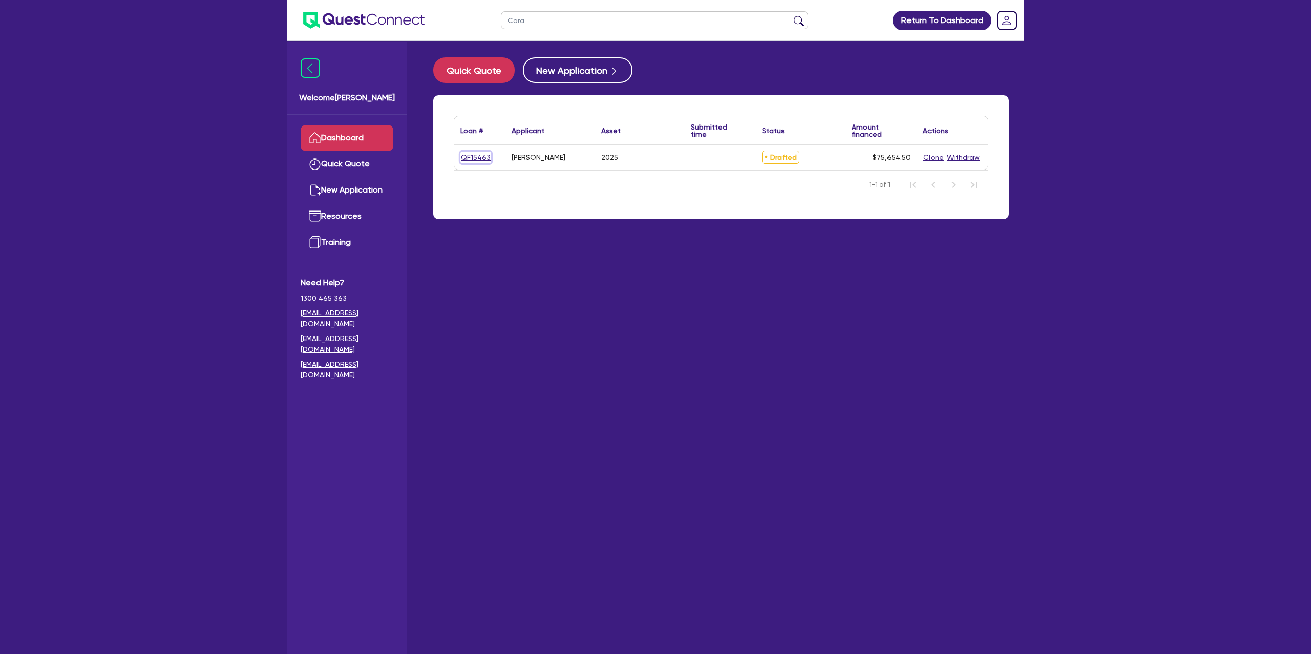
click at [480, 158] on link "QF15463" at bounding box center [475, 158] width 31 height 12
select select "Other"
select select "CARS_AND_LIGHT_TRUCKS"
select select "PASSENGER_VEHICLES"
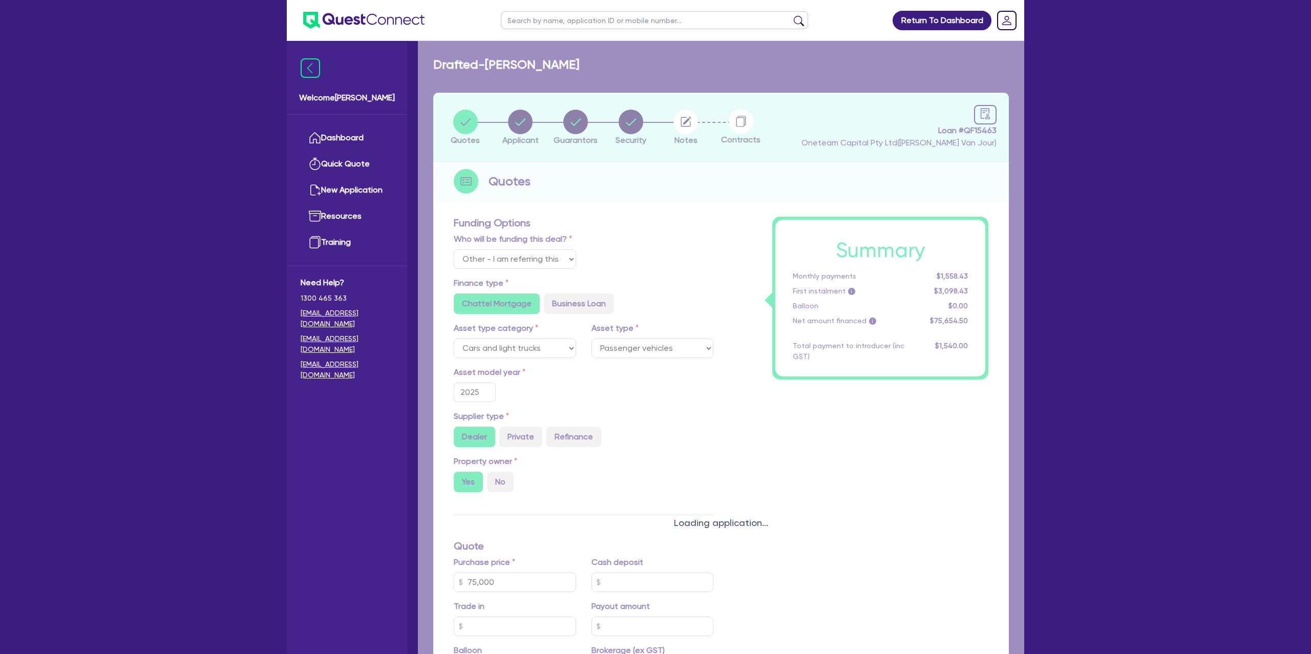
type input "75,000"
type input "1,400"
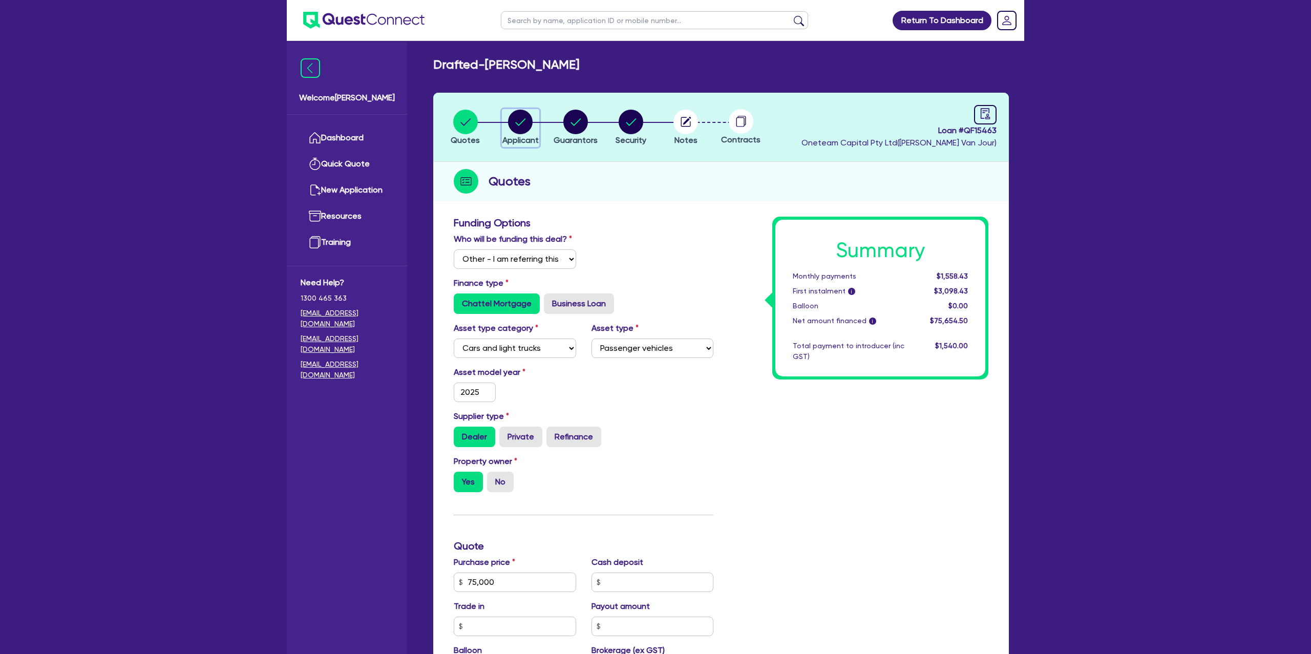
click at [515, 120] on circle "button" at bounding box center [520, 122] width 25 height 25
select select "SOLE_TRADER"
select select "BUILDING_CONSTRUCTION"
select select "TRADES_SERVICES_CONSUMERS"
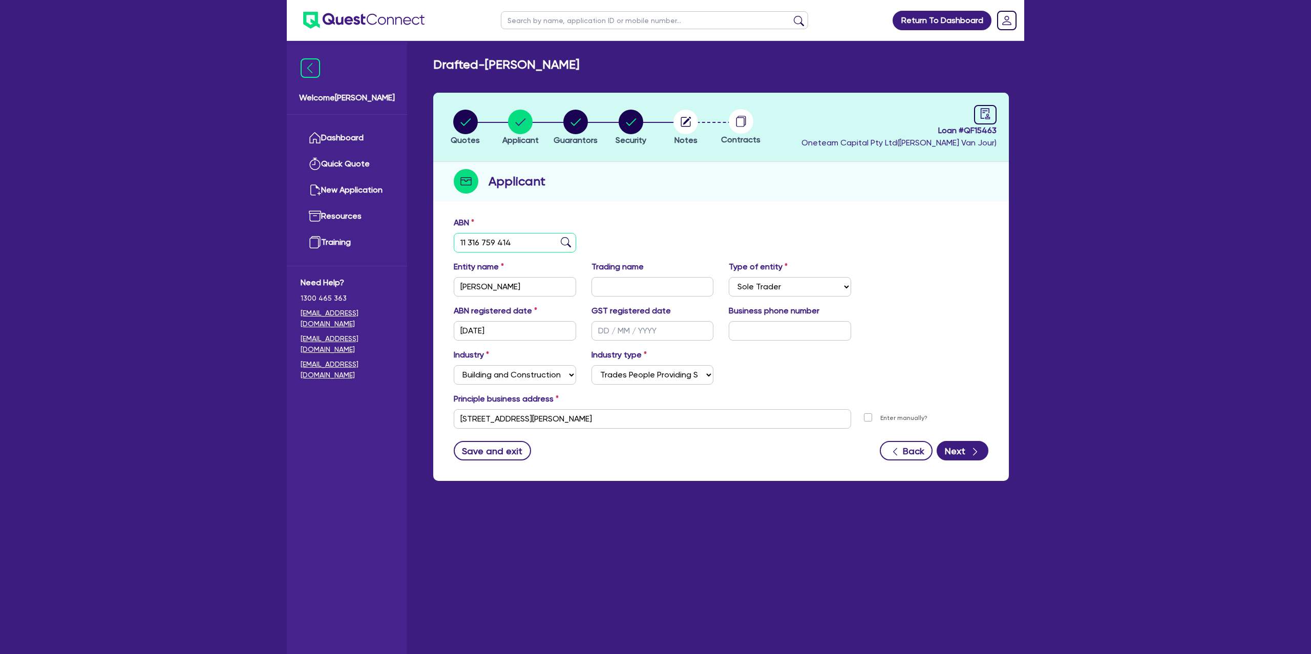
click at [475, 246] on input "11 316 759 414" at bounding box center [515, 242] width 122 height 19
click at [515, 123] on circle "button" at bounding box center [520, 122] width 25 height 25
click at [576, 116] on circle "button" at bounding box center [575, 122] width 25 height 25
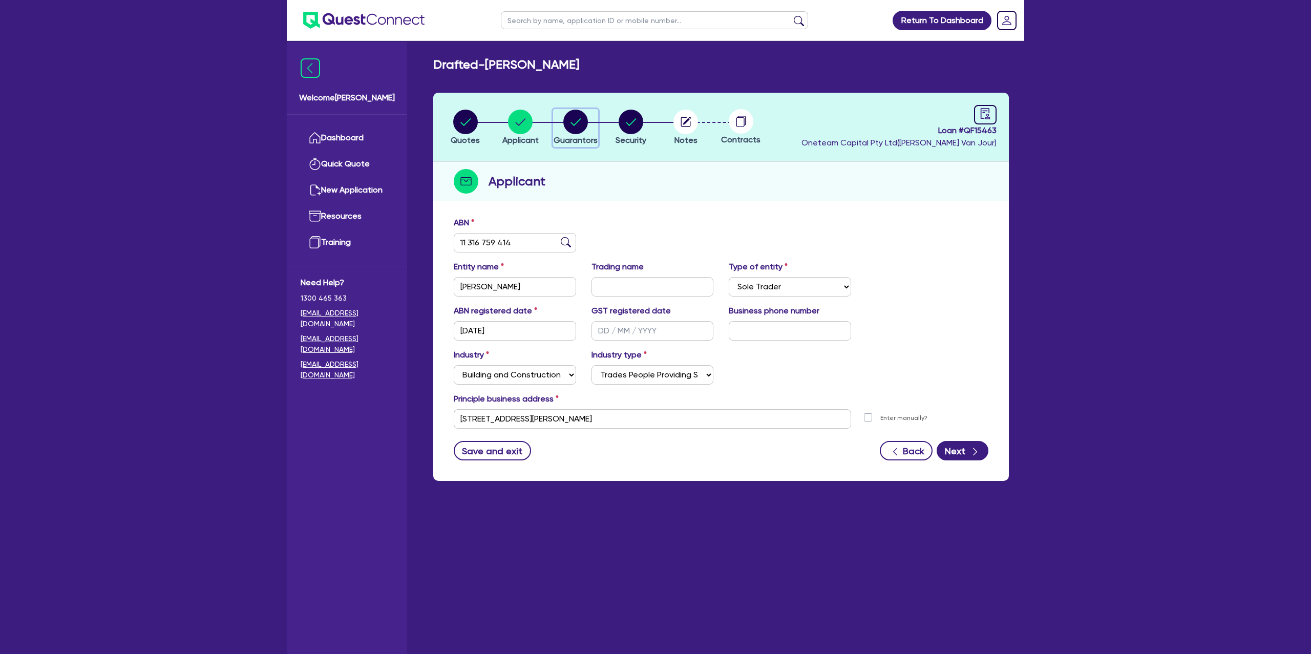
select select "MRS"
select select "SINGLE"
select select "CASH"
select select "VEHICLE"
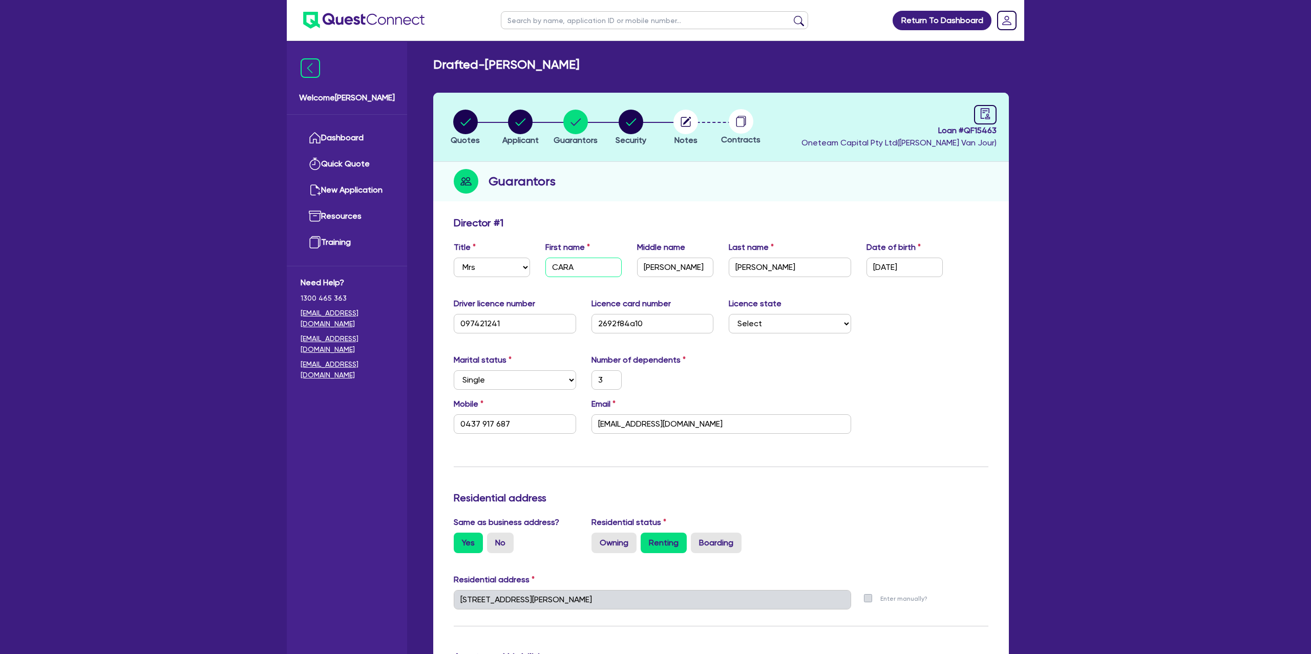
click at [560, 266] on input "CARA" at bounding box center [583, 267] width 76 height 19
click at [650, 268] on input "LOUISE" at bounding box center [675, 267] width 76 height 19
click at [780, 274] on input "CARMODY-FERGUSON" at bounding box center [790, 267] width 122 height 19
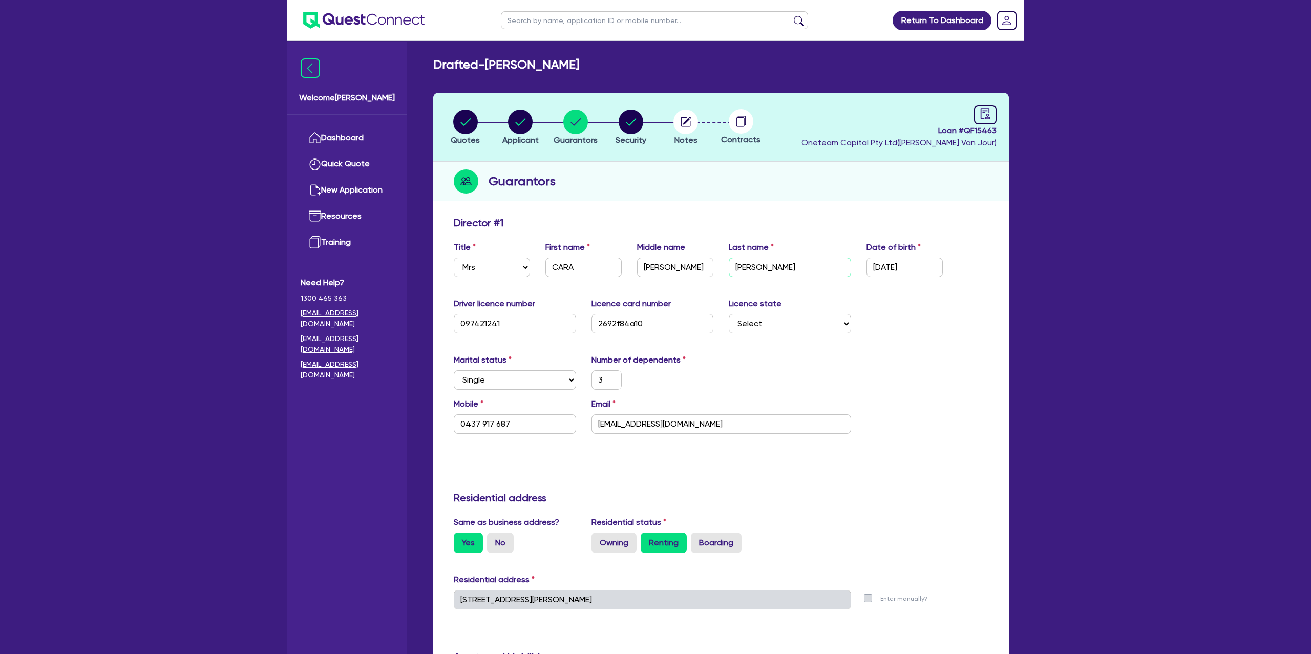
click at [780, 274] on input "CARMODY-FERGUSON" at bounding box center [790, 267] width 122 height 19
click at [626, 414] on input "caralou1@hotmail.com" at bounding box center [721, 423] width 260 height 19
click at [623, 421] on input "caralou1@hotmail.com" at bounding box center [721, 423] width 260 height 19
click at [624, 420] on input "caralou1@hotmail.com" at bounding box center [721, 423] width 260 height 19
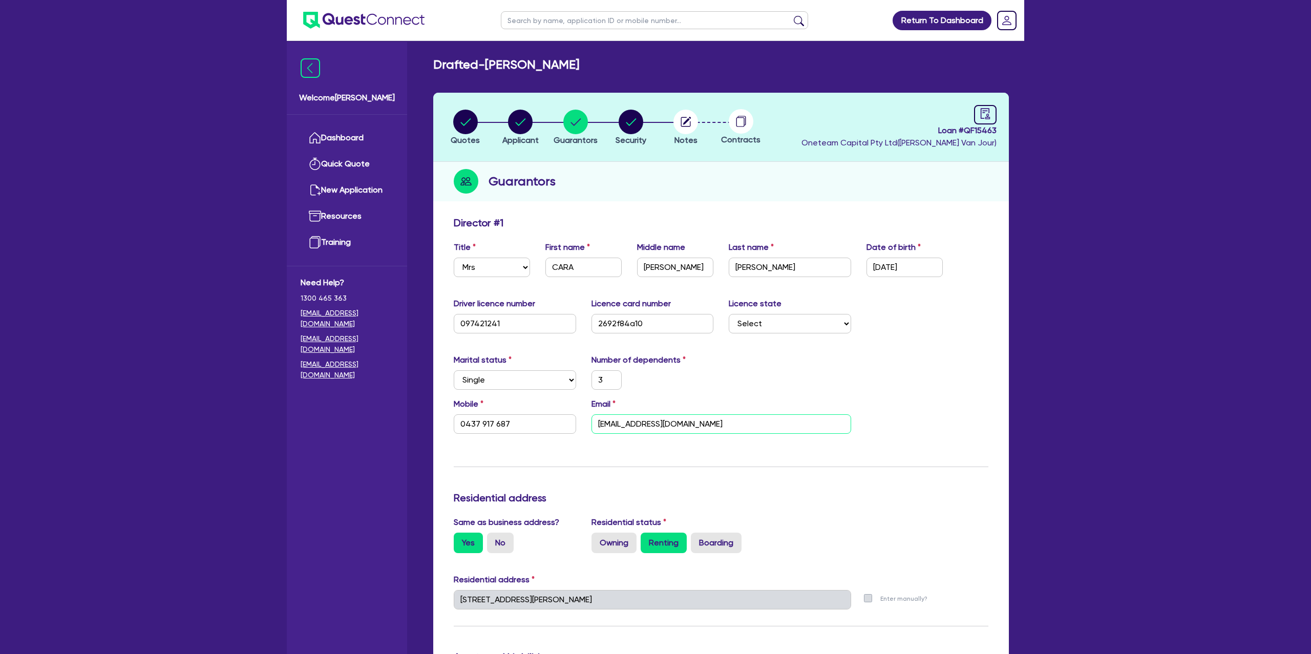
click at [624, 421] on input "caralou1@hotmail.com" at bounding box center [721, 423] width 260 height 19
click at [623, 422] on input "caralou1@hotmail.com" at bounding box center [721, 423] width 260 height 19
click at [623, 423] on input "caralou1@hotmail.com" at bounding box center [721, 423] width 260 height 19
click at [622, 423] on input "caralou1@hotmail.com" at bounding box center [721, 423] width 260 height 19
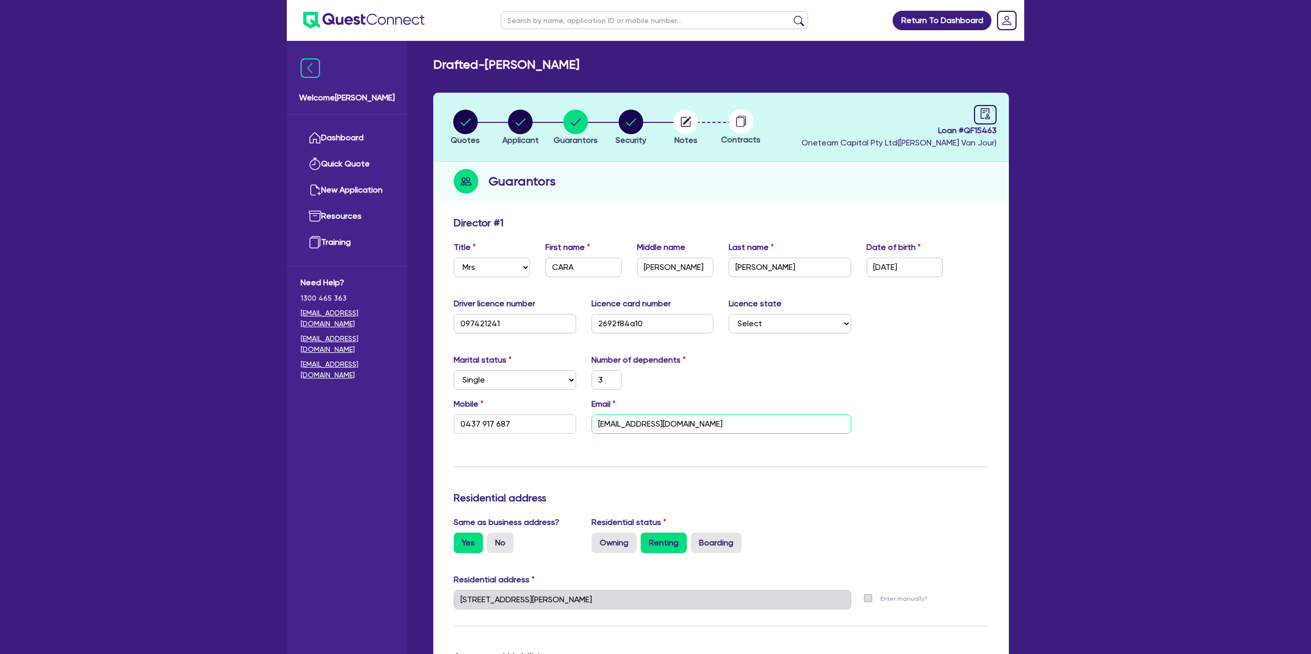
click at [622, 423] on input "caralou1@hotmail.com" at bounding box center [721, 423] width 260 height 19
click at [719, 395] on div "Marital status Select Single Married De Facto / Partner Number of dependents 3" at bounding box center [721, 376] width 550 height 44
click at [998, 116] on header "Quotes Applicant Guarantors Security Notes Contracts Loan # QF15463 Oneteam Cap…" at bounding box center [721, 127] width 576 height 69
click at [986, 112] on icon "audit" at bounding box center [985, 113] width 11 height 11
select select "DRAFTED_NEW"
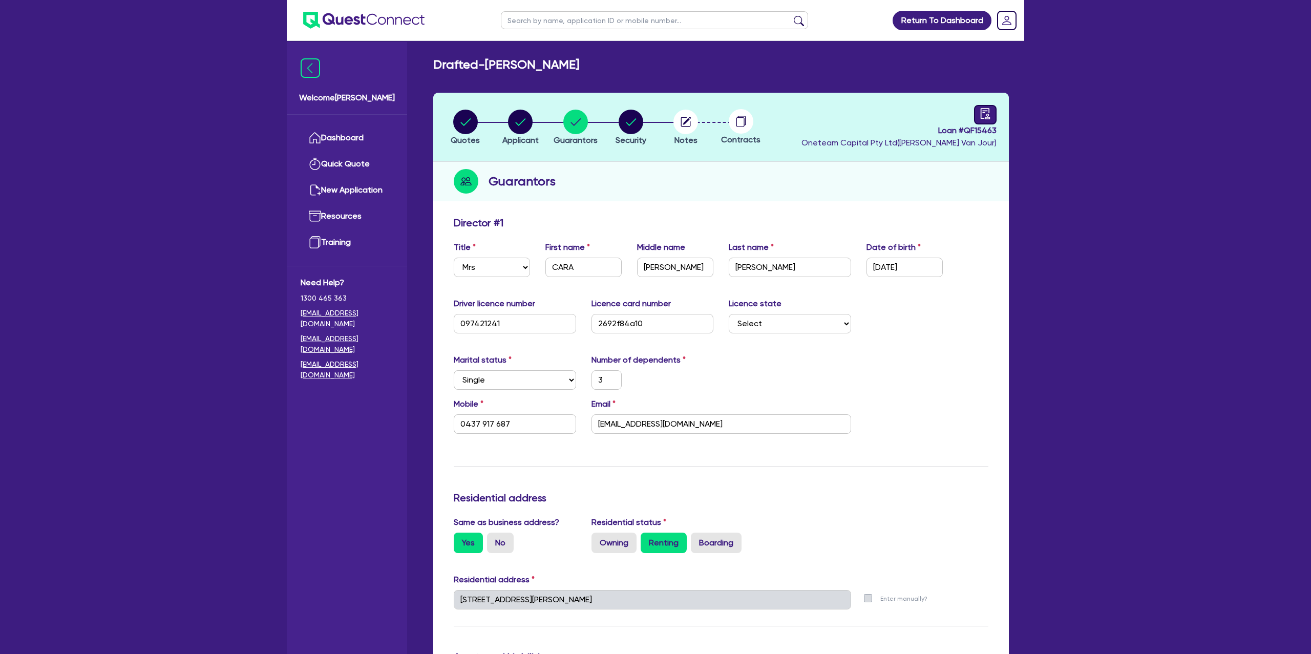
select select "Other"
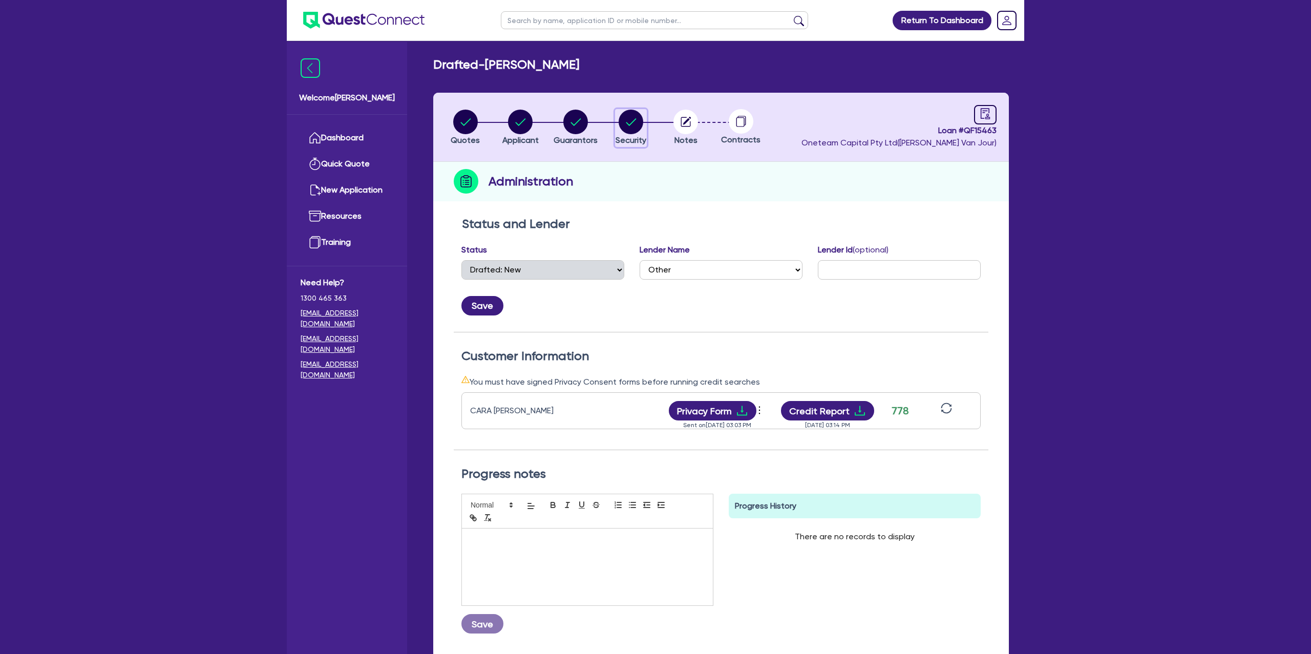
click at [646, 121] on button "Security" at bounding box center [631, 128] width 32 height 38
select select "CARS_AND_LIGHT_TRUCKS"
select select "PASSENGER_VEHICLES"
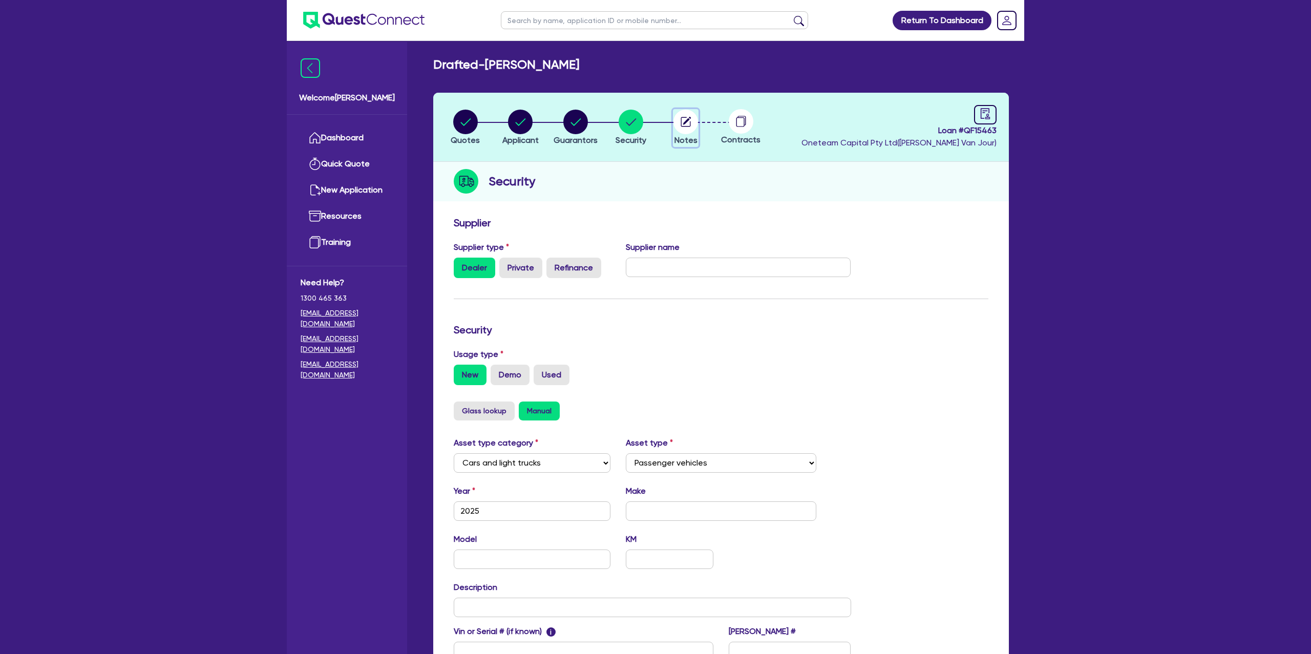
click at [691, 116] on circle "button" at bounding box center [685, 122] width 25 height 25
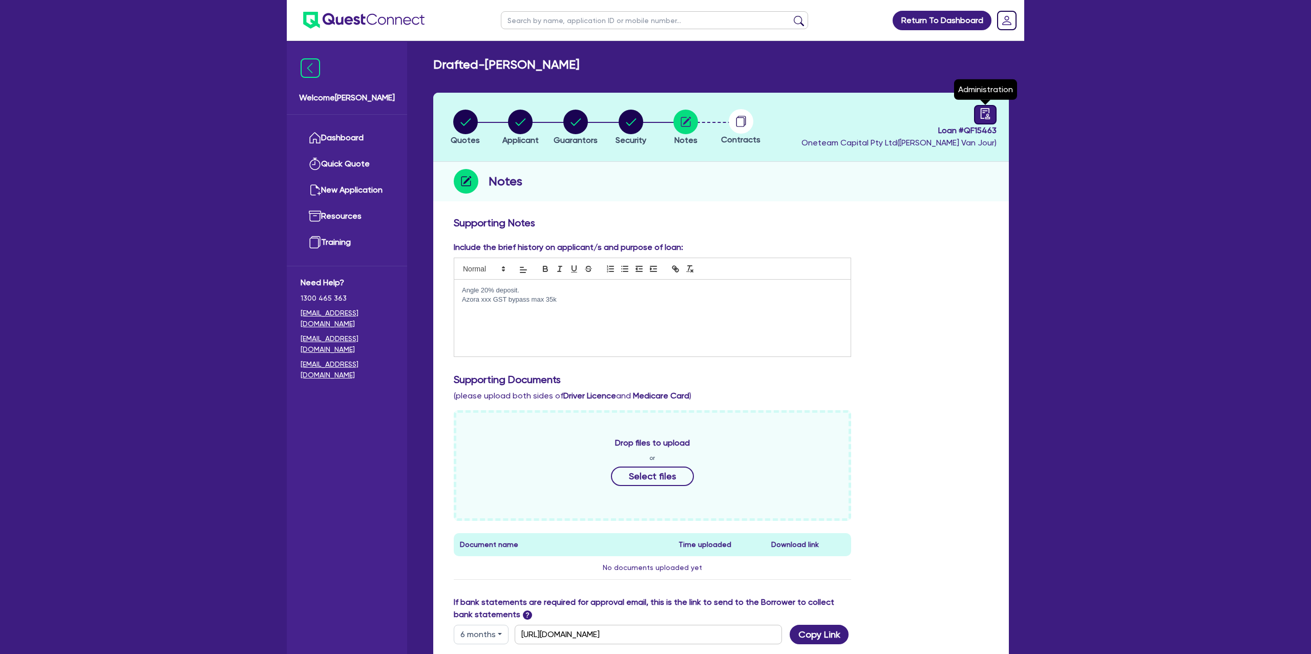
click at [988, 109] on icon "audit" at bounding box center [985, 113] width 9 height 11
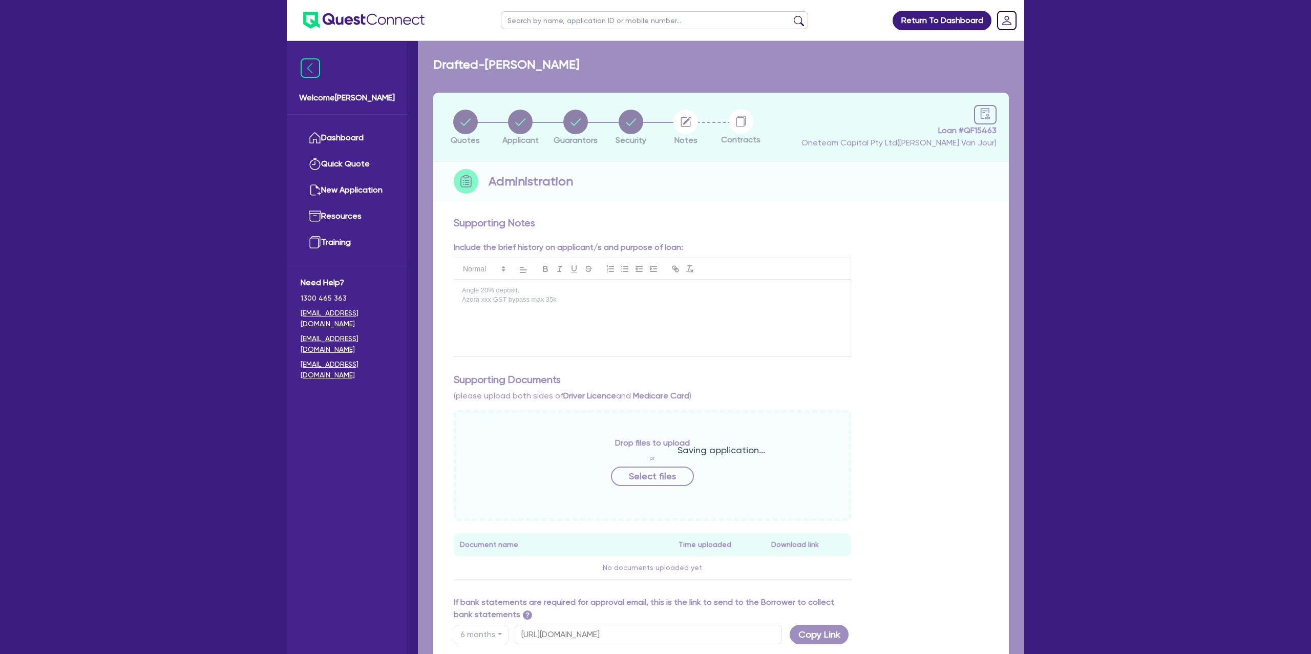
select select "DRAFTED_NEW"
select select "Other"
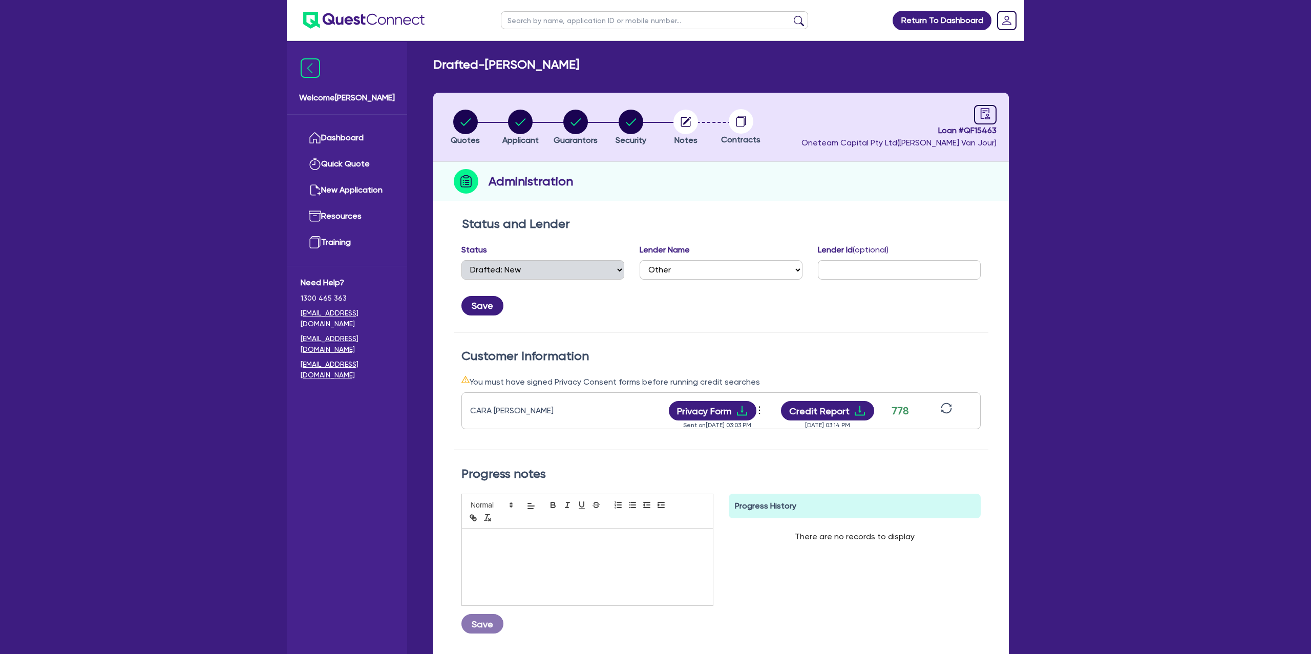
scroll to position [93, 0]
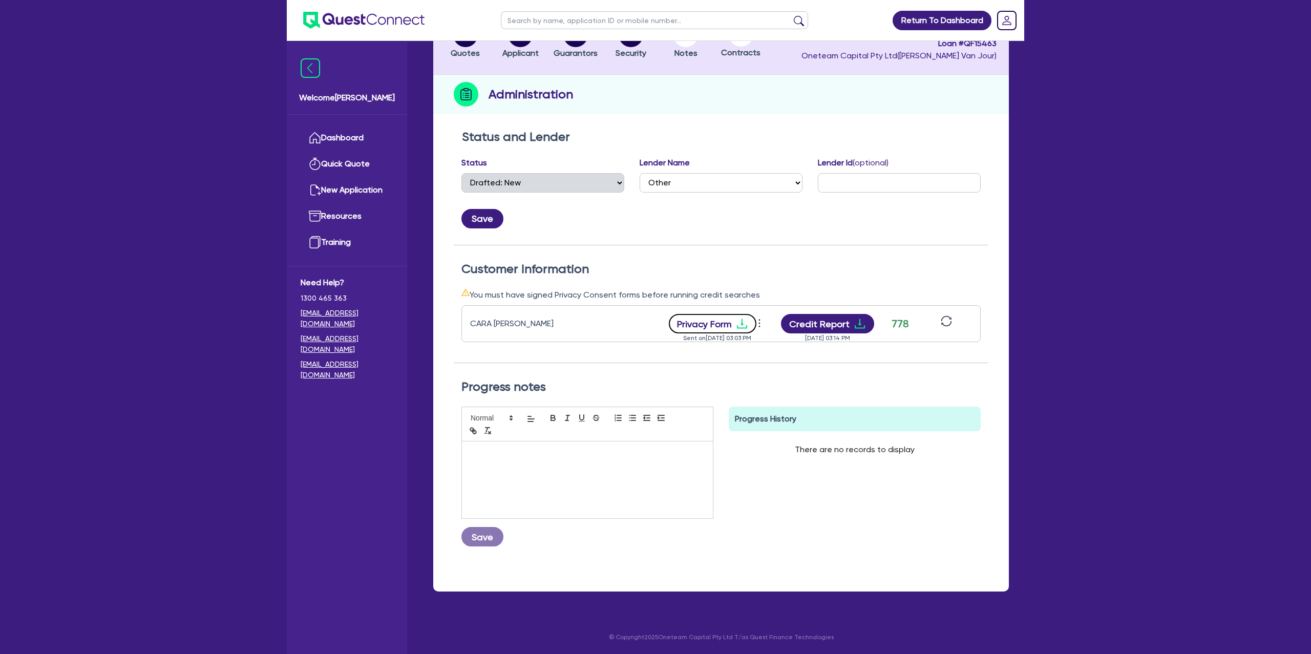
click at [741, 319] on icon "download" at bounding box center [742, 324] width 10 height 10
click at [706, 108] on div "Quotes Applicant Guarantors Security Notes Contracts Loan # QF15463 Oneteam Cap…" at bounding box center [721, 299] width 576 height 586
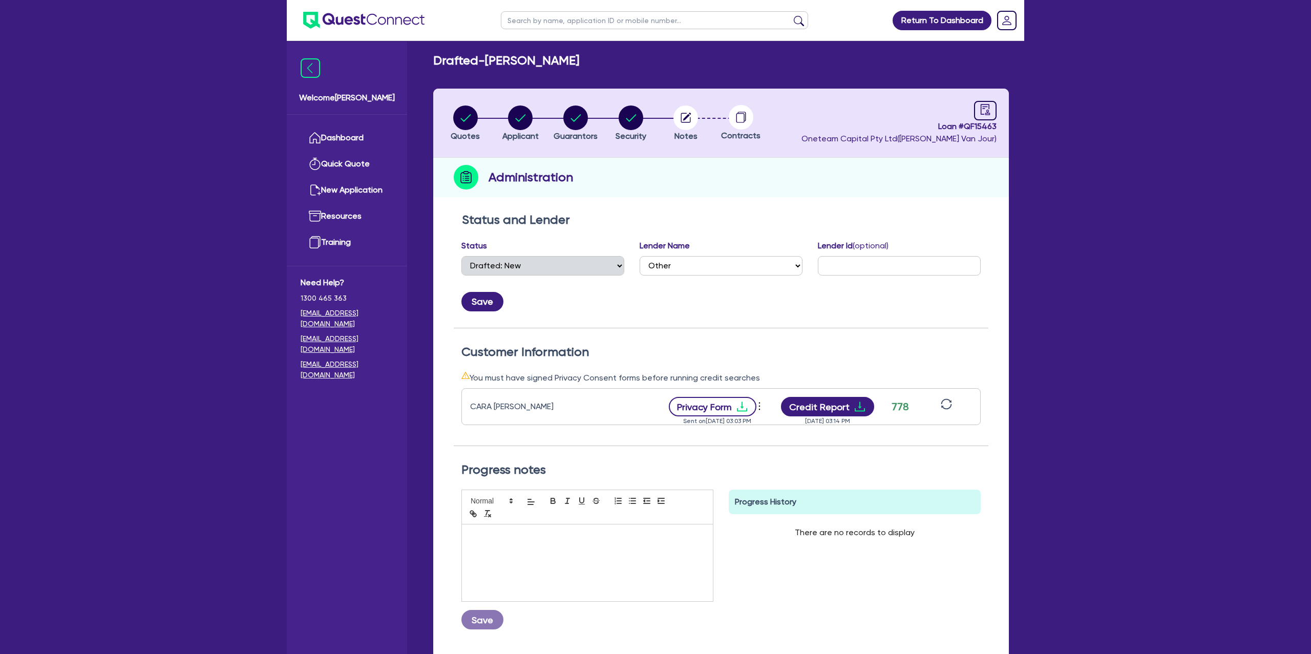
scroll to position [0, 0]
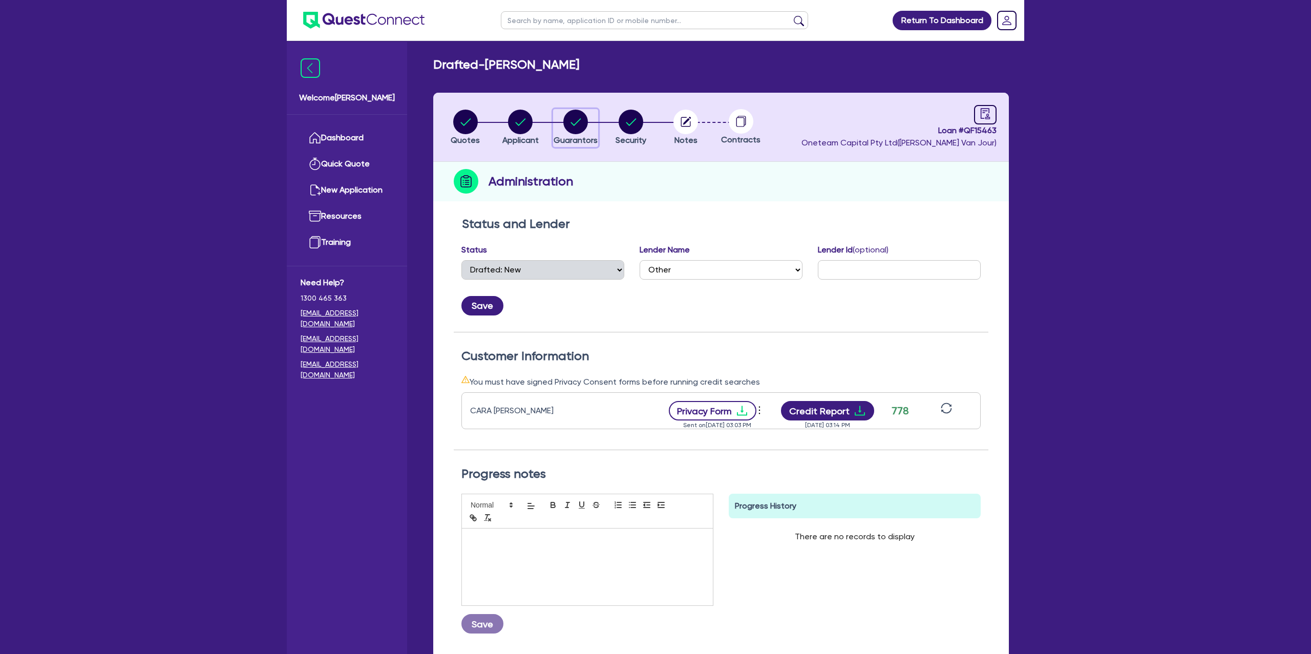
click at [590, 117] on div "button" at bounding box center [576, 122] width 44 height 25
select select "MRS"
select select "SINGLE"
select select "CASH"
select select "VEHICLE"
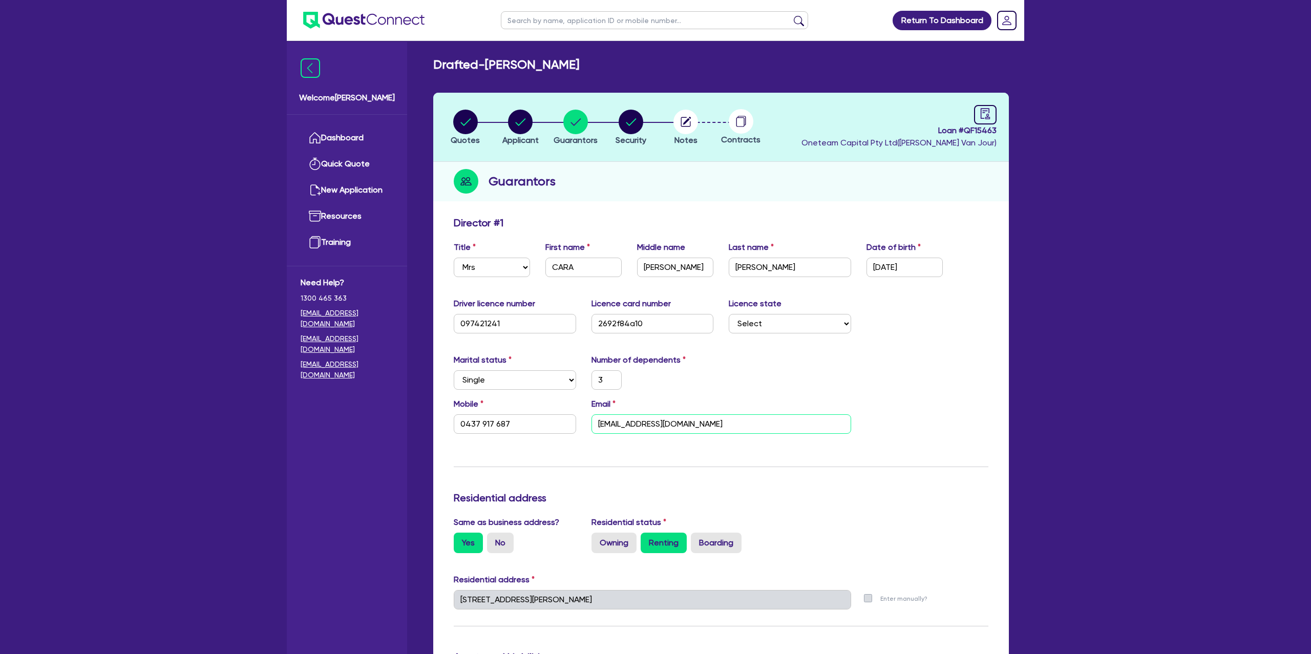
click at [629, 420] on input "caralou1@hotmail.com" at bounding box center [721, 423] width 260 height 19
click at [998, 117] on header "Quotes Applicant Guarantors Security Notes Contracts Loan # QF15463 Oneteam Cap…" at bounding box center [721, 127] width 576 height 69
click at [987, 113] on icon "audit" at bounding box center [985, 113] width 11 height 11
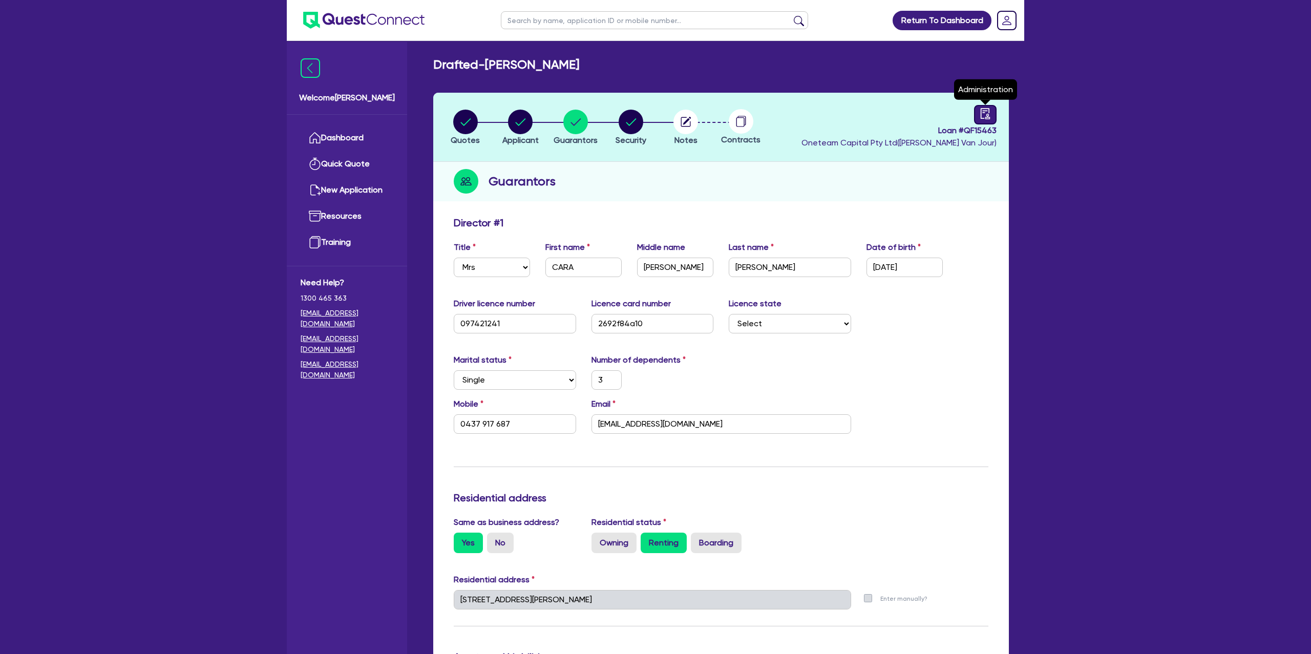
select select "DRAFTED_NEW"
select select "Other"
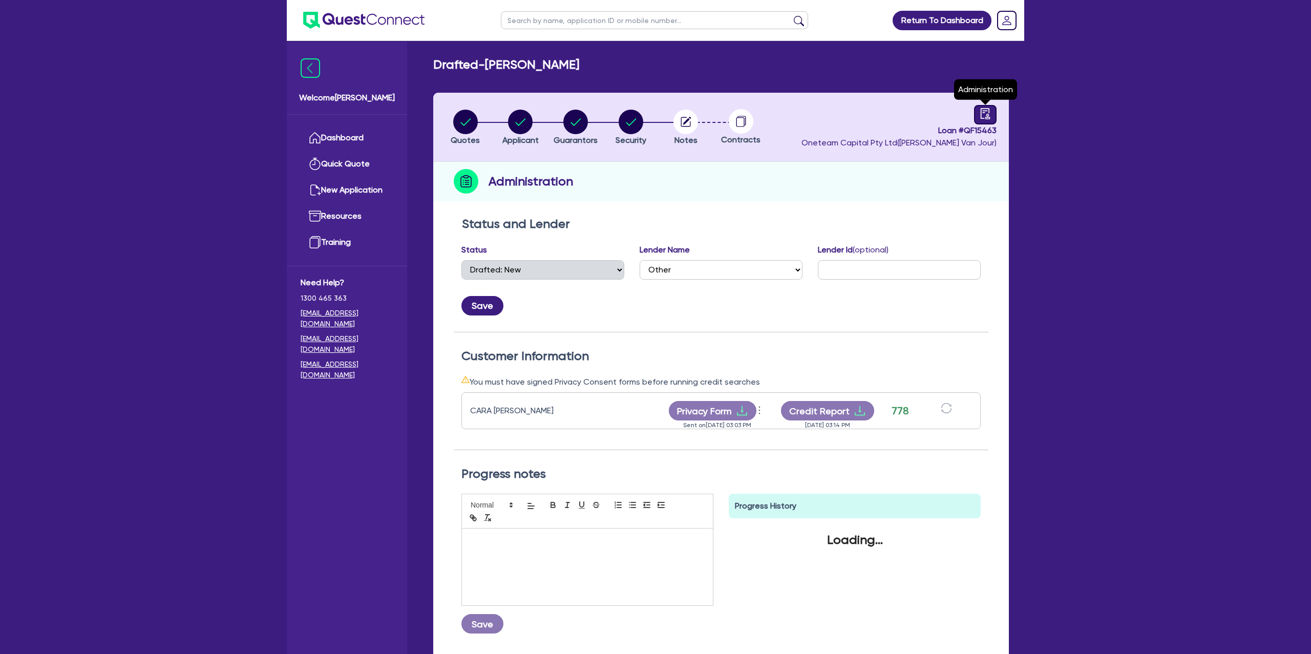
scroll to position [3, 0]
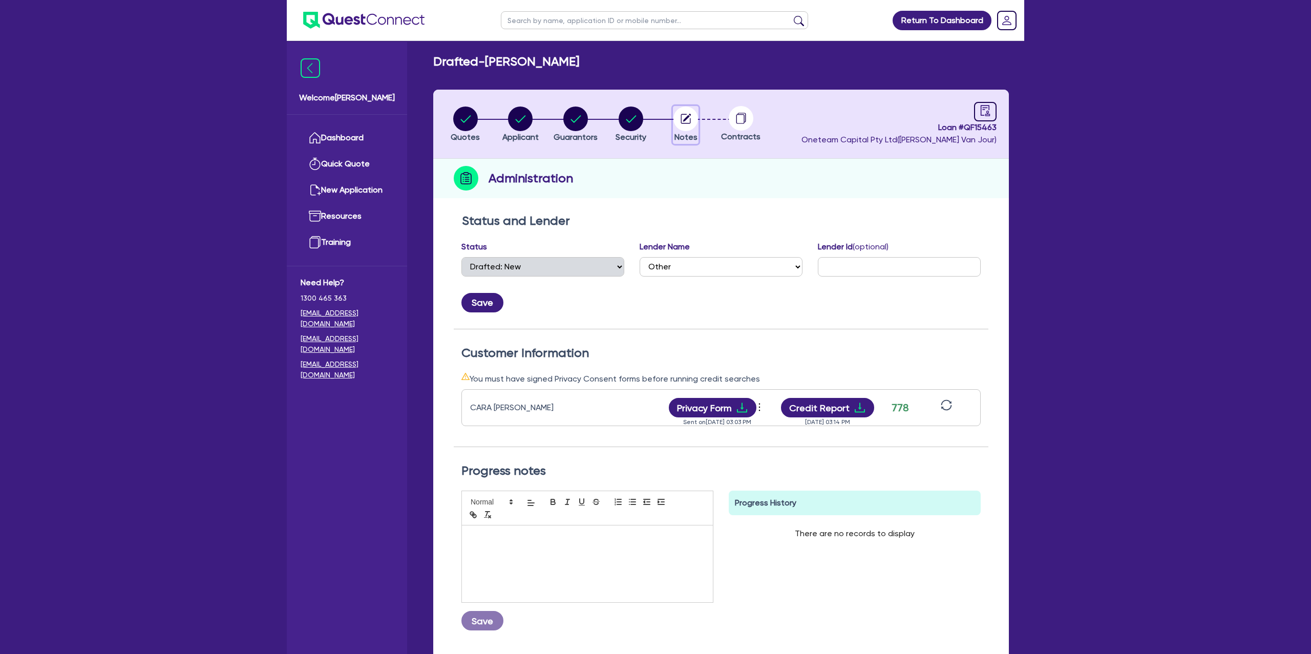
click at [693, 121] on circle "button" at bounding box center [685, 119] width 25 height 25
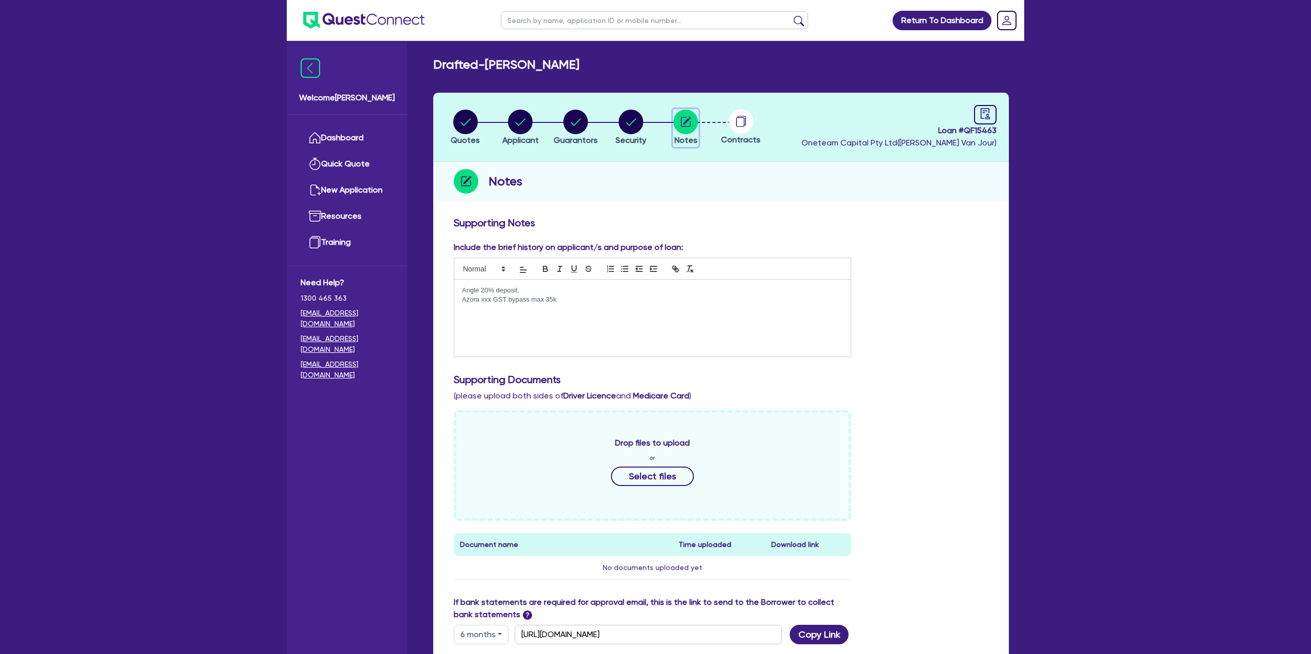
scroll to position [1, 0]
drag, startPoint x: 548, startPoint y: 278, endPoint x: 531, endPoint y: 295, distance: 24.6
click at [547, 279] on div "Angle 20% deposit. Azora xxx GST bypass max 35k" at bounding box center [652, 317] width 396 height 77
click at [530, 296] on p "Azora xxx GST bypass max 35k" at bounding box center [652, 298] width 381 height 9
click at [537, 288] on p "Angle 20% deposit." at bounding box center [652, 289] width 381 height 9
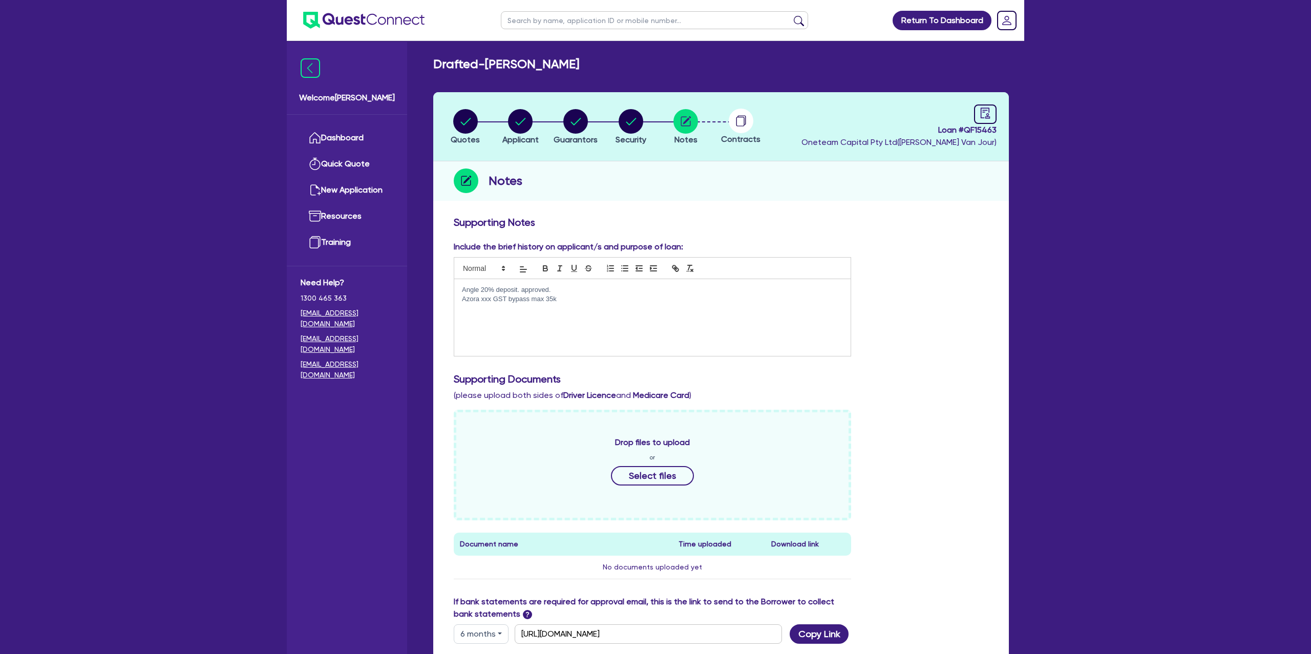
click at [574, 299] on p "Azora xxx GST bypass max 35k" at bounding box center [652, 298] width 381 height 9
click at [882, 172] on div "Notes" at bounding box center [721, 180] width 576 height 39
click at [627, 296] on p "Azora xxx GST bypass max 35k" at bounding box center [652, 298] width 381 height 9
click at [988, 249] on div "Include the brief history on applicant/s and purpose of loan: Angle 20% deposit…" at bounding box center [721, 303] width 550 height 124
click at [983, 113] on icon "audit" at bounding box center [985, 113] width 11 height 11
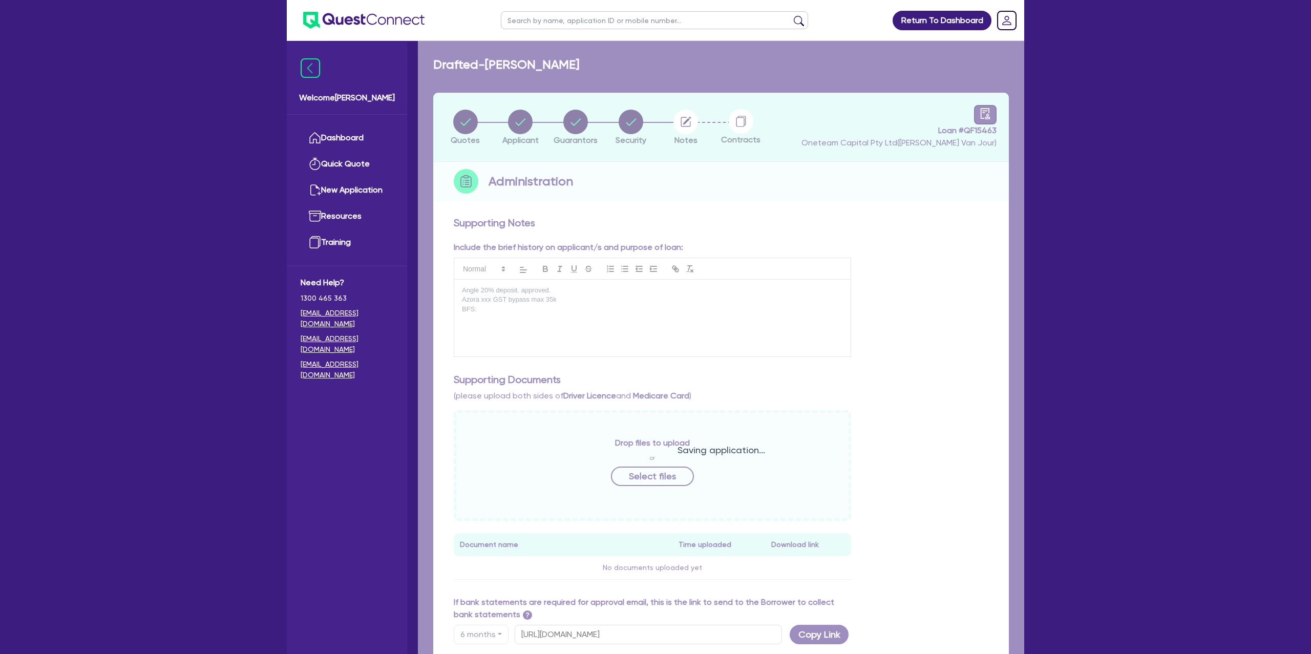
select select "DRAFTED_NEW"
select select "Other"
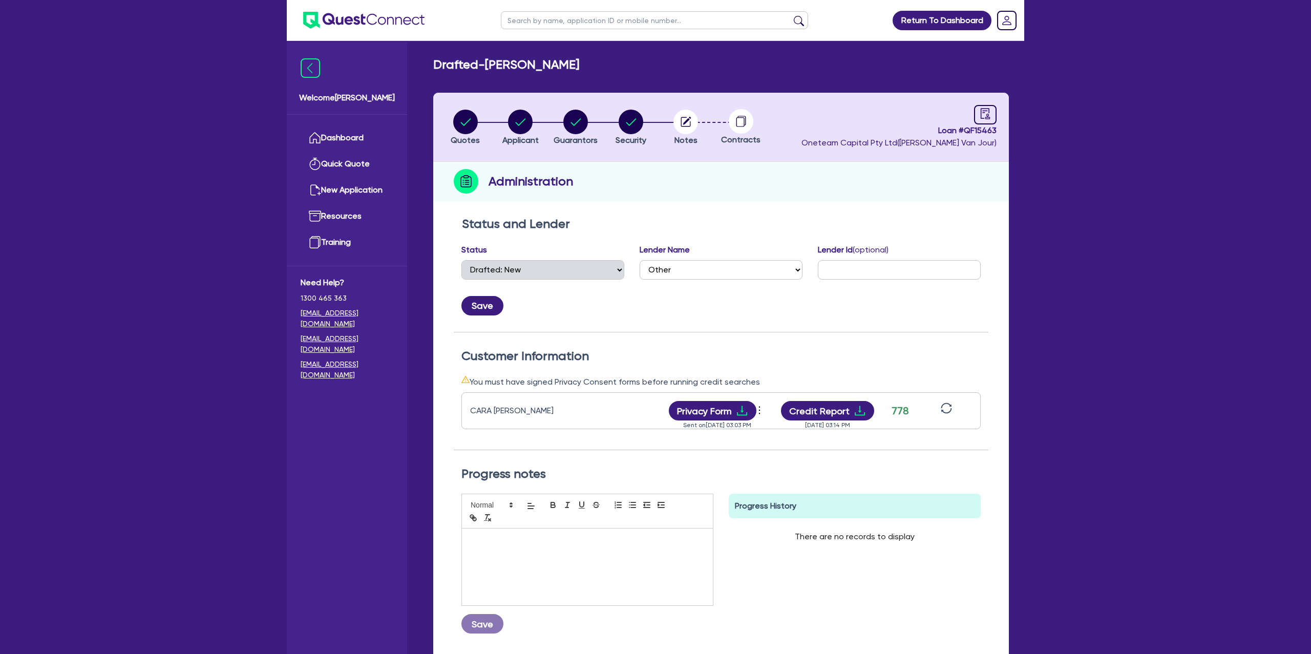
scroll to position [93, 0]
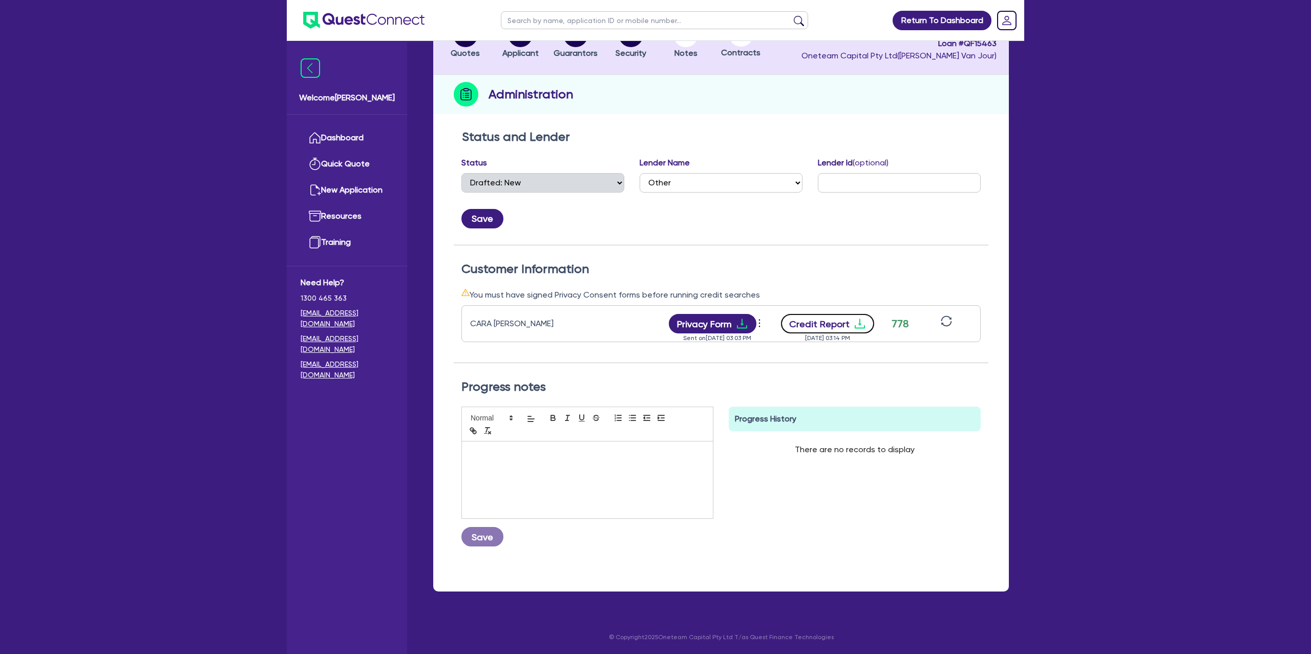
click at [858, 319] on icon "download" at bounding box center [860, 324] width 10 height 10
drag, startPoint x: 1310, startPoint y: 242, endPoint x: 1148, endPoint y: 214, distance: 164.8
click at [1291, 238] on div "Return To Dashboard Edit Profile Logout Welcome Gabriel Dashboard Quick Quote N…" at bounding box center [655, 283] width 1311 height 741
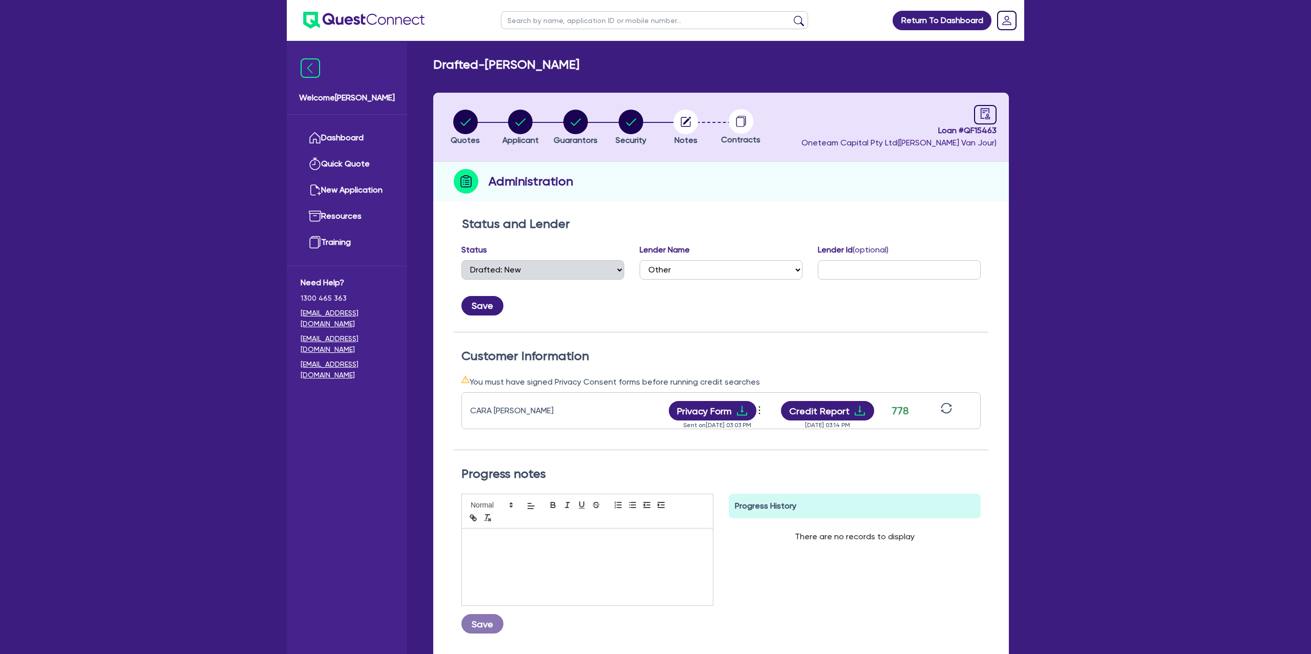
drag, startPoint x: 1233, startPoint y: 165, endPoint x: 984, endPoint y: 214, distance: 253.5
click at [1233, 164] on div "Return To Dashboard Edit Profile Logout Welcome Gabriel Dashboard Quick Quote N…" at bounding box center [655, 370] width 1311 height 741
click at [690, 121] on icon "button" at bounding box center [686, 122] width 10 height 10
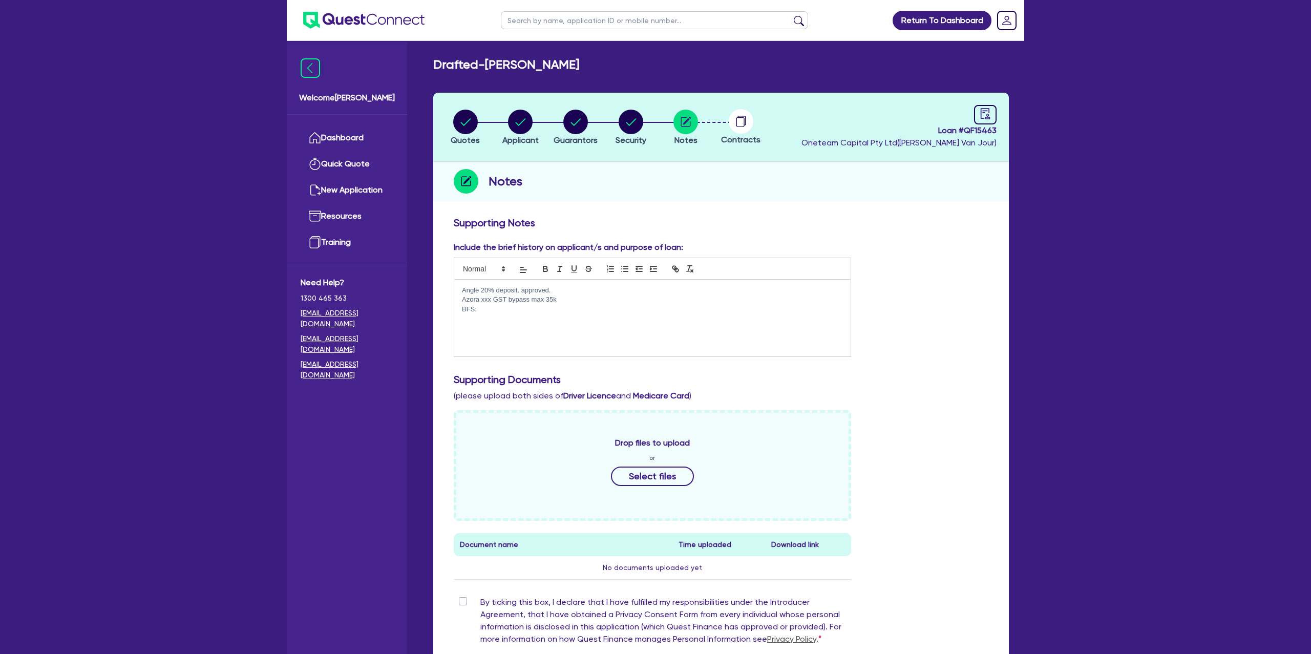
click at [742, 121] on circle at bounding box center [741, 121] width 25 height 25
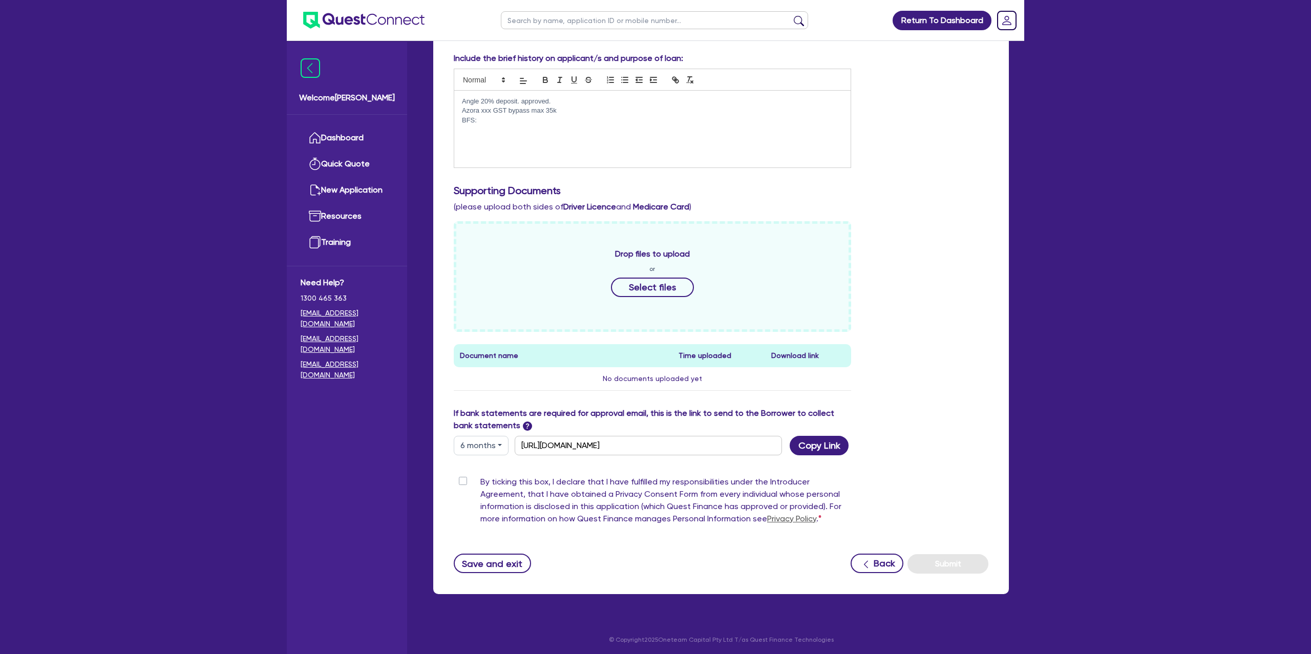
scroll to position [192, 0]
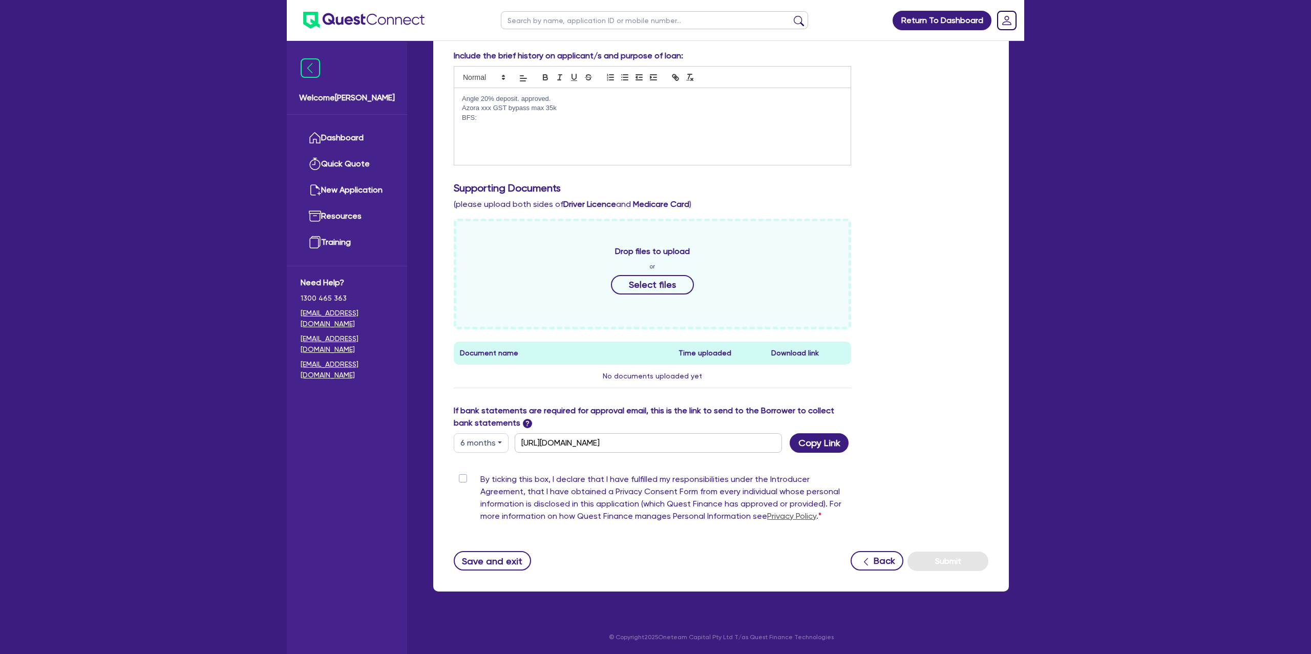
click at [481, 439] on button "6 months" at bounding box center [481, 442] width 55 height 19
click at [493, 462] on link "3 months" at bounding box center [494, 466] width 81 height 19
type input "https://scv.bankstatements.com.au/QUSE-QF15463"
click at [806, 448] on button "Copy Link" at bounding box center [819, 442] width 59 height 19
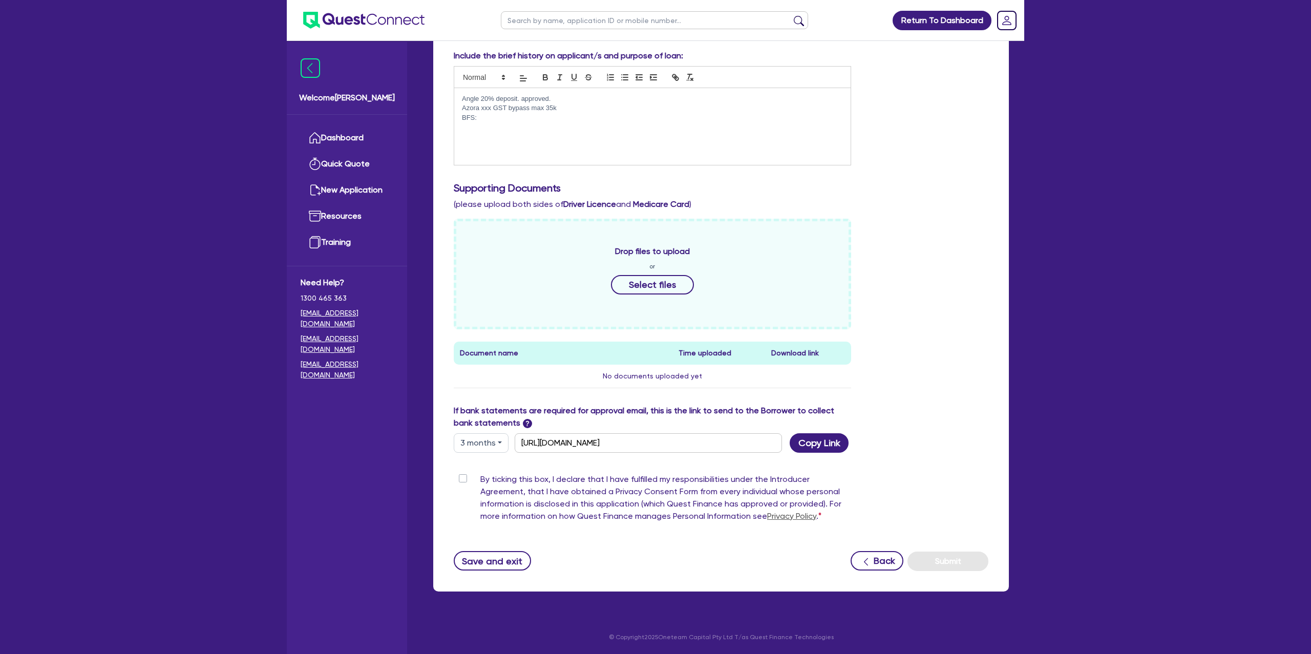
click at [994, 265] on div "Drop files to upload or Select files Document name Time uploaded Download link …" at bounding box center [721, 312] width 550 height 186
drag, startPoint x: 979, startPoint y: 330, endPoint x: 975, endPoint y: 260, distance: 70.7
click at [980, 330] on div "Drop files to upload or Select files Document name Time uploaded Download link …" at bounding box center [721, 312] width 550 height 186
click at [1160, 259] on div "Return To Dashboard Edit Profile Logout Welcome Gabriel Dashboard Quick Quote N…" at bounding box center [655, 230] width 1311 height 845
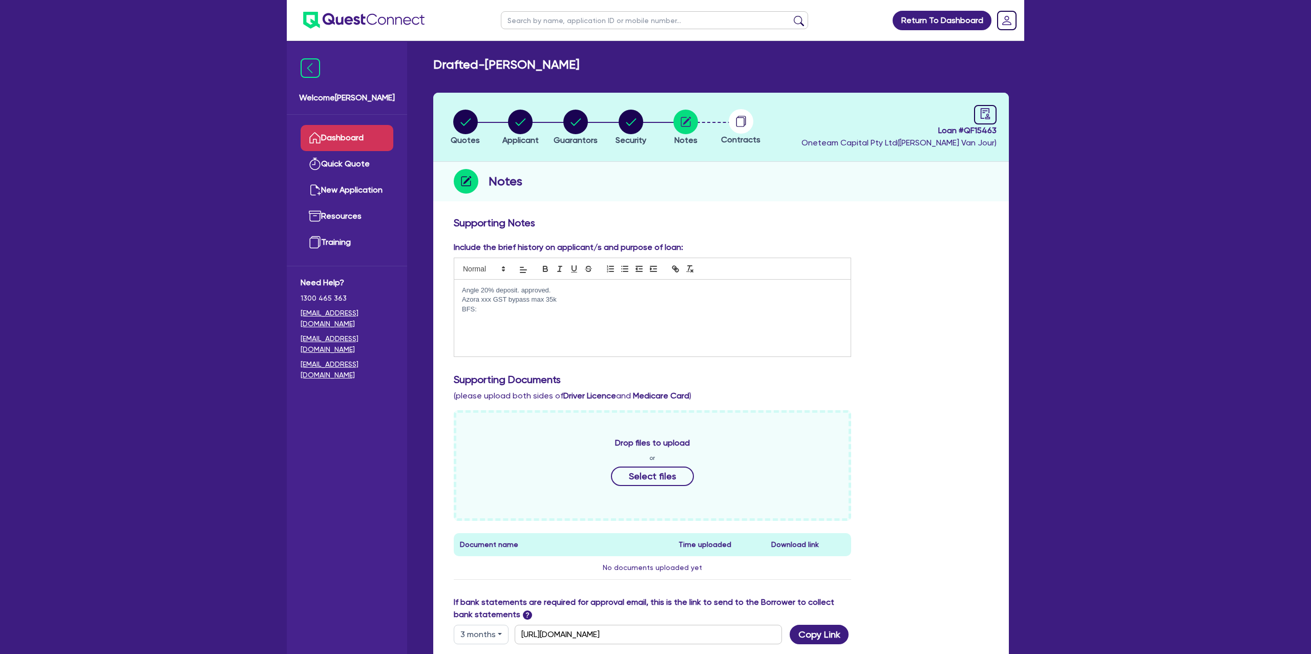
click at [368, 141] on link "Dashboard" at bounding box center [347, 138] width 93 height 26
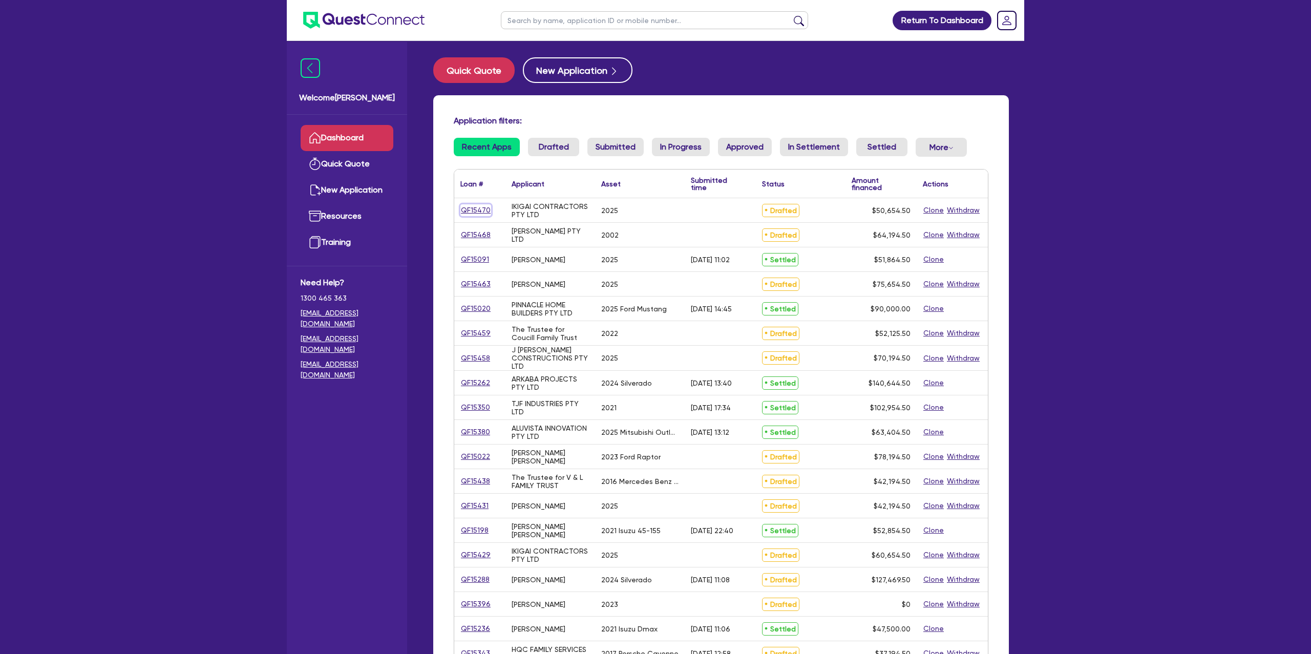
click at [479, 212] on link "QF15470" at bounding box center [475, 210] width 31 height 12
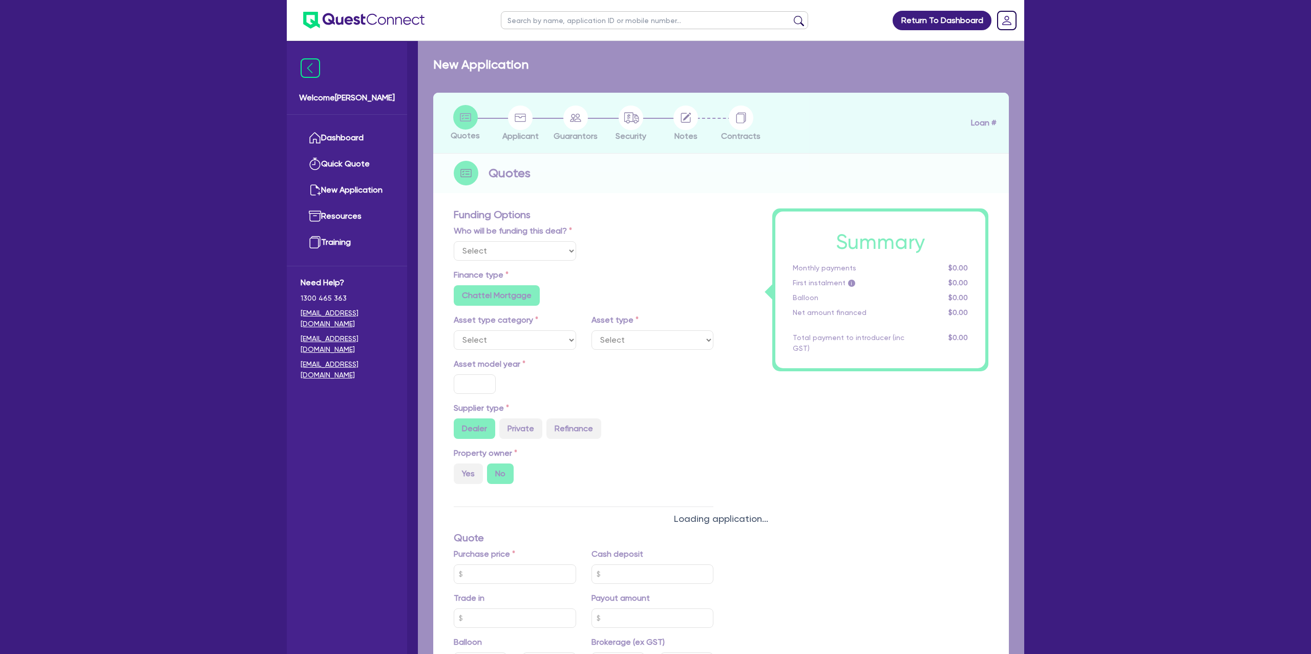
select select "Other"
select select "CARS_AND_LIGHT_TRUCKS"
type input "2025"
type input "50,000"
type input "5.99"
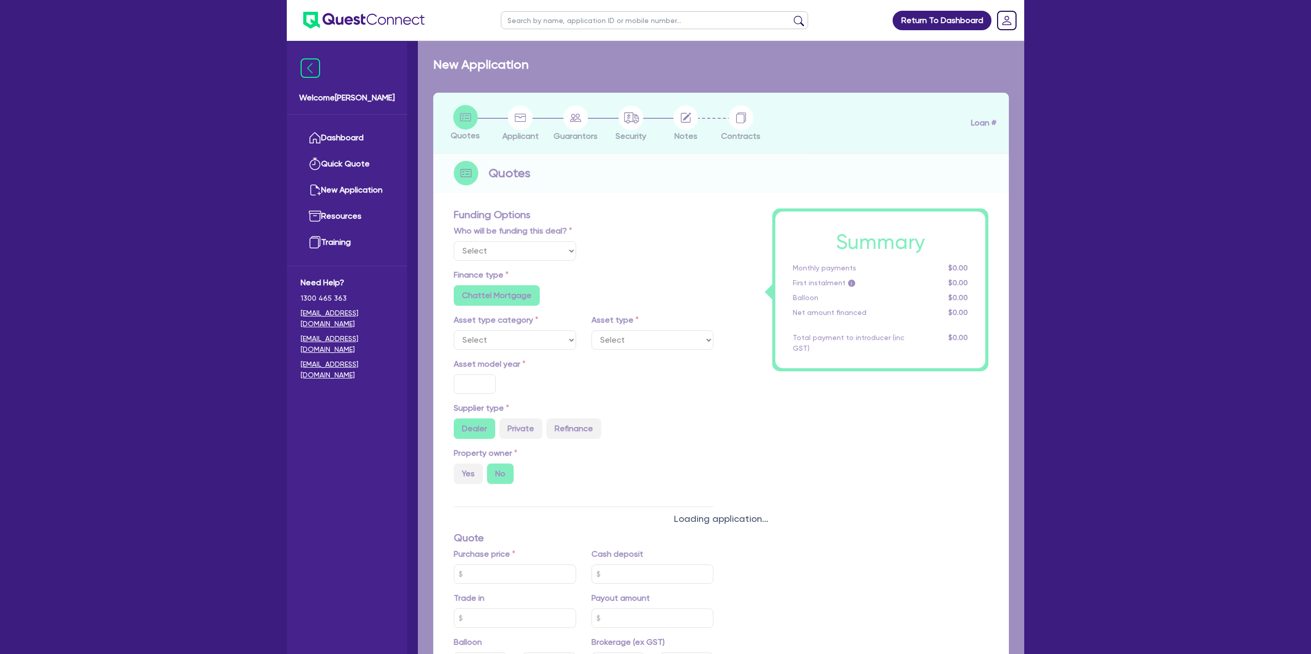
type input "1,400"
radio input "true"
radio input "false"
select select "VANS_AND_UTES"
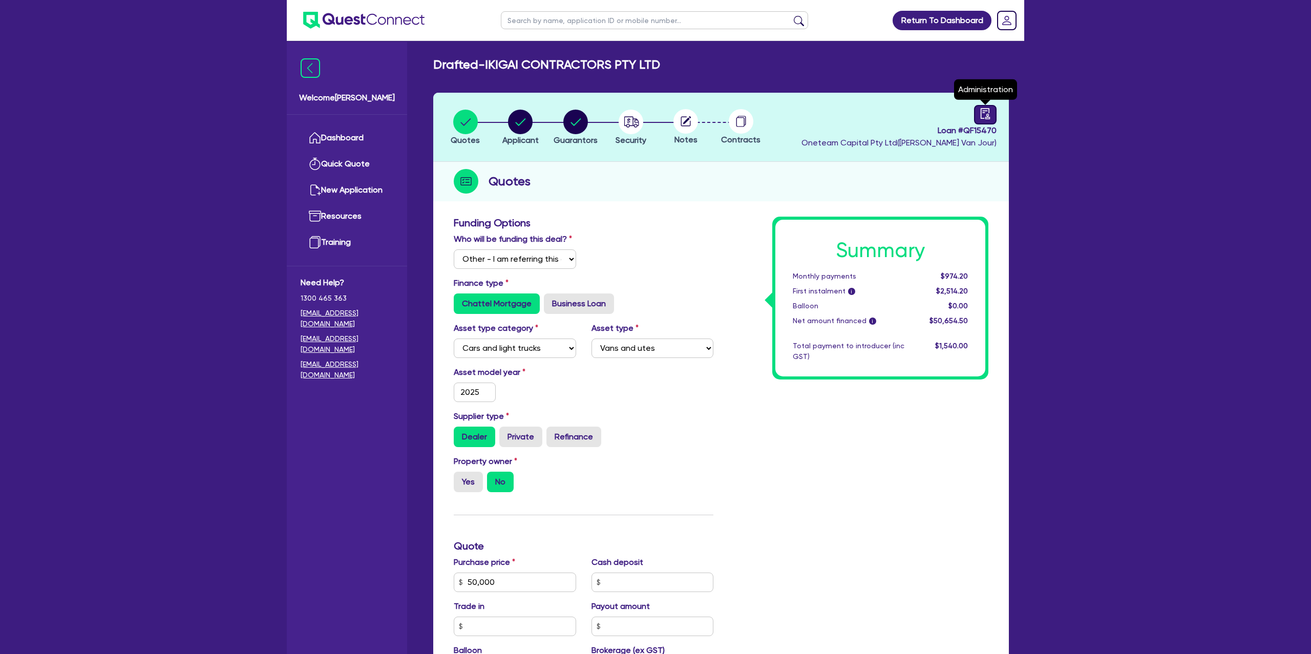
click at [980, 119] on div at bounding box center [985, 114] width 23 height 19
select select "DRAFTED_NEW"
select select "Other"
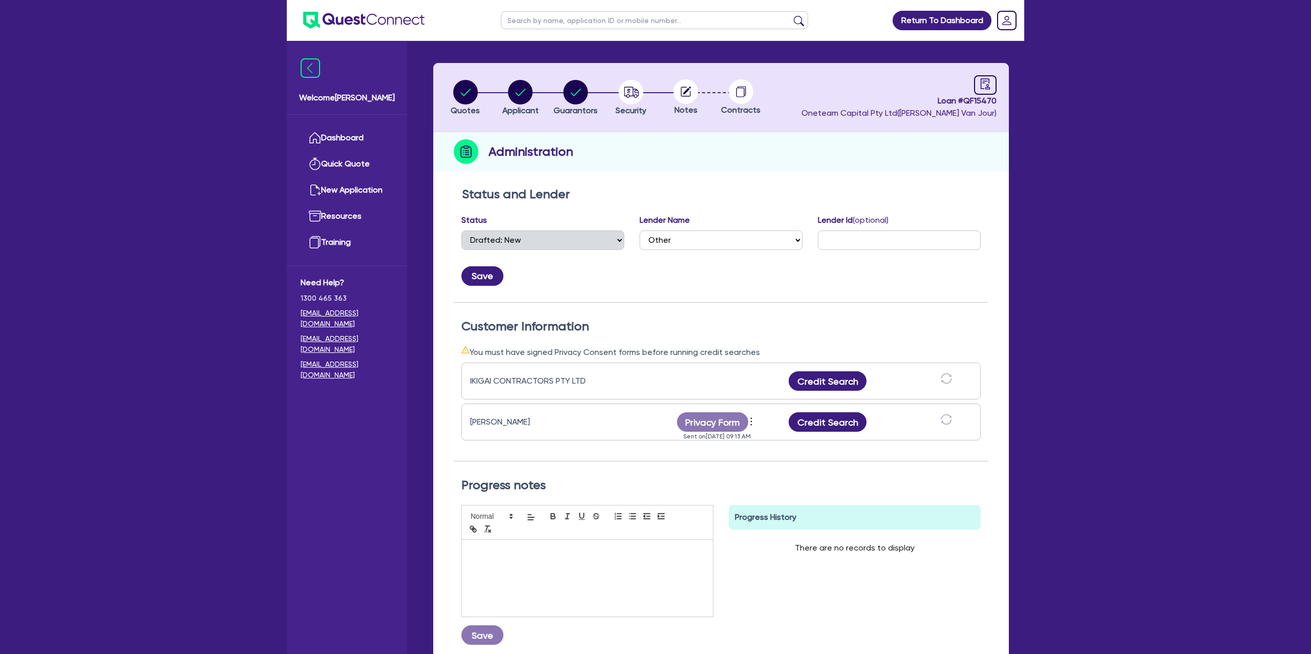
scroll to position [31, 0]
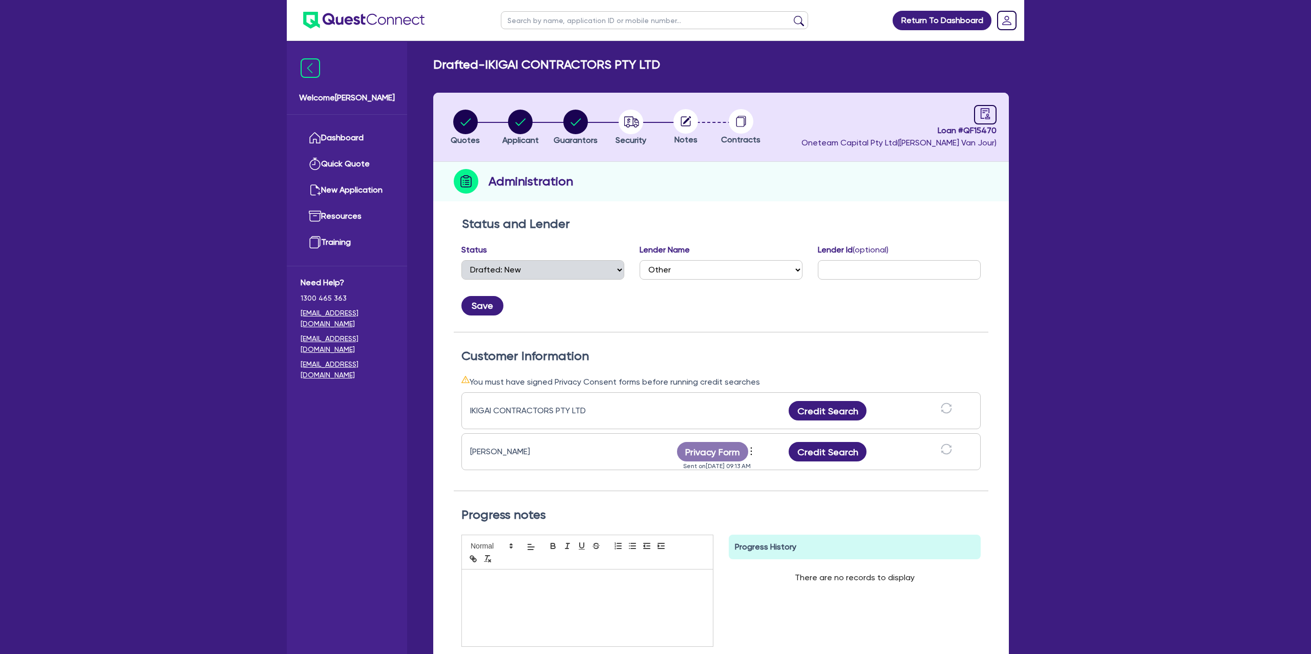
select select "DRAFTED_NEW"
select select "Other"
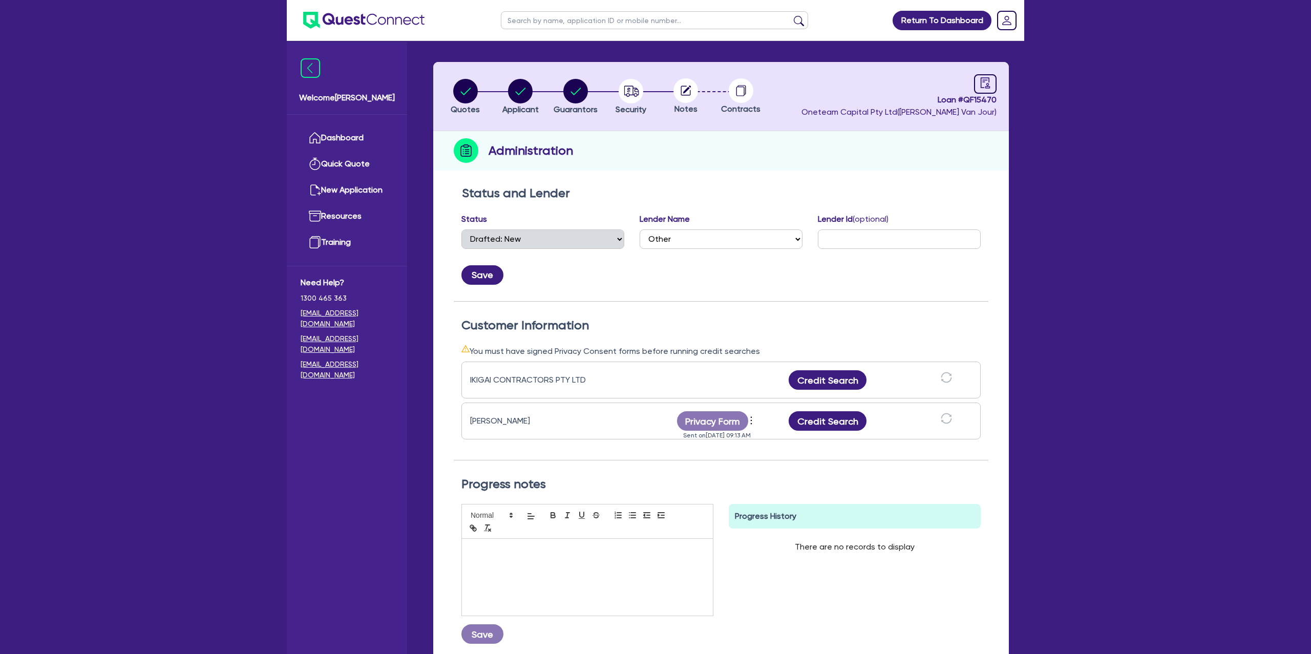
drag, startPoint x: 1270, startPoint y: 281, endPoint x: 1266, endPoint y: 276, distance: 6.9
click at [1266, 276] on div "Return To Dashboard Edit Profile Logout Welcome [PERSON_NAME] Quick Quote New A…" at bounding box center [655, 360] width 1311 height 782
click at [701, 176] on div "Quotes Applicant [GEOGRAPHIC_DATA] Security Notes Contracts Loan # QF15470 Onet…" at bounding box center [721, 375] width 576 height 627
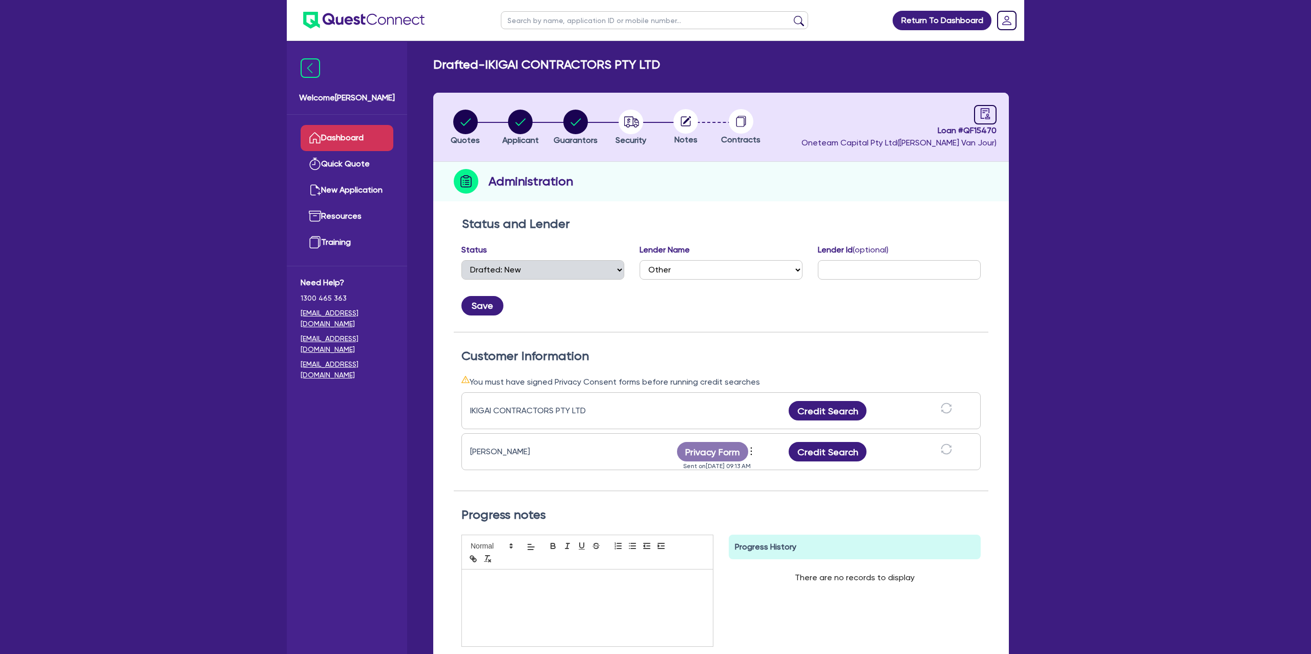
click at [324, 142] on link "Dashboard" at bounding box center [347, 138] width 93 height 26
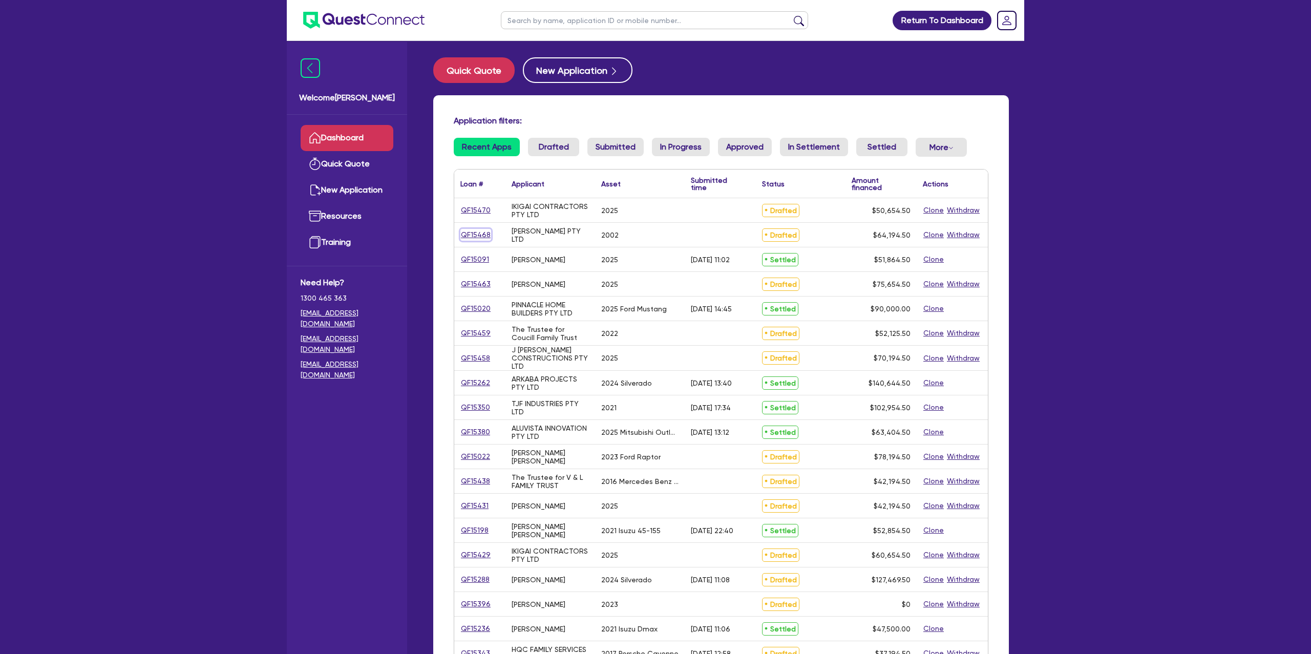
click at [477, 234] on link "QF15468" at bounding box center [475, 235] width 31 height 12
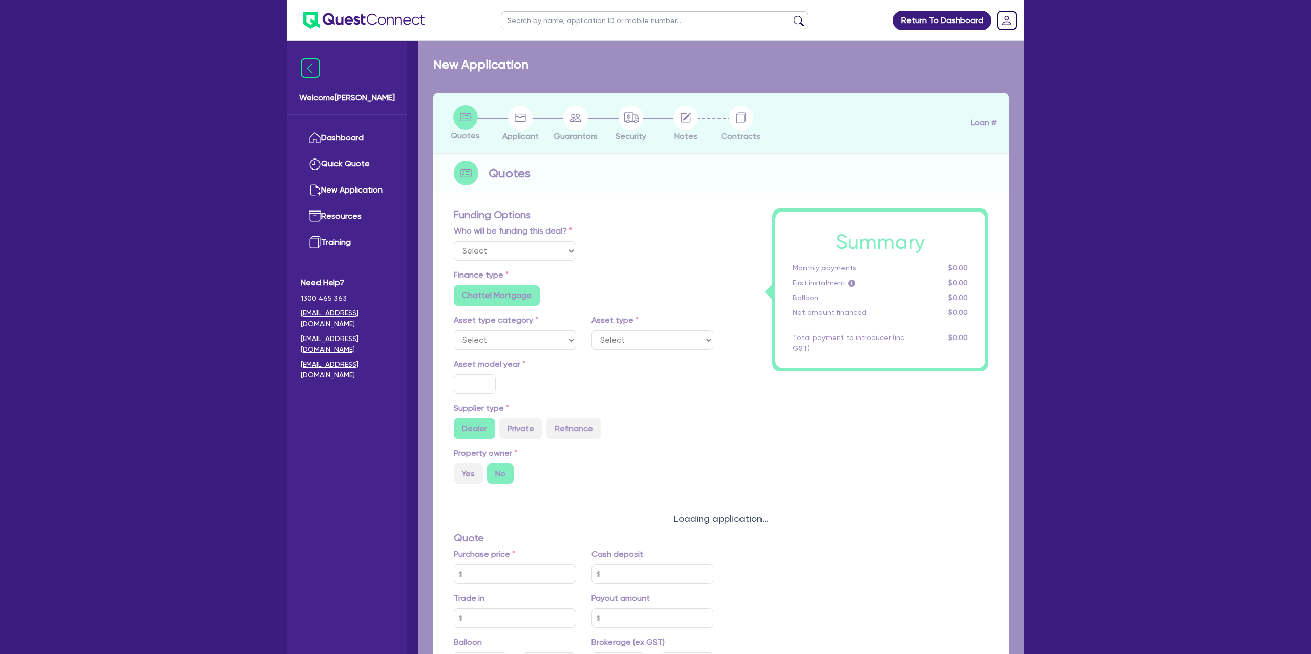
select select "Other"
select select "CARS_AND_LIGHT_TRUCKS"
type input "2002"
type input "62,000"
type input "16.95"
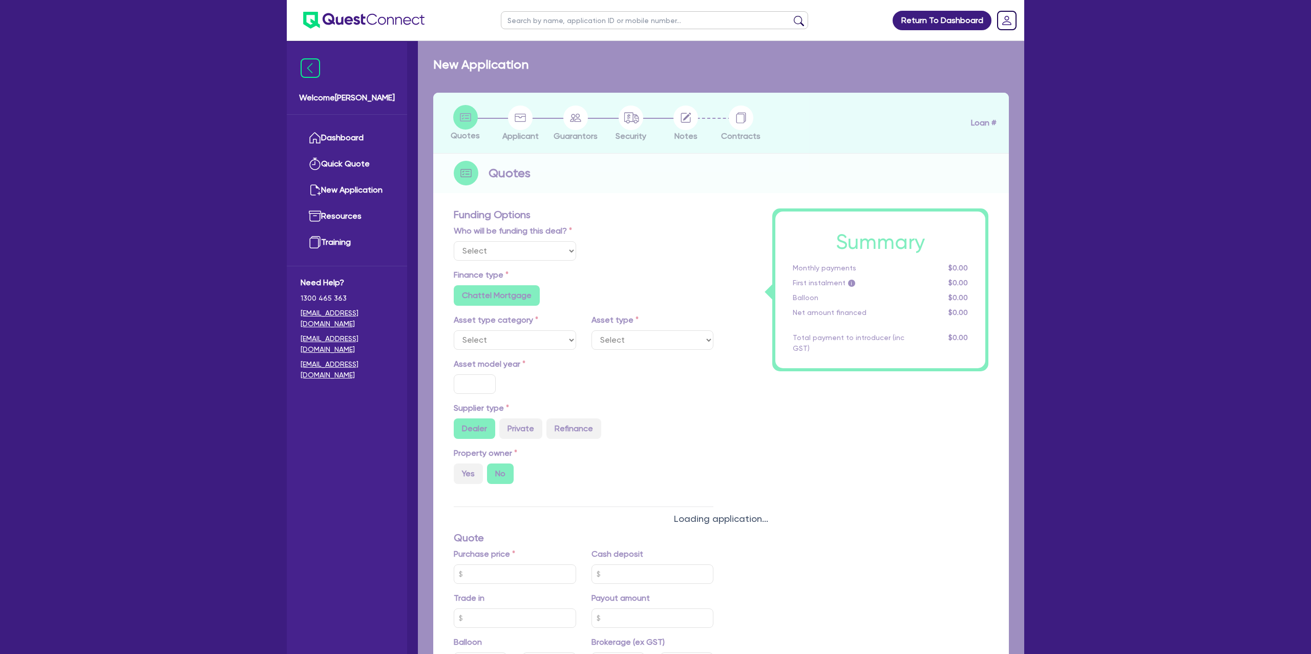
type input "1,400"
radio input "true"
select select "PASSENGER_VEHICLES"
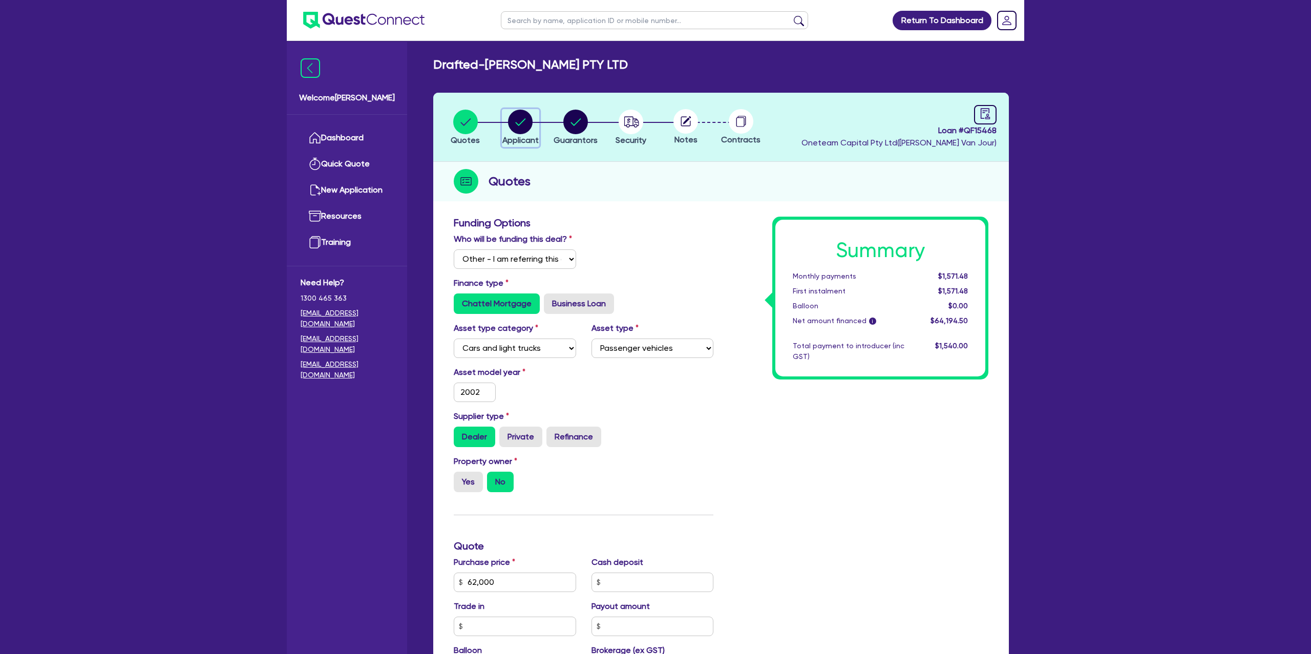
click at [519, 118] on circle "button" at bounding box center [520, 122] width 25 height 25
select select "COMPANY"
select select "TRANSPORT_WAREHOUSING"
select select "TAXI_LUXURY_CAR_SERVICES"
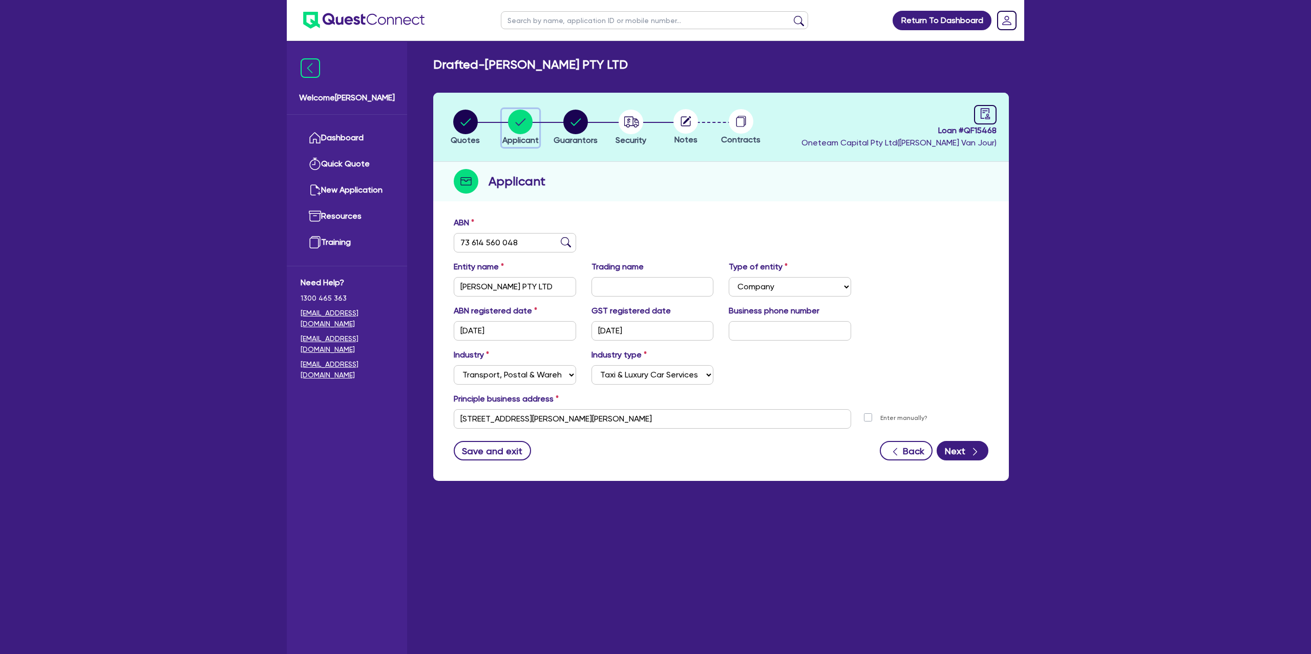
scroll to position [1, 0]
click at [572, 122] on icon "button" at bounding box center [575, 121] width 10 height 7
select select "MR"
select select "VIC"
select select "MARRIED"
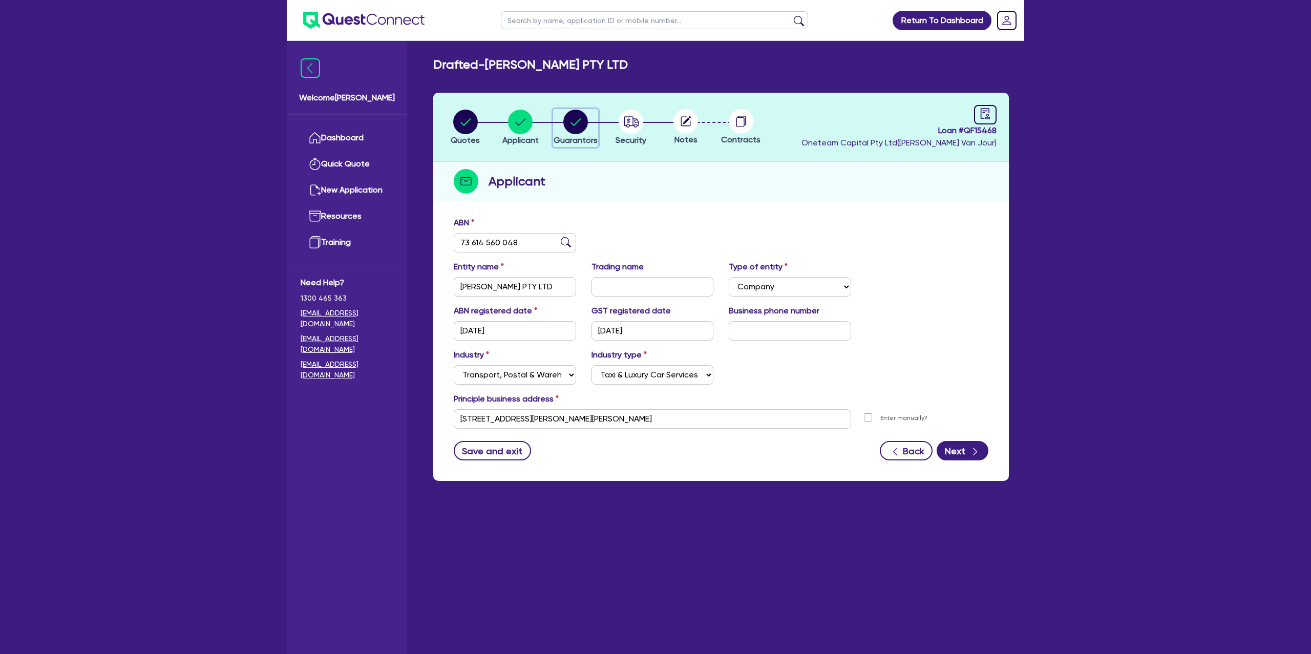
select select "CASH"
select select "VEHICLE"
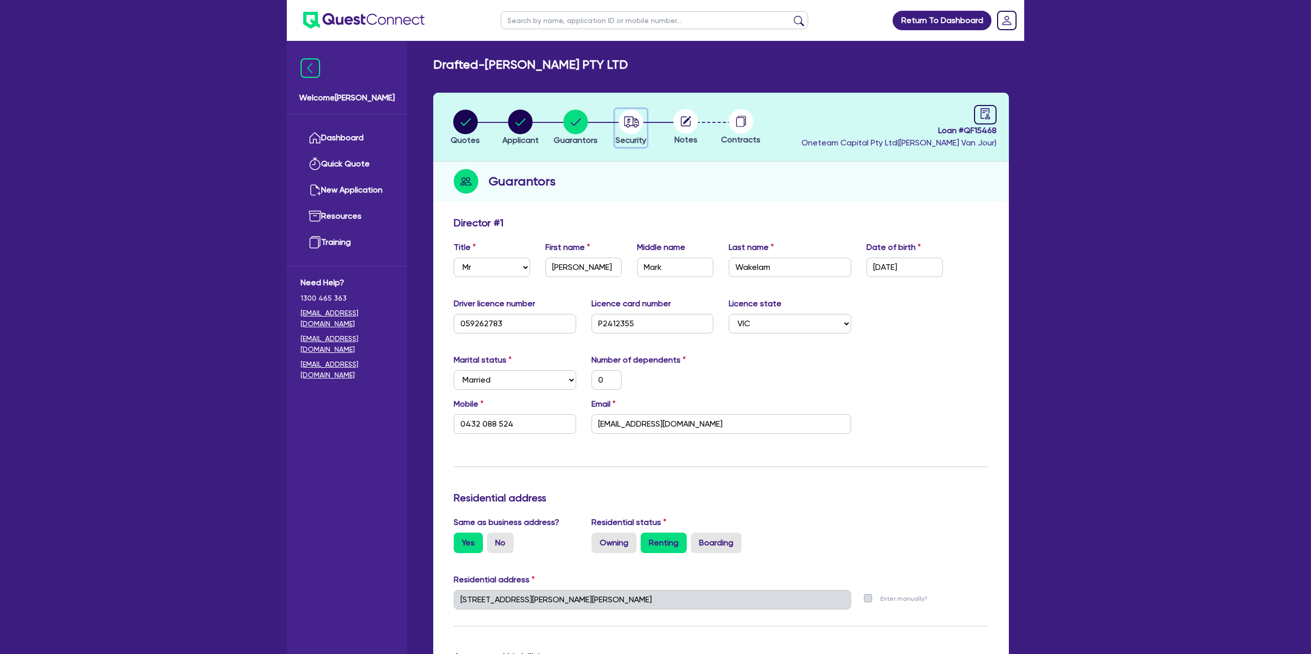
click at [635, 122] on icon "button" at bounding box center [631, 121] width 15 height 11
select select "CARS_AND_LIGHT_TRUCKS"
select select "PASSENGER_VEHICLES"
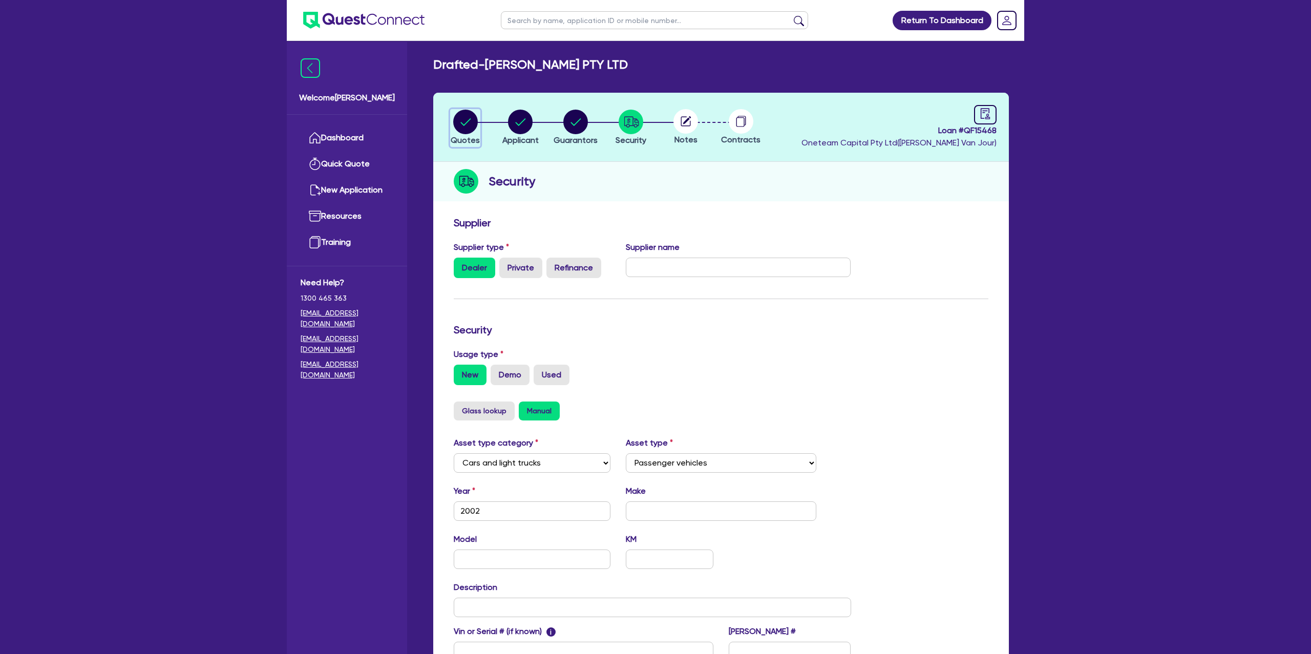
drag, startPoint x: 469, startPoint y: 112, endPoint x: 492, endPoint y: 117, distance: 23.6
click at [473, 113] on circle "button" at bounding box center [465, 122] width 25 height 25
select select "Other"
select select "CARS_AND_LIGHT_TRUCKS"
select select "PASSENGER_VEHICLES"
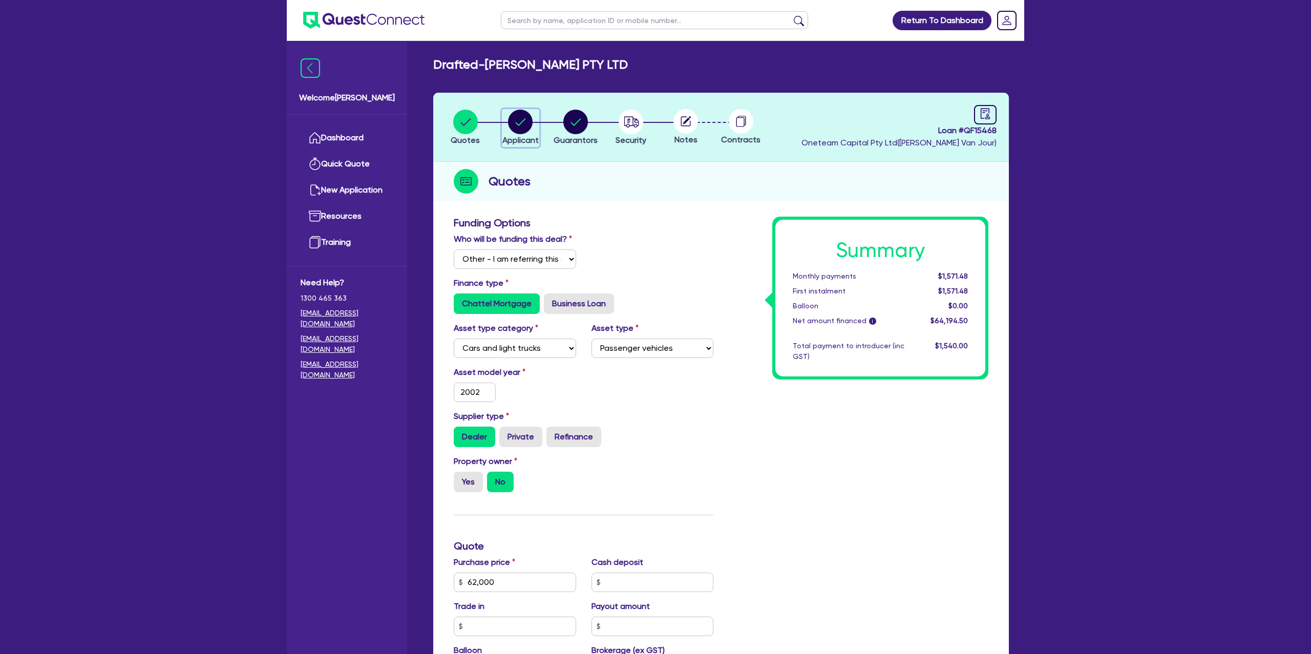
click at [528, 113] on circle "button" at bounding box center [520, 122] width 25 height 25
select select "COMPANY"
select select "TRANSPORT_WAREHOUSING"
select select "TAXI_LUXURY_CAR_SERVICES"
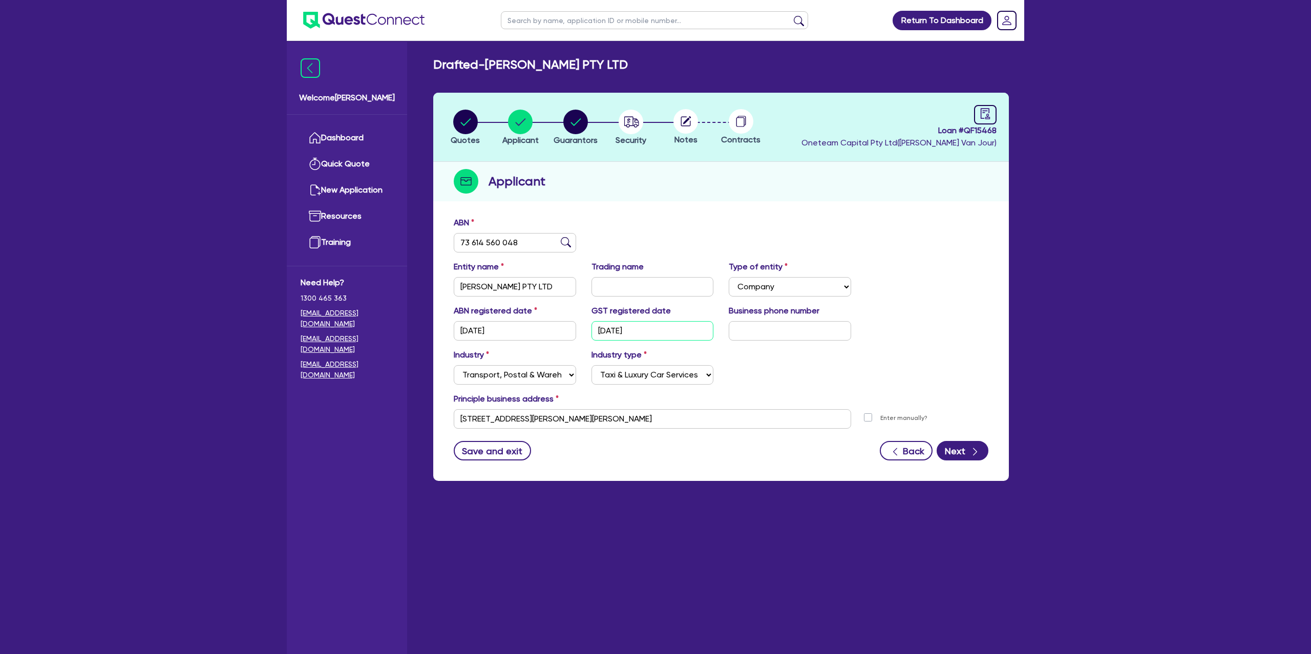
click at [624, 332] on input "[DATE]" at bounding box center [652, 330] width 122 height 19
click at [643, 178] on div "Applicant" at bounding box center [721, 181] width 576 height 39
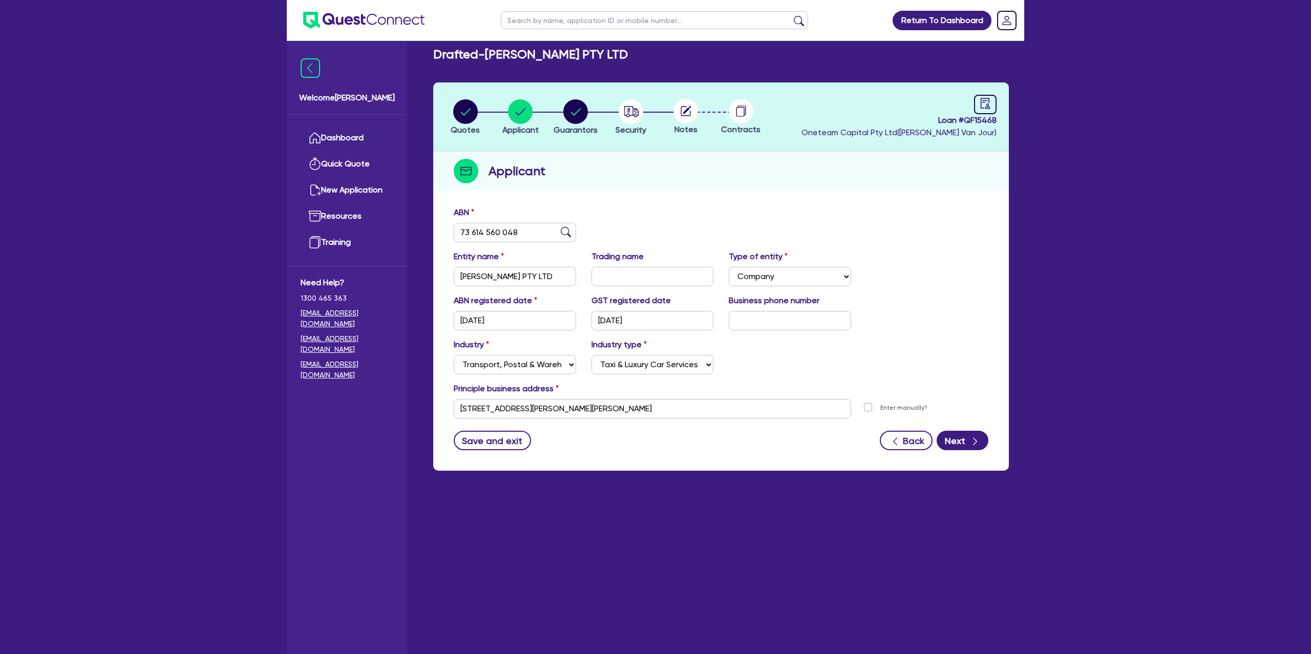
scroll to position [9, 0]
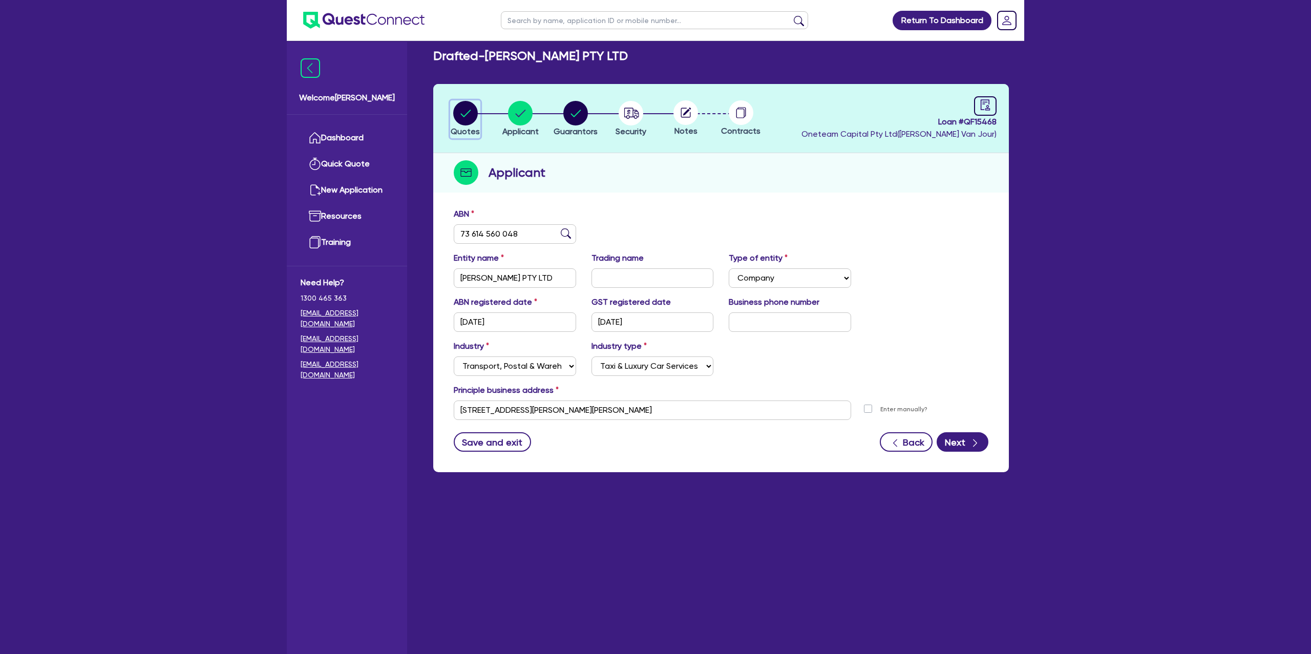
click at [469, 113] on circle "button" at bounding box center [465, 113] width 25 height 25
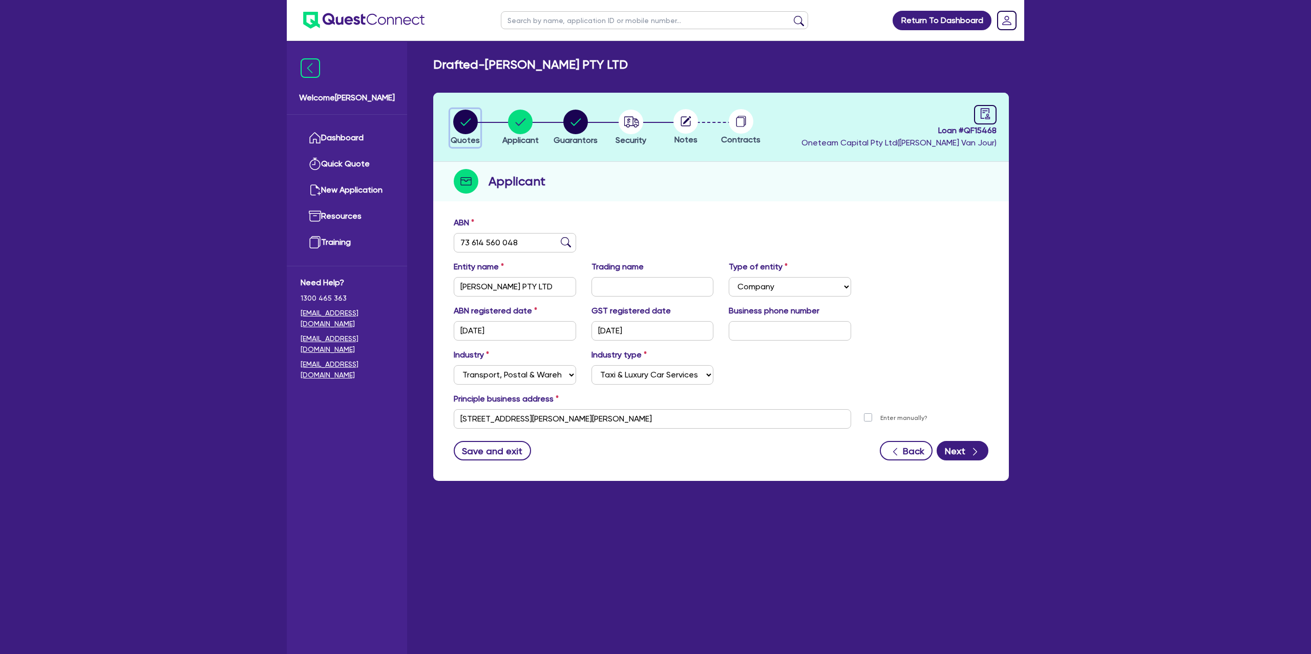
select select "Other"
select select "CARS_AND_LIGHT_TRUCKS"
select select "PASSENGER_VEHICLES"
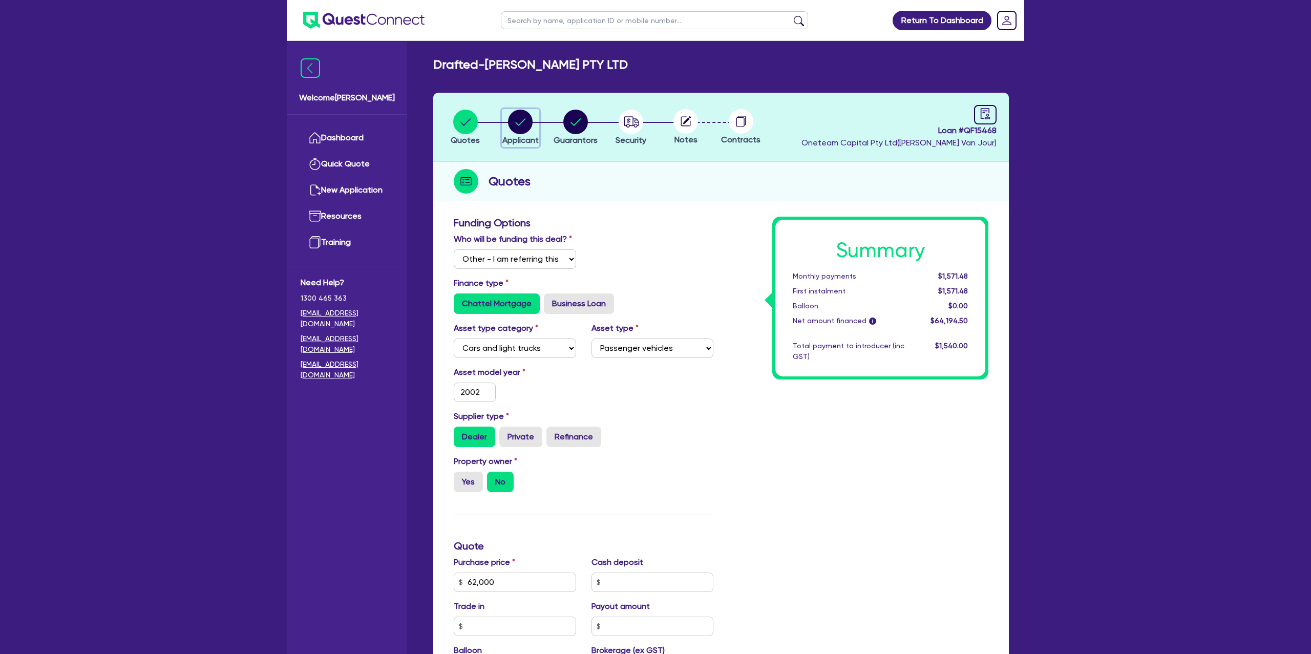
click at [522, 124] on circle "button" at bounding box center [520, 122] width 25 height 25
select select "COMPANY"
select select "TRANSPORT_WAREHOUSING"
select select "TAXI_LUXURY_CAR_SERVICES"
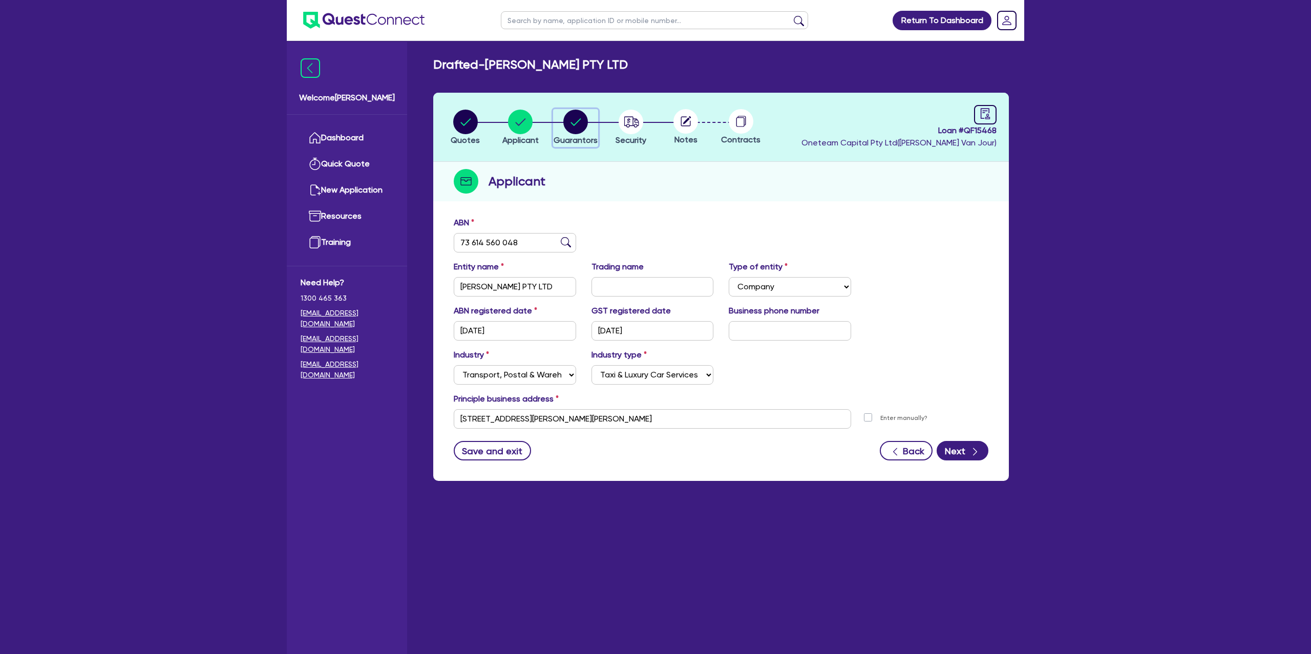
click at [579, 119] on icon "button" at bounding box center [575, 121] width 10 height 7
select select "MR"
select select "VIC"
select select "MARRIED"
select select "CASH"
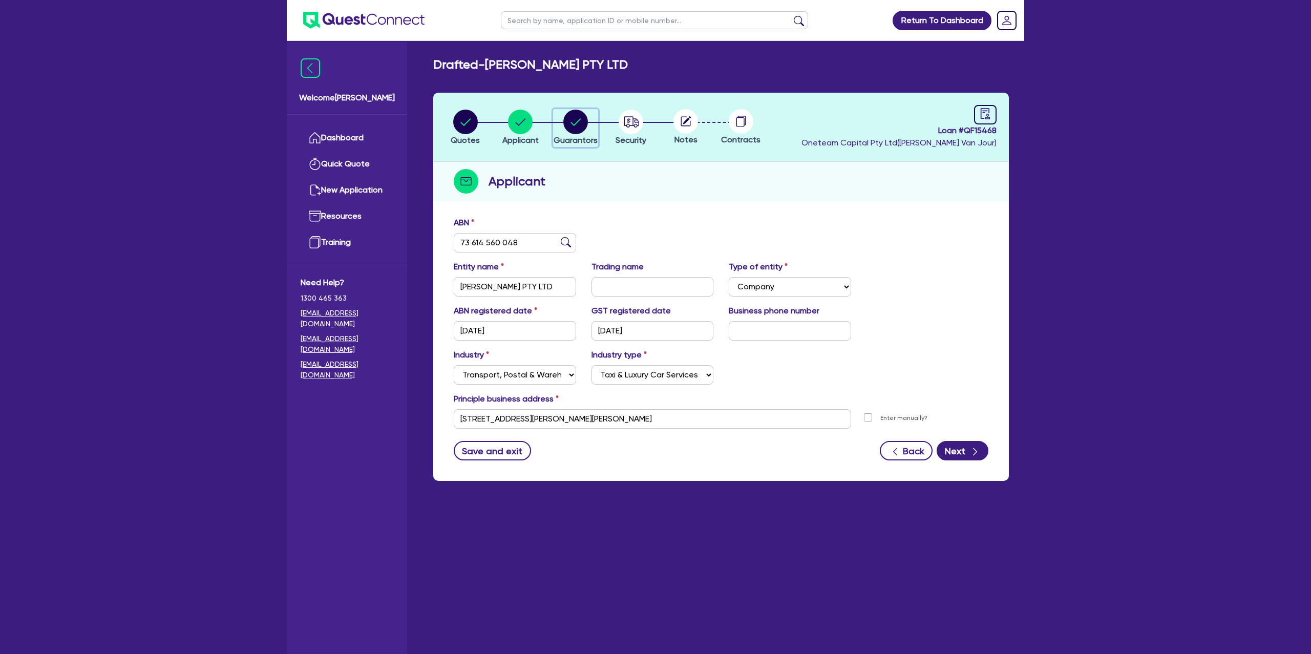
select select "VEHICLE"
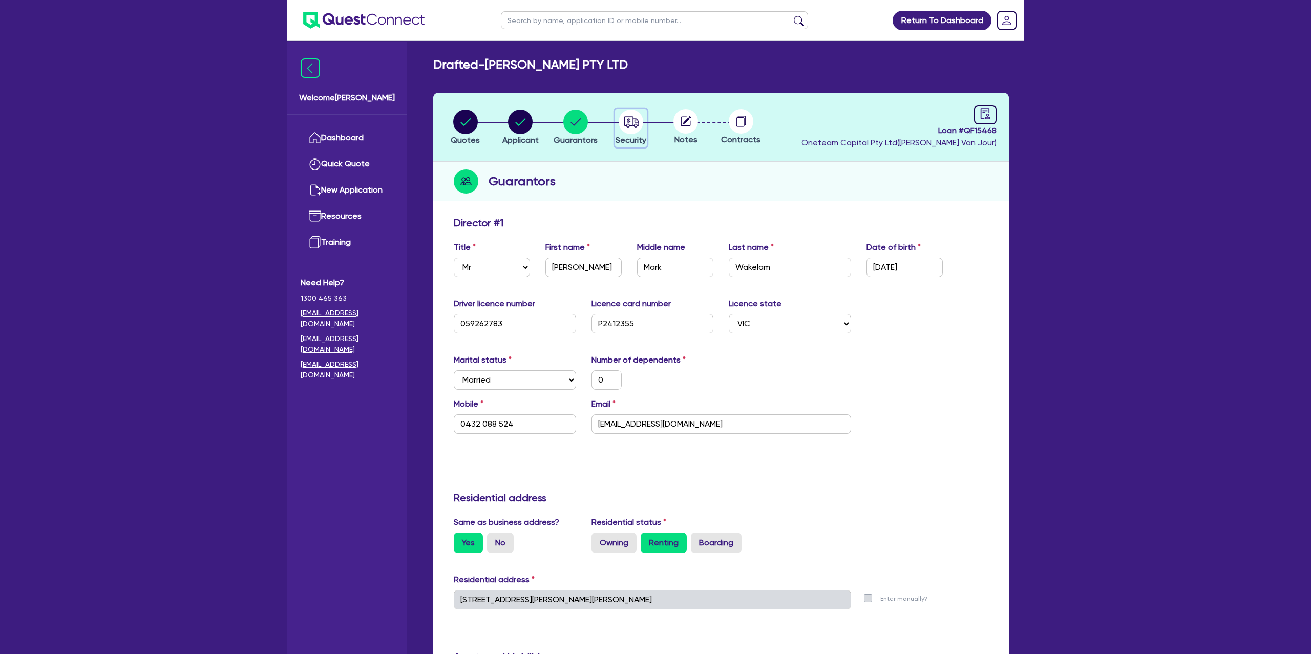
drag, startPoint x: 631, startPoint y: 123, endPoint x: 639, endPoint y: 123, distance: 7.7
click at [633, 122] on circle "button" at bounding box center [631, 122] width 25 height 25
select select "CARS_AND_LIGHT_TRUCKS"
select select "PASSENGER_VEHICLES"
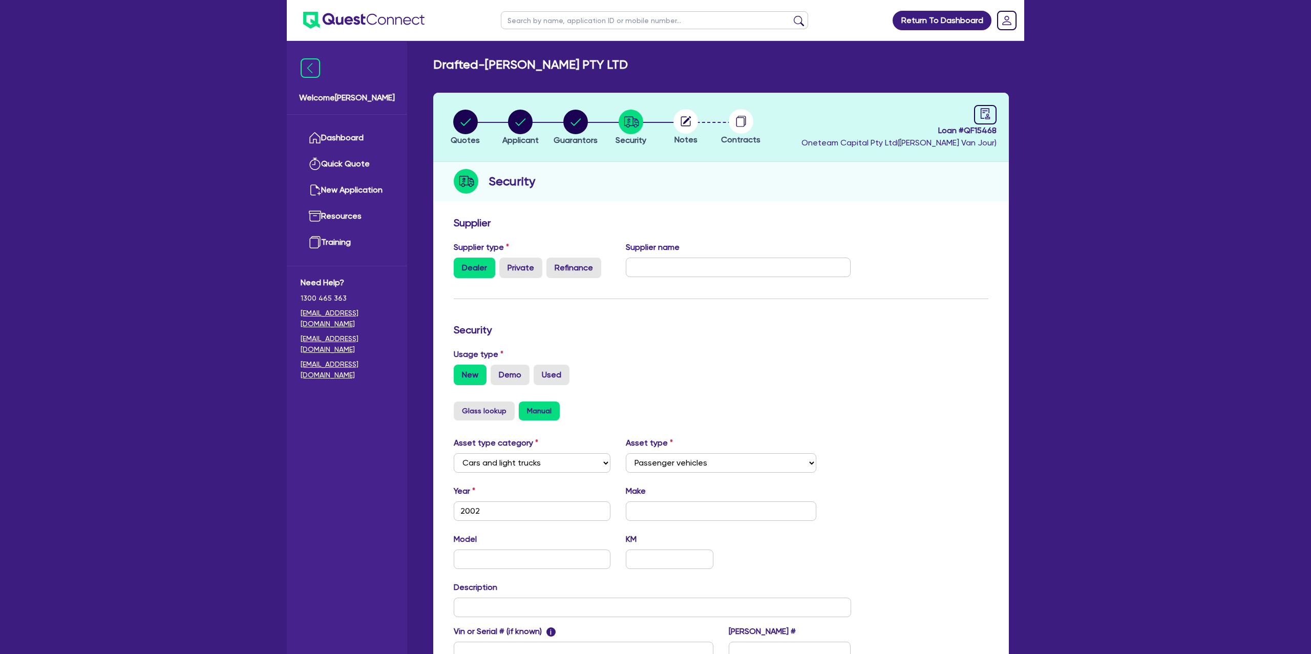
click at [710, 118] on div at bounding box center [685, 121] width 55 height 25
drag, startPoint x: 688, startPoint y: 120, endPoint x: 736, endPoint y: 118, distance: 47.7
click at [713, 118] on ul "Quotes Applicant [GEOGRAPHIC_DATA] Security Notes Contracts" at bounding box center [603, 127] width 331 height 36
click at [1003, 119] on header "Quotes Applicant [GEOGRAPHIC_DATA] Security Notes Contracts Loan # QF15468 Onet…" at bounding box center [721, 127] width 576 height 69
click at [993, 118] on div at bounding box center [985, 114] width 23 height 19
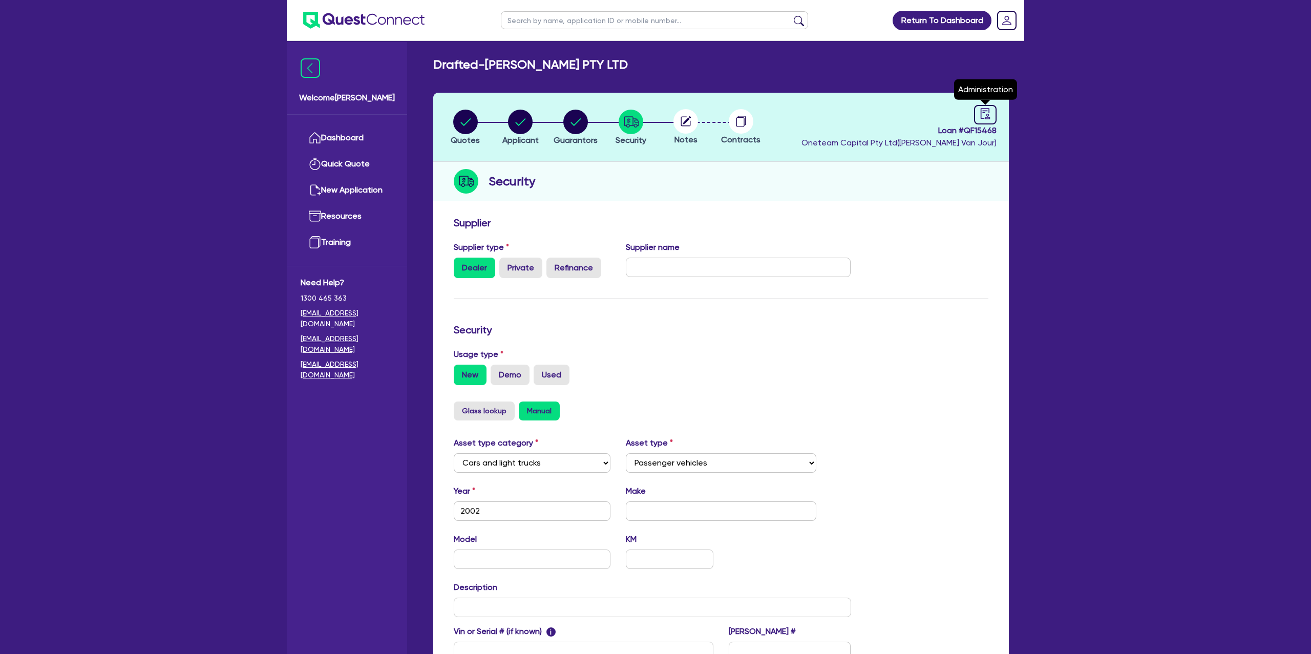
select select "DRAFTED_NEW"
select select "Other"
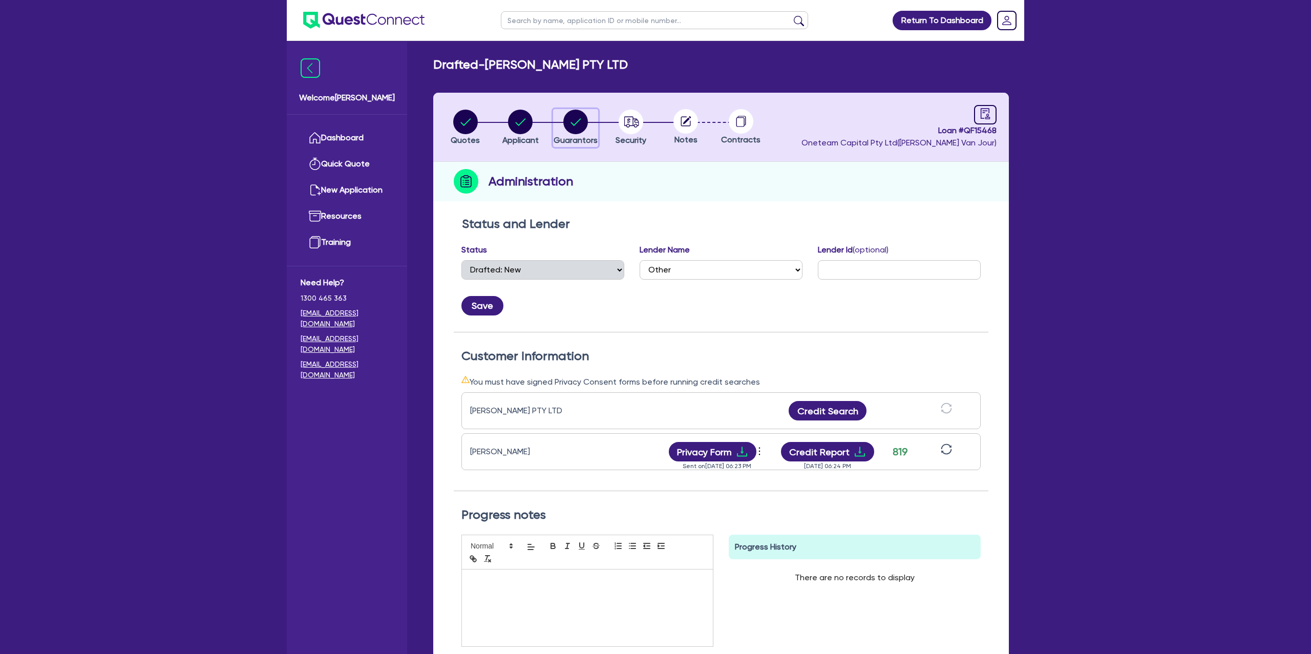
click at [569, 121] on circle "button" at bounding box center [575, 122] width 25 height 25
select select "MR"
select select "VIC"
select select "MARRIED"
select select "CASH"
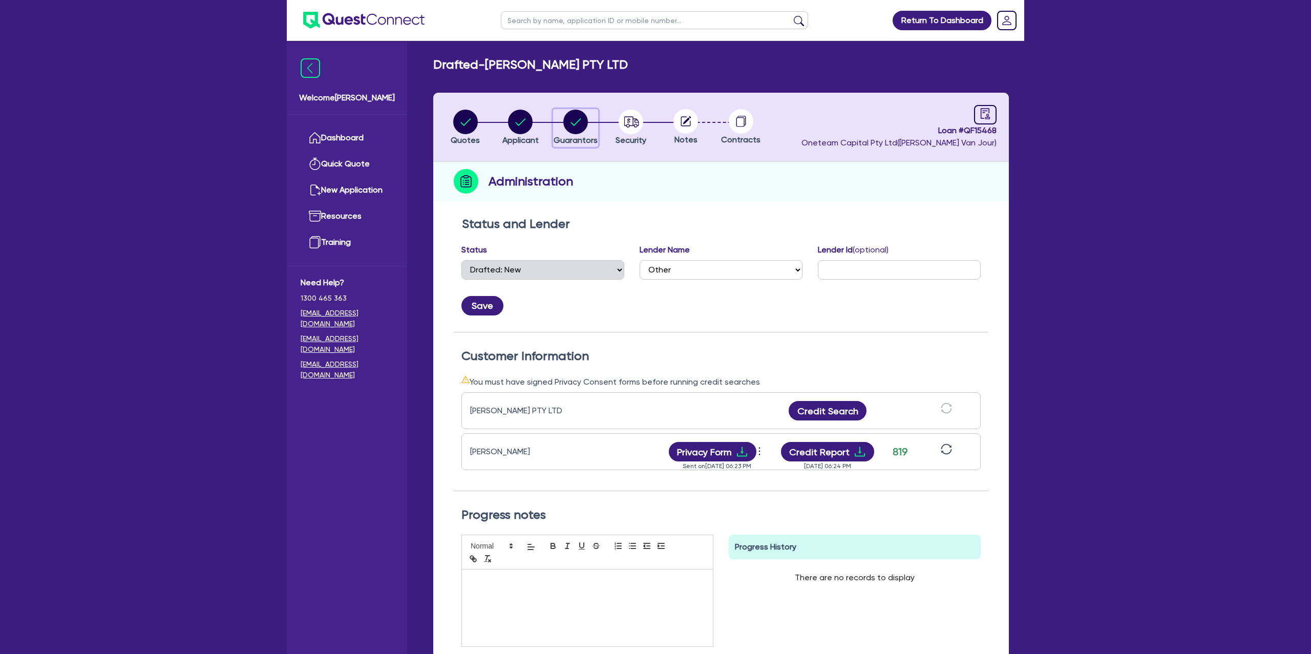
select select "VEHICLE"
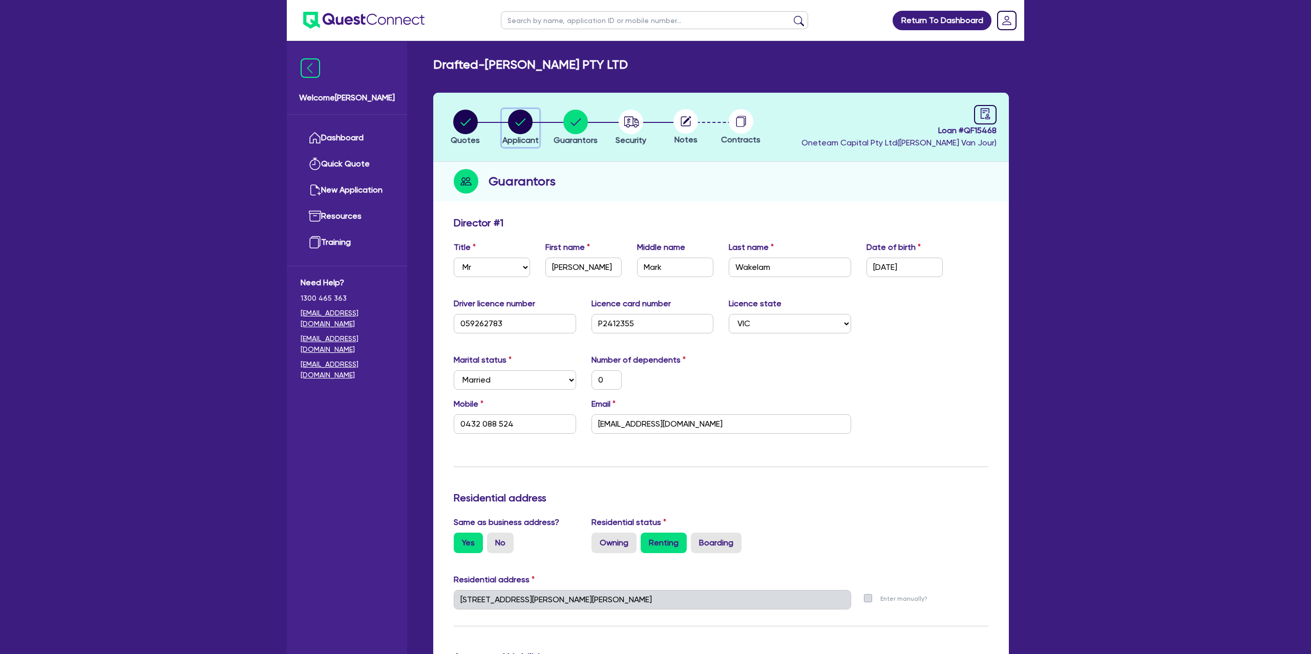
click at [513, 126] on circle "button" at bounding box center [520, 122] width 25 height 25
select select "COMPANY"
select select "TRANSPORT_WAREHOUSING"
select select "TAXI_LUXURY_CAR_SERVICES"
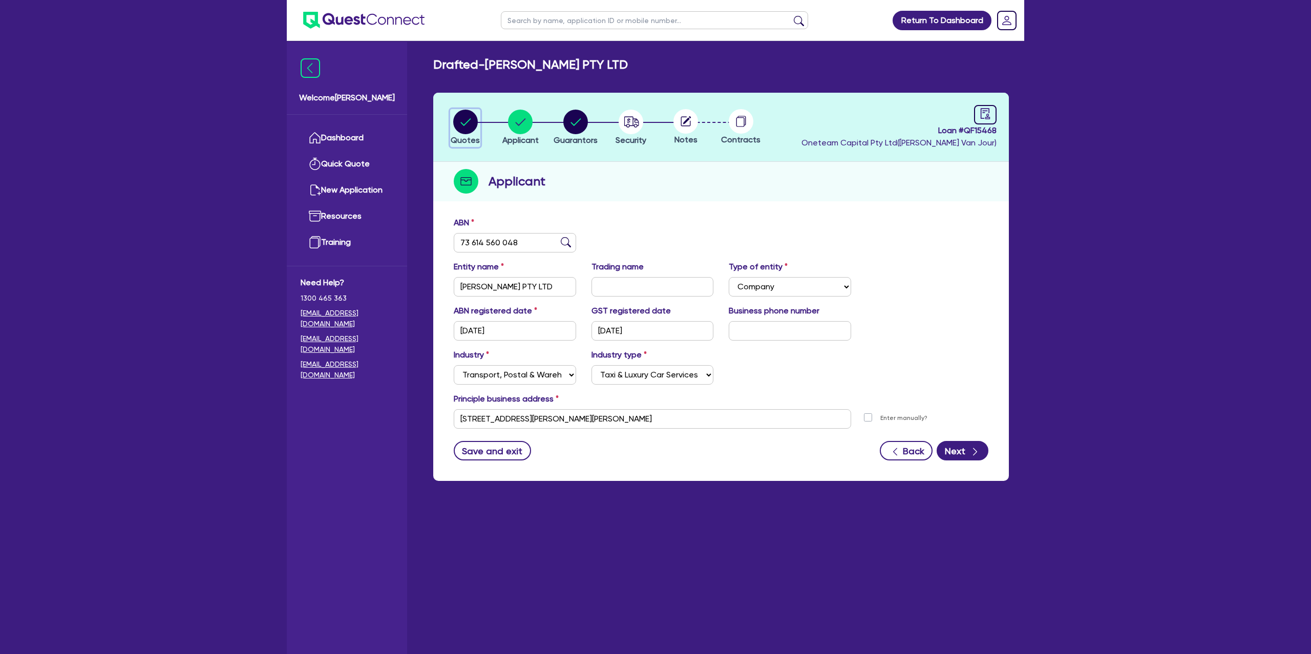
click at [451, 116] on div "button" at bounding box center [465, 122] width 29 height 25
select select "Other"
select select "CARS_AND_LIGHT_TRUCKS"
select select "PASSENGER_VEHICLES"
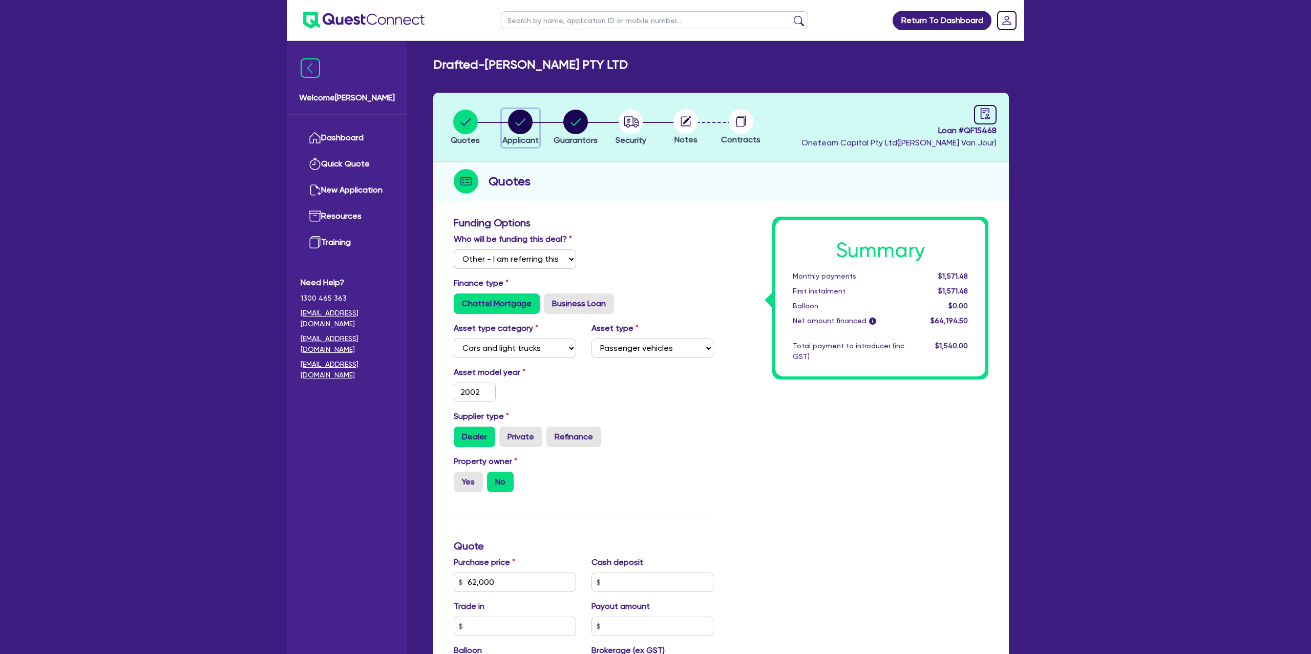
click at [522, 121] on circle "button" at bounding box center [520, 122] width 25 height 25
select select "COMPANY"
select select "TRANSPORT_WAREHOUSING"
select select "TAXI_LUXURY_CAR_SERVICES"
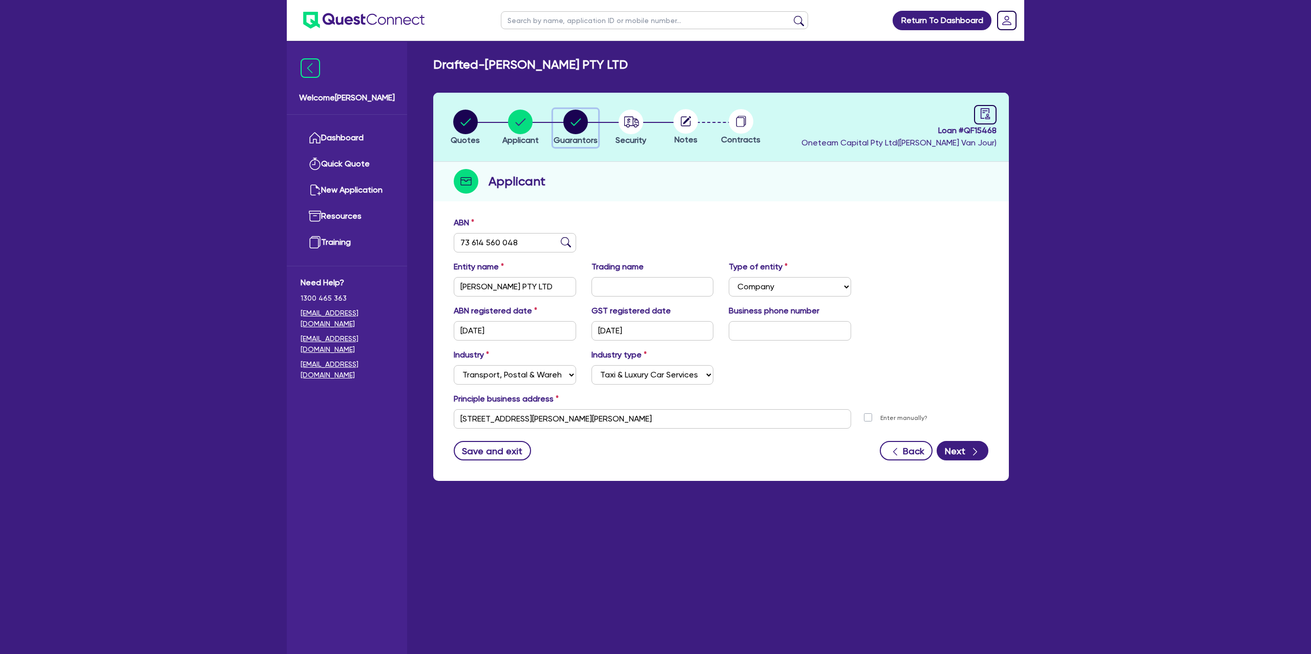
click at [578, 119] on circle "button" at bounding box center [575, 122] width 25 height 25
select select "MR"
select select "VIC"
select select "MARRIED"
select select "CASH"
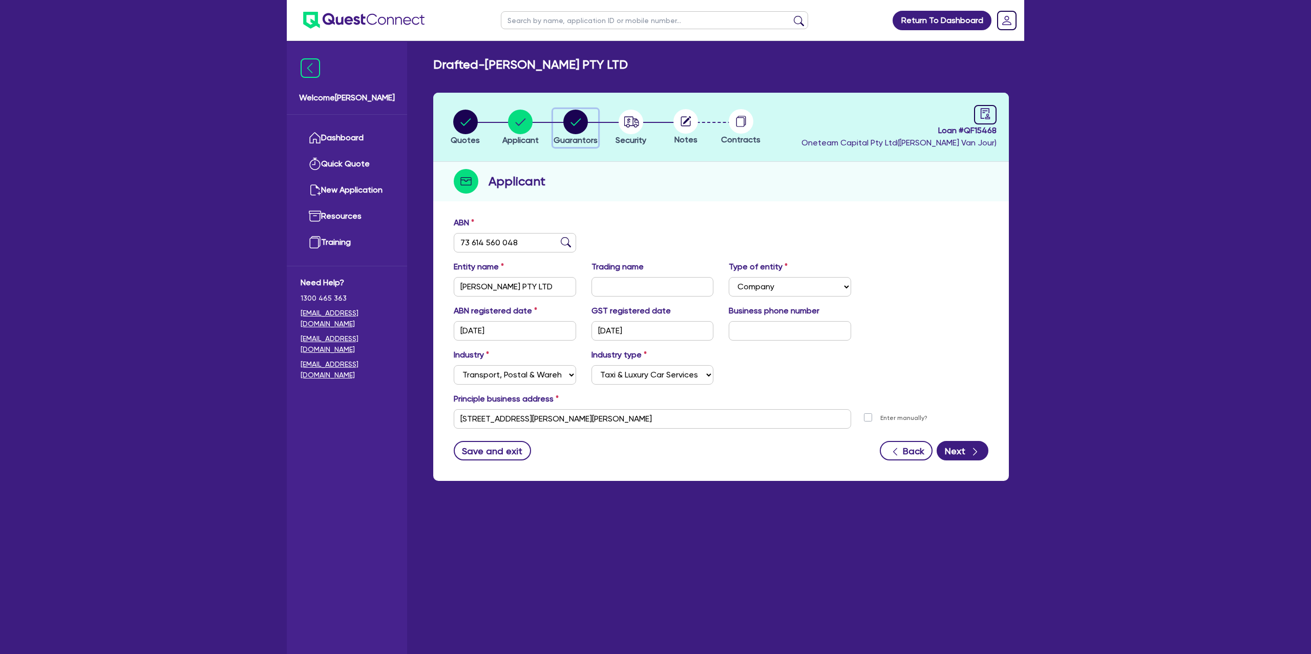
select select "VEHICLE"
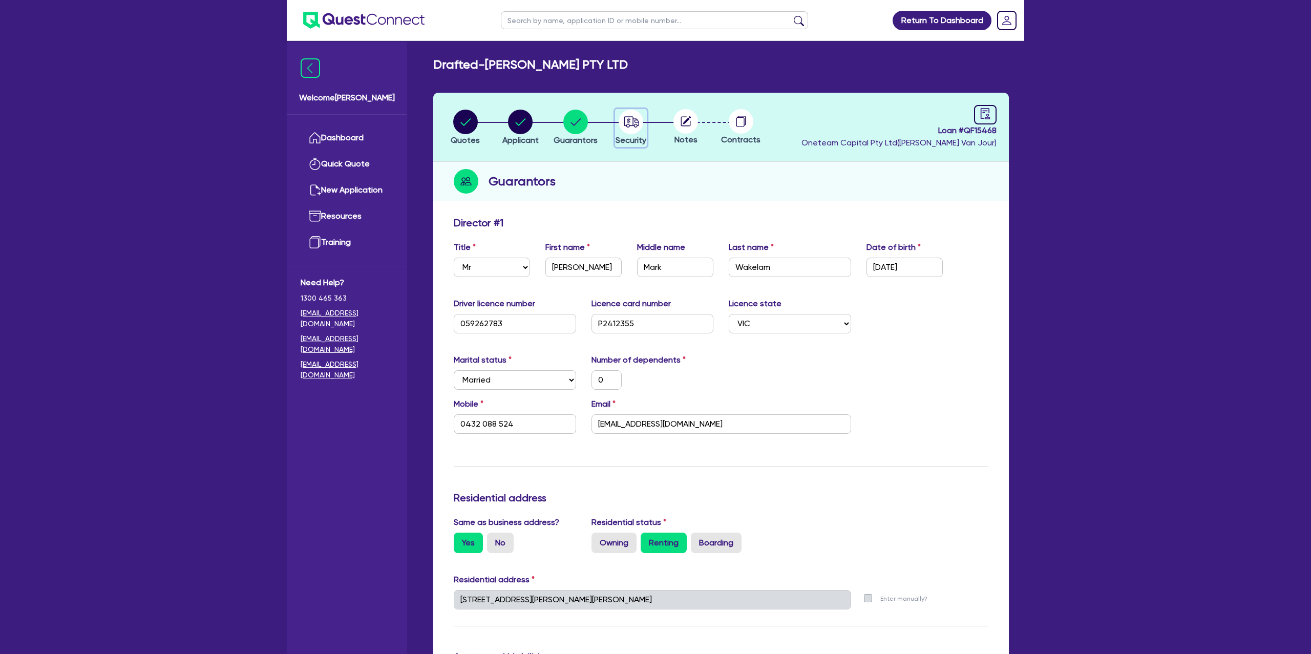
click at [625, 120] on circle "button" at bounding box center [631, 122] width 25 height 25
select select "CARS_AND_LIGHT_TRUCKS"
select select "PASSENGER_VEHICLES"
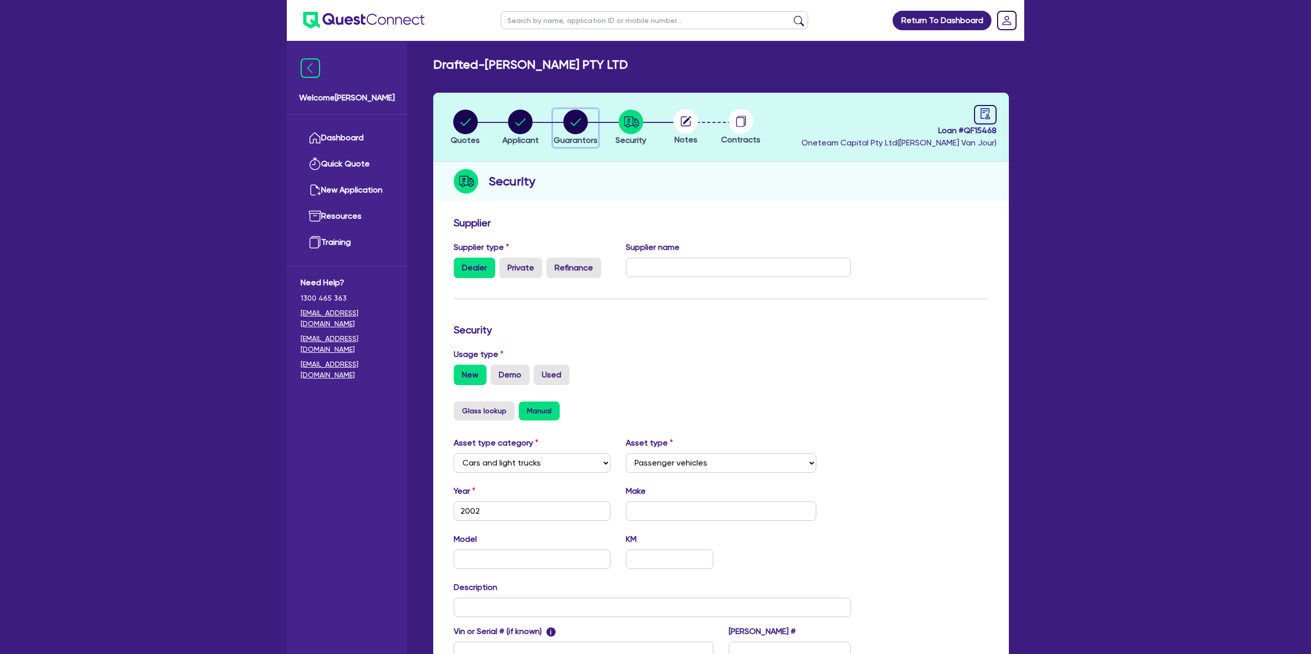
click at [580, 120] on circle "button" at bounding box center [575, 122] width 25 height 25
select select "MR"
select select "VIC"
select select "MARRIED"
select select "CASH"
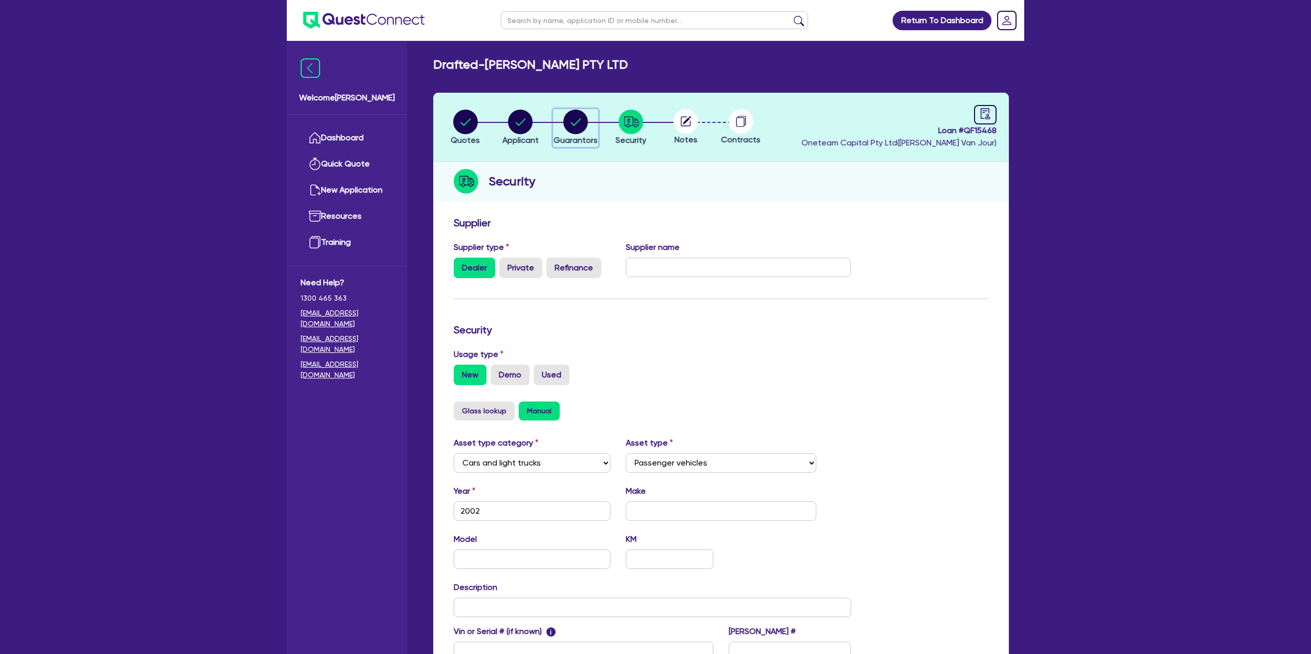
select select "VEHICLE"
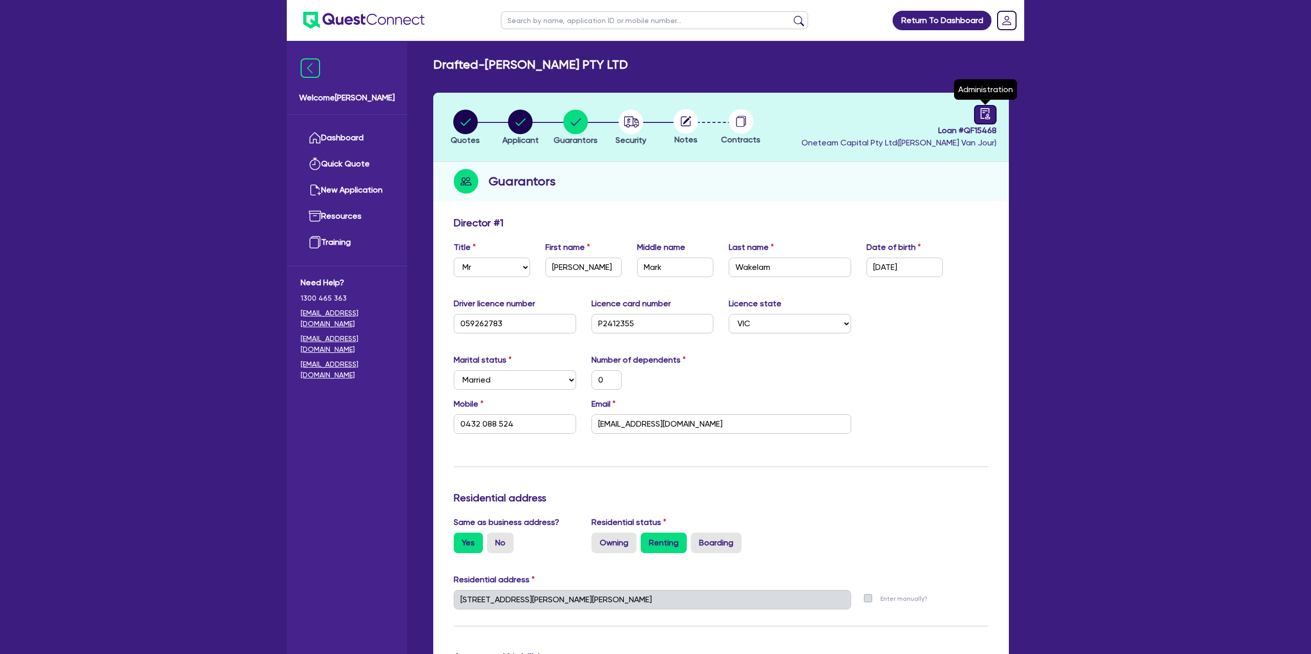
click at [983, 113] on icon "audit" at bounding box center [985, 113] width 11 height 11
select select "DRAFTED_NEW"
select select "Other"
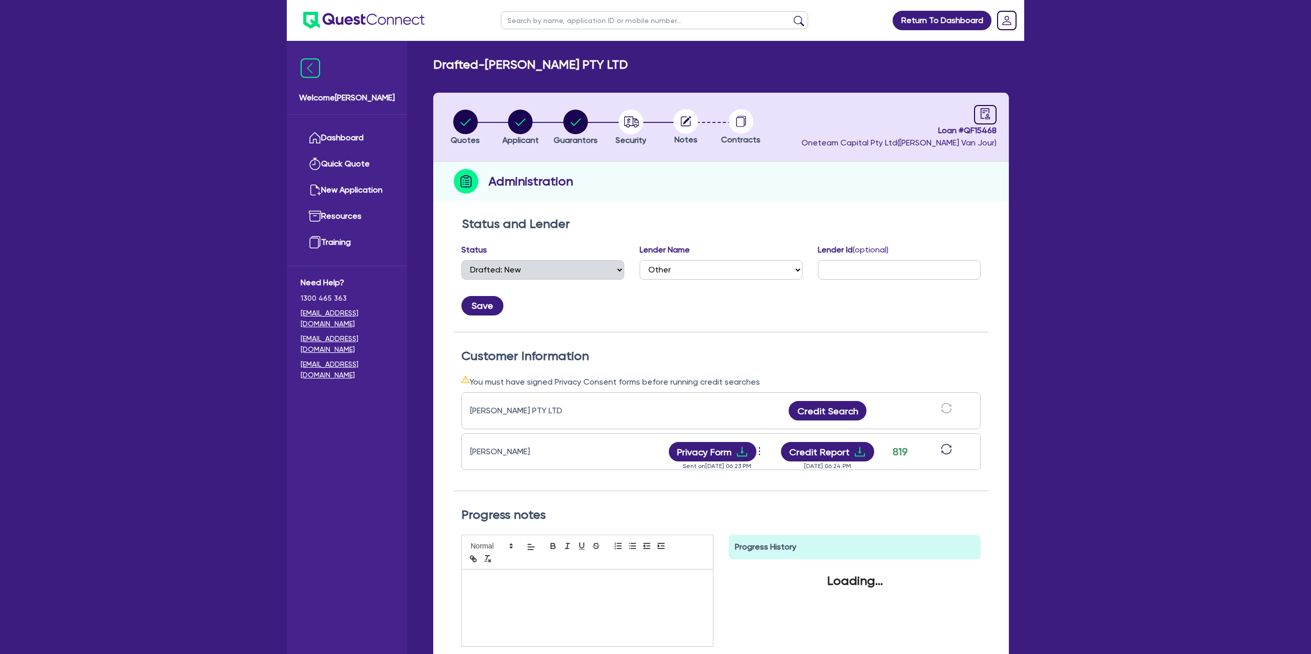
click at [684, 119] on circle at bounding box center [685, 121] width 25 height 25
click at [627, 123] on icon "button" at bounding box center [631, 121] width 15 height 11
select select "CARS_AND_LIGHT_TRUCKS"
select select "PASSENGER_VEHICLES"
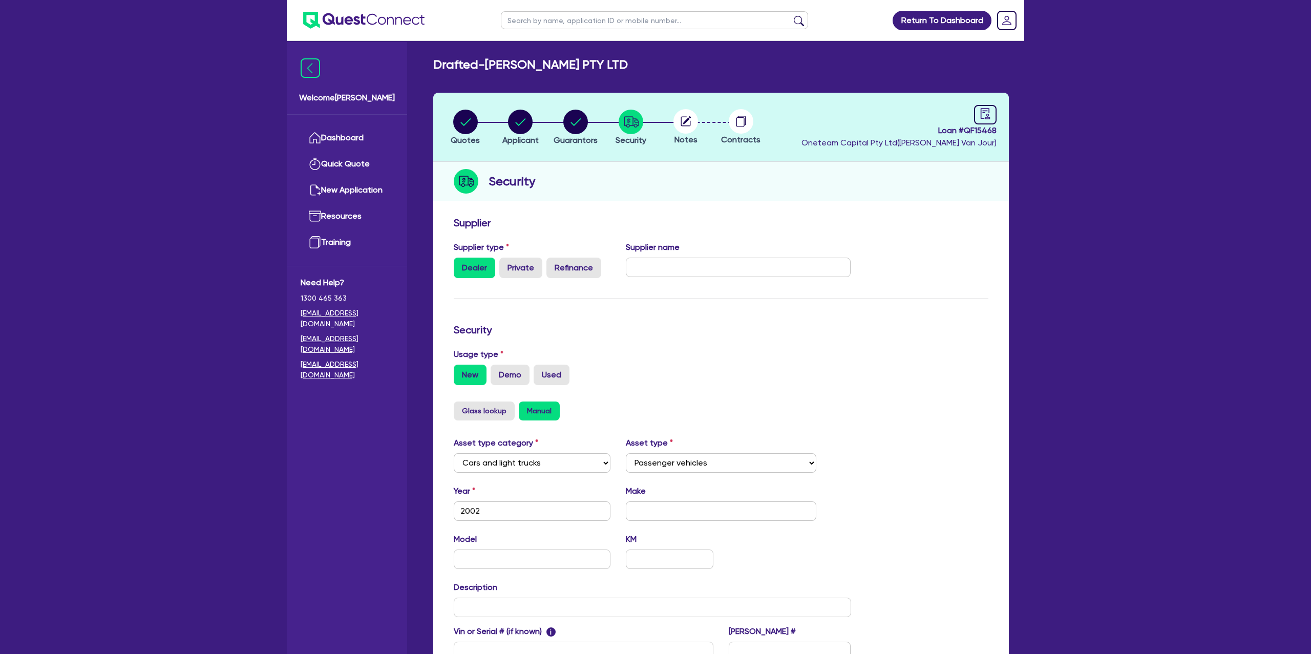
drag, startPoint x: 693, startPoint y: 119, endPoint x: 682, endPoint y: 122, distance: 12.2
click at [691, 116] on circle at bounding box center [685, 121] width 25 height 25
click at [680, 122] on circle at bounding box center [685, 121] width 25 height 25
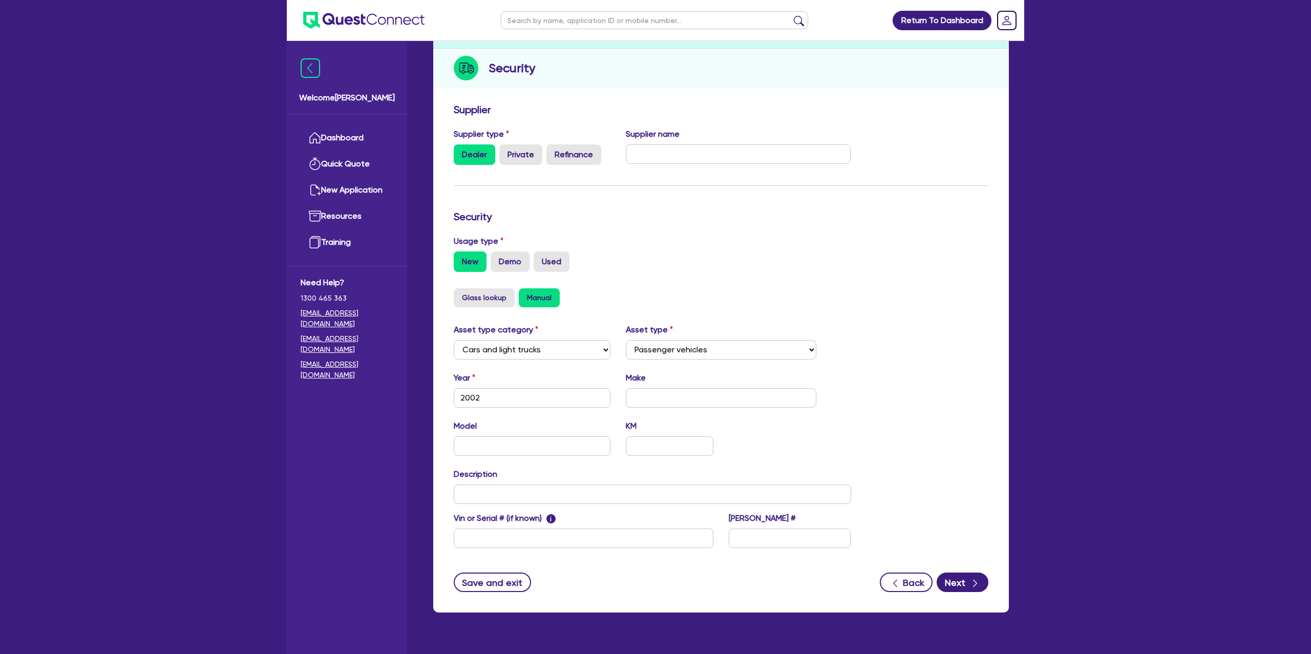
scroll to position [114, 0]
click at [965, 585] on button "Next" at bounding box center [963, 581] width 52 height 19
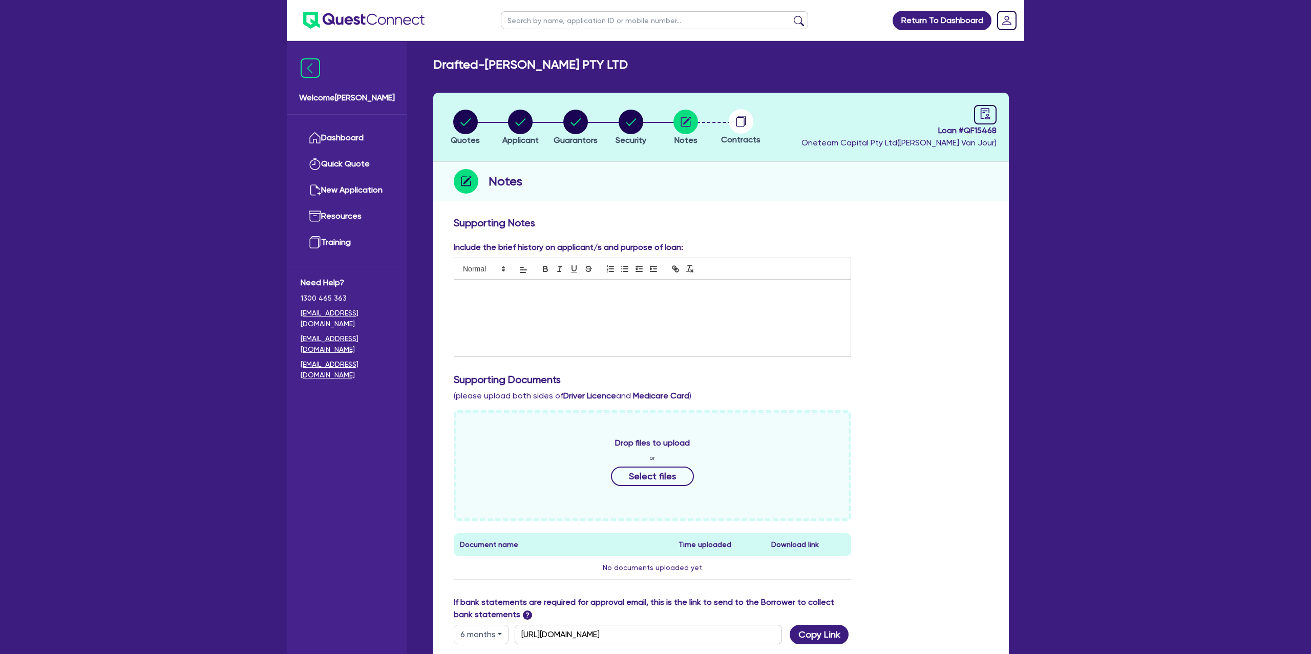
click at [499, 287] on p at bounding box center [652, 290] width 381 height 9
click at [525, 296] on div "BFS" at bounding box center [652, 318] width 396 height 77
click at [481, 302] on p "Fin" at bounding box center [652, 299] width 381 height 9
click at [505, 299] on p "Finone" at bounding box center [652, 299] width 381 height 9
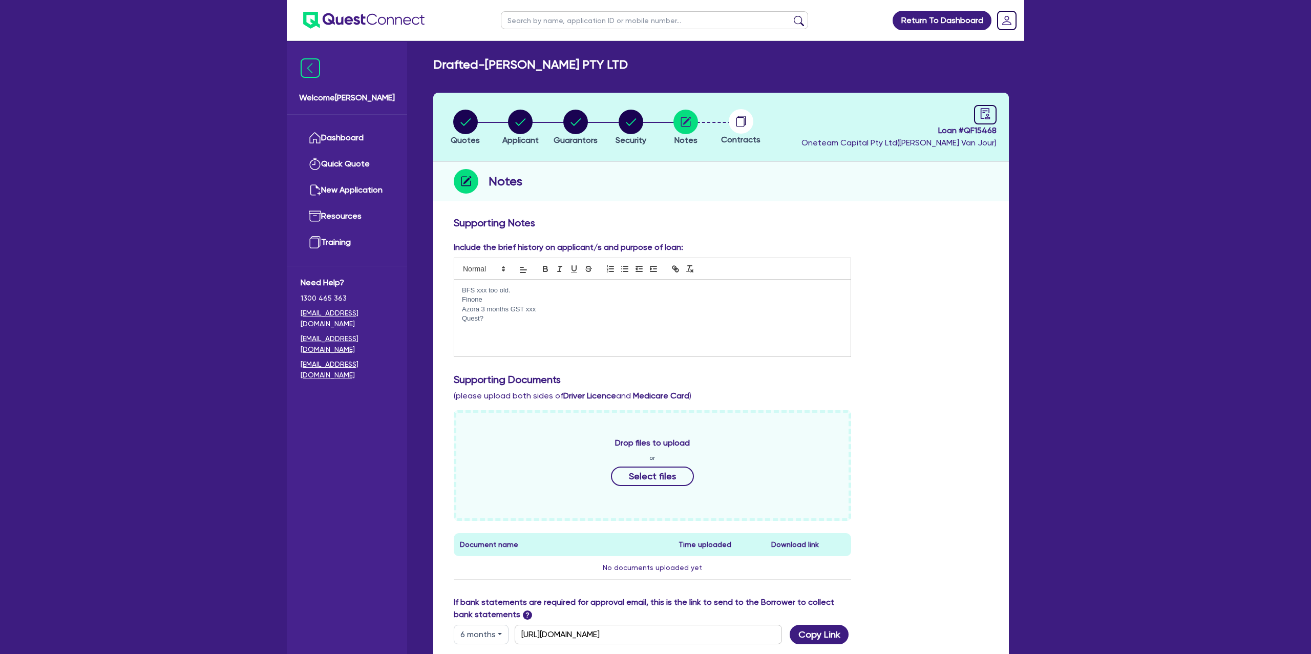
click at [502, 298] on p "Finone" at bounding box center [652, 299] width 381 height 9
click at [522, 123] on circle "button" at bounding box center [520, 122] width 25 height 25
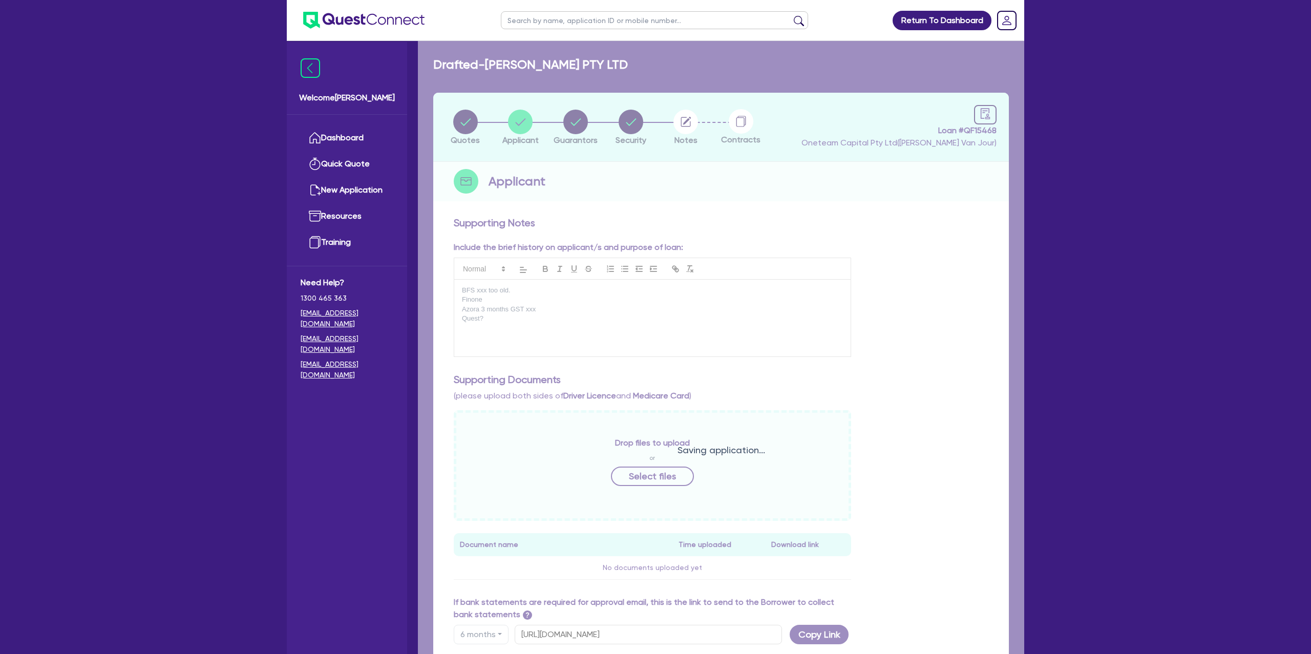
select select "COMPANY"
select select "TRANSPORT_WAREHOUSING"
select select "TAXI_LUXURY_CAR_SERVICES"
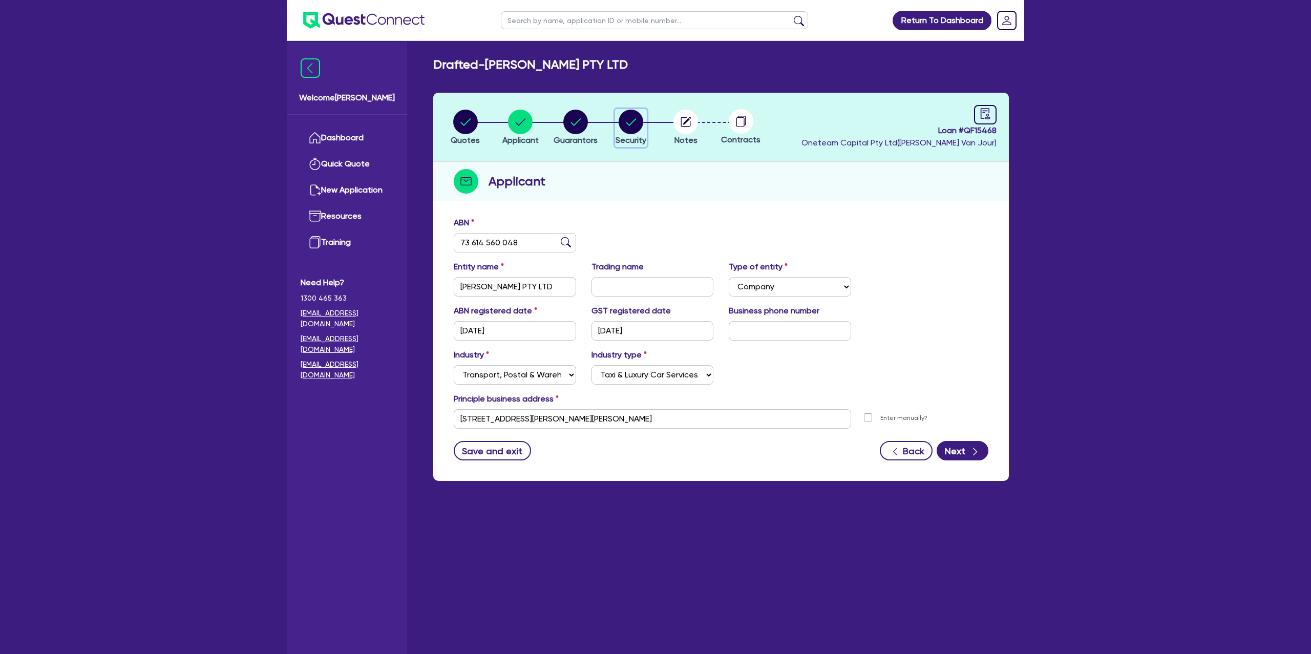
click at [625, 119] on circle "button" at bounding box center [631, 122] width 25 height 25
select select "CARS_AND_LIGHT_TRUCKS"
select select "PASSENGER_VEHICLES"
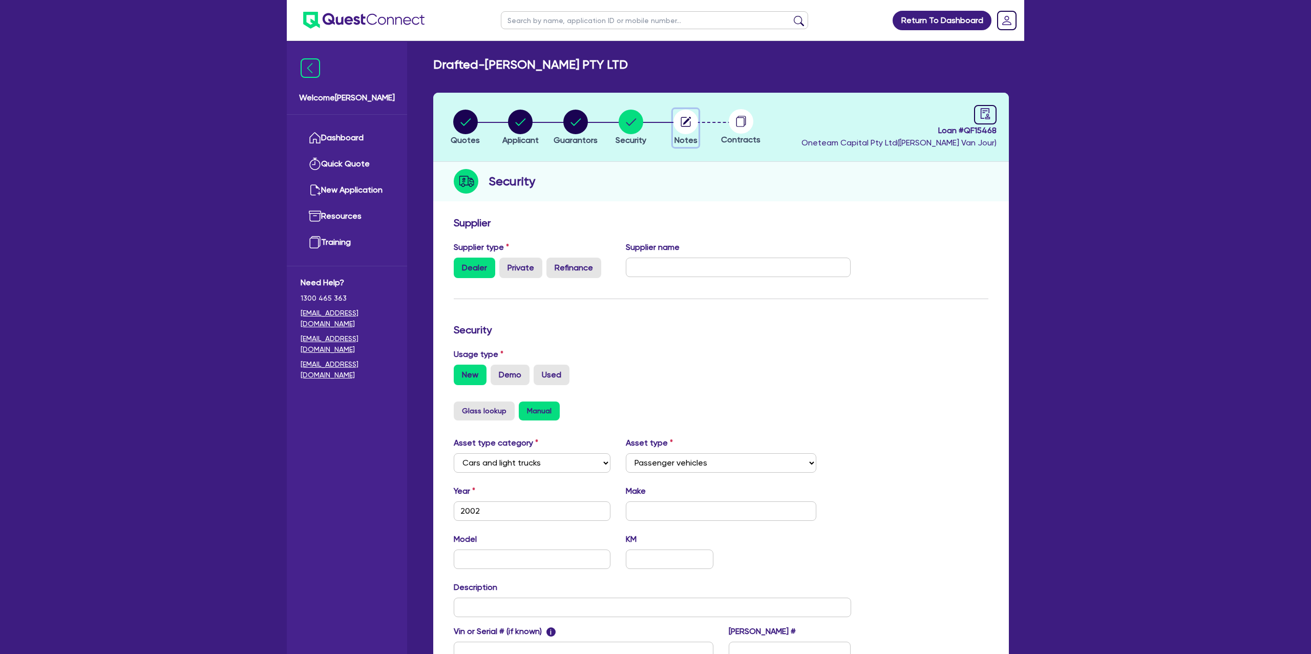
click at [681, 117] on circle "button" at bounding box center [685, 122] width 25 height 25
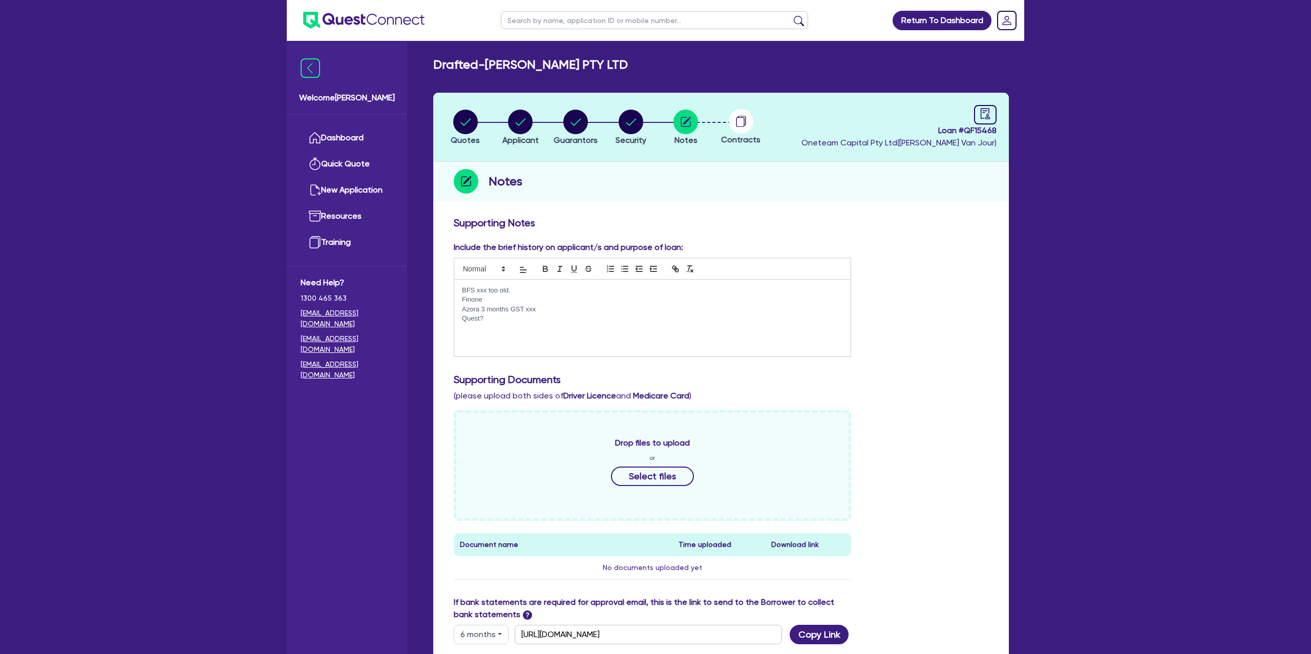
click at [487, 321] on p "Quest?" at bounding box center [652, 318] width 381 height 9
click at [496, 302] on p "Finone" at bounding box center [652, 299] width 381 height 9
click at [491, 325] on p "AFS: 20%" at bounding box center [652, 327] width 381 height 9
click at [494, 318] on p "Quest?" at bounding box center [652, 318] width 381 height 9
click at [990, 113] on icon "audit" at bounding box center [985, 113] width 11 height 11
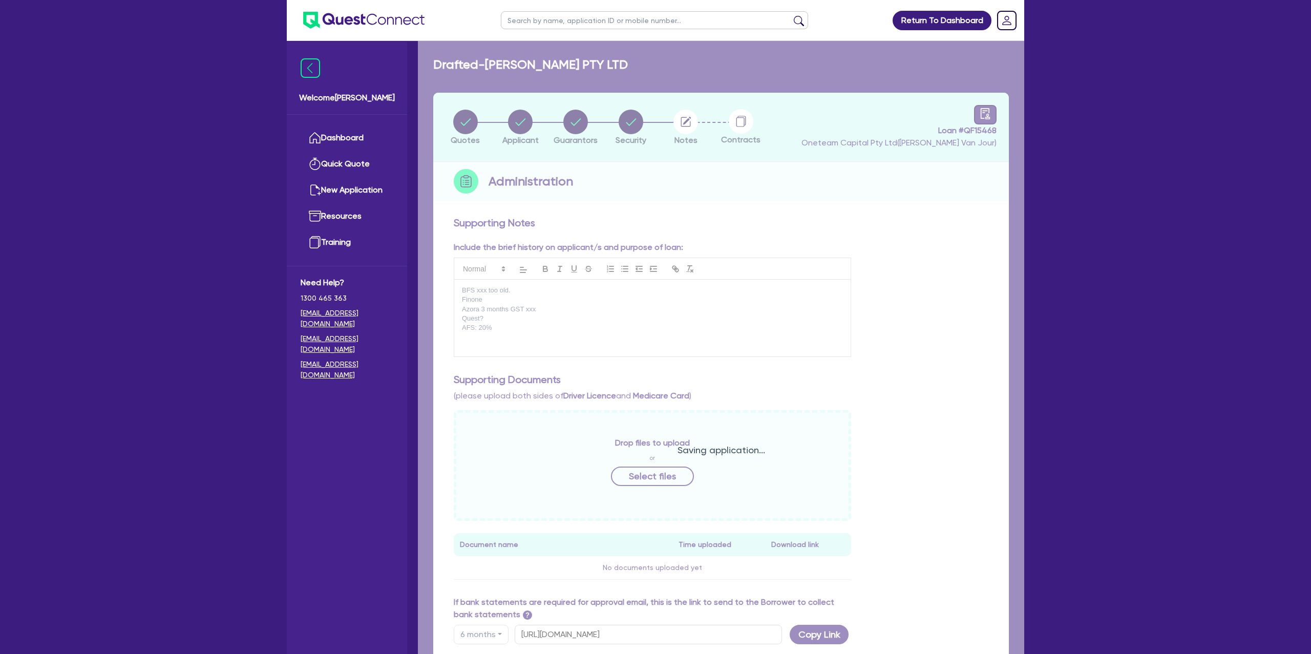
select select "DRAFTED_NEW"
select select "Other"
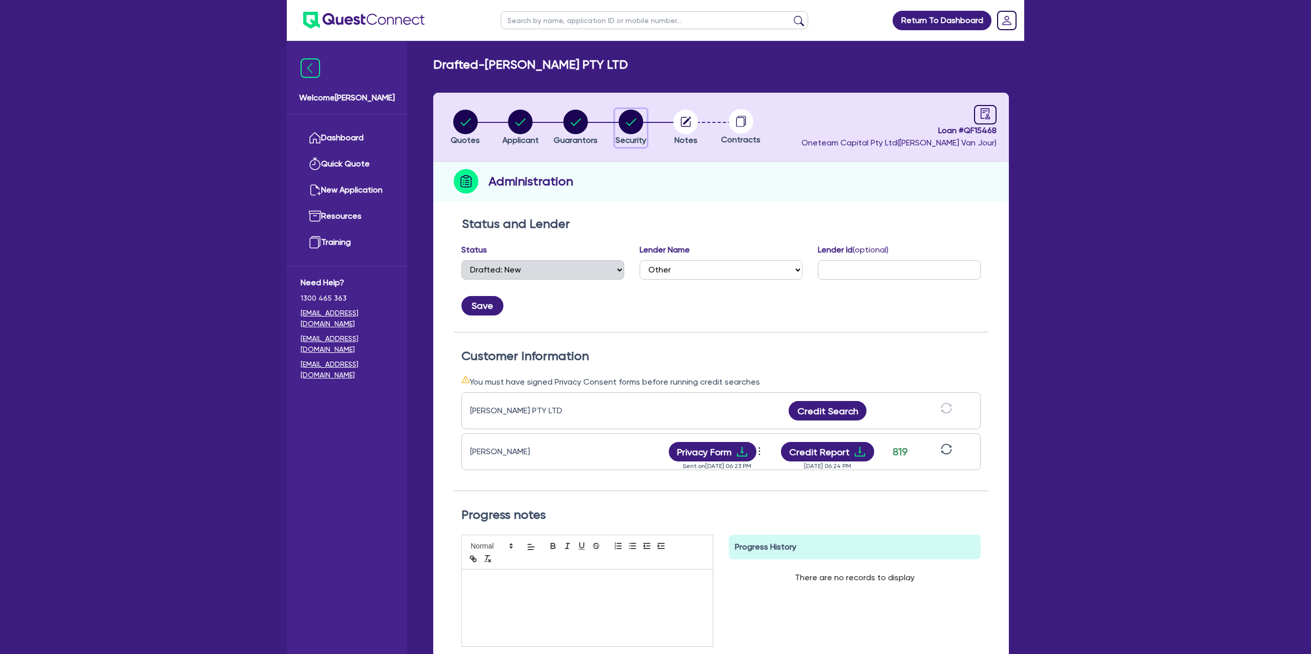
click at [628, 117] on circle "button" at bounding box center [631, 122] width 25 height 25
select select "CARS_AND_LIGHT_TRUCKS"
select select "PASSENGER_VEHICLES"
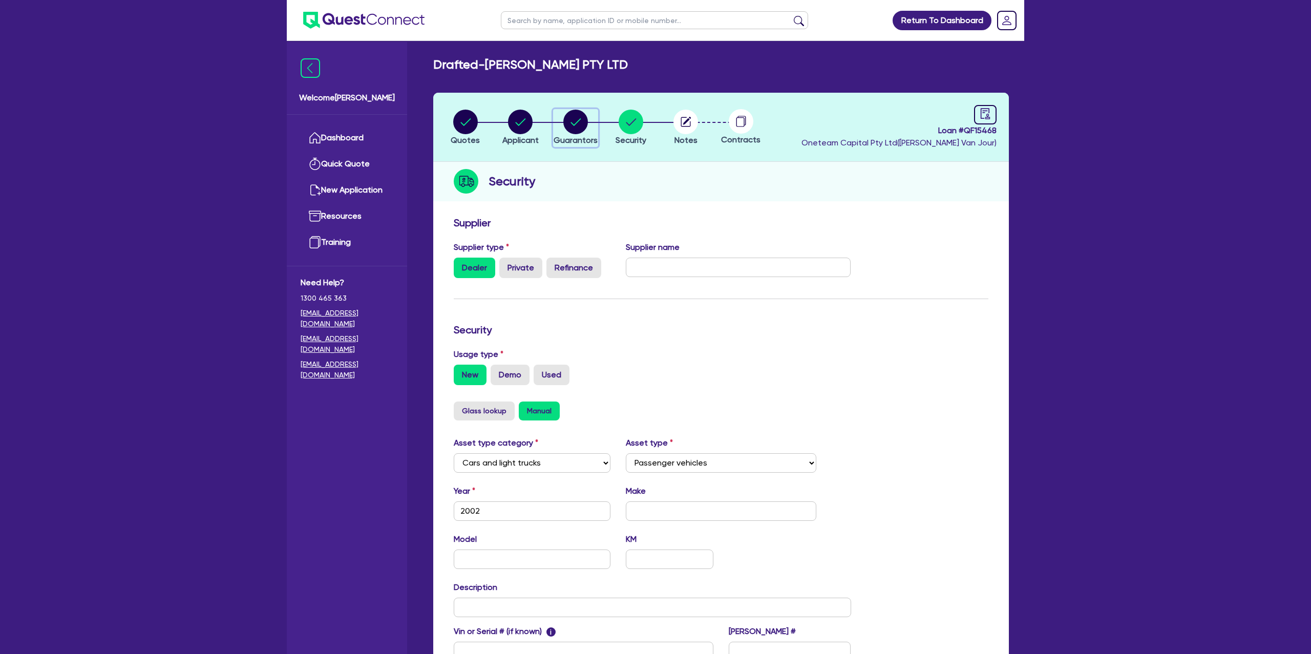
drag, startPoint x: 581, startPoint y: 123, endPoint x: 548, endPoint y: 124, distance: 32.8
click at [580, 123] on circle "button" at bounding box center [575, 122] width 25 height 25
select select "MR"
select select "VIC"
select select "MARRIED"
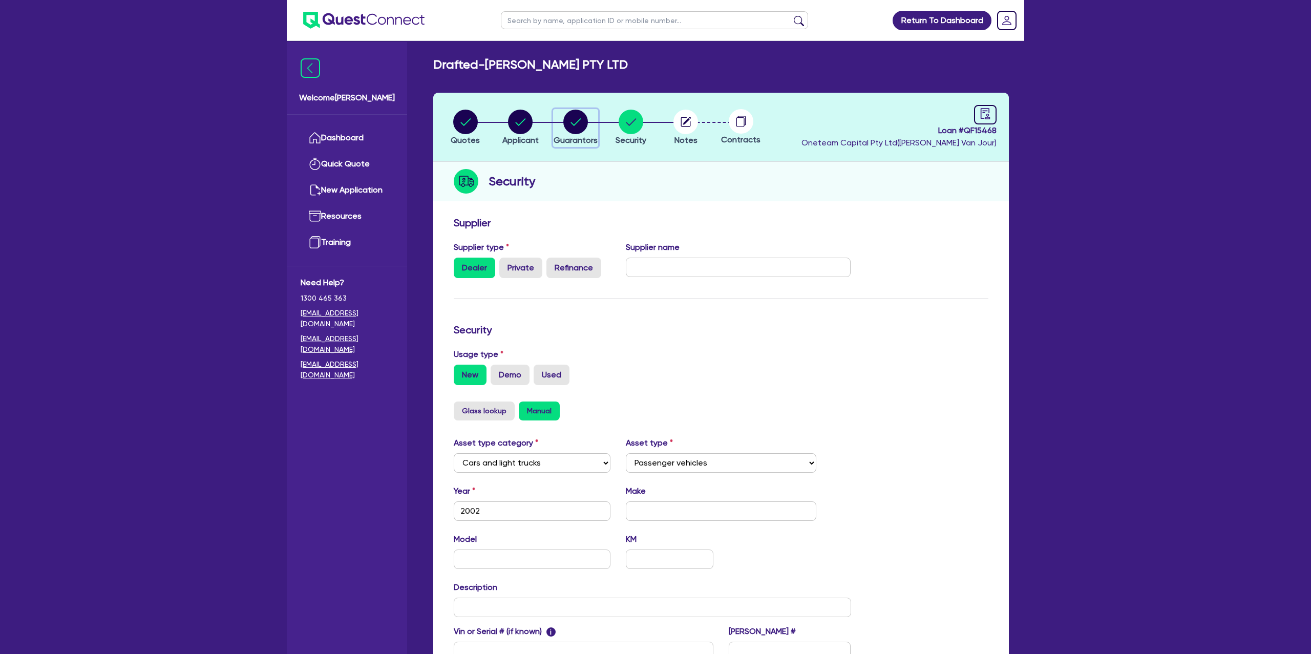
select select "CASH"
select select "VEHICLE"
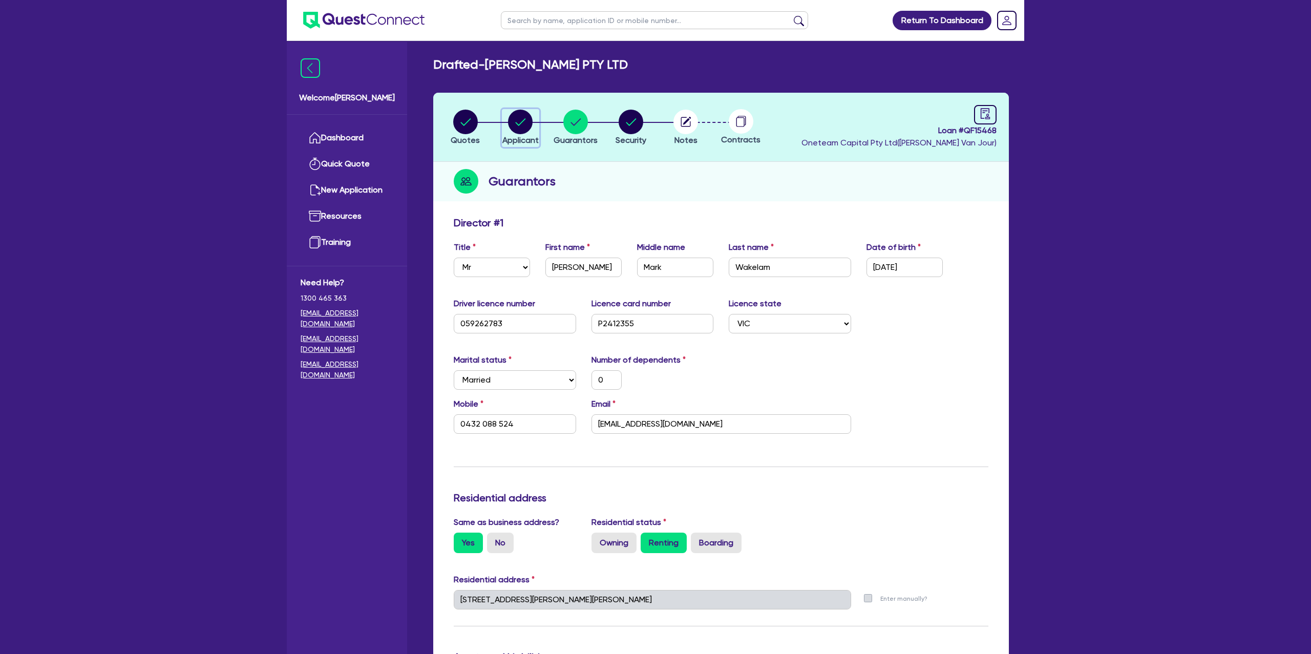
click at [526, 124] on circle "button" at bounding box center [520, 122] width 25 height 25
select select "COMPANY"
select select "TRANSPORT_WAREHOUSING"
select select "TAXI_LUXURY_CAR_SERVICES"
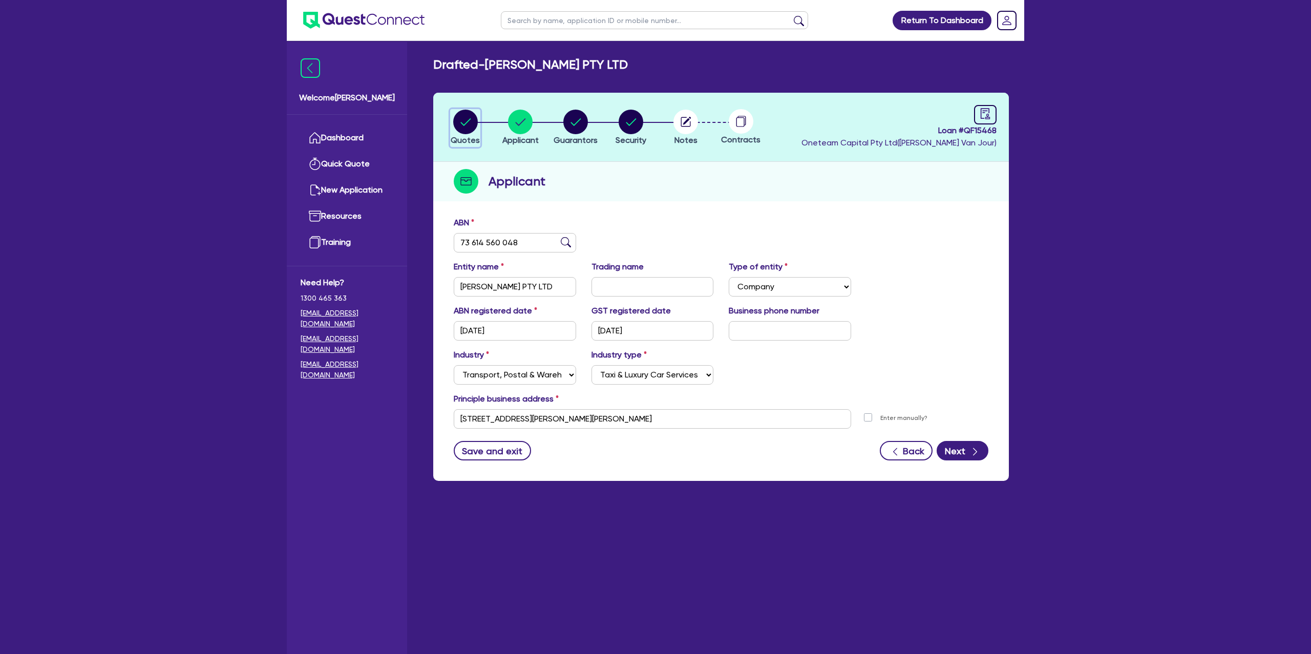
click at [474, 116] on circle "button" at bounding box center [465, 122] width 25 height 25
select select "Other"
select select "CARS_AND_LIGHT_TRUCKS"
select select "PASSENGER_VEHICLES"
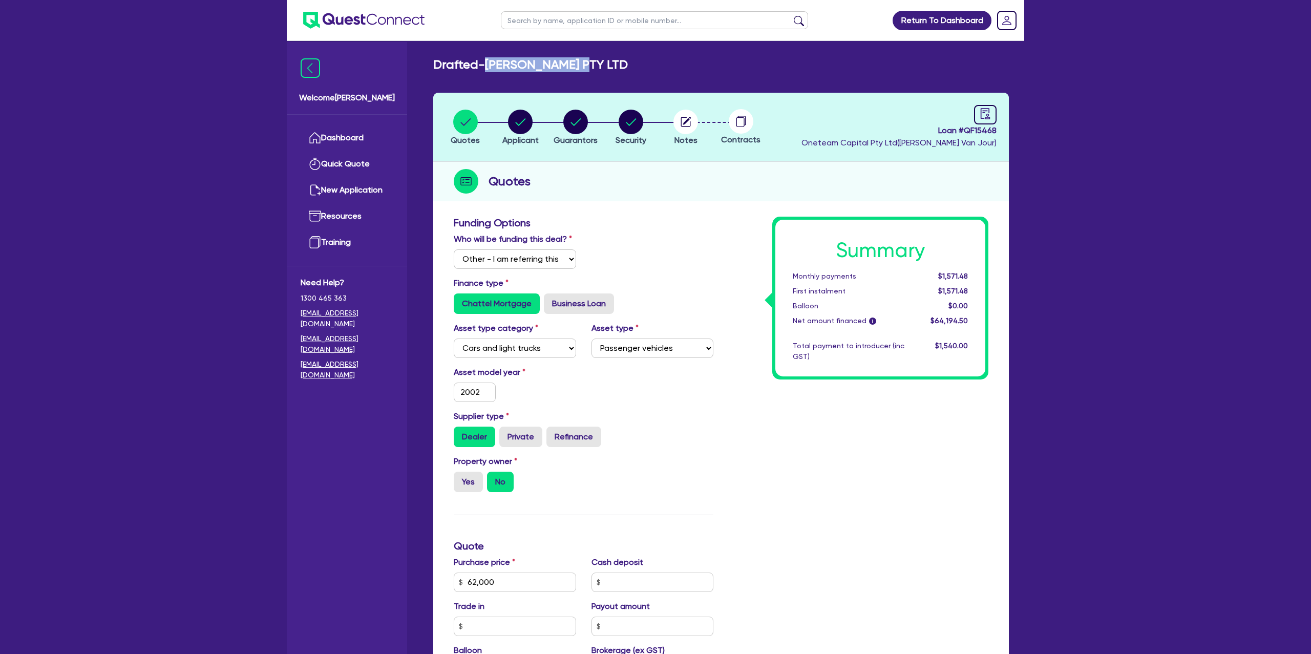
drag, startPoint x: 492, startPoint y: 65, endPoint x: 600, endPoint y: 60, distance: 108.1
click at [600, 60] on h2 "Drafted - STEPHEN WAKELAM PTY LTD" at bounding box center [530, 64] width 195 height 15
copy h2 "STEPHEN WAKELAM"
drag, startPoint x: 792, startPoint y: 192, endPoint x: 799, endPoint y: 187, distance: 8.7
click at [799, 187] on div "Quotes" at bounding box center [721, 181] width 576 height 39
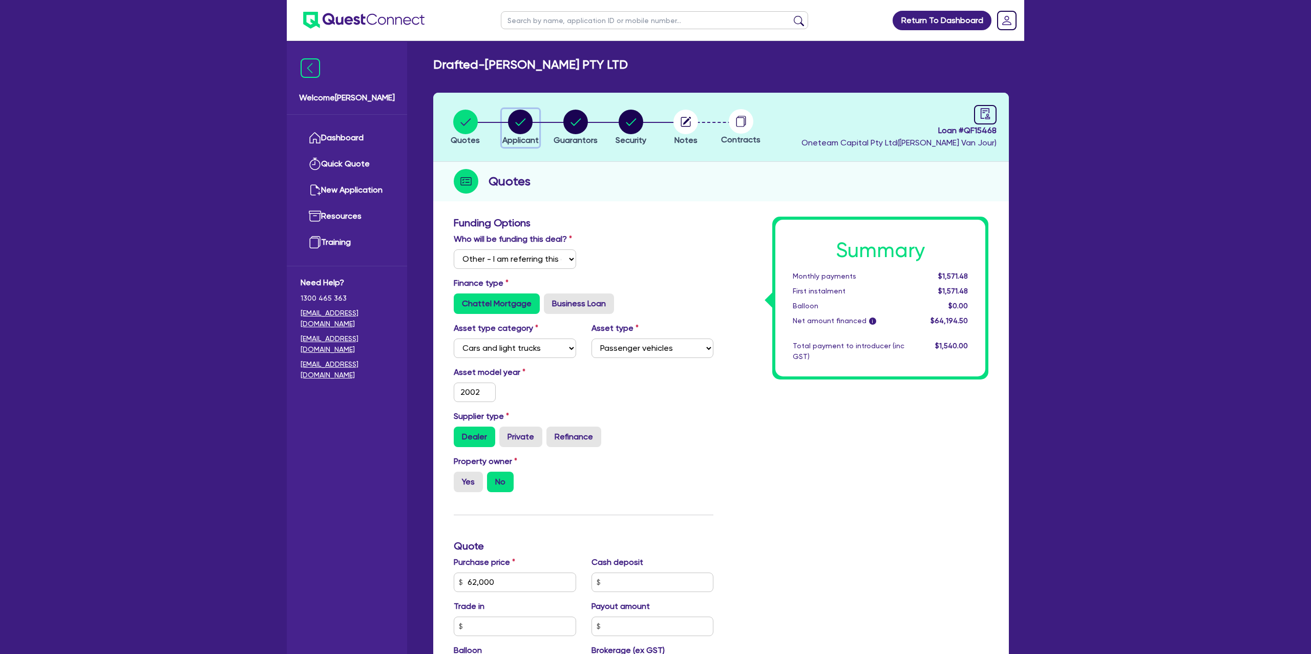
click at [517, 121] on circle "button" at bounding box center [520, 122] width 25 height 25
select select "COMPANY"
select select "TRANSPORT_WAREHOUSING"
select select "TAXI_LUXURY_CAR_SERVICES"
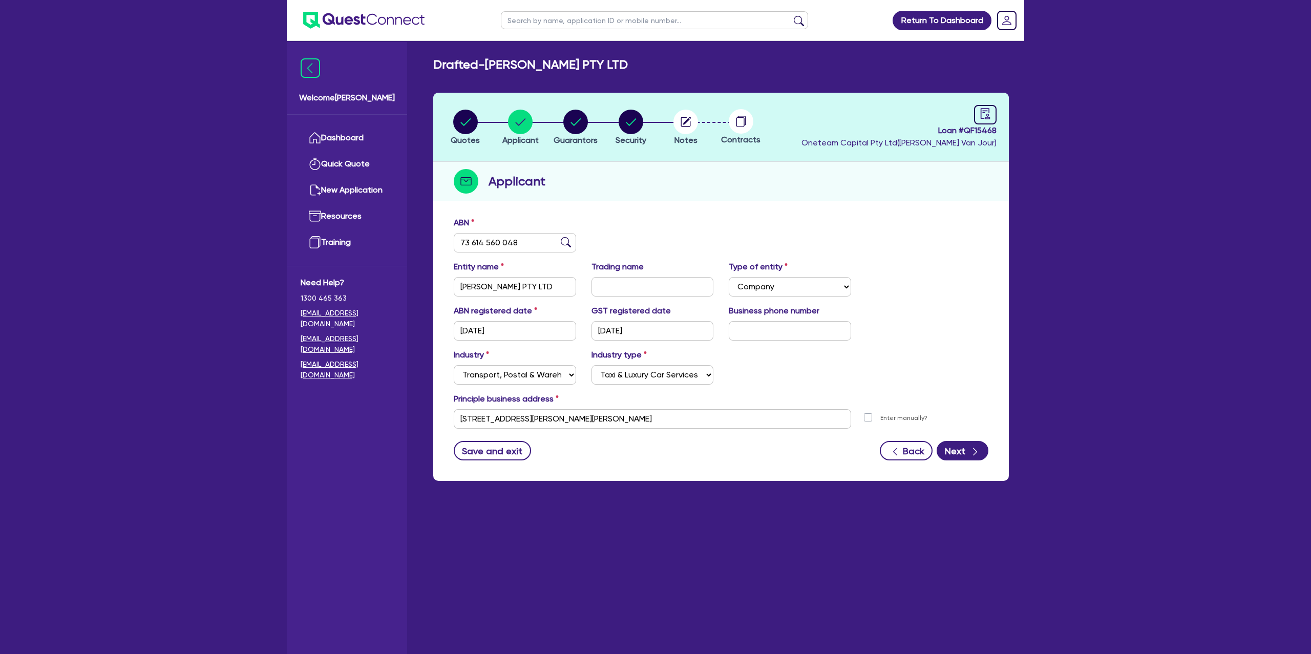
click at [967, 114] on div "Loan # QF15468 Oneteam Capital Pty Ltd ( Gabriel Van Jour )" at bounding box center [898, 127] width 195 height 44
click at [985, 111] on icon "audit" at bounding box center [985, 113] width 9 height 11
select select "DRAFTED_NEW"
select select "Other"
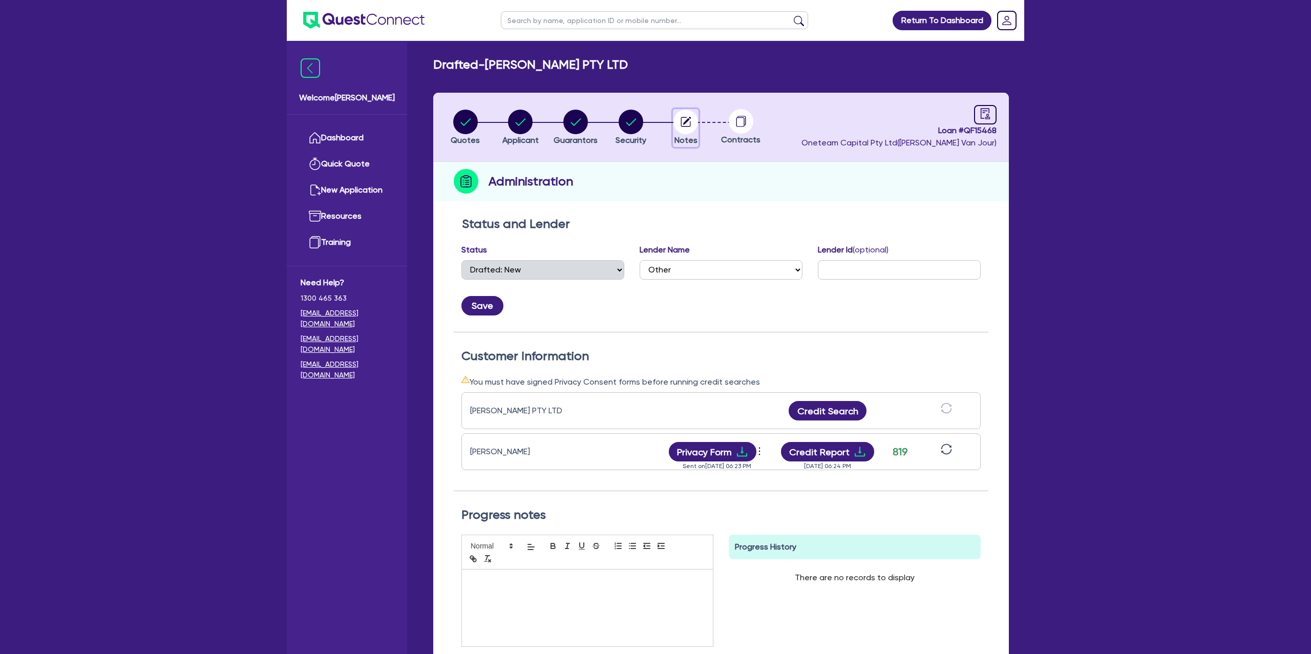
click at [686, 123] on circle "button" at bounding box center [685, 122] width 25 height 25
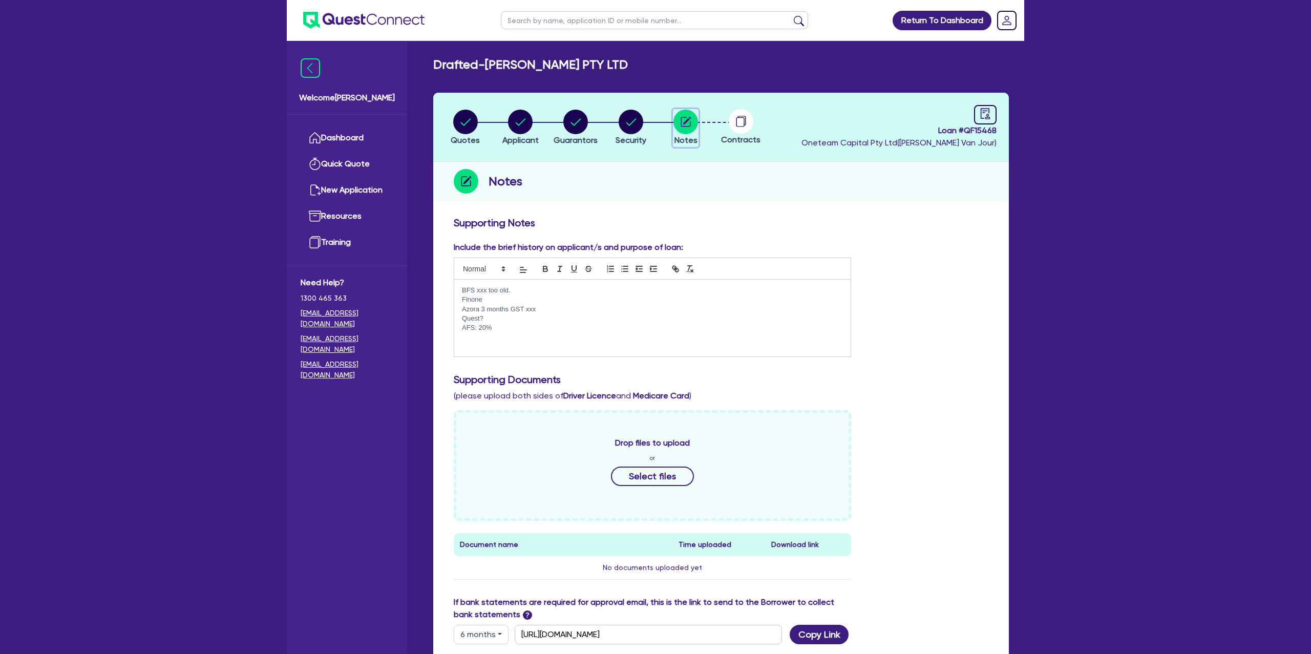
scroll to position [19, 0]
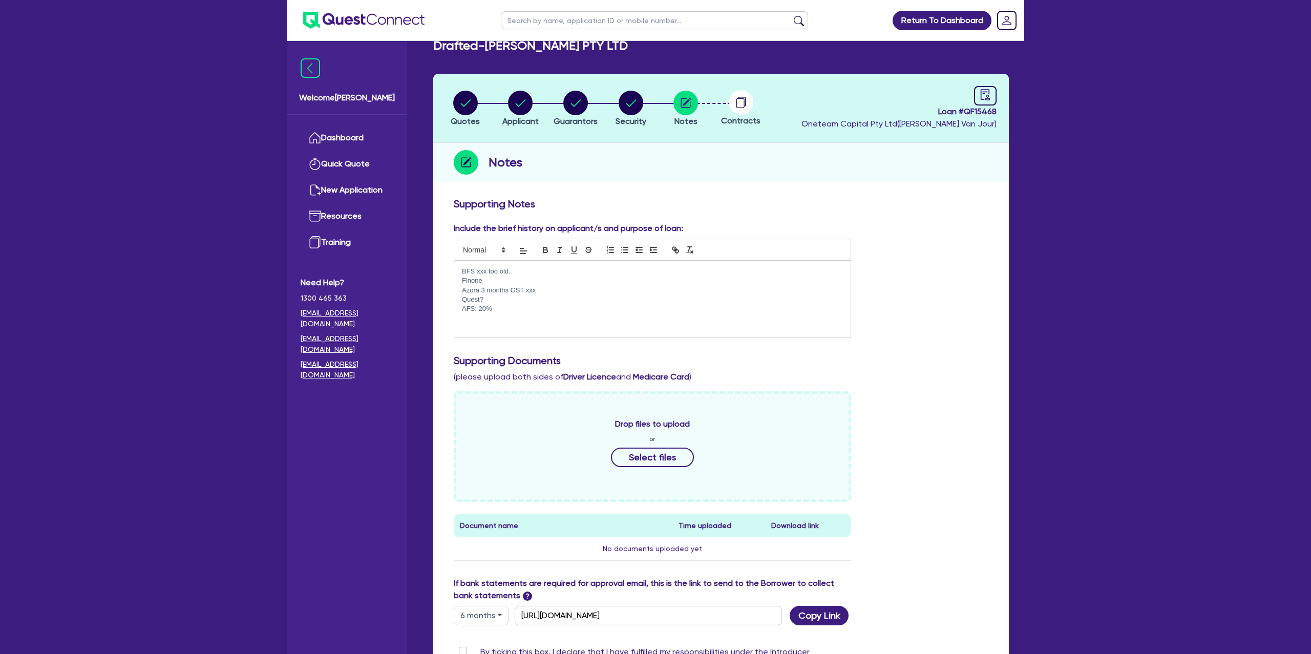
click at [489, 280] on p "Finone" at bounding box center [652, 280] width 381 height 9
click at [490, 302] on p "Quest?" at bounding box center [652, 299] width 381 height 9
click at [502, 310] on p "AFS: 20%" at bounding box center [652, 308] width 381 height 9
click at [900, 222] on div "Include the brief history on applicant/s and purpose of loan: BFS xxx too old. …" at bounding box center [721, 284] width 550 height 124
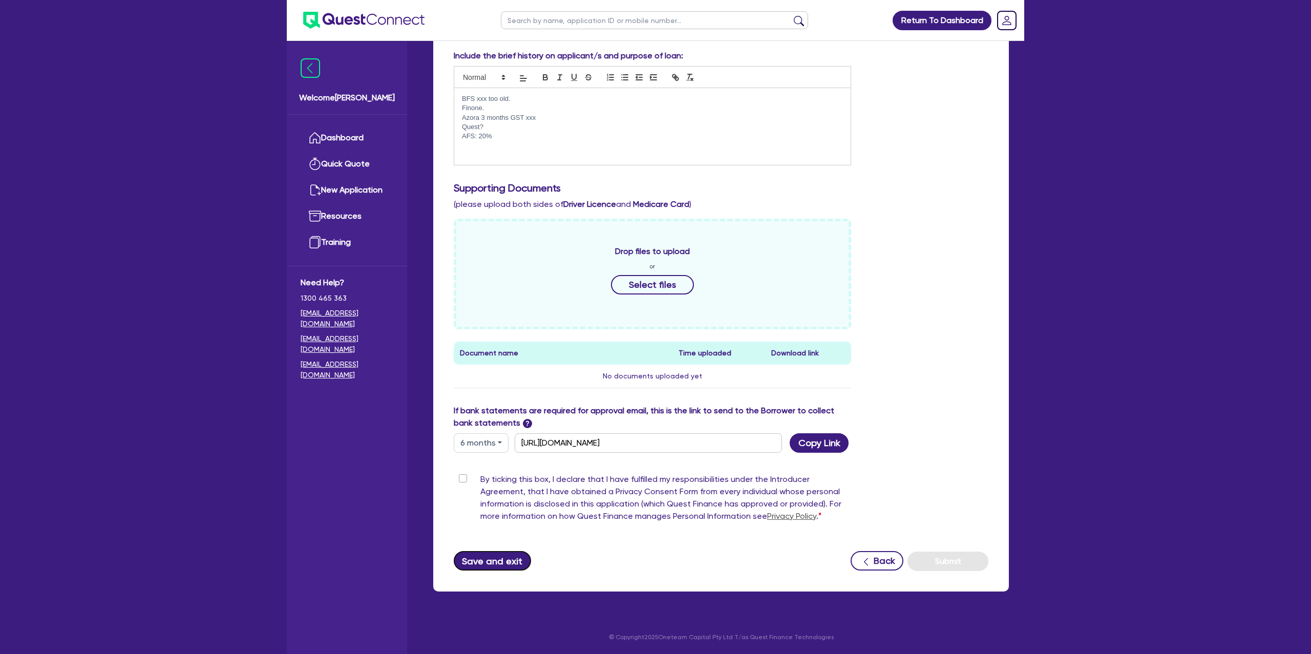
scroll to position [191, 0]
click at [510, 562] on button "Save and exit" at bounding box center [492, 561] width 77 height 19
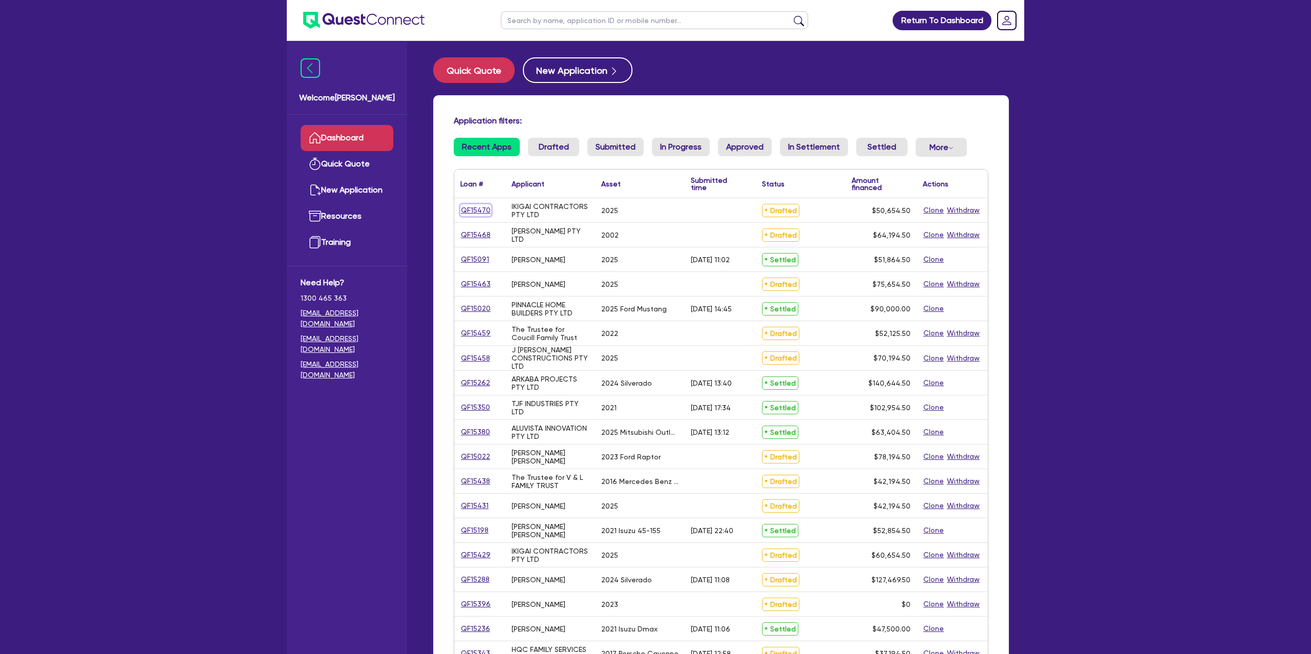
click at [479, 207] on link "QF15470" at bounding box center [475, 210] width 31 height 12
select select "Other"
select select "CARS_AND_LIGHT_TRUCKS"
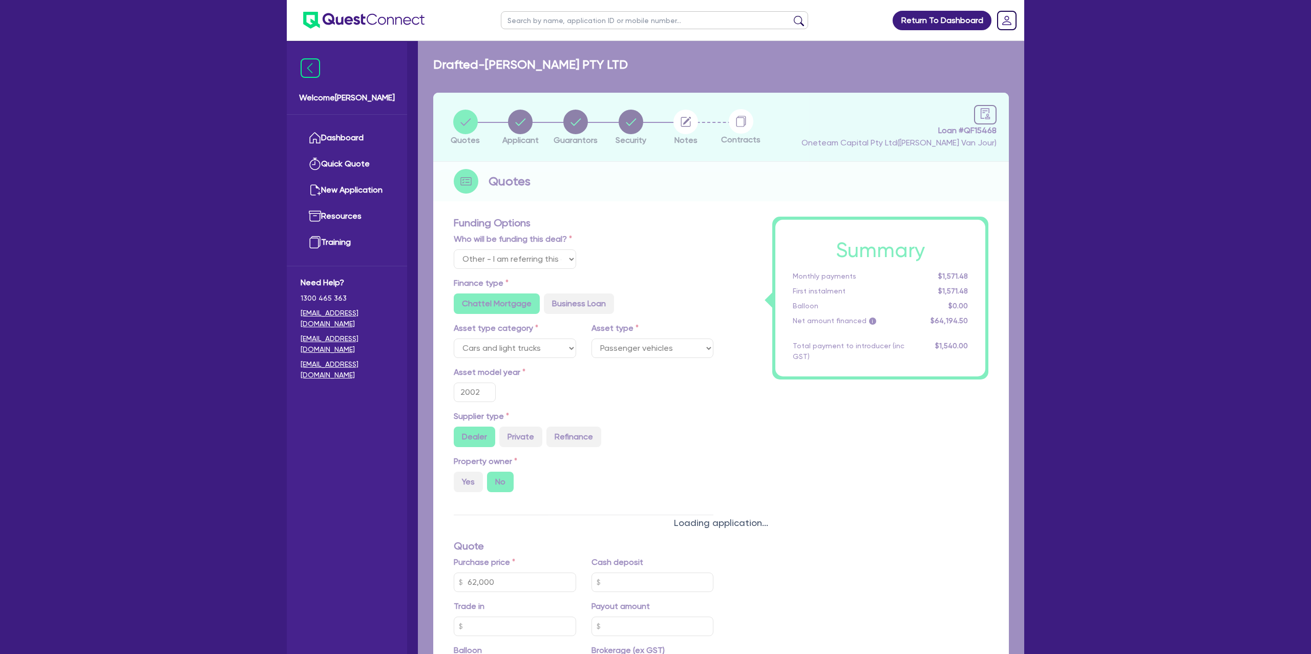
select select "VANS_AND_UTES"
type input "2025"
type input "50,000"
type input "5.99"
type input "1,400"
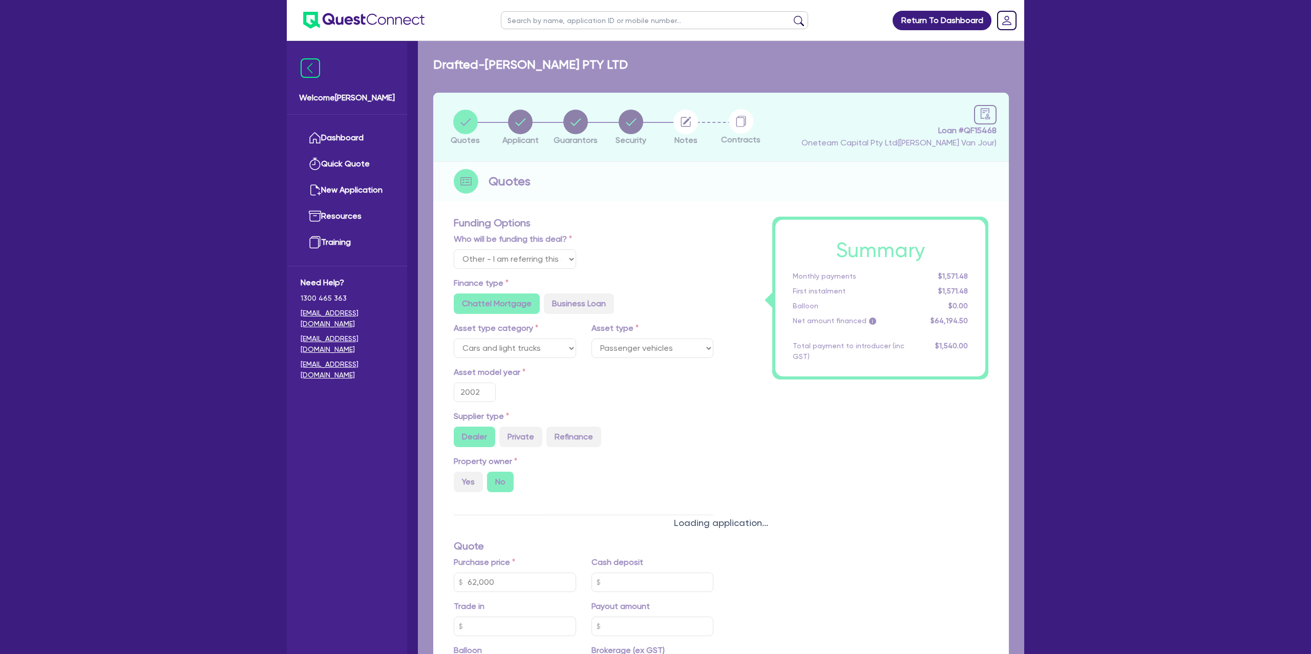
radio input "false"
radio input "true"
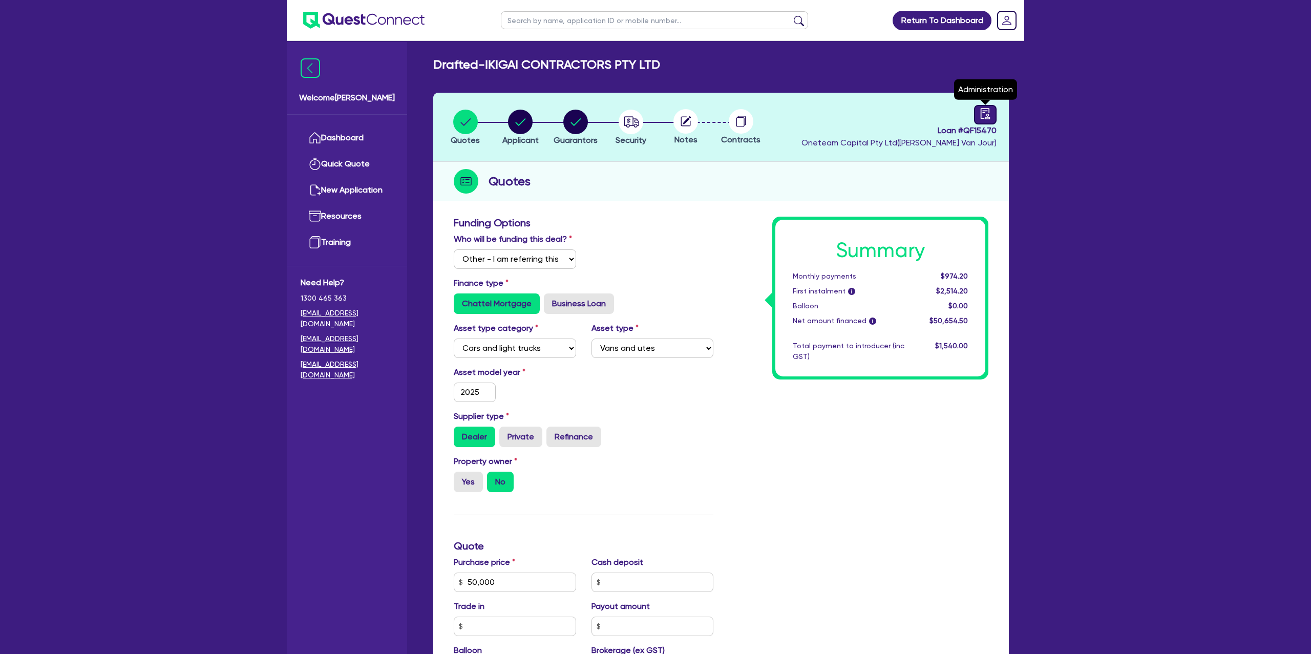
click at [984, 113] on icon "audit" at bounding box center [985, 113] width 11 height 11
select select "DRAFTED_NEW"
select select "Other"
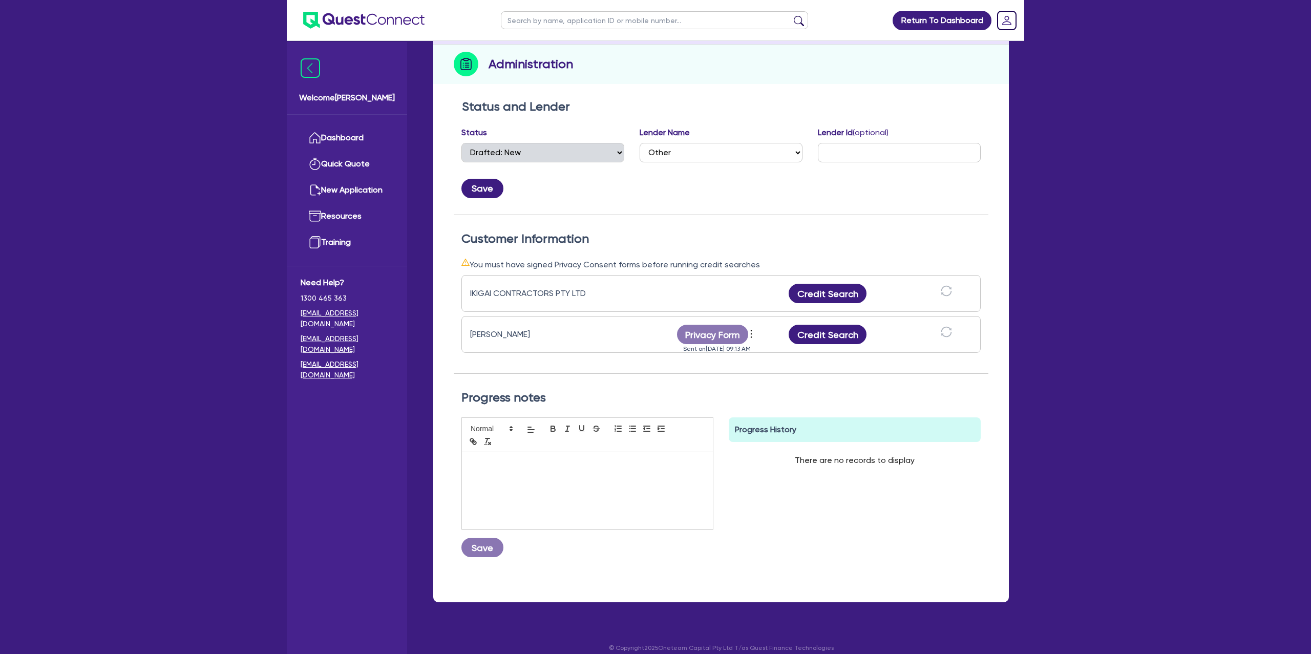
scroll to position [119, 0]
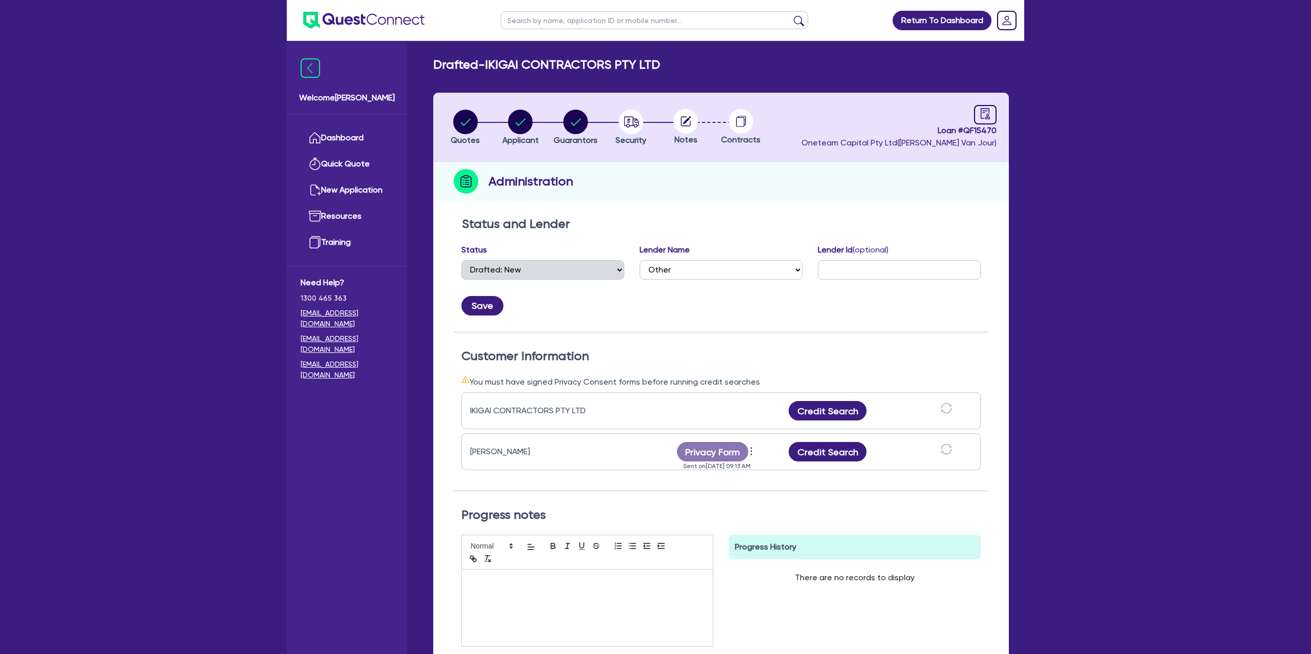
select select "DRAFTED_NEW"
select select "Other"
click at [337, 130] on link "Dashboard" at bounding box center [347, 138] width 93 height 26
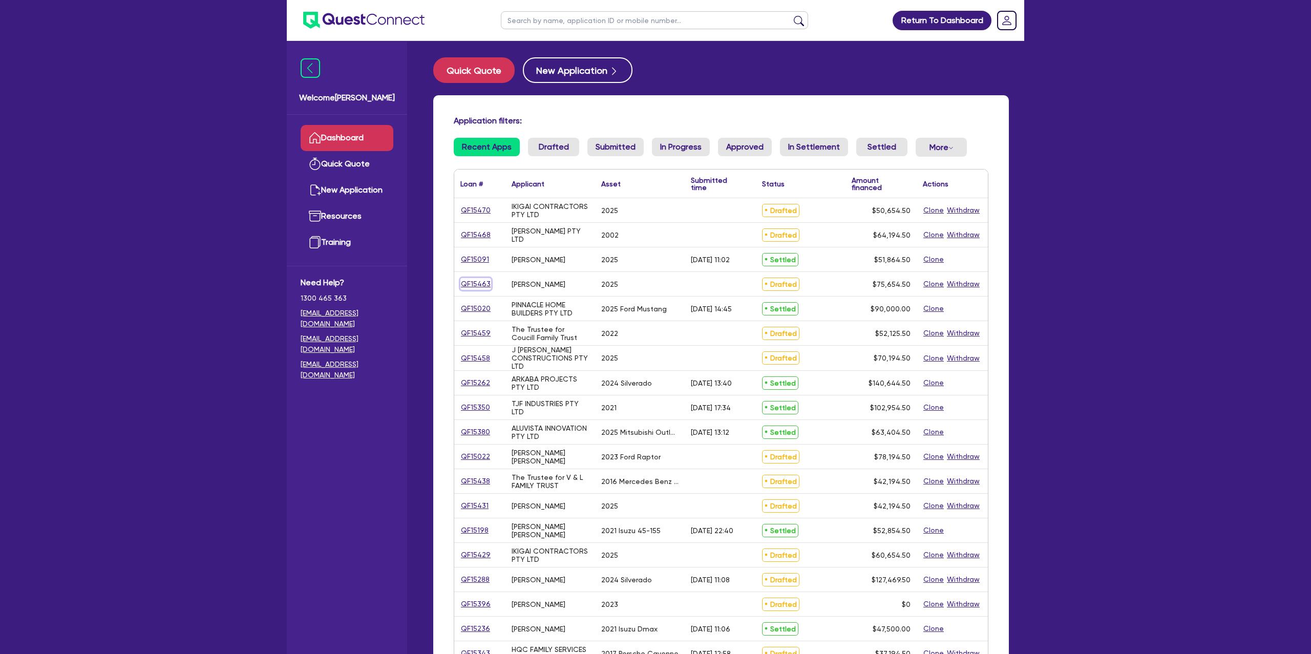
click at [475, 279] on link "QF15463" at bounding box center [475, 284] width 31 height 12
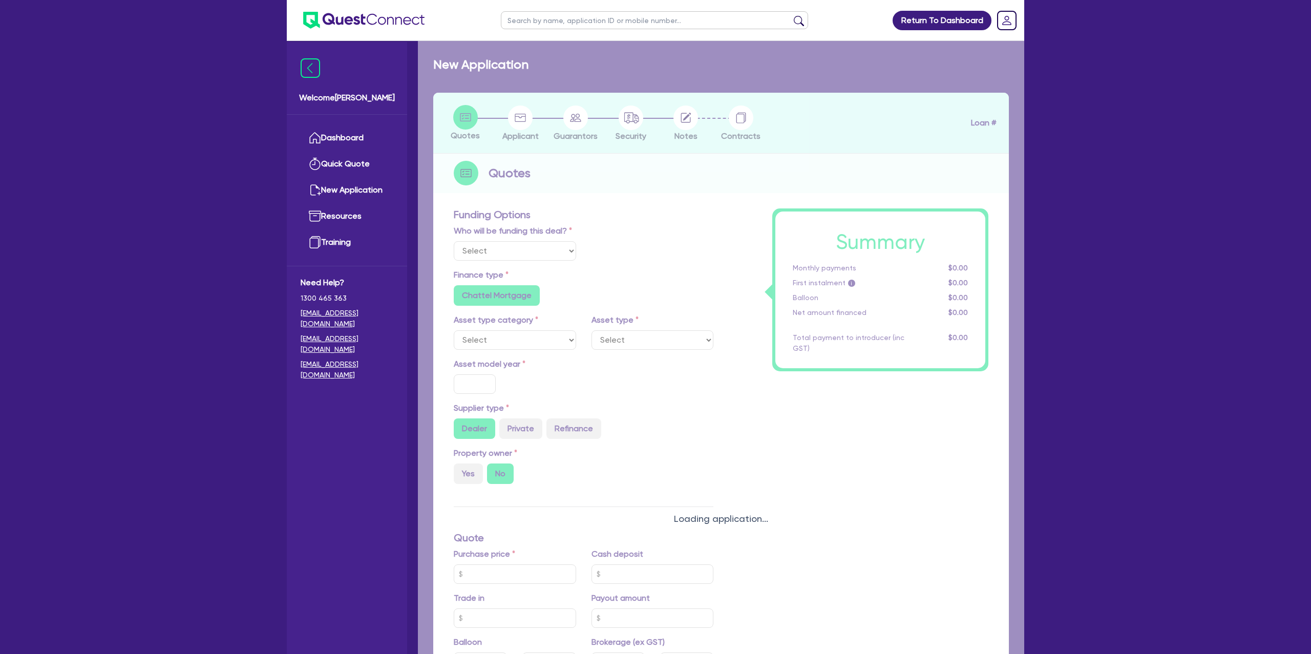
select select "Other"
select select "CARS_AND_LIGHT_TRUCKS"
type input "2025"
radio input "true"
type input "75,000"
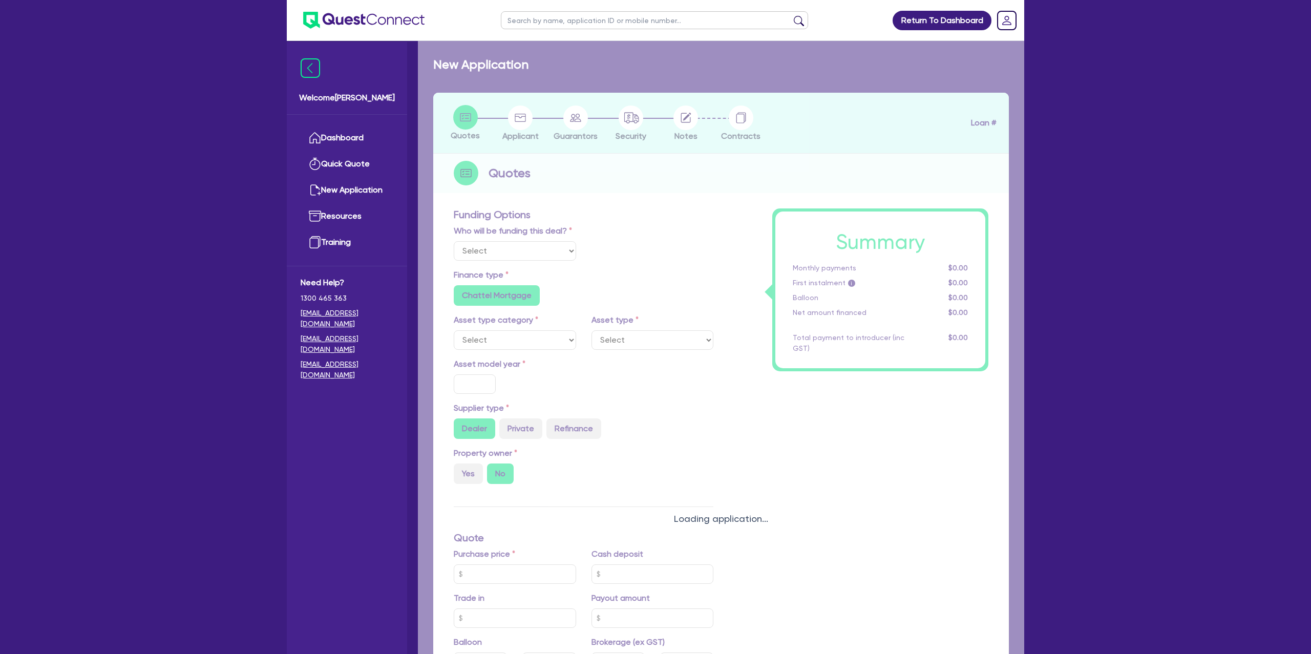
type input "8.99"
type input "1,400"
radio input "true"
radio input "false"
select select "PASSENGER_VEHICLES"
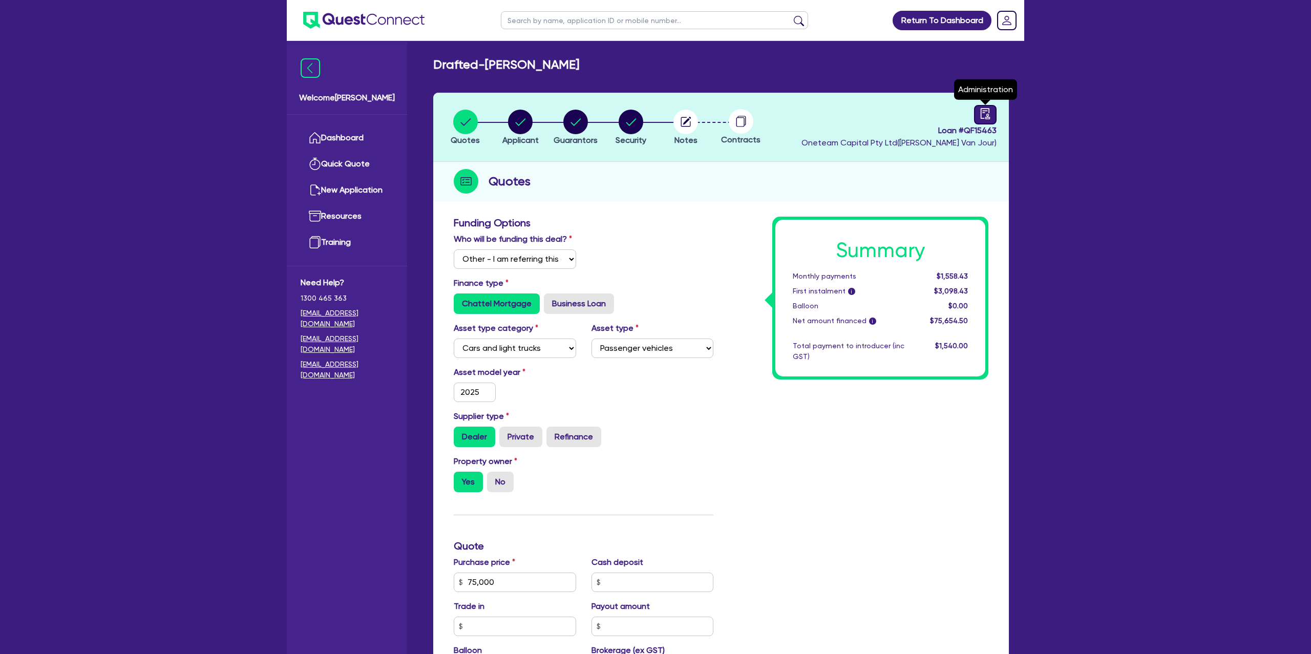
click at [982, 112] on icon "audit" at bounding box center [985, 113] width 9 height 11
select select "DRAFTED_NEW"
select select "Other"
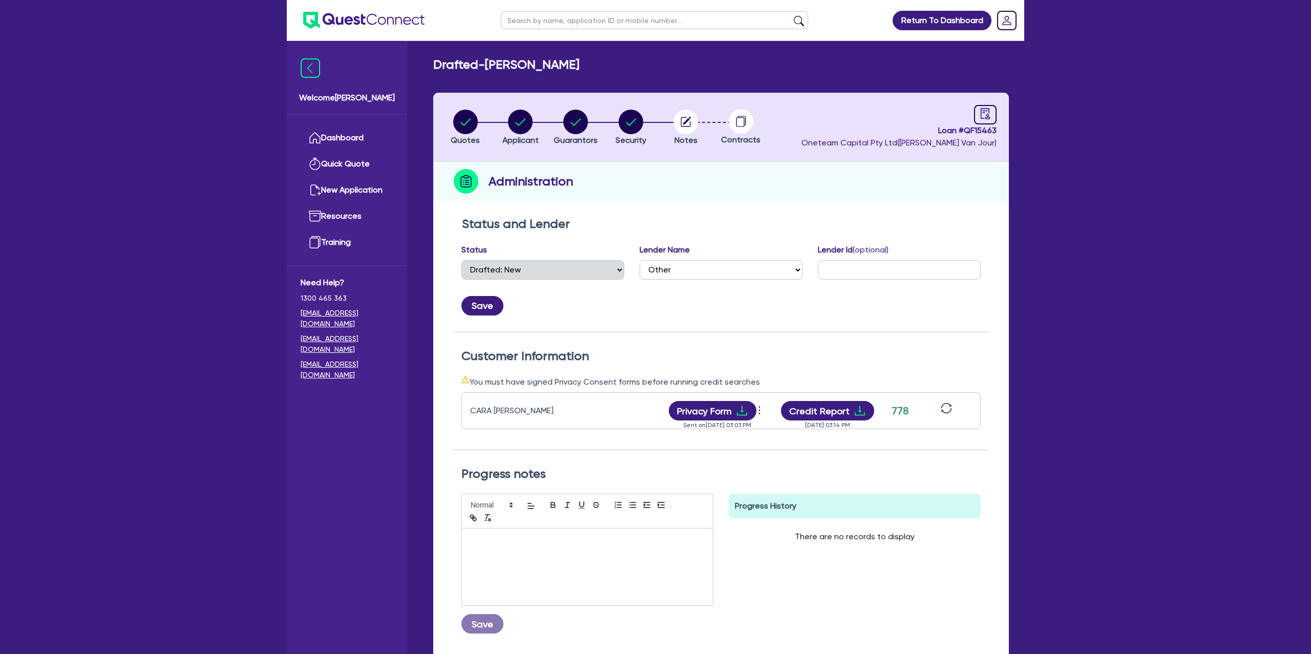
scroll to position [1, 0]
click at [683, 118] on circle "button" at bounding box center [685, 121] width 25 height 25
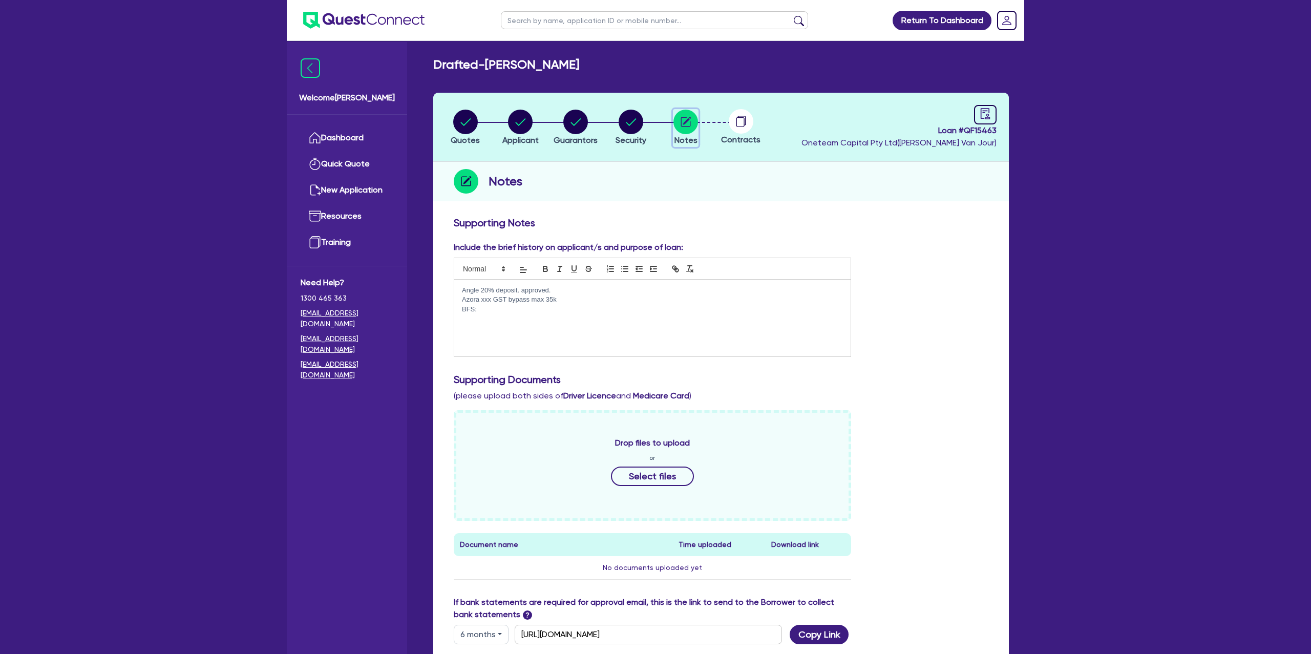
scroll to position [192, 0]
drag, startPoint x: 938, startPoint y: 131, endPoint x: 1010, endPoint y: 129, distance: 72.7
click at [1010, 129] on div "Quotes Applicant [GEOGRAPHIC_DATA] Security Notes Contracts Loan # QF15463 Onet…" at bounding box center [721, 444] width 591 height 703
copy span "Loan # QF15463"
click at [363, 141] on link "Dashboard" at bounding box center [347, 138] width 93 height 26
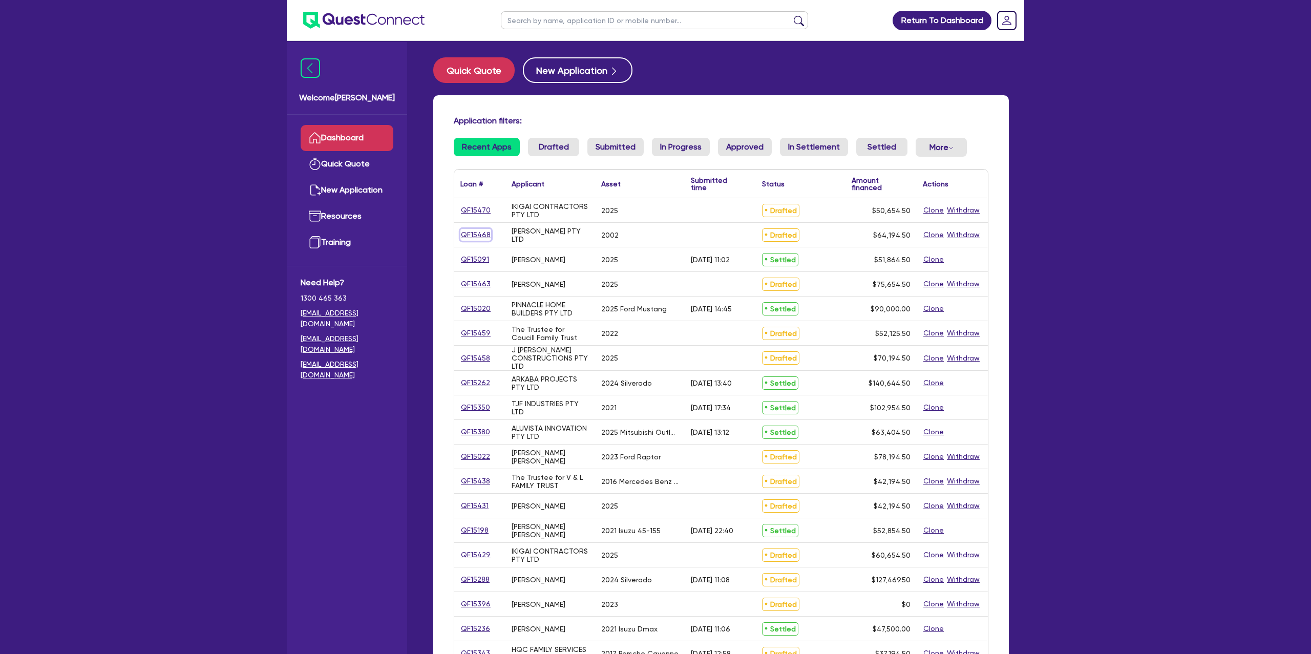
click at [481, 235] on link "QF15468" at bounding box center [475, 235] width 31 height 12
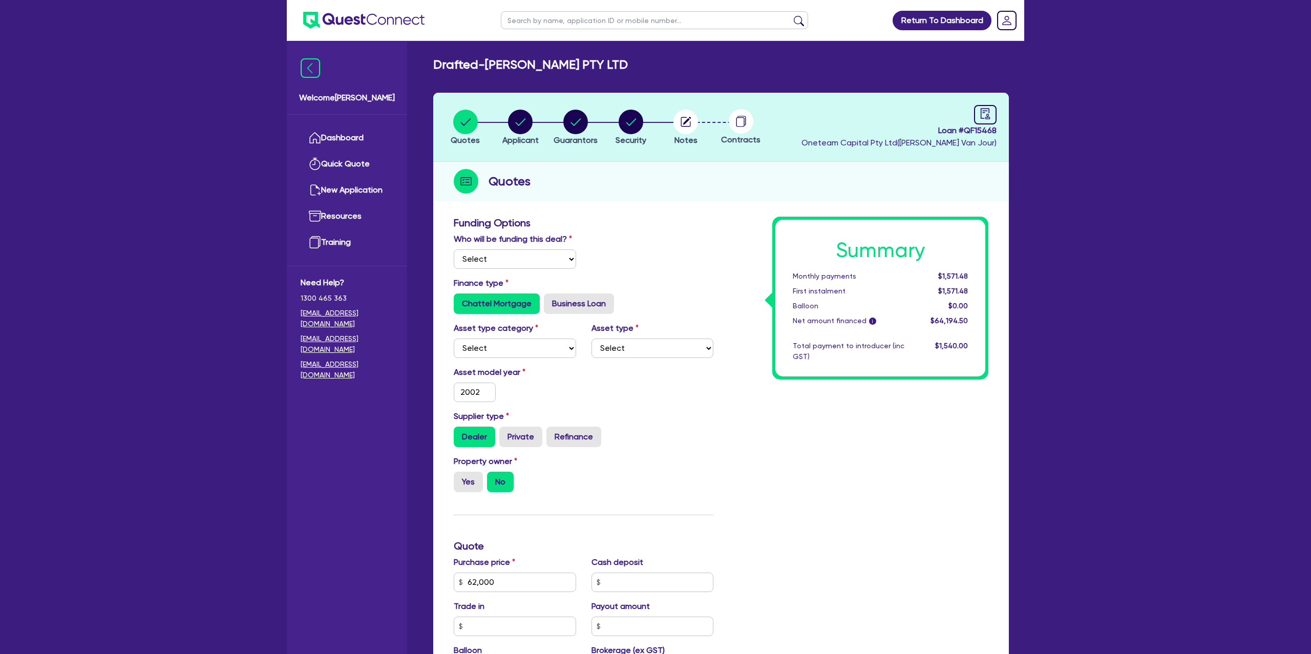
select select "Other"
select select "CARS_AND_LIGHT_TRUCKS"
select select "PASSENGER_VEHICLES"
type input "2002"
type input "62,000"
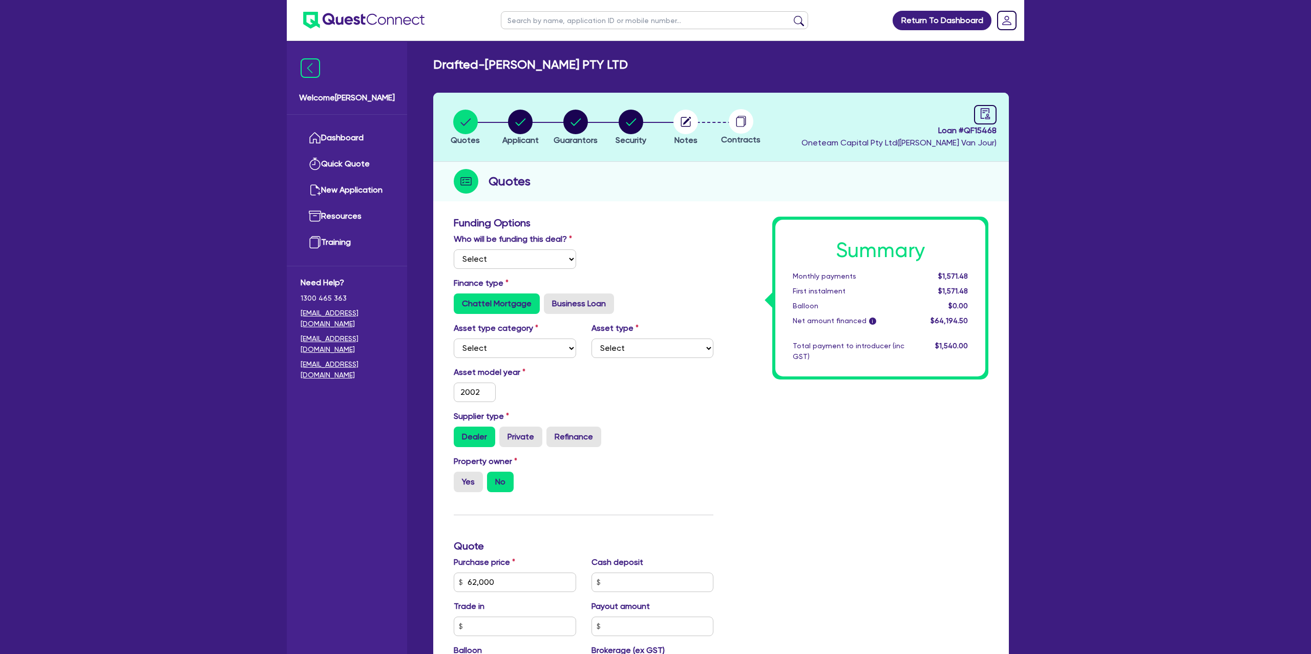
type input "16.95"
type input "1,400"
radio input "true"
click at [982, 115] on icon "audit" at bounding box center [985, 113] width 11 height 11
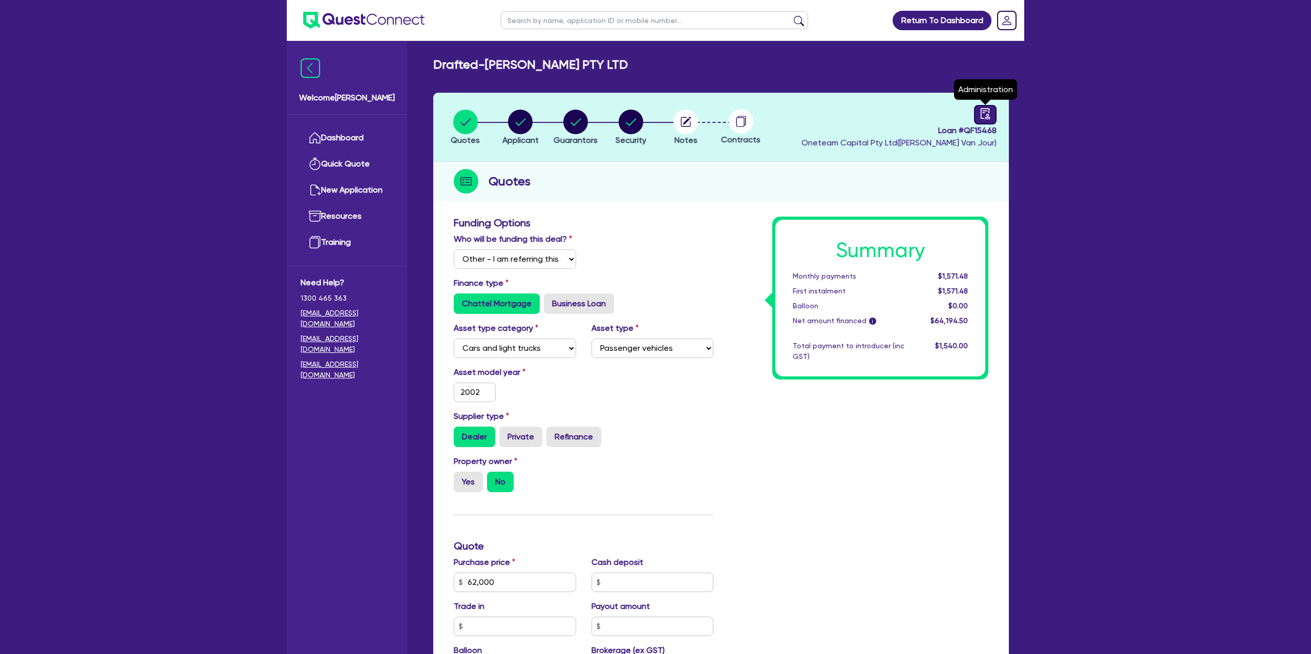
select select "DRAFTED_NEW"
select select "Other"
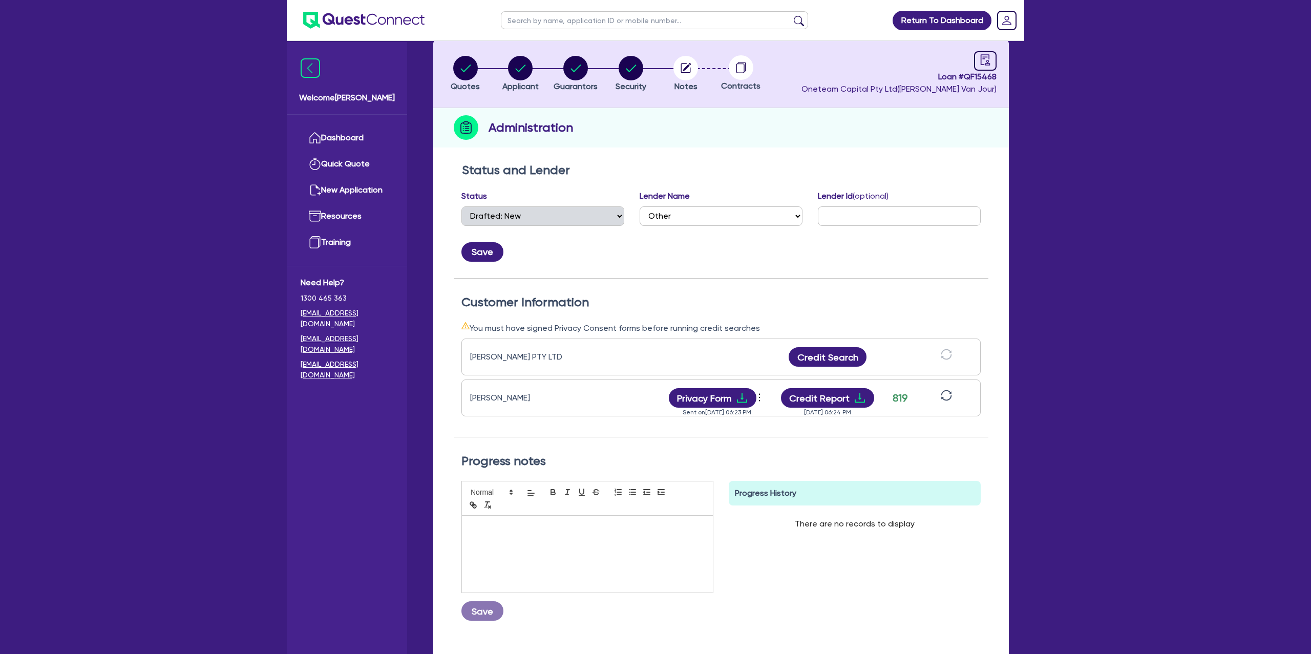
scroll to position [56, 0]
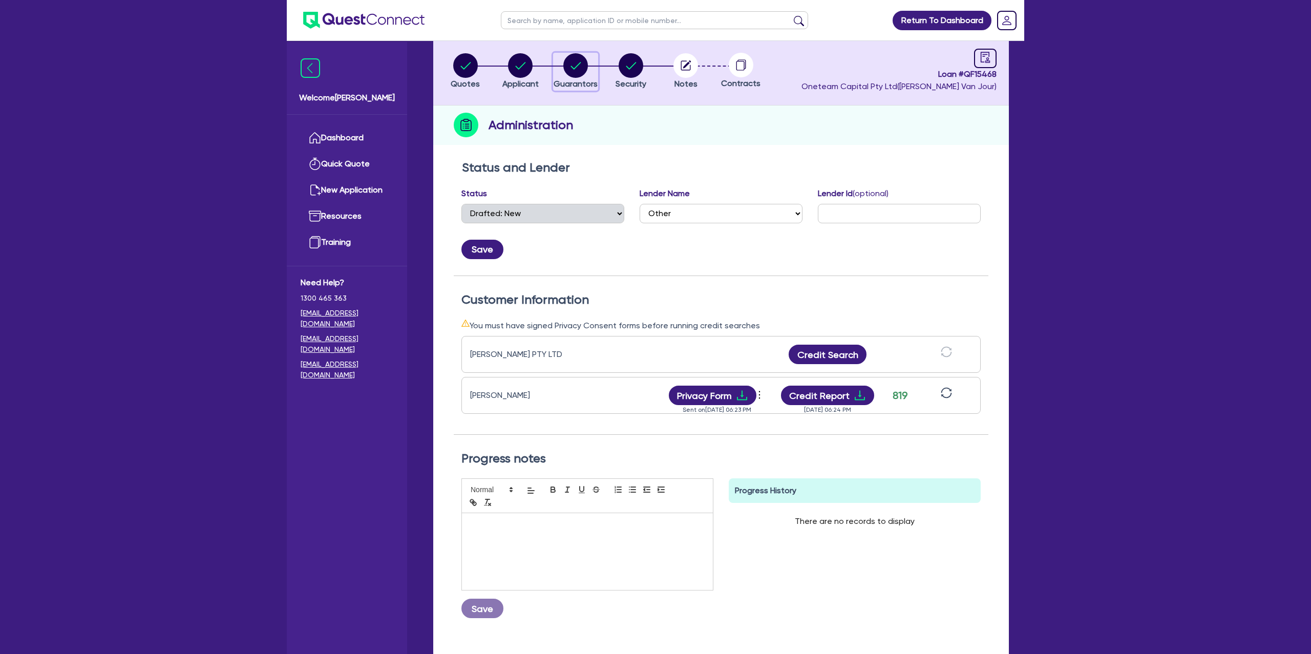
click at [577, 69] on circle "button" at bounding box center [575, 65] width 25 height 25
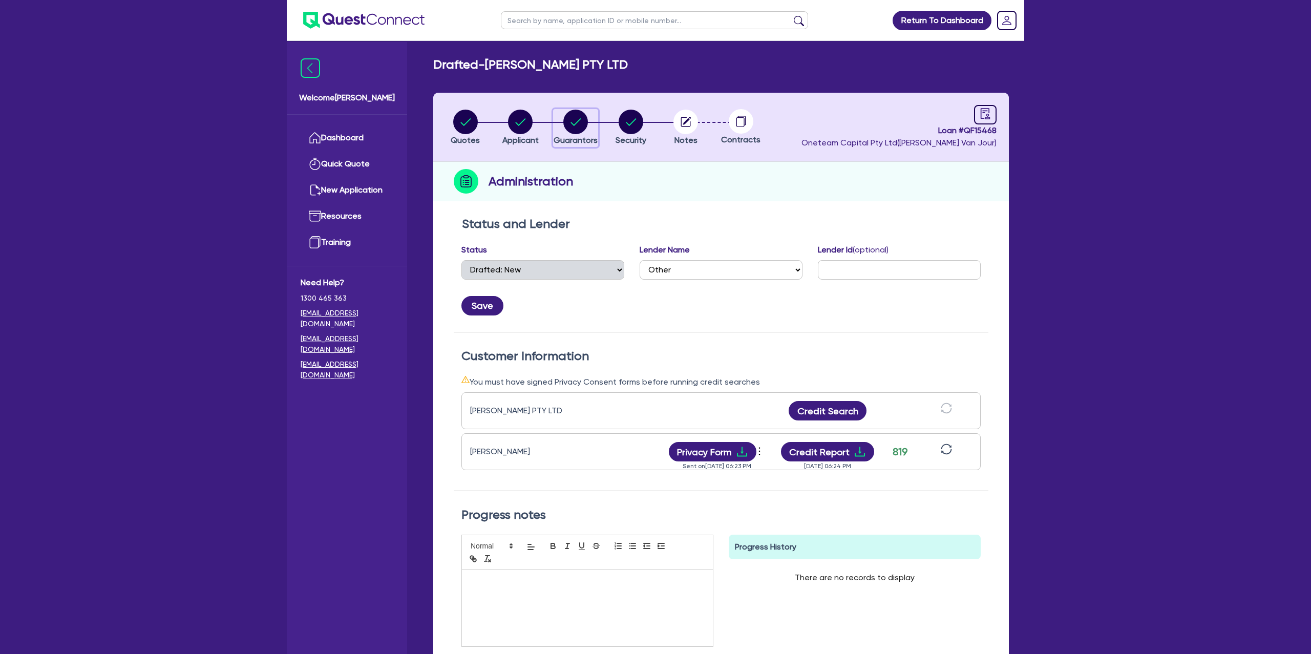
select select "MR"
select select "VIC"
select select "MARRIED"
select select "CASH"
select select "VEHICLE"
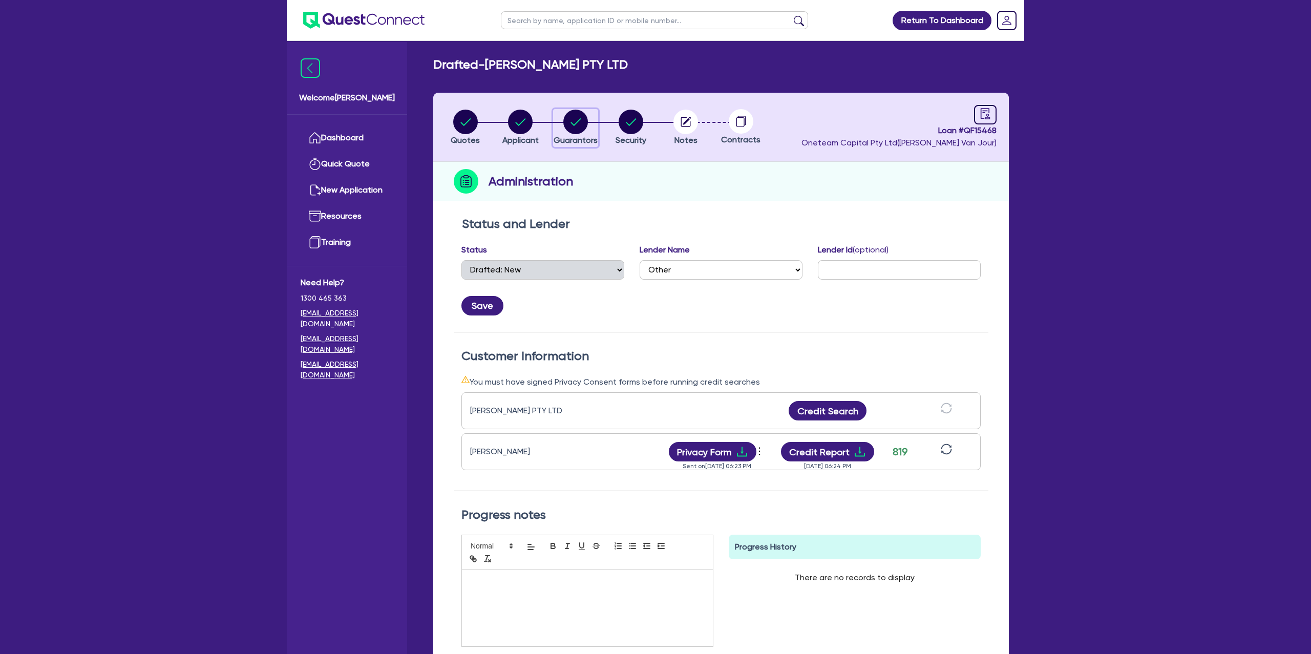
select select "VEHICLE"
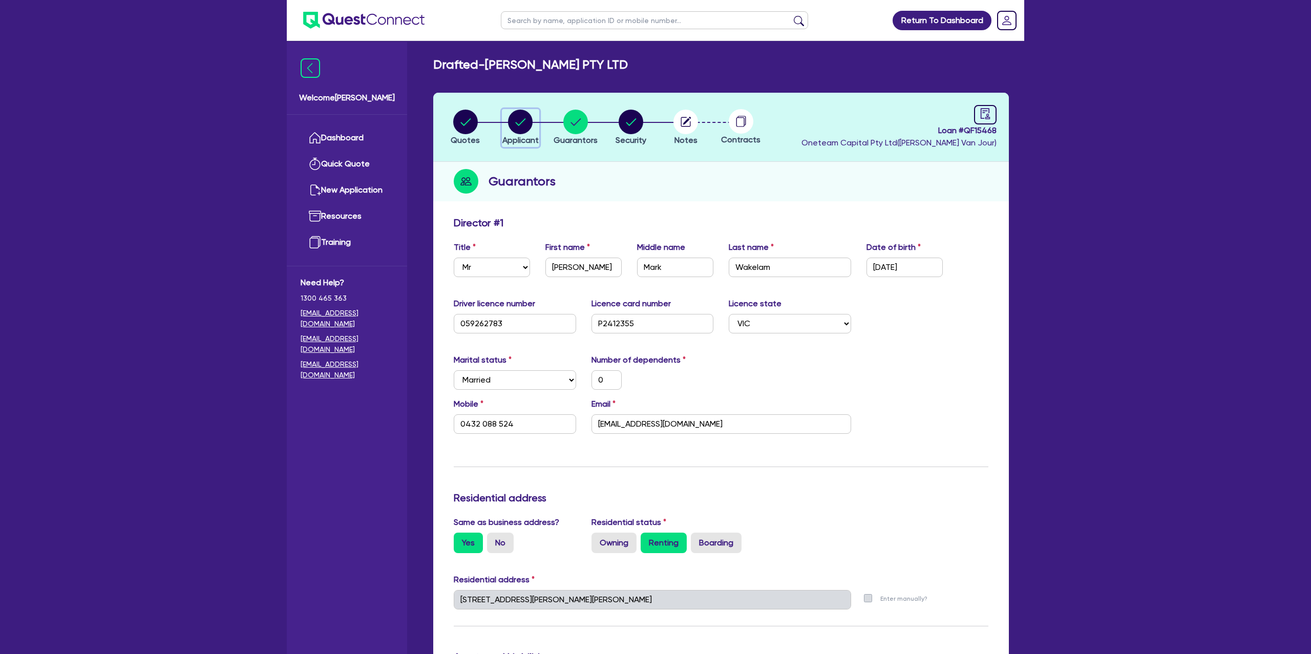
click at [520, 124] on icon "button" at bounding box center [521, 121] width 10 height 7
select select "COMPANY"
select select "TRANSPORT_WAREHOUSING"
select select "TAXI_LUXURY_CAR_SERVICES"
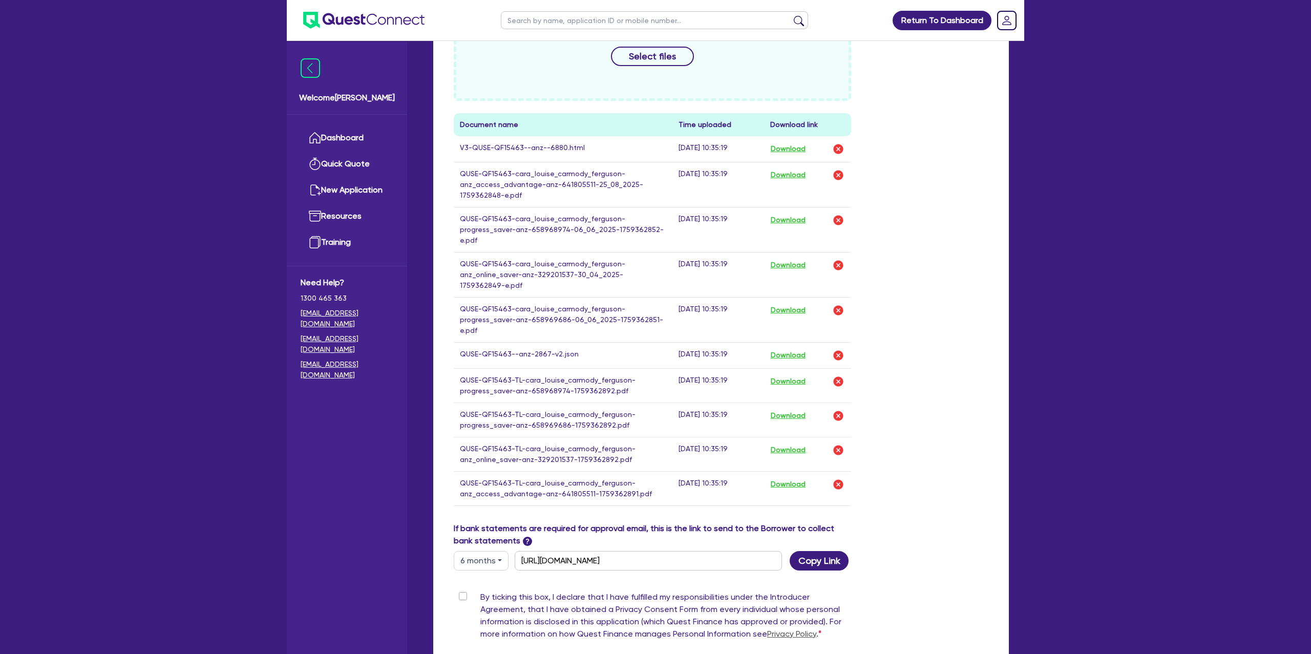
scroll to position [424, 0]
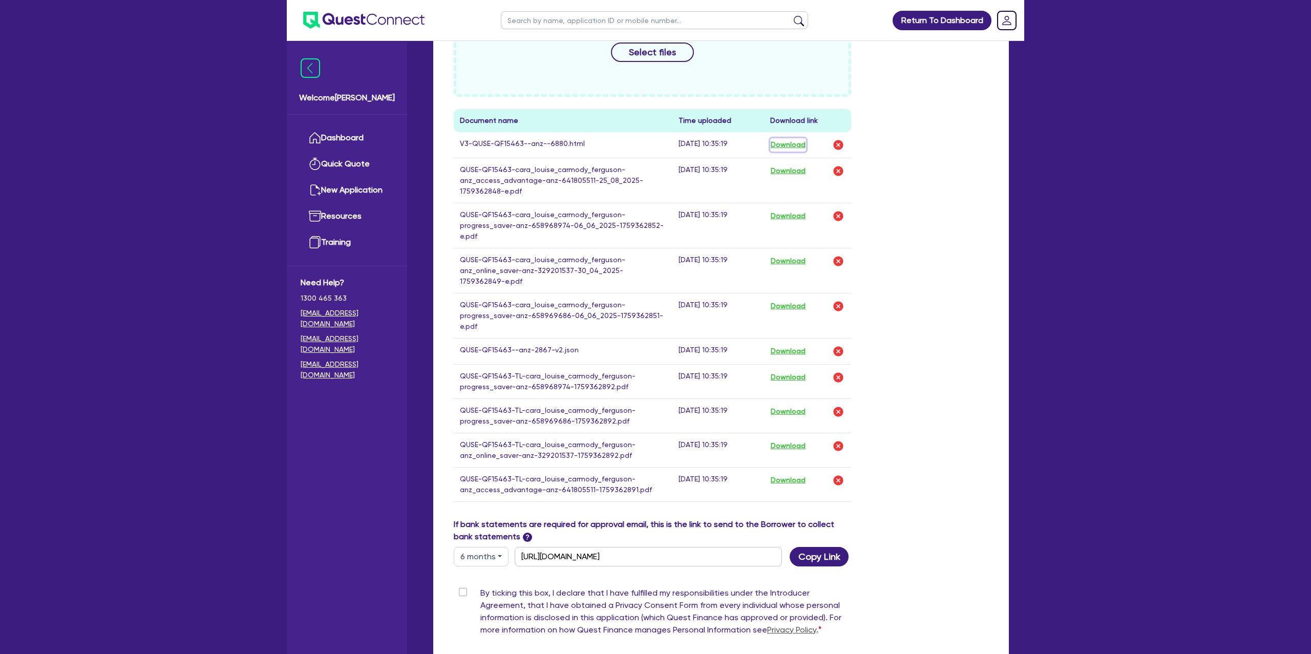
click at [786, 142] on button "Download" at bounding box center [788, 144] width 36 height 13
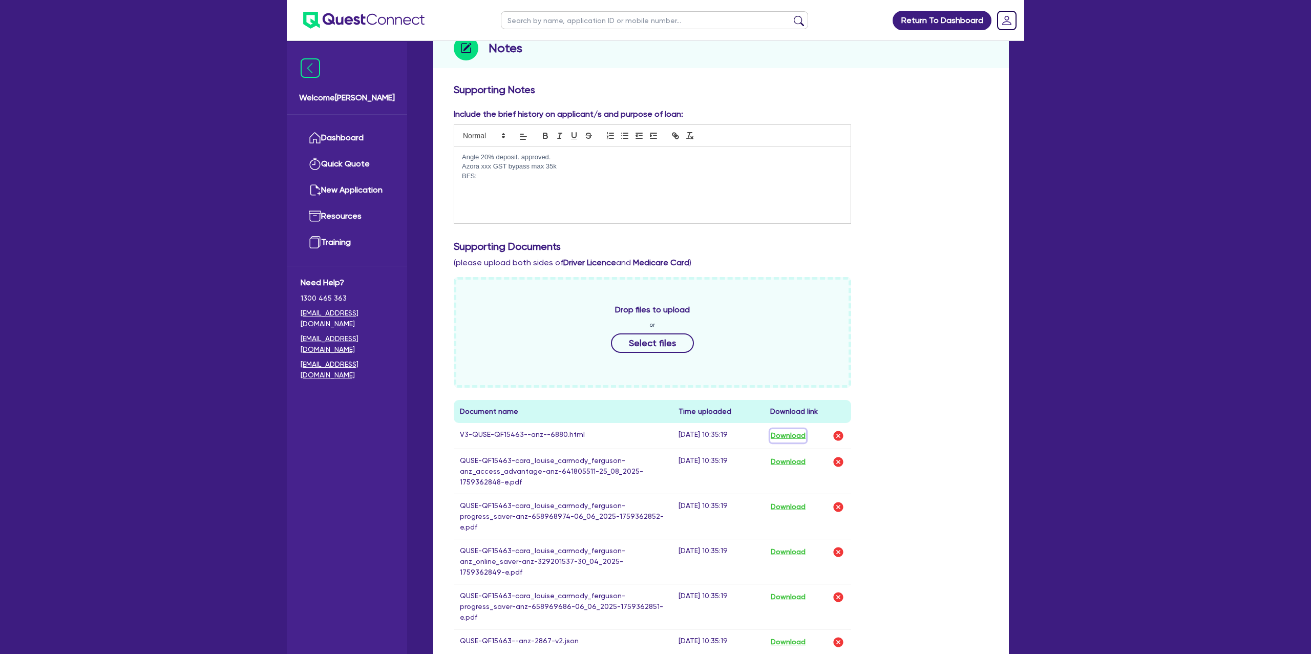
scroll to position [0, 0]
